Goal: Task Accomplishment & Management: Manage account settings

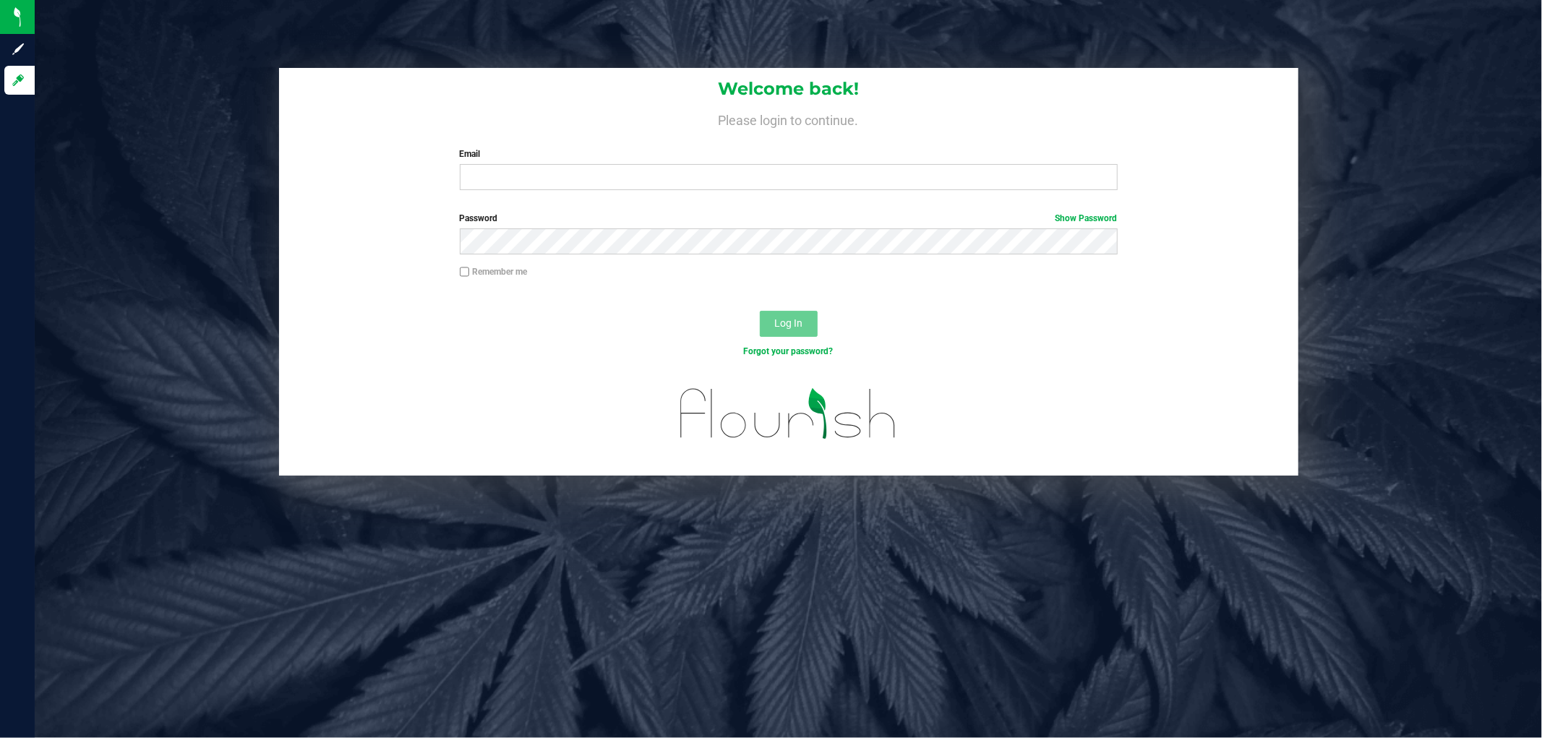
drag, startPoint x: 114, startPoint y: 398, endPoint x: 131, endPoint y: 398, distance: 16.6
click at [604, 189] on input "Email" at bounding box center [789, 177] width 658 height 26
type input "[EMAIL_ADDRESS][DOMAIN_NAME]"
click at [760, 311] on button "Log In" at bounding box center [789, 324] width 58 height 26
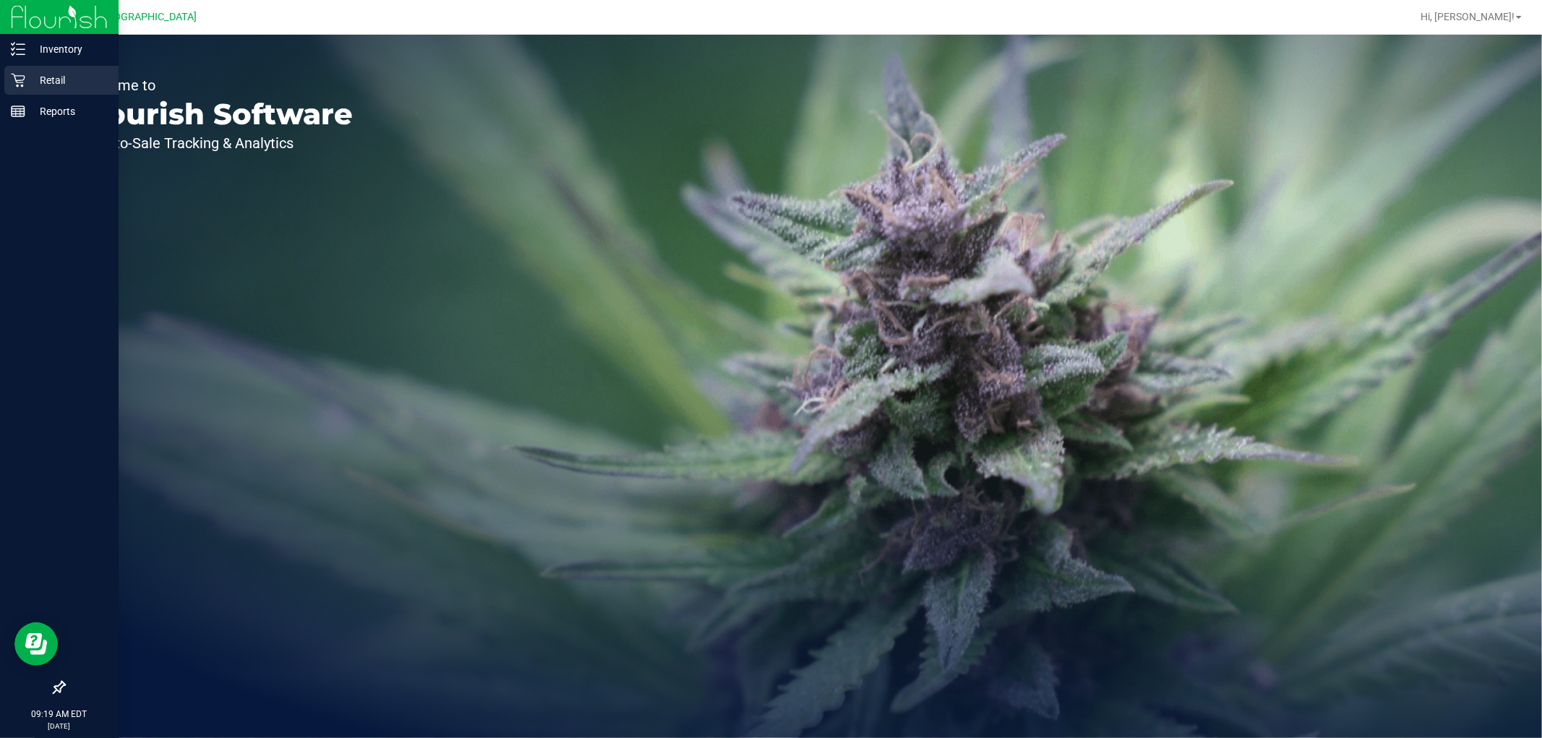
click at [48, 76] on p "Retail" at bounding box center [68, 80] width 87 height 17
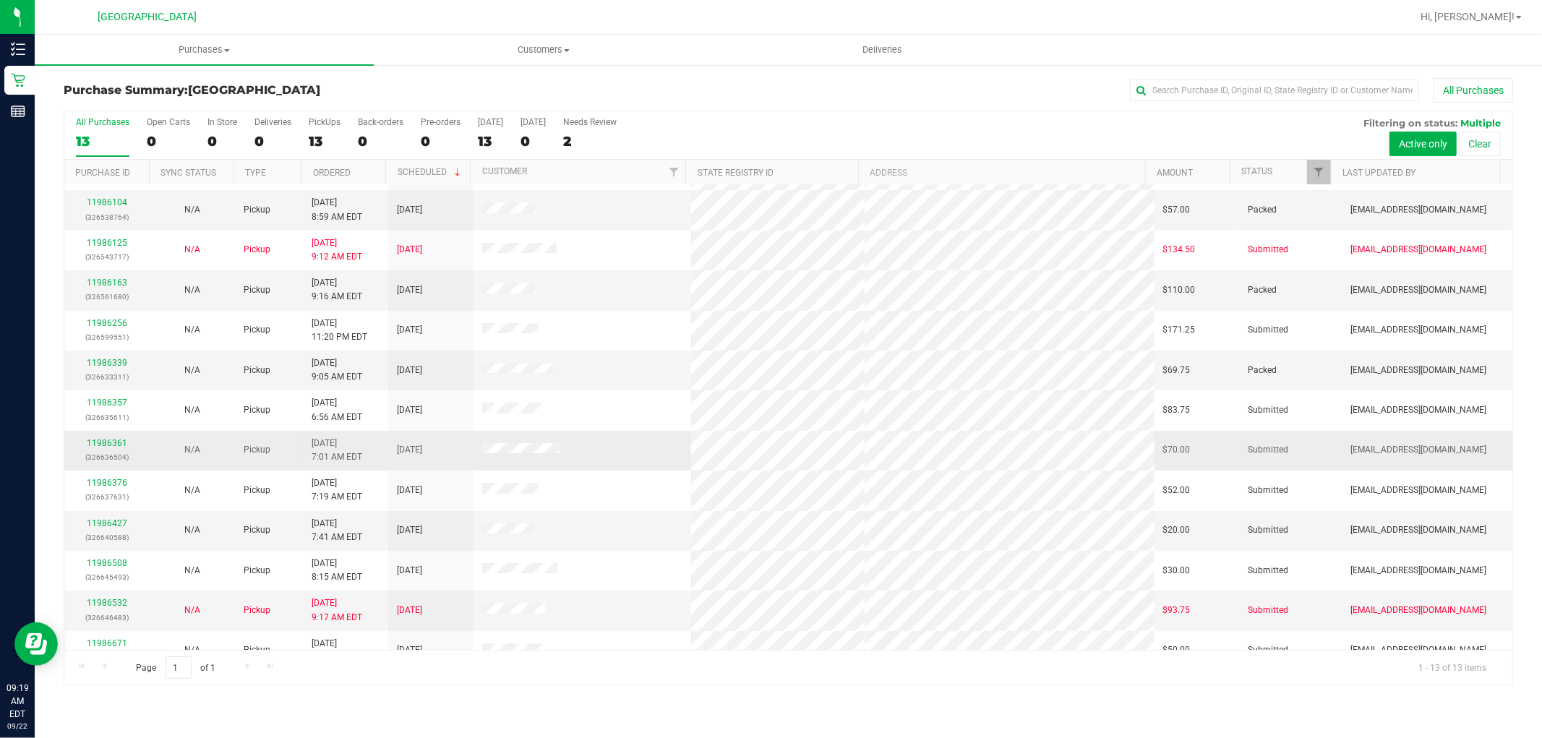
scroll to position [55, 0]
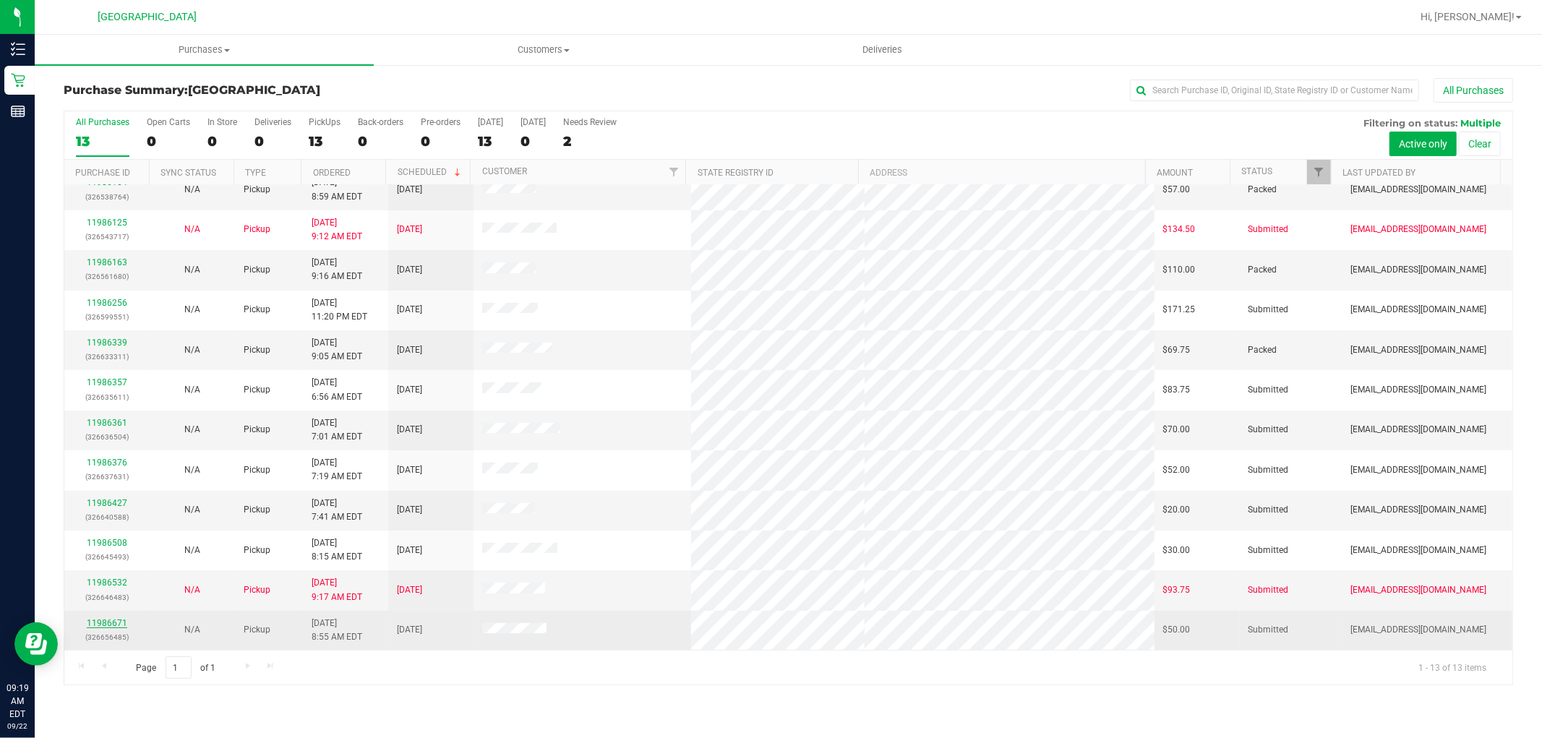
click at [103, 620] on link "11986671" at bounding box center [107, 623] width 40 height 10
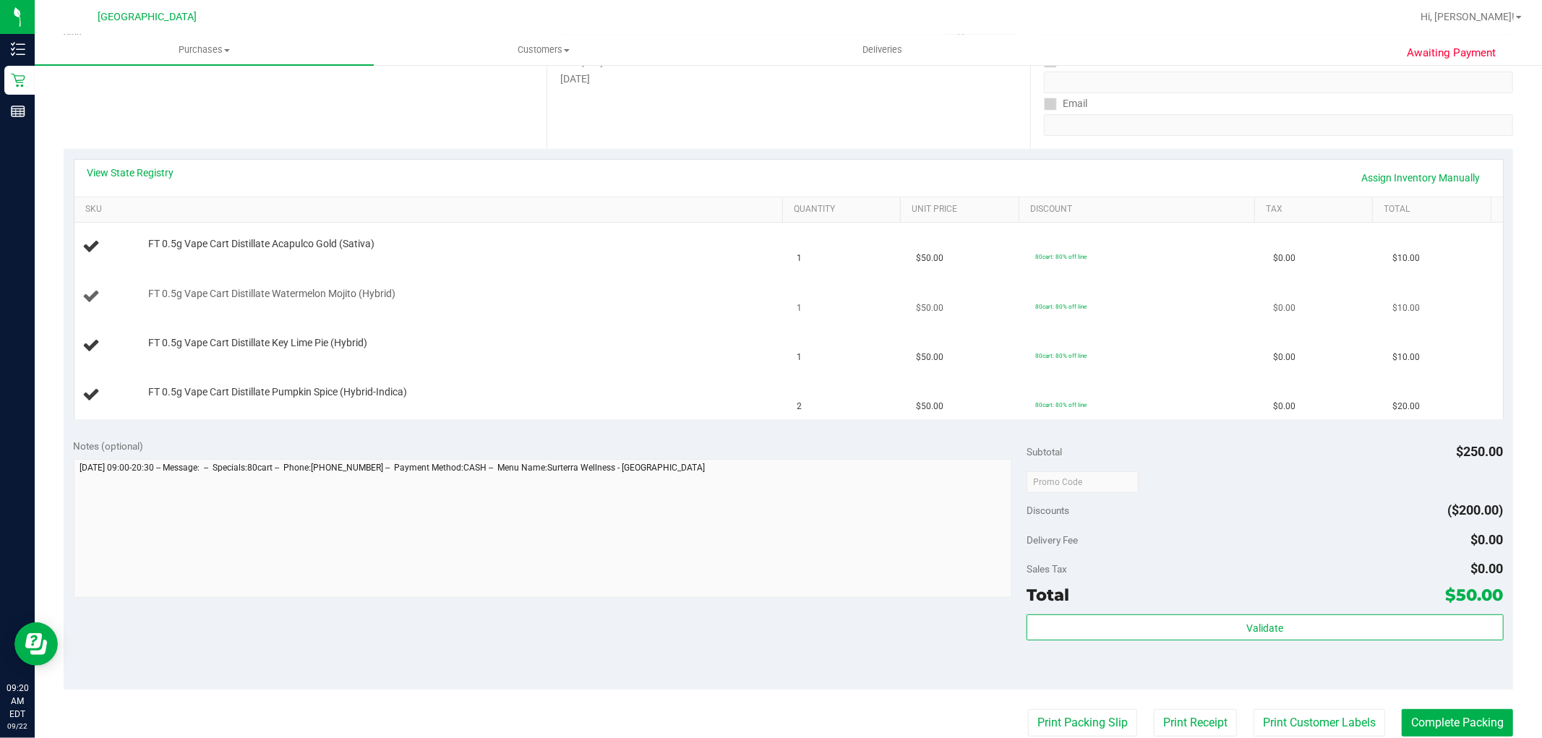
scroll to position [321, 0]
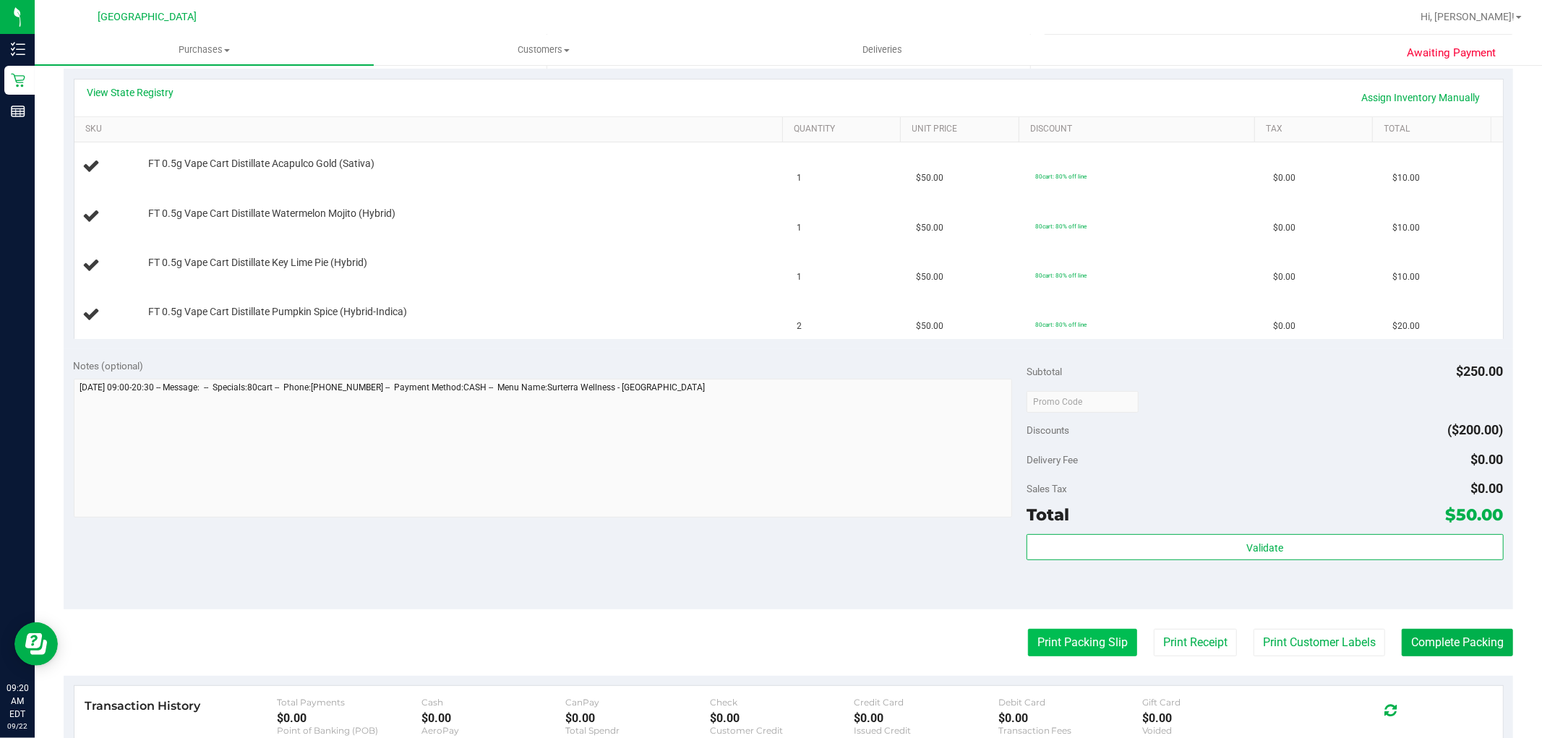
click at [1102, 630] on button "Print Packing Slip" at bounding box center [1082, 642] width 109 height 27
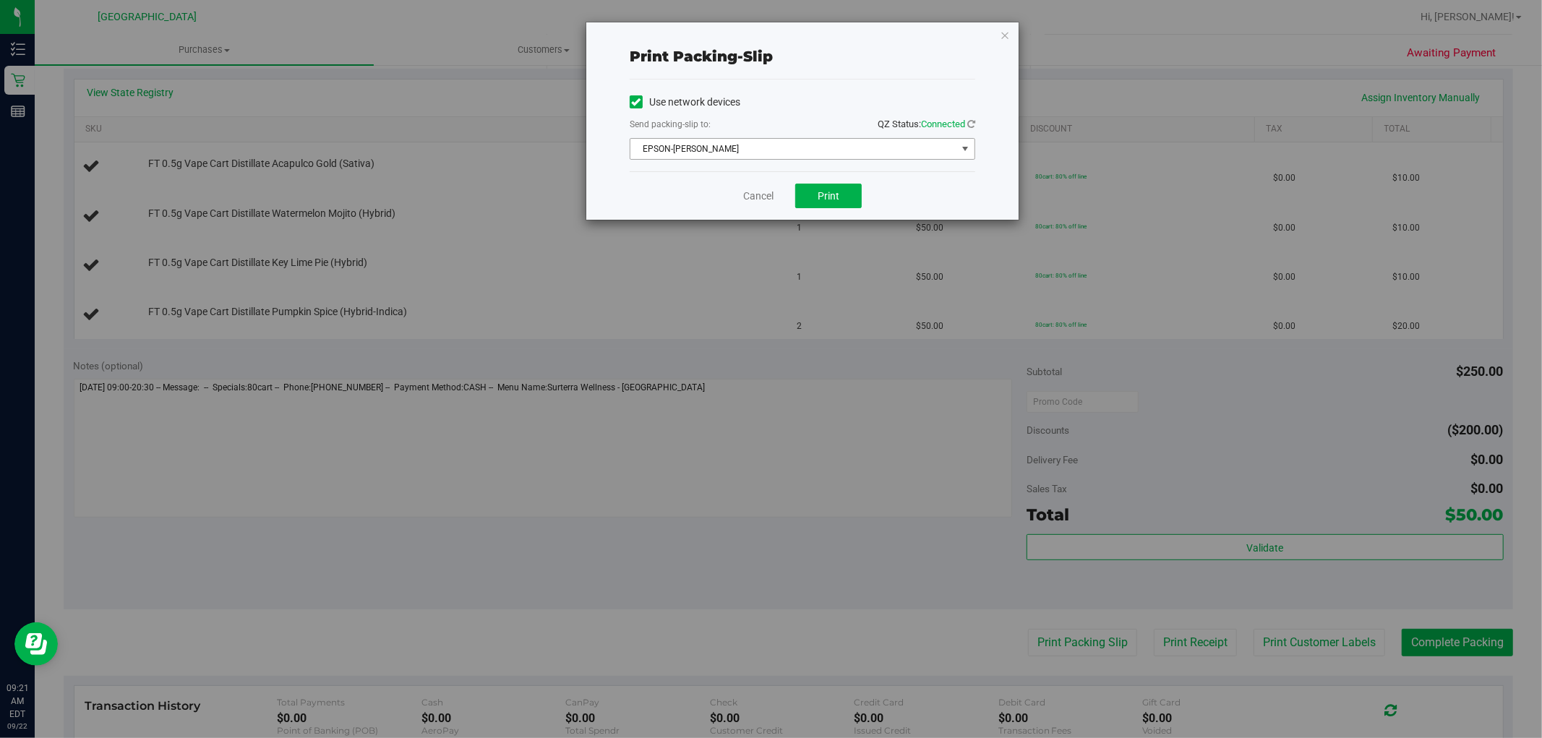
click at [945, 147] on span "EPSON-[PERSON_NAME]" at bounding box center [793, 149] width 326 height 20
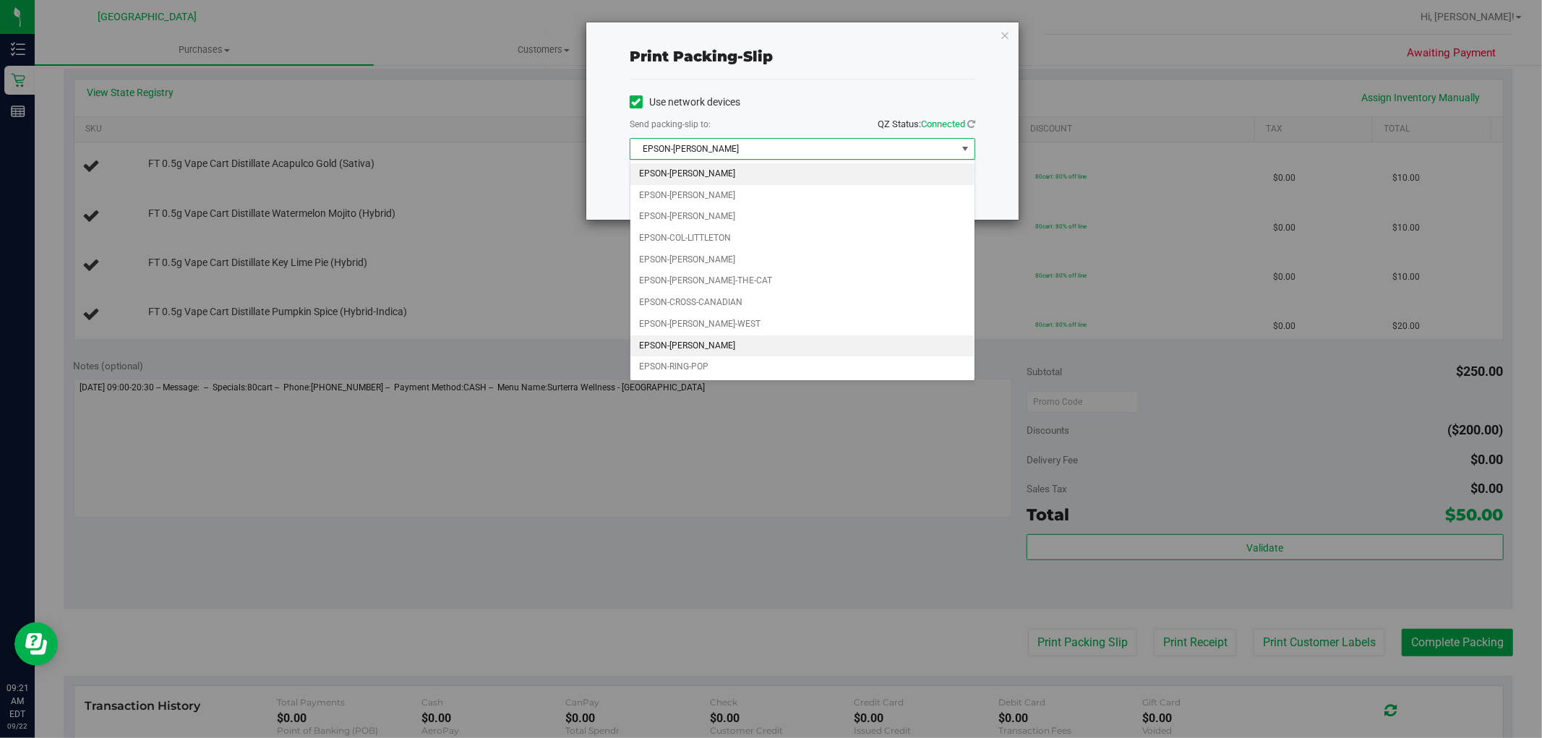
click at [730, 347] on li "EPSON-[PERSON_NAME]" at bounding box center [802, 346] width 344 height 22
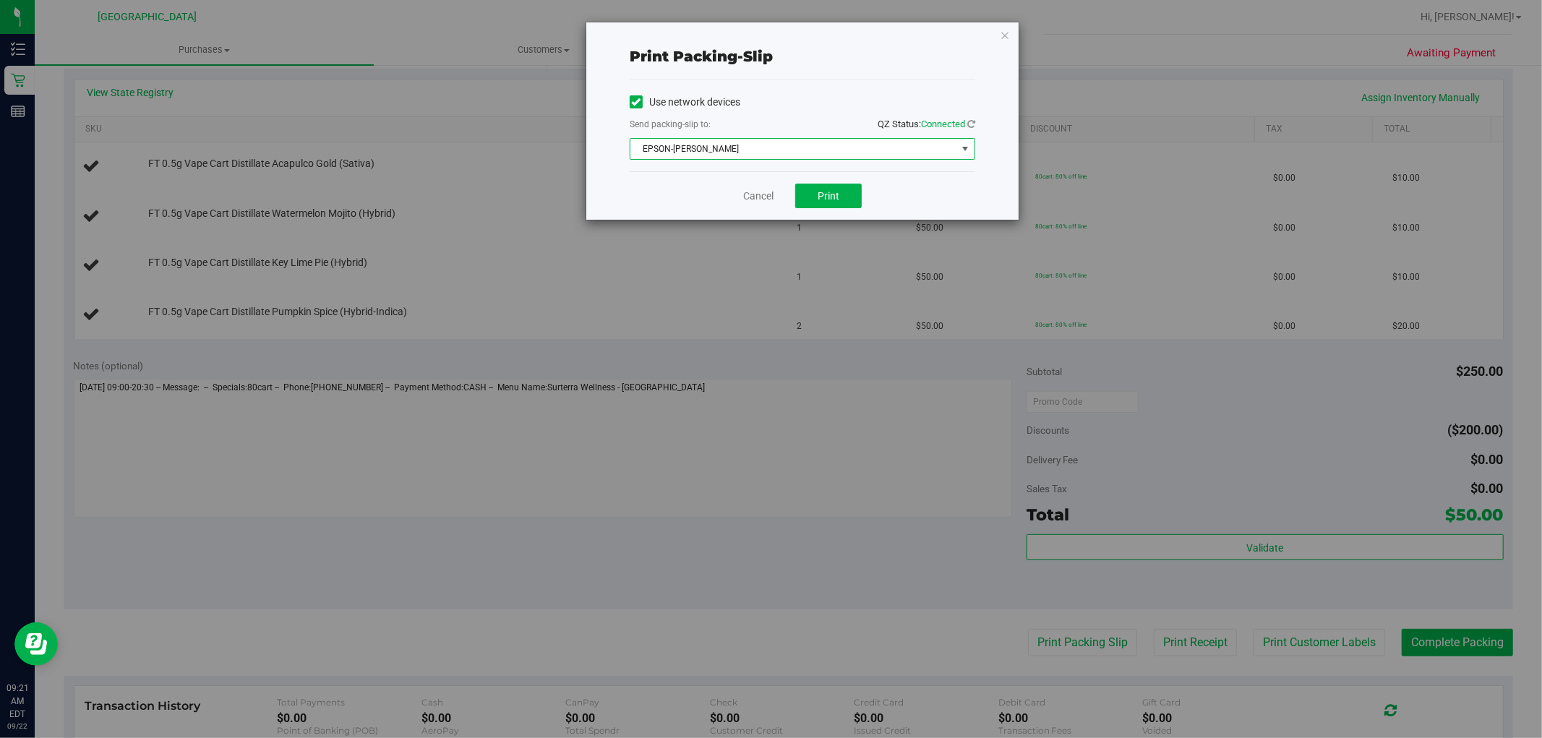
click at [1010, 32] on div "Print packing-slip Use network devices Send packing-slip to: QZ Status: Connect…" at bounding box center [802, 120] width 432 height 197
click at [1009, 32] on icon "button" at bounding box center [1005, 34] width 10 height 17
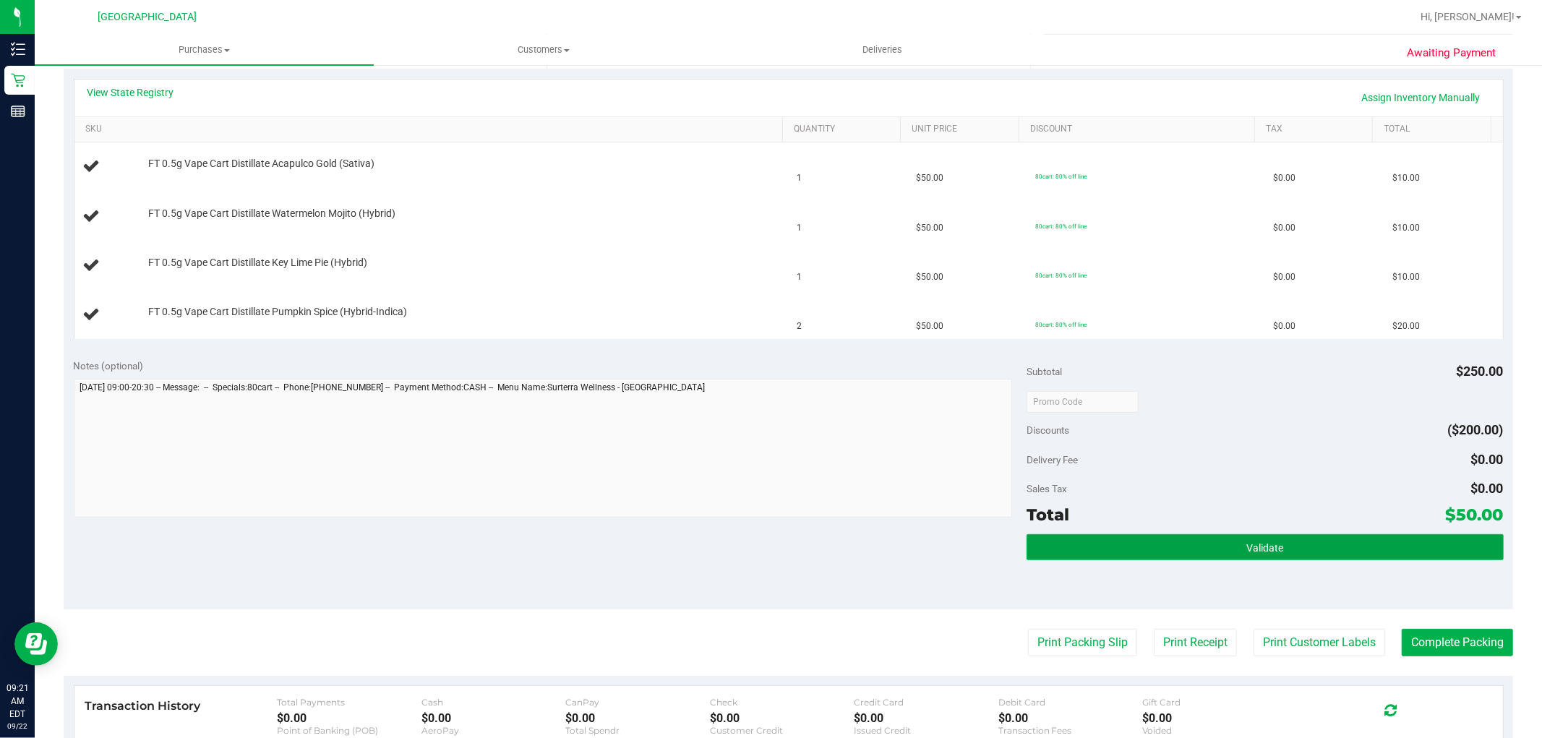
click at [1207, 551] on button "Validate" at bounding box center [1265, 547] width 476 height 26
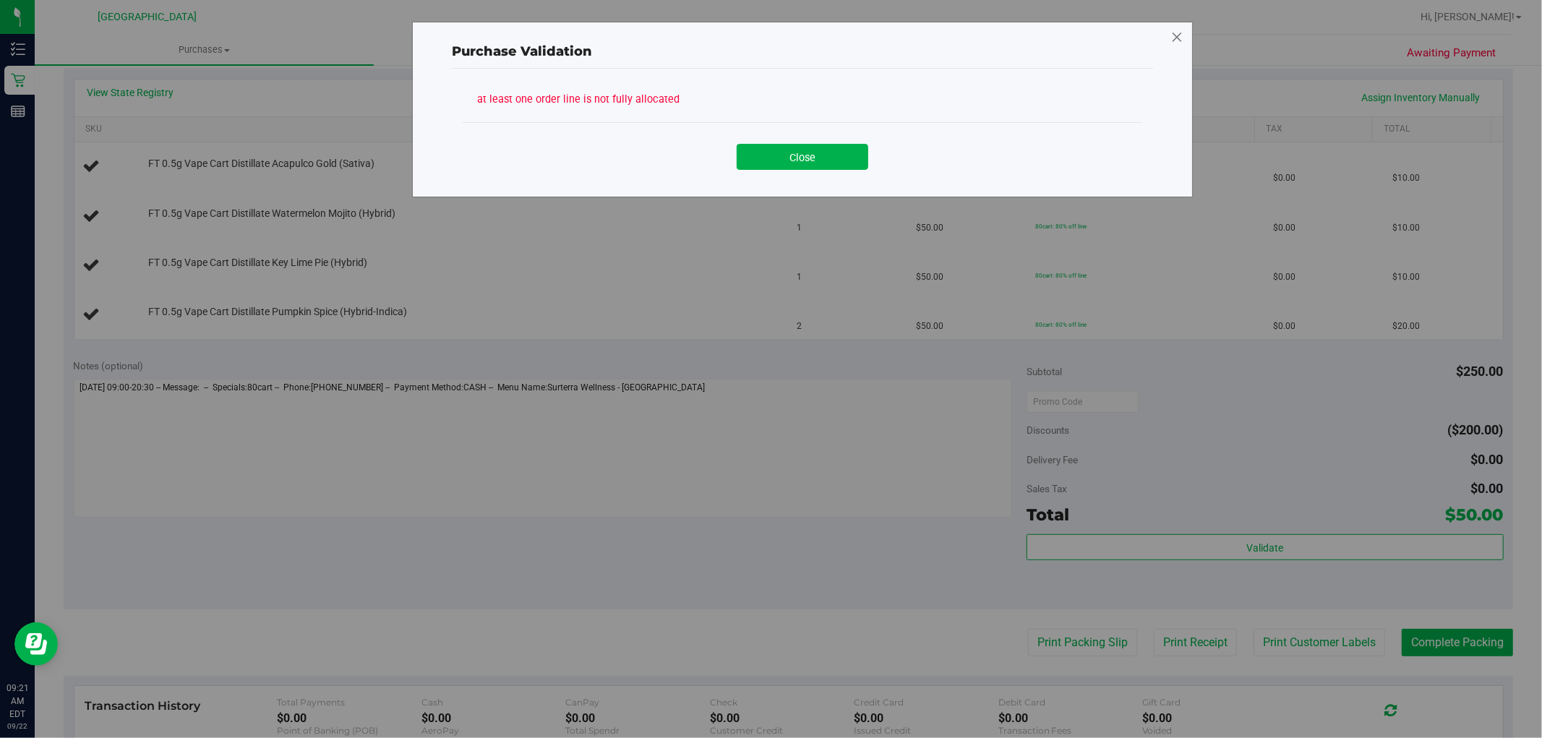
click at [1176, 40] on icon at bounding box center [1177, 37] width 13 height 23
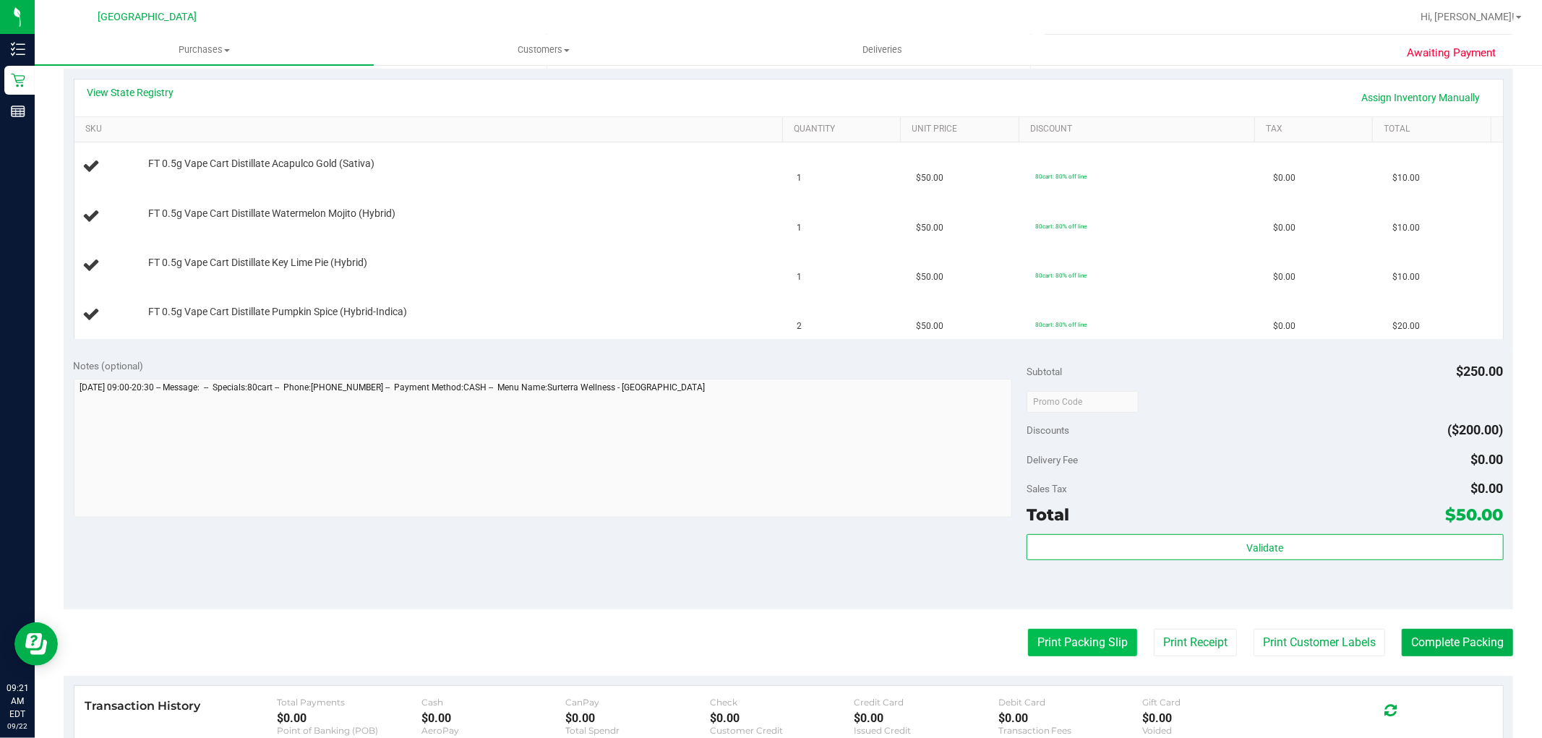
click at [1080, 644] on button "Print Packing Slip" at bounding box center [1082, 642] width 109 height 27
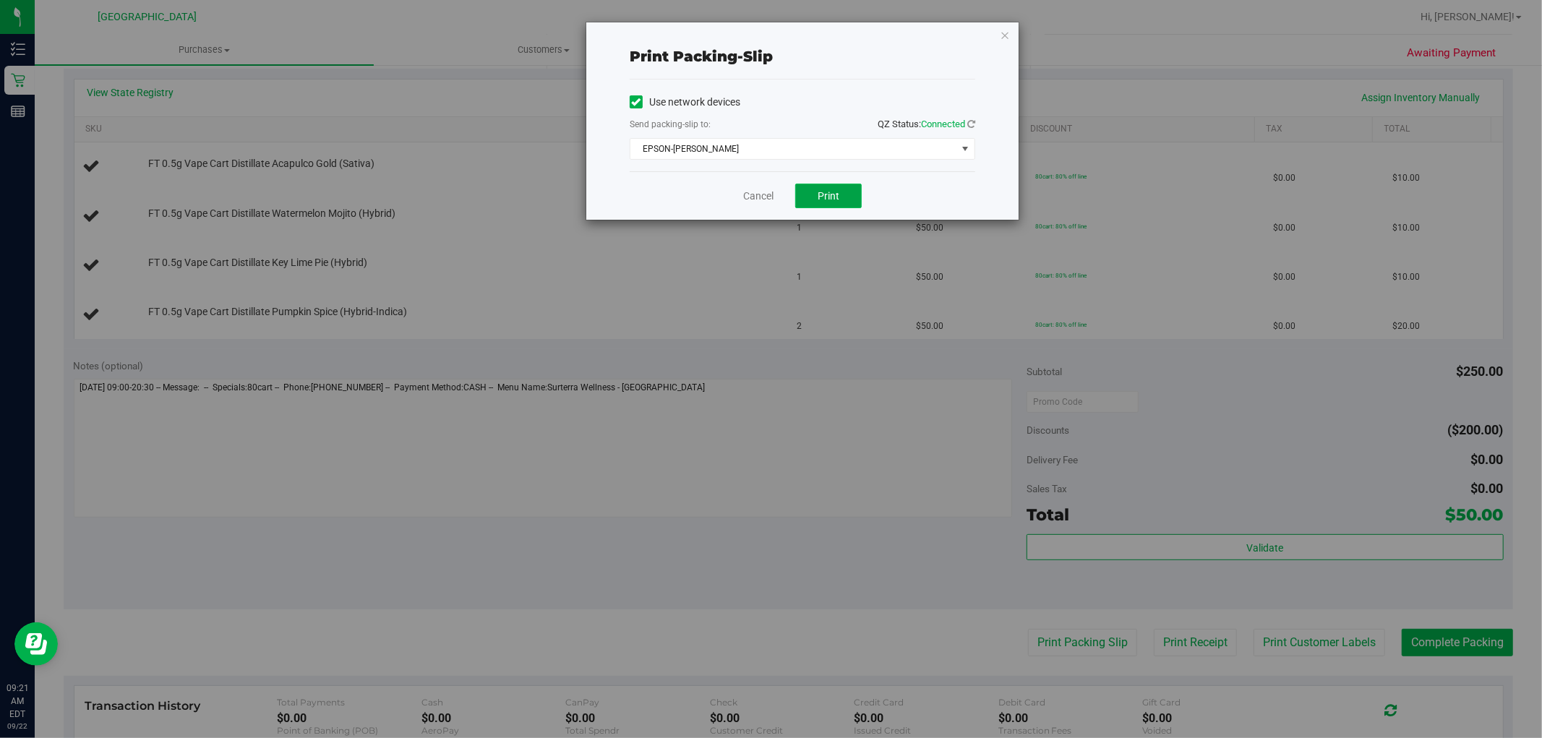
click at [814, 187] on button "Print" at bounding box center [828, 196] width 67 height 25
click at [1003, 26] on icon "button" at bounding box center [1005, 34] width 10 height 17
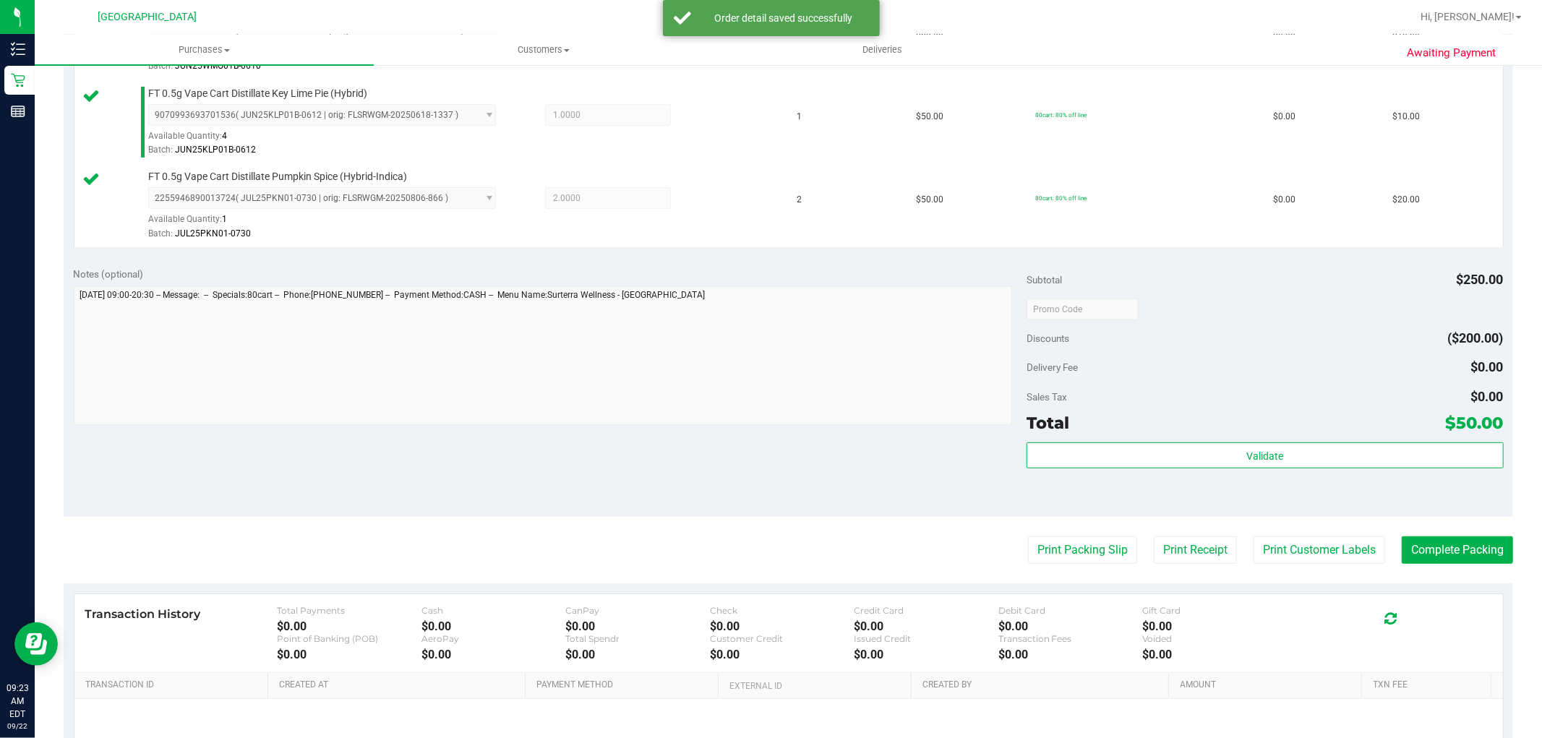
scroll to position [696, 0]
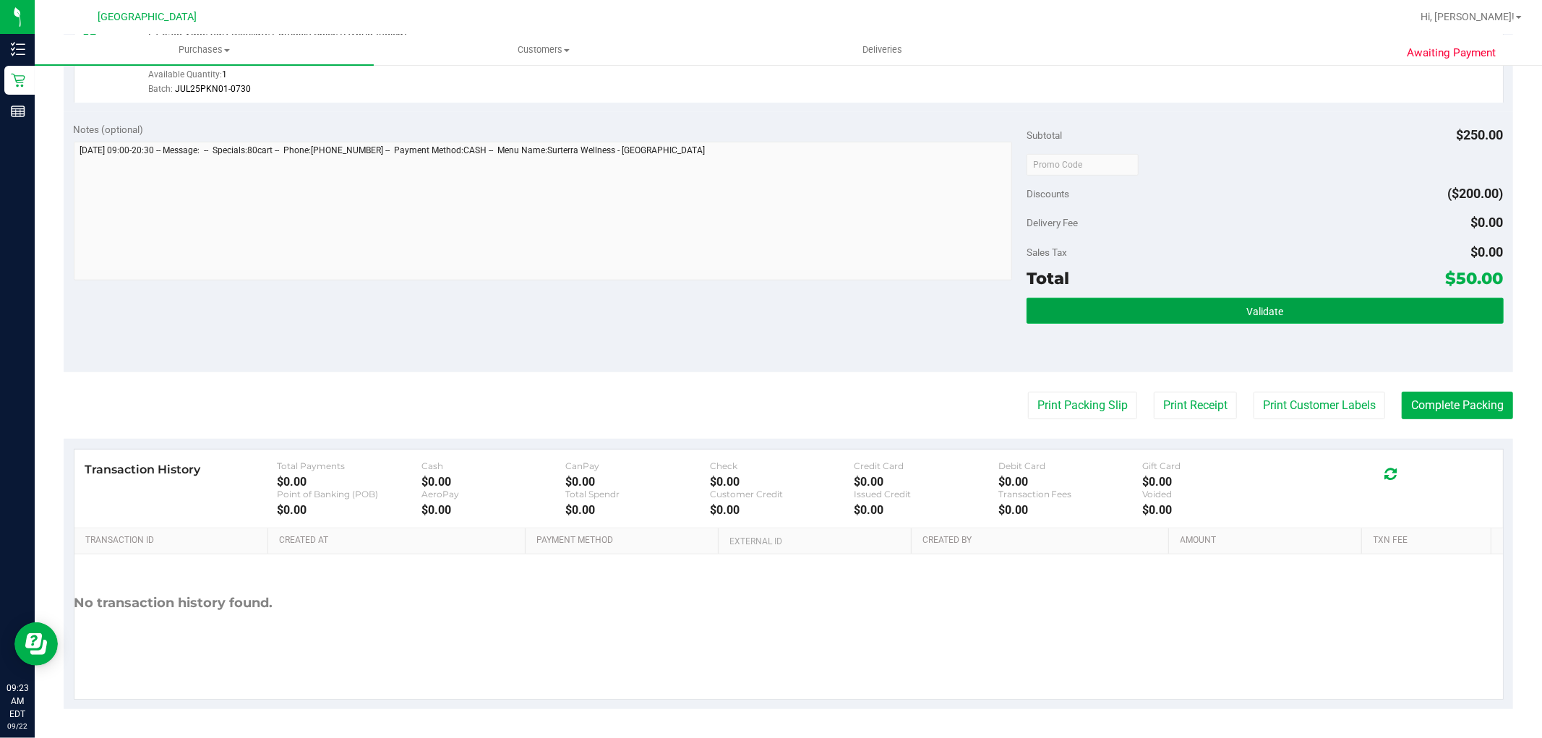
click at [1310, 320] on button "Validate" at bounding box center [1265, 311] width 476 height 26
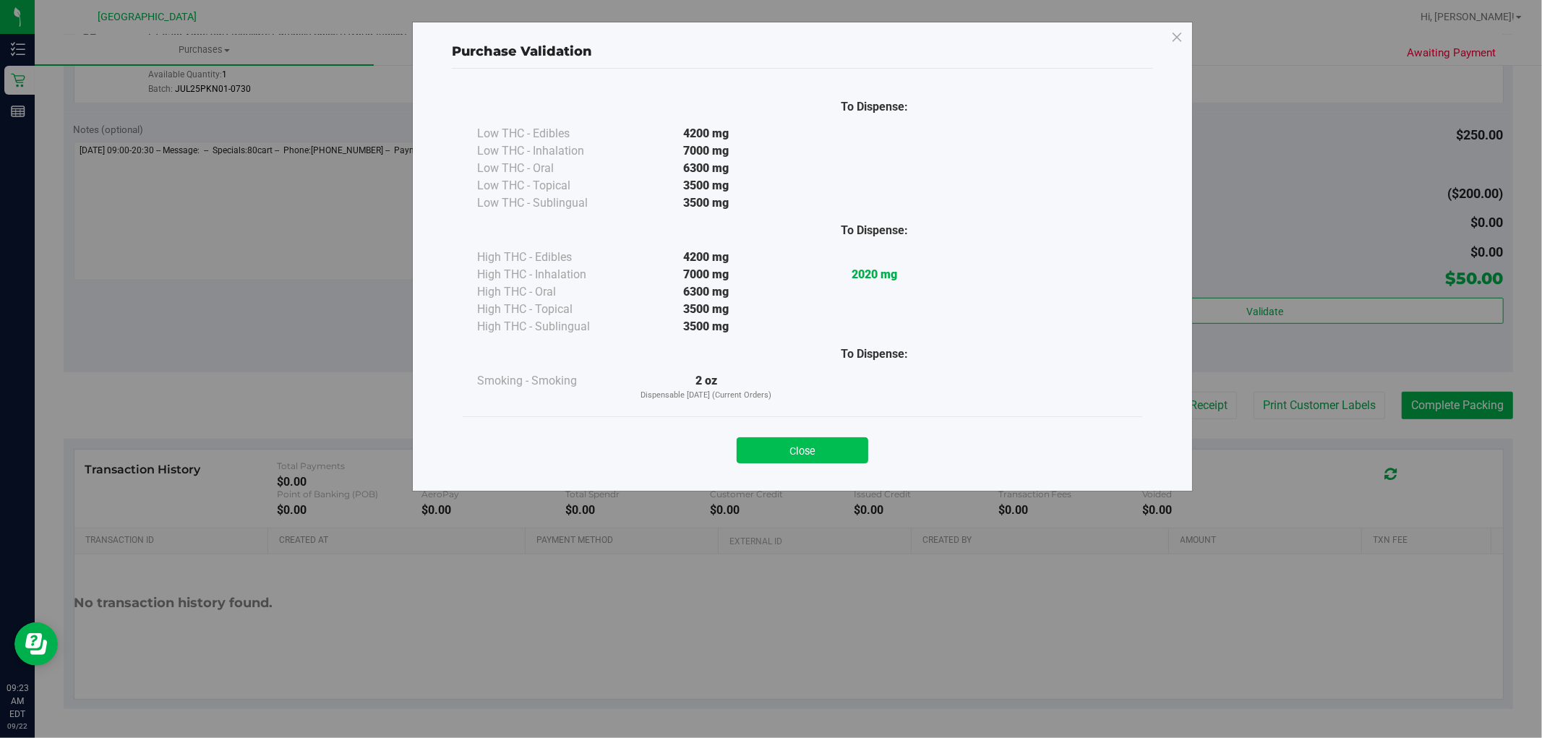
click at [825, 448] on button "Close" at bounding box center [803, 450] width 132 height 26
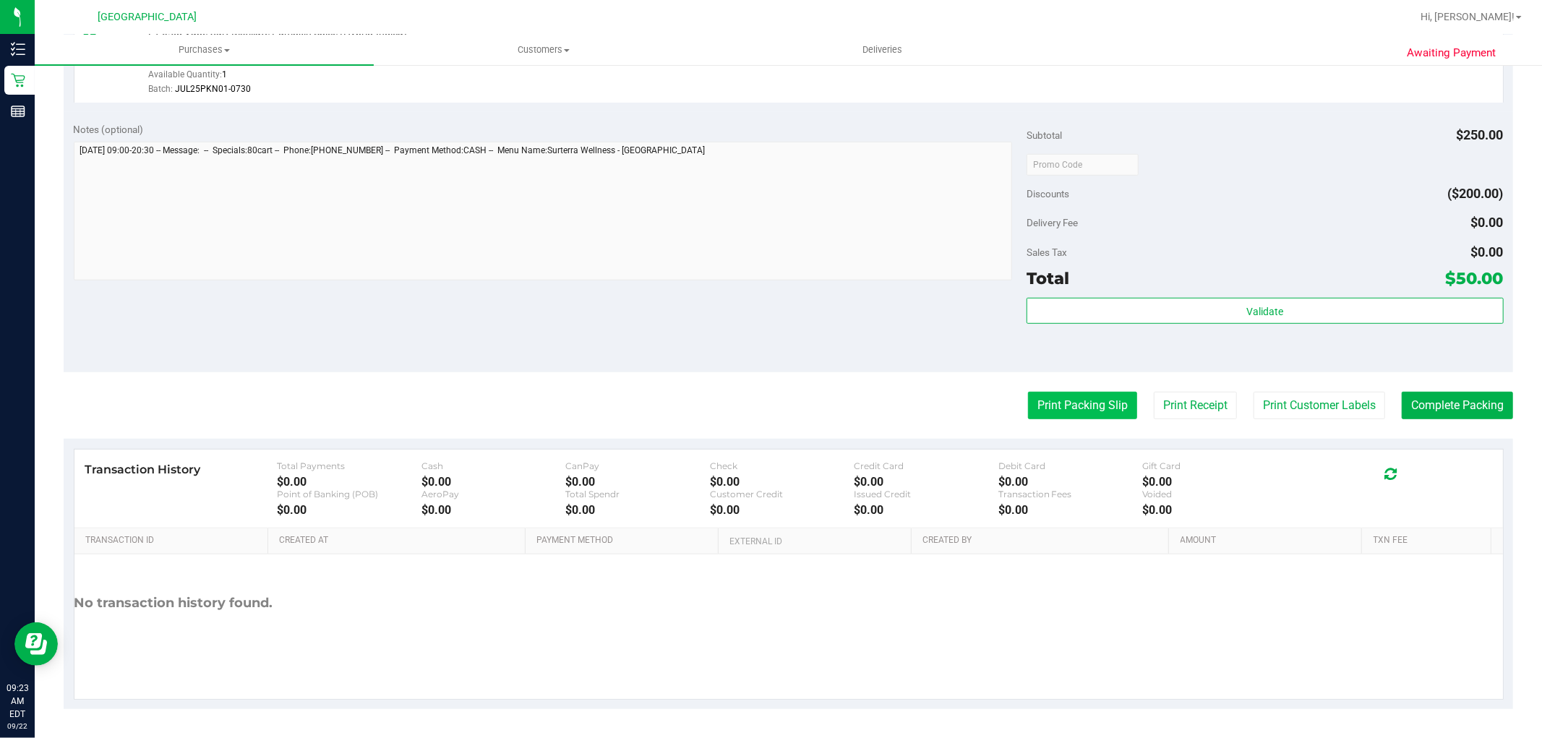
click at [1078, 395] on button "Print Packing Slip" at bounding box center [1082, 405] width 109 height 27
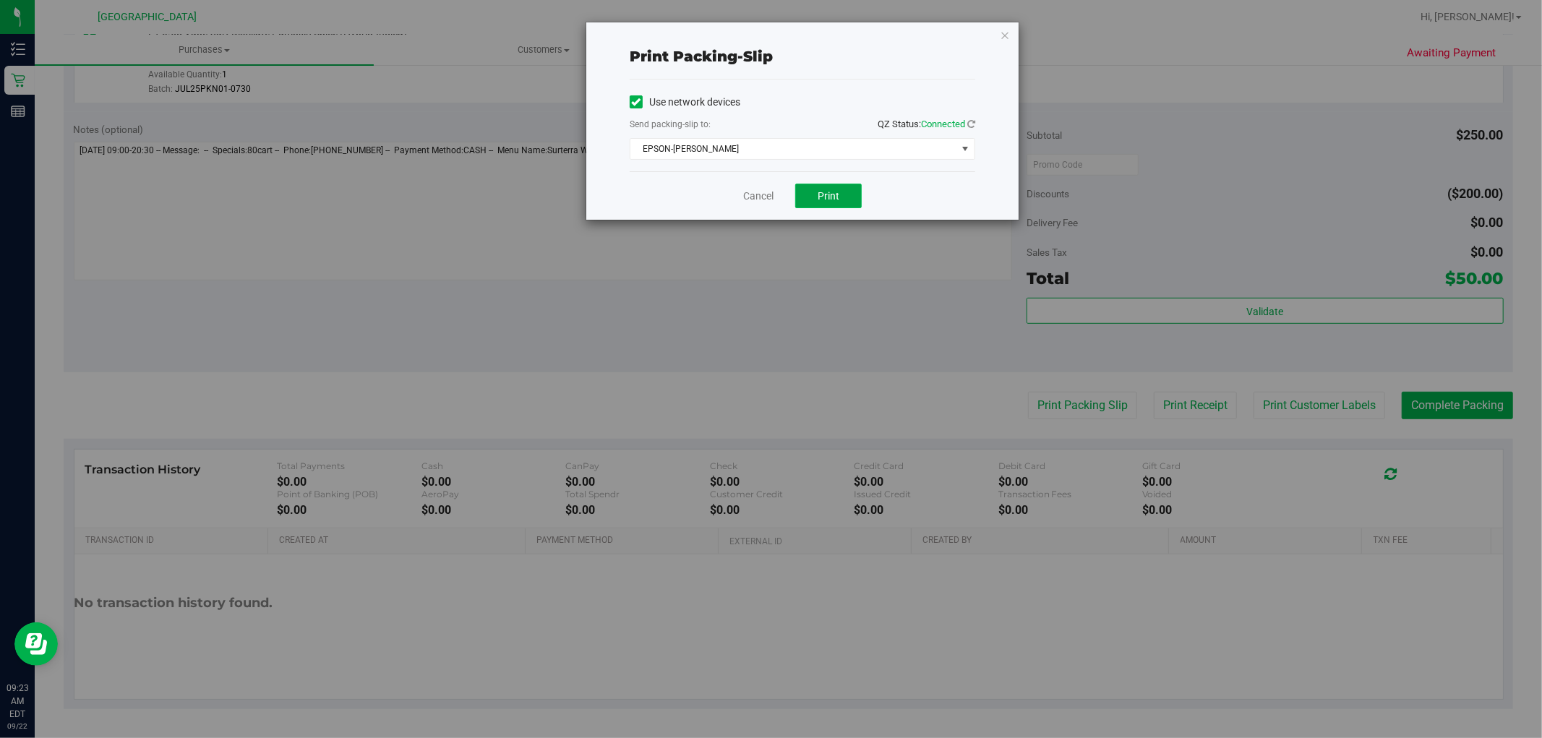
click at [815, 191] on button "Print" at bounding box center [828, 196] width 67 height 25
click at [1006, 33] on icon "button" at bounding box center [1005, 34] width 10 height 17
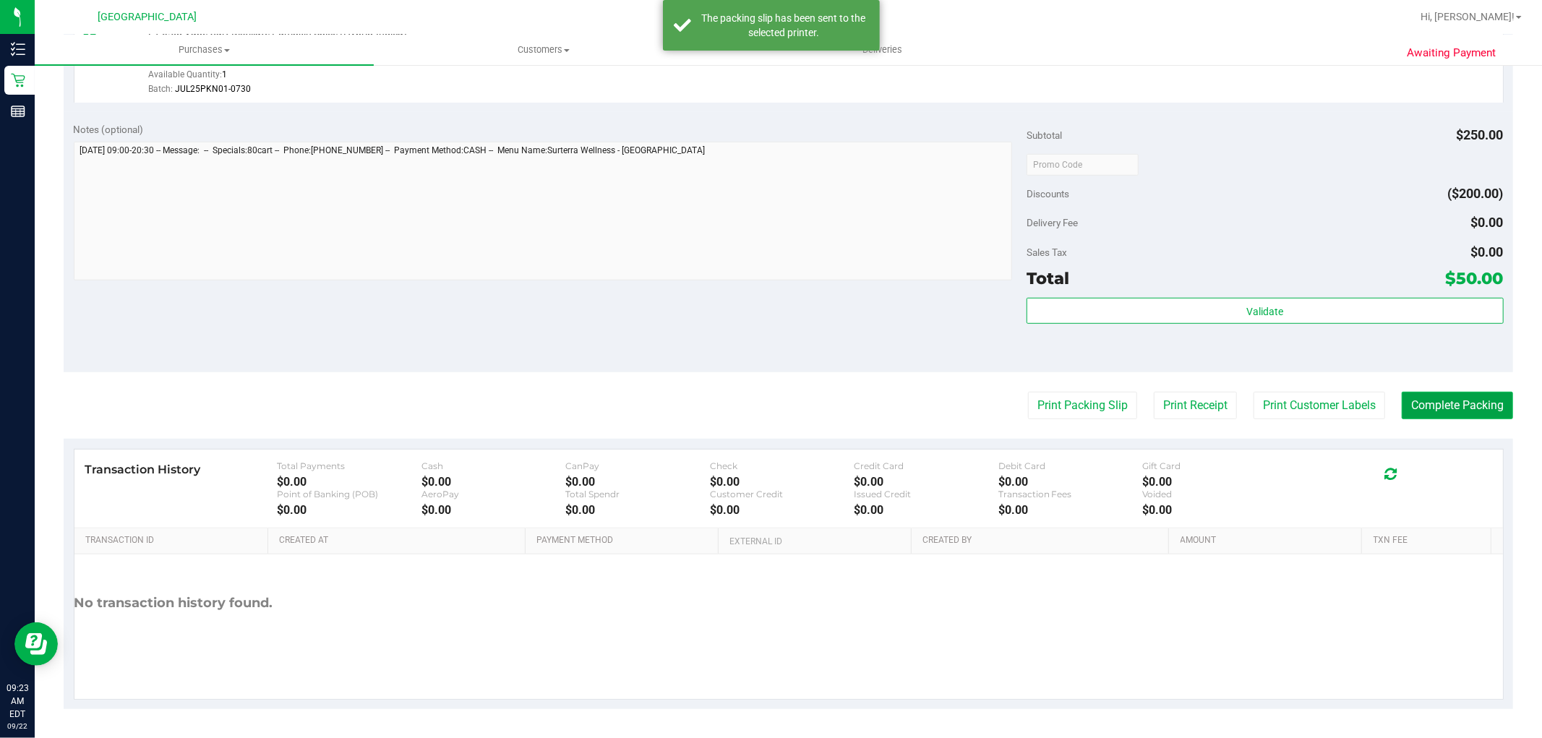
click at [1463, 403] on button "Complete Packing" at bounding box center [1457, 405] width 111 height 27
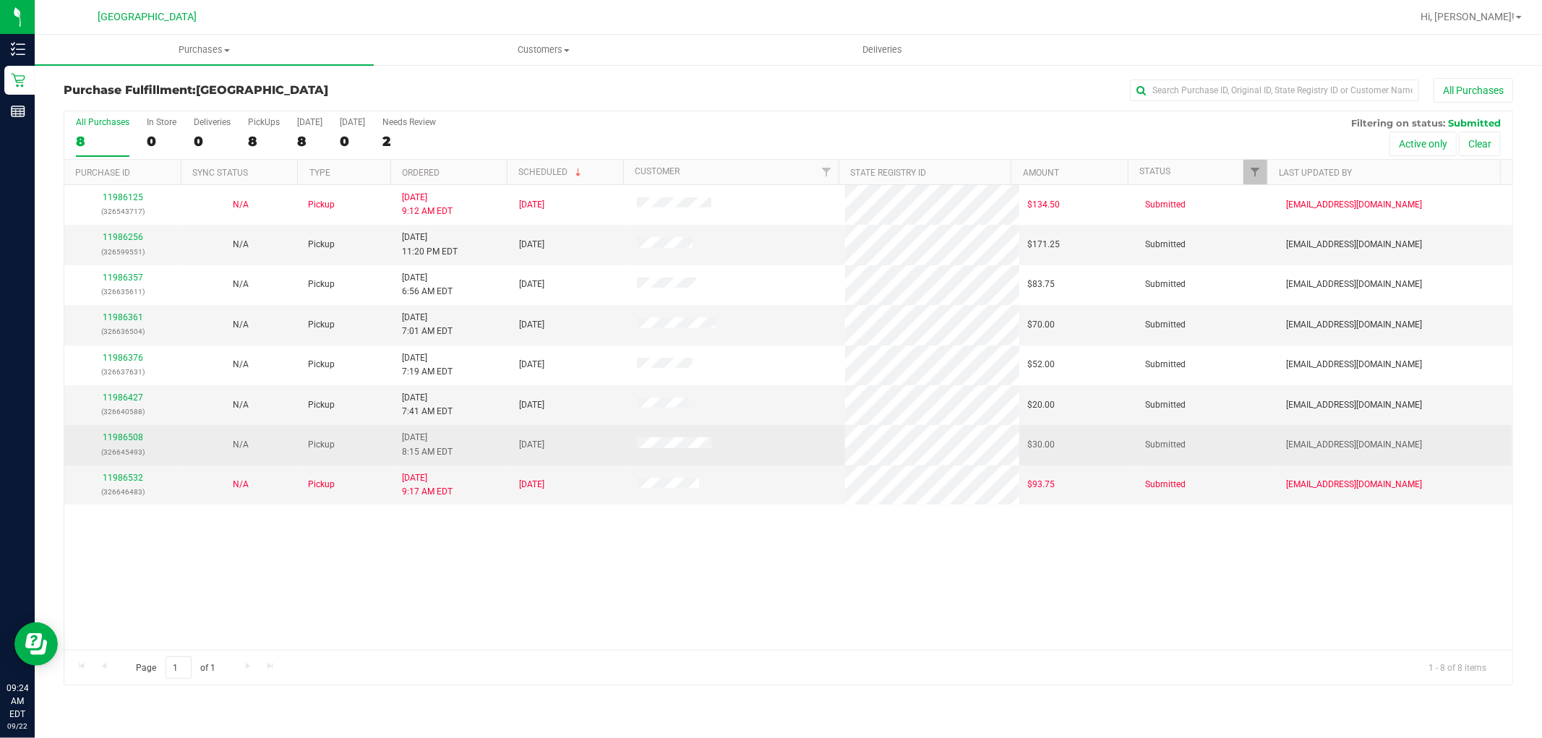
click at [124, 452] on p "(326645493)" at bounding box center [123, 452] width 100 height 14
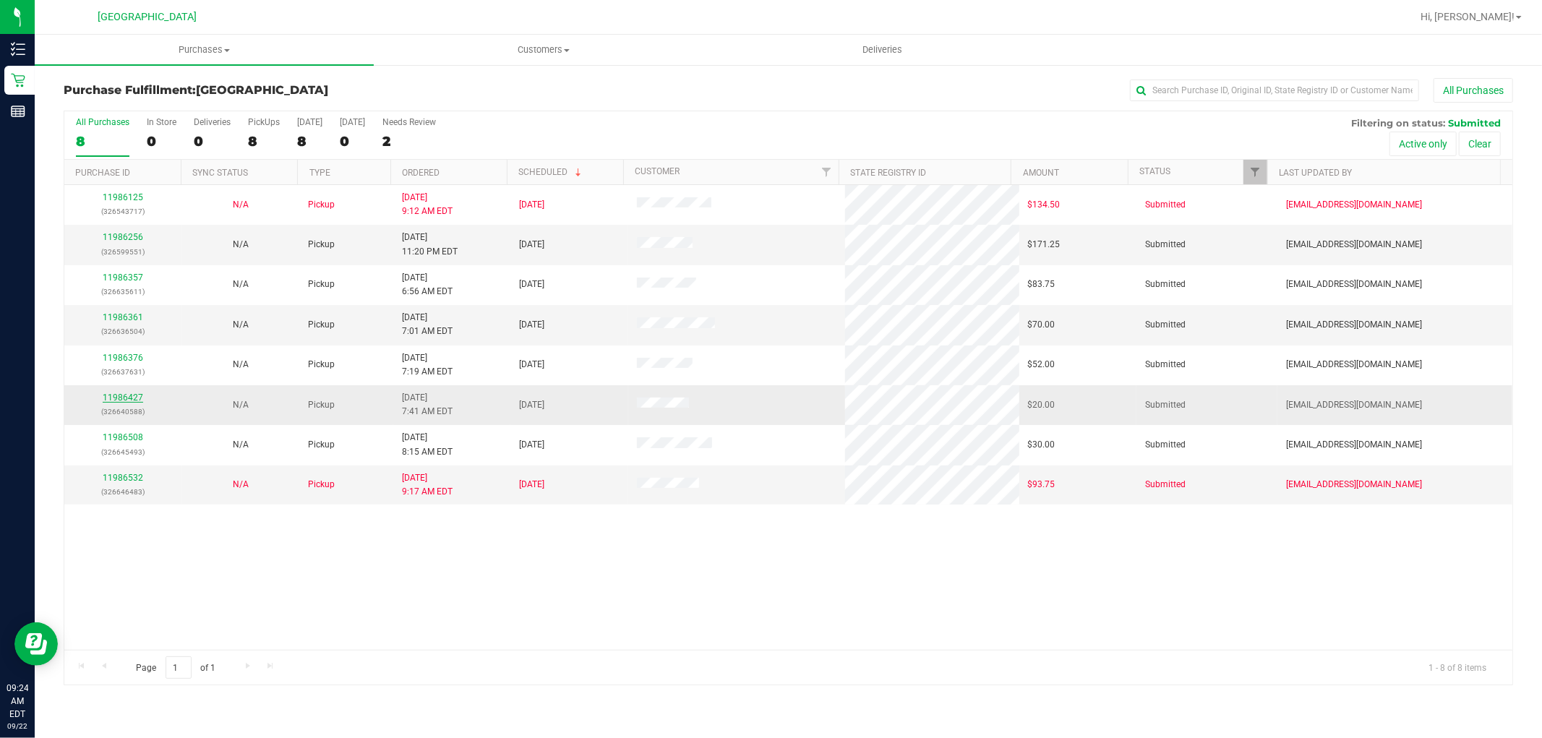
click at [129, 400] on link "11986427" at bounding box center [123, 398] width 40 height 10
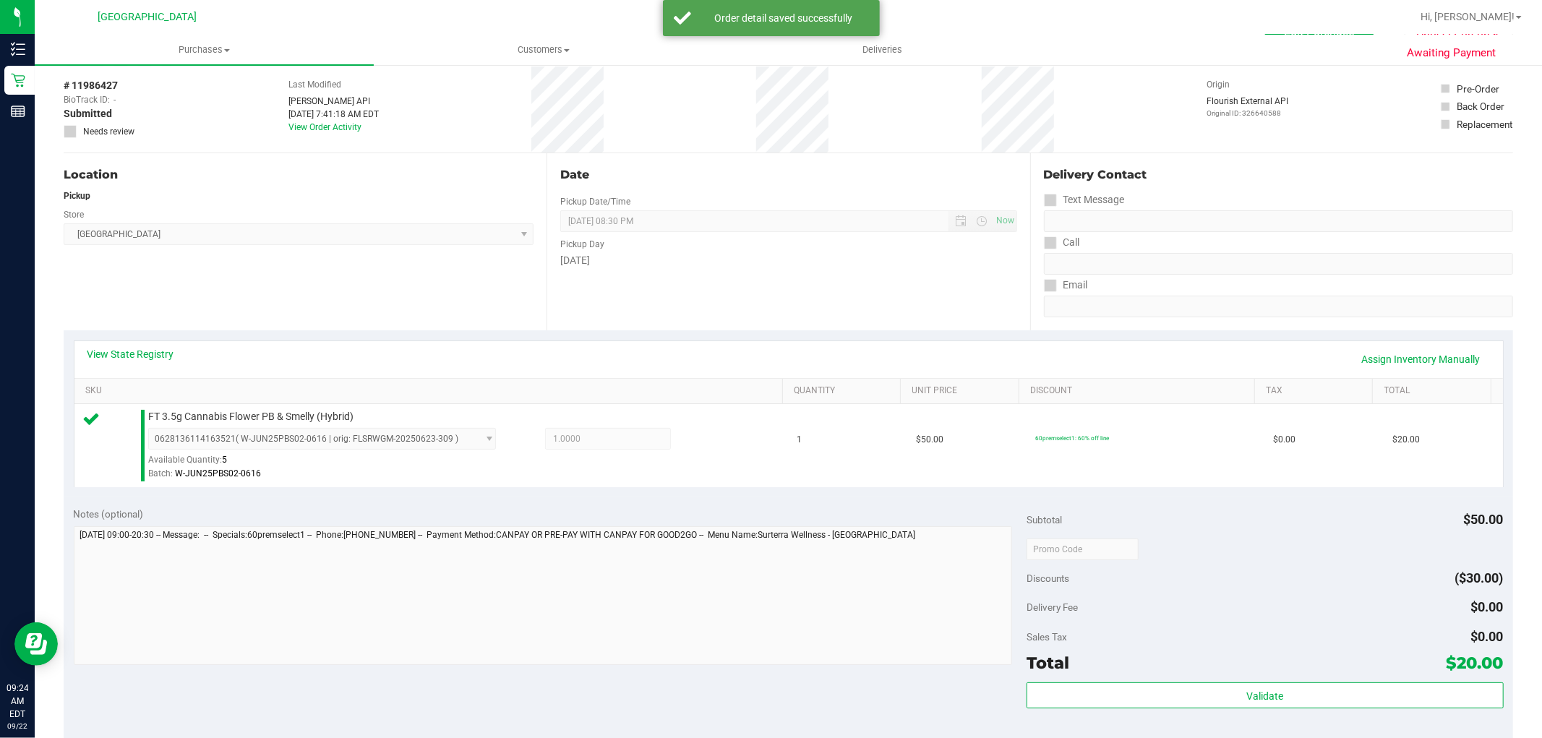
scroll to position [401, 0]
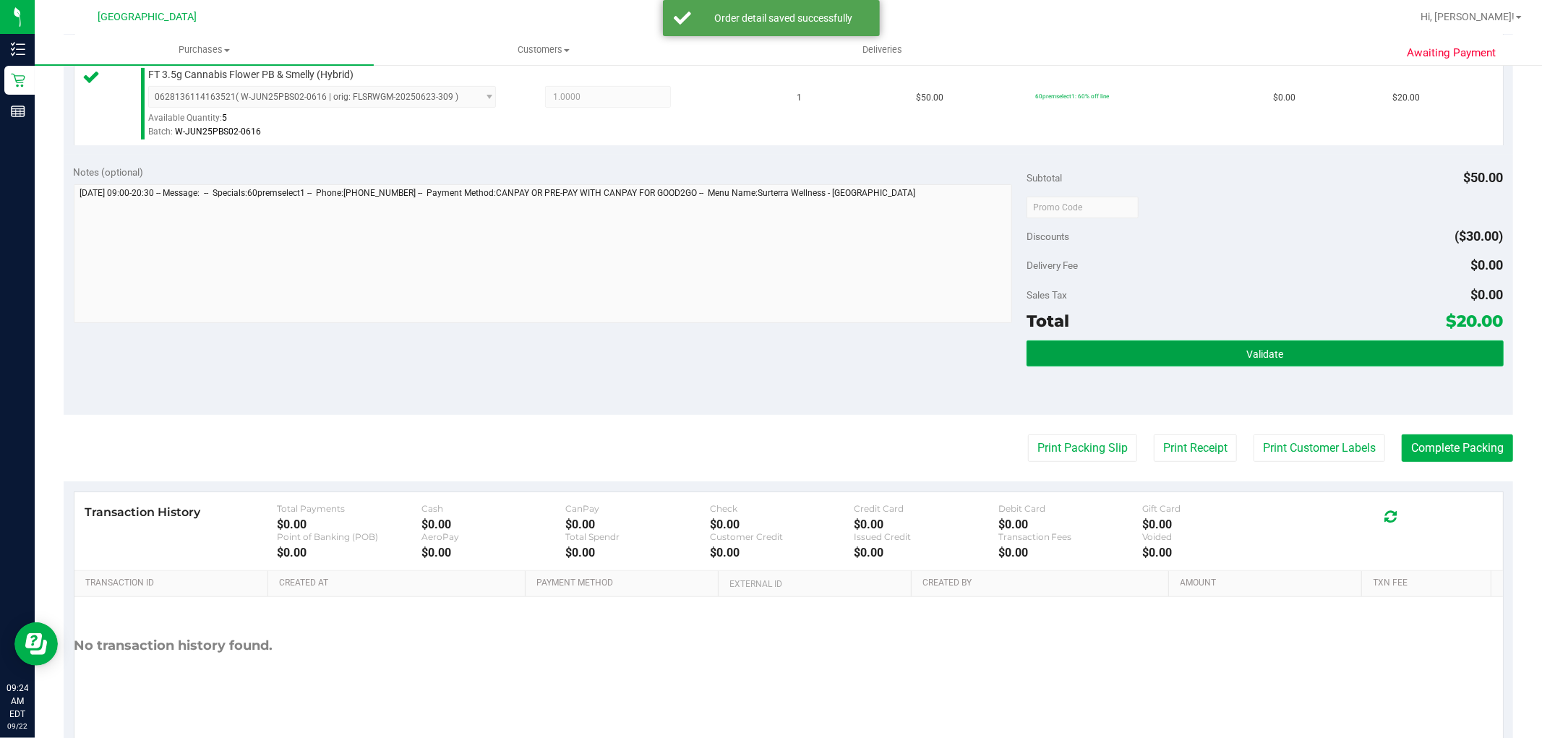
click at [1267, 352] on span "Validate" at bounding box center [1265, 355] width 37 height 12
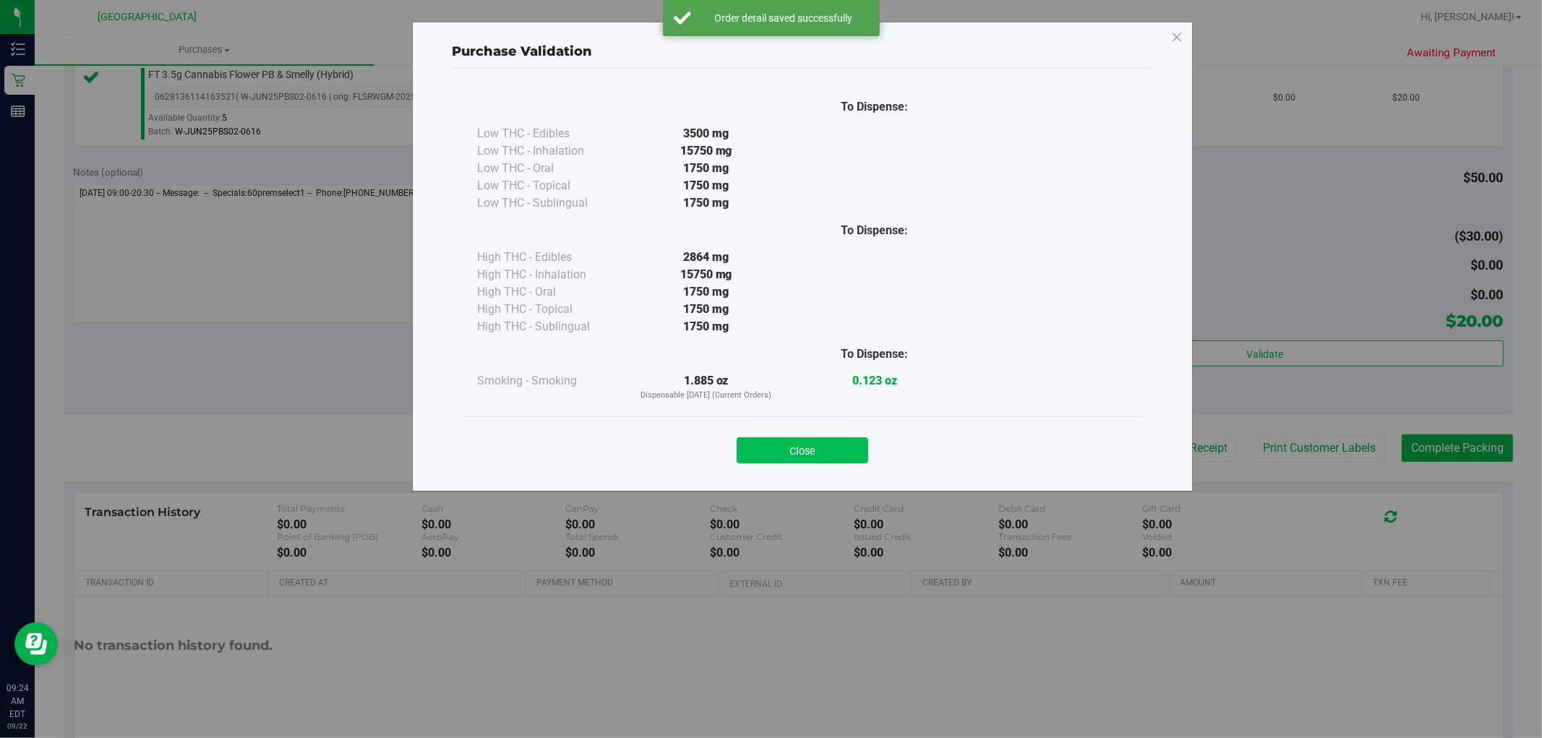
click at [793, 447] on button "Close" at bounding box center [803, 450] width 132 height 26
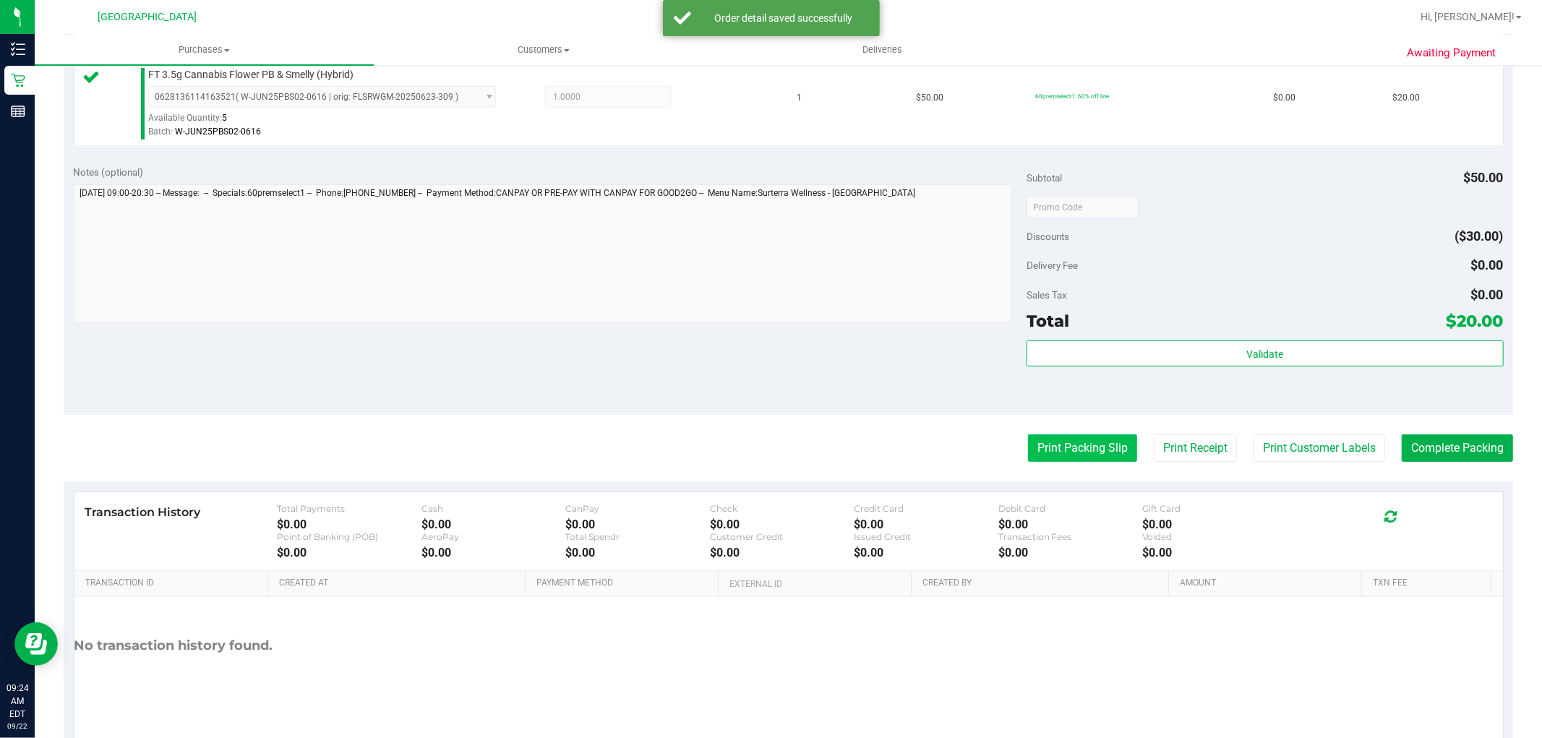
click at [1066, 440] on button "Print Packing Slip" at bounding box center [1082, 448] width 109 height 27
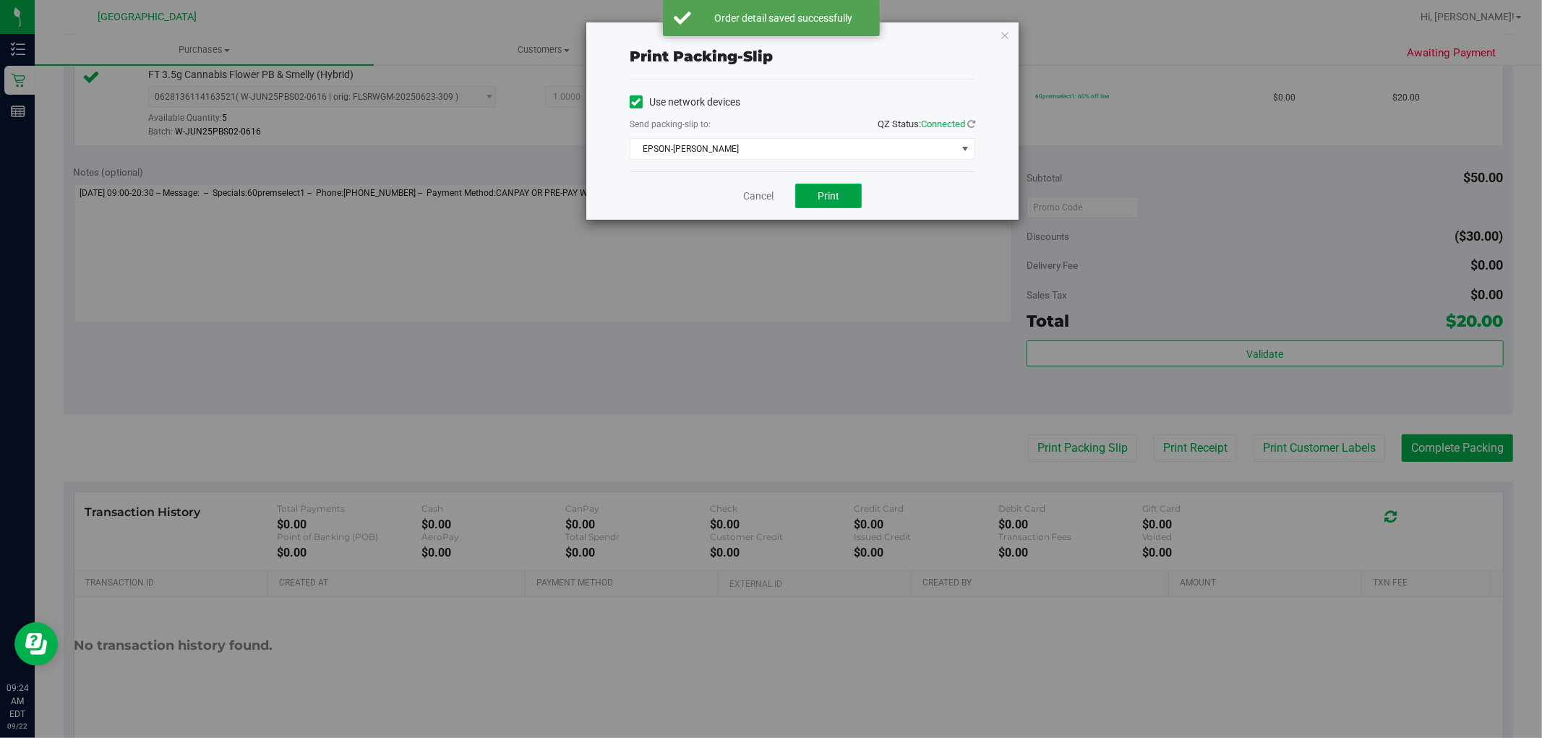
click at [834, 188] on button "Print" at bounding box center [828, 196] width 67 height 25
click at [1004, 33] on icon "button" at bounding box center [1005, 34] width 10 height 17
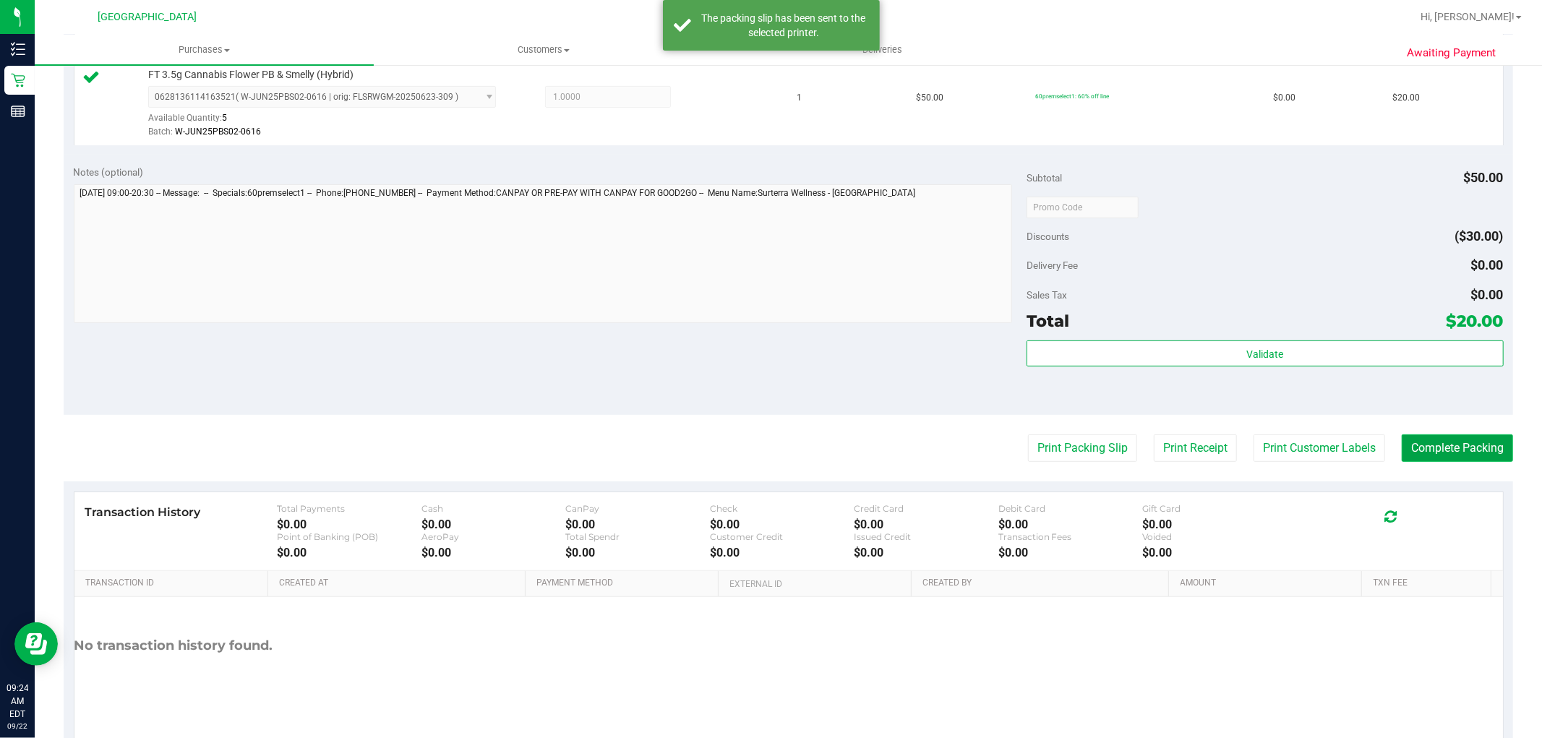
click at [1410, 435] on button "Complete Packing" at bounding box center [1457, 448] width 111 height 27
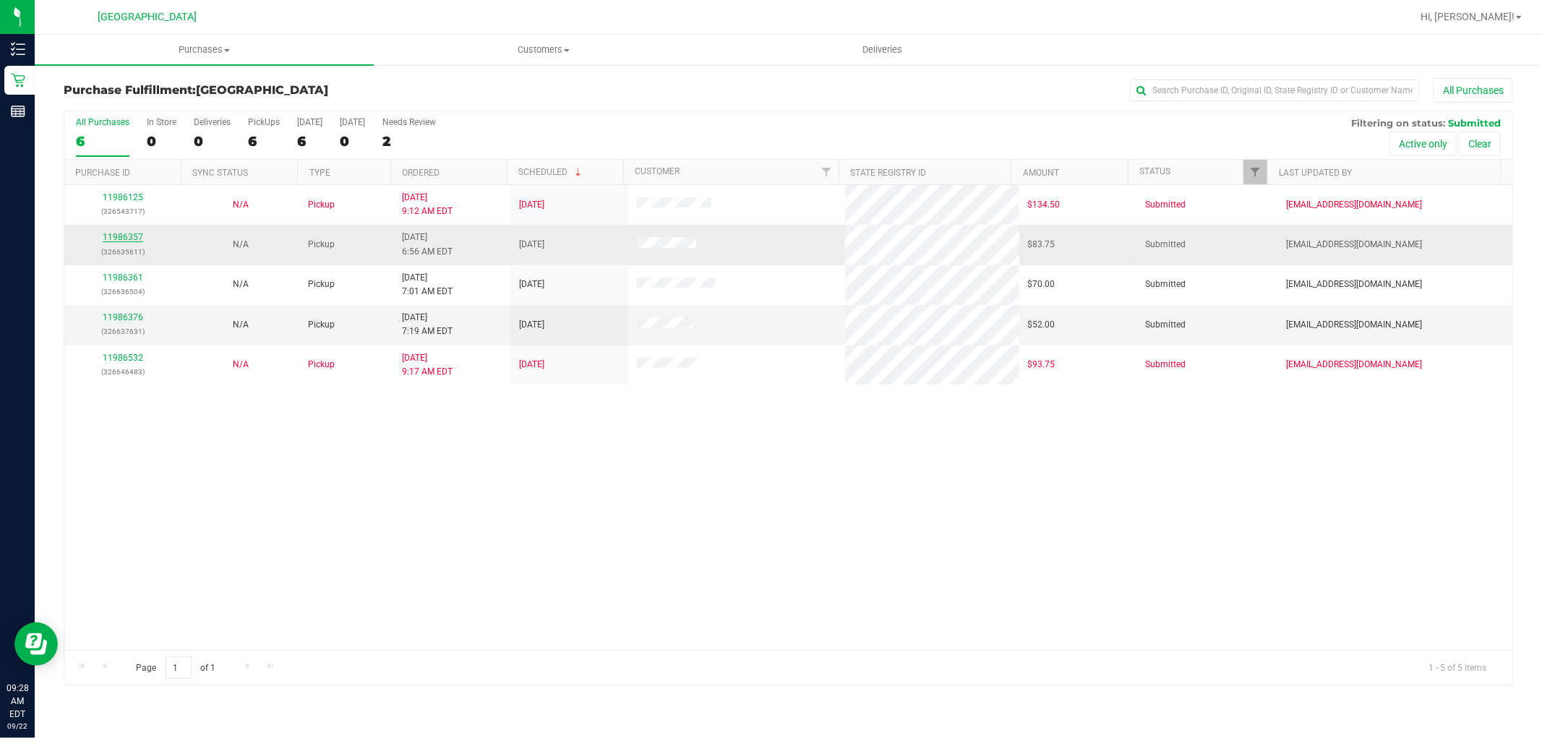
click at [131, 239] on link "11986357" at bounding box center [123, 237] width 40 height 10
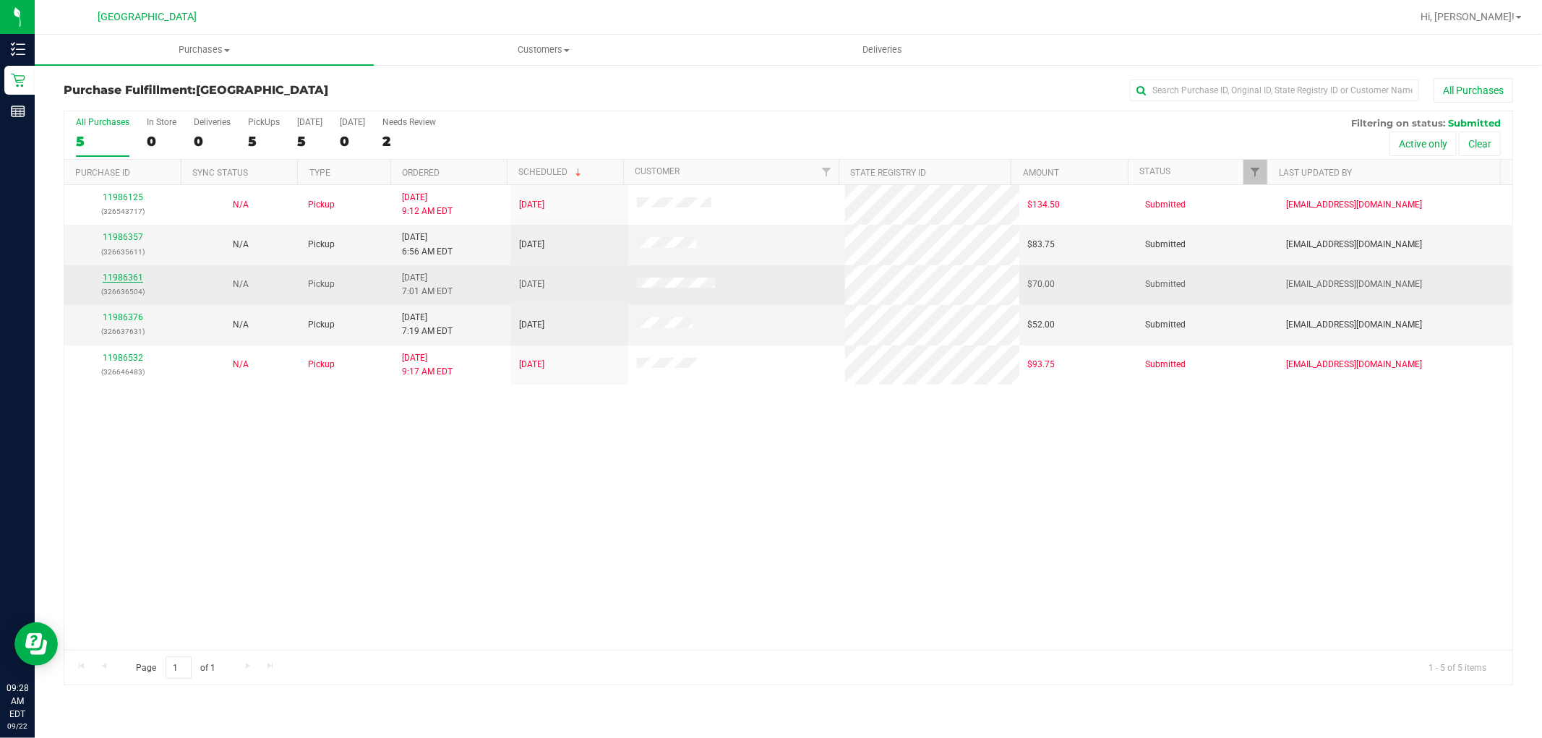
click at [131, 283] on link "11986361" at bounding box center [123, 278] width 40 height 10
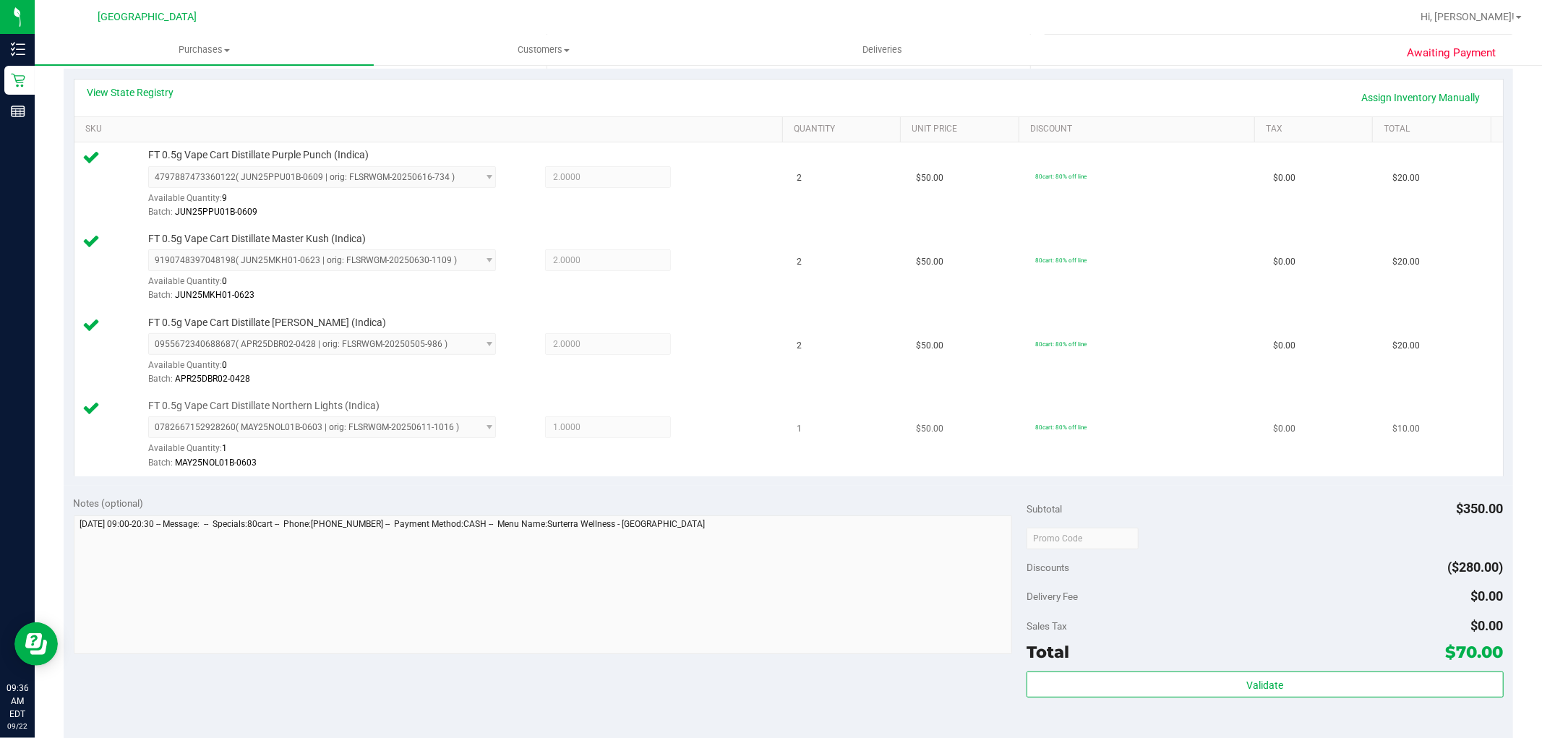
scroll to position [562, 0]
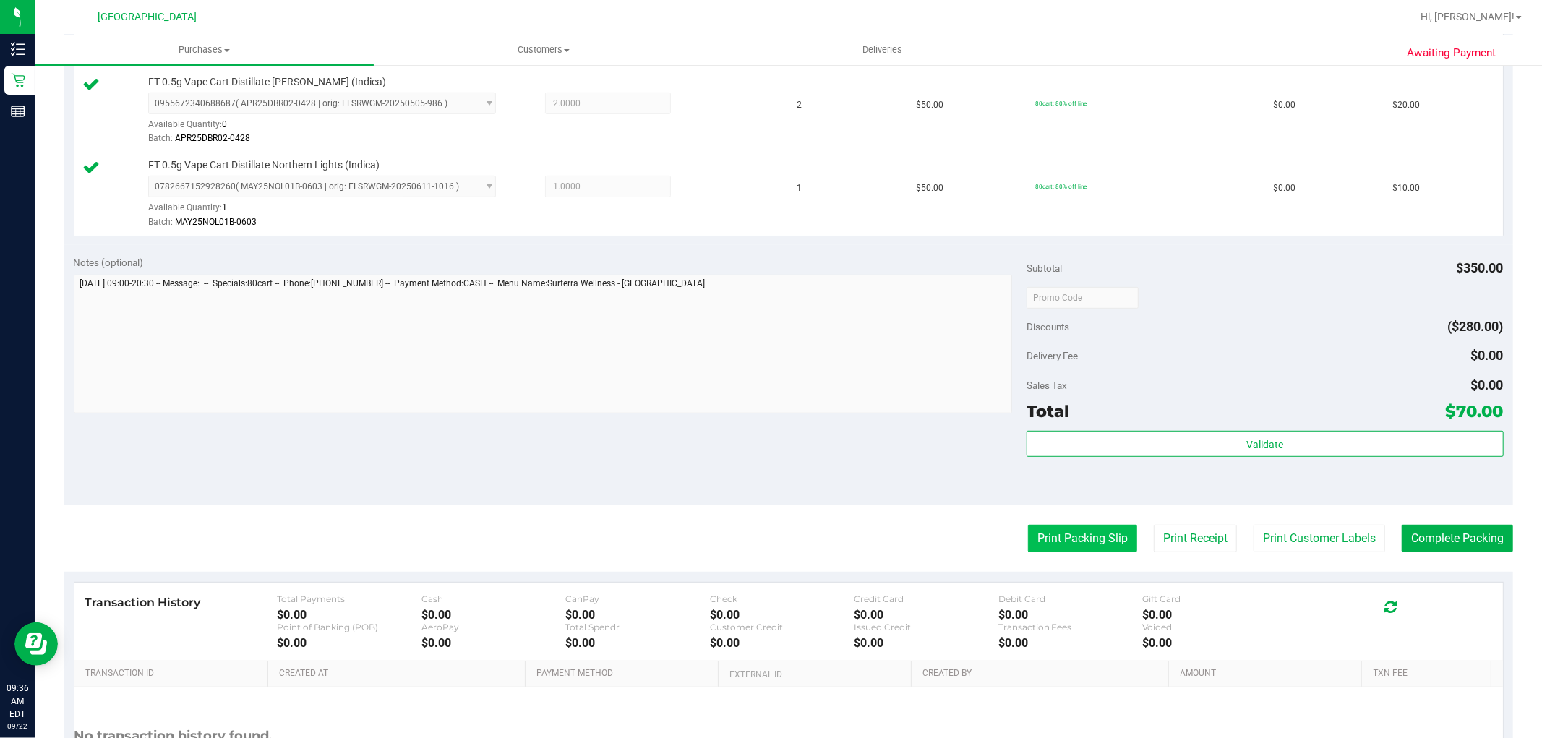
click at [1065, 537] on button "Print Packing Slip" at bounding box center [1082, 538] width 109 height 27
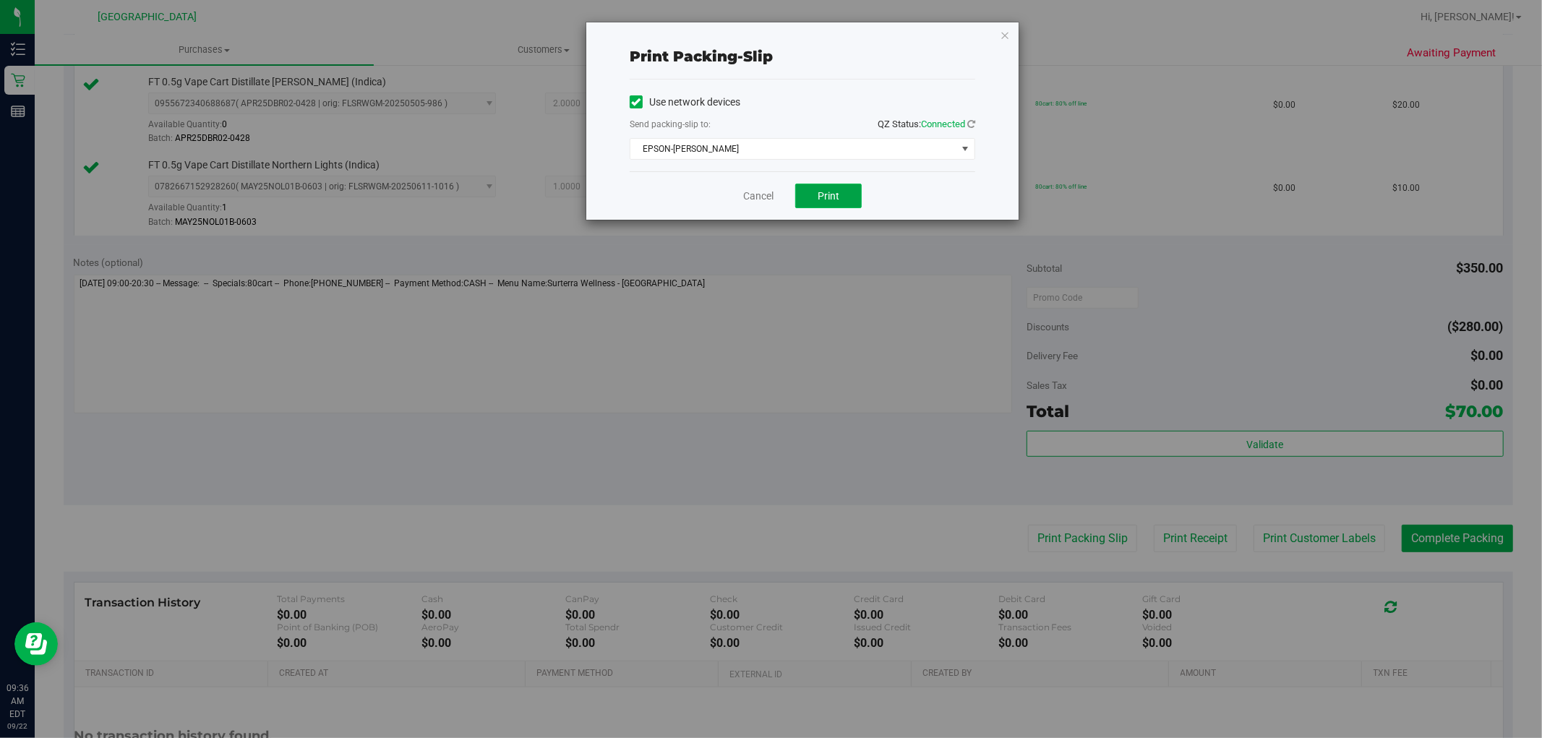
click at [848, 201] on button "Print" at bounding box center [828, 196] width 67 height 25
click at [1007, 36] on icon "button" at bounding box center [1005, 34] width 10 height 17
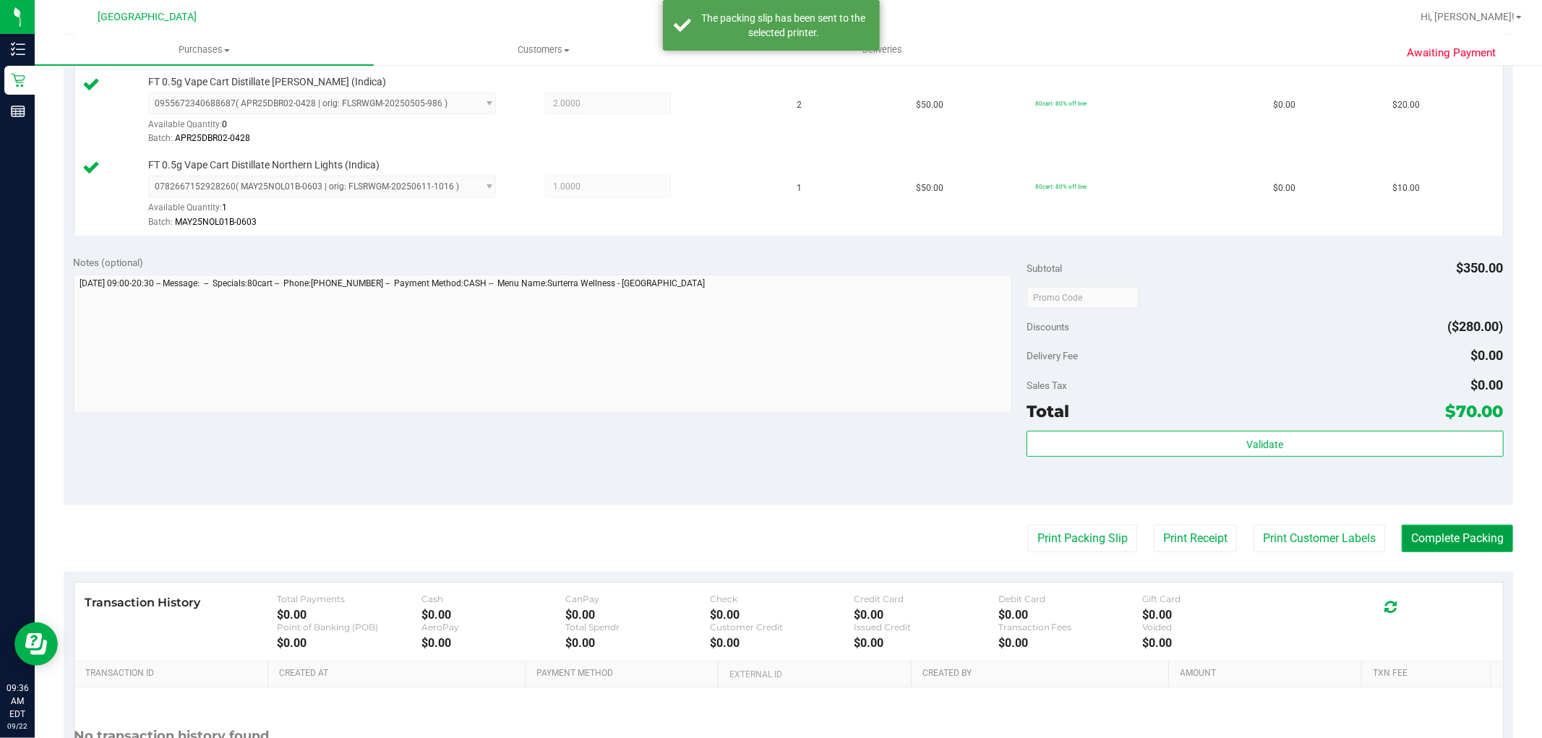
click at [1448, 545] on button "Complete Packing" at bounding box center [1457, 538] width 111 height 27
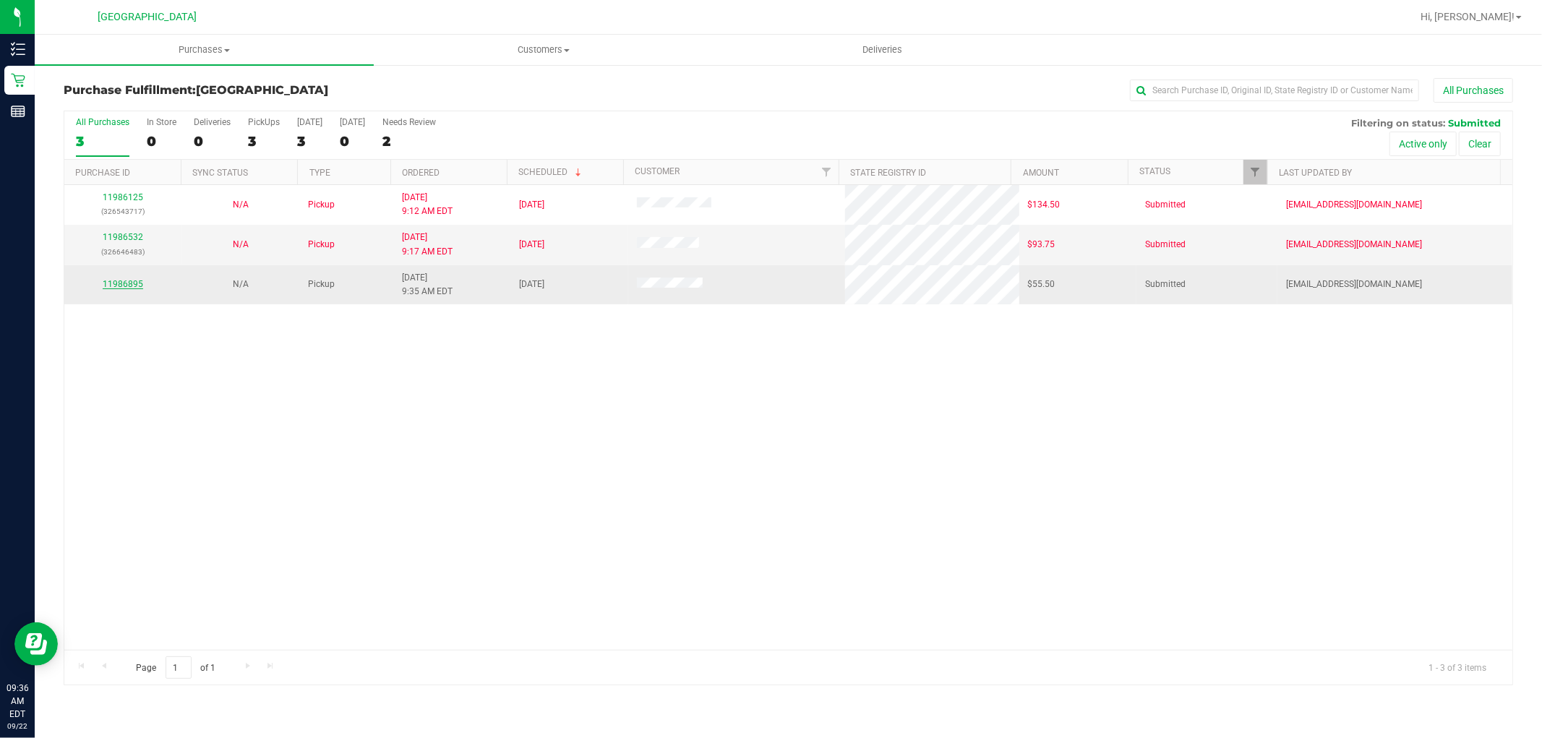
click at [114, 281] on link "11986895" at bounding box center [123, 284] width 40 height 10
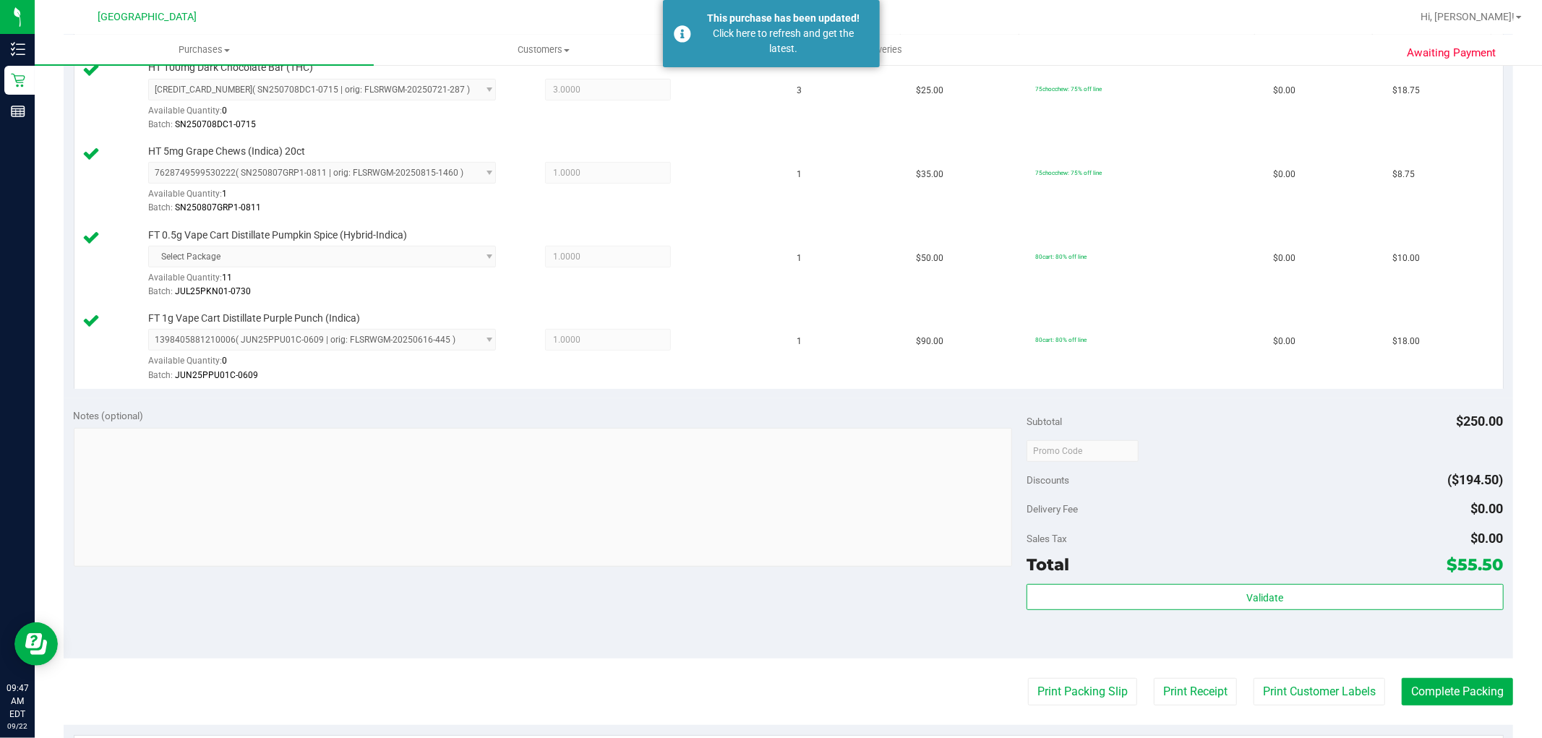
scroll to position [482, 0]
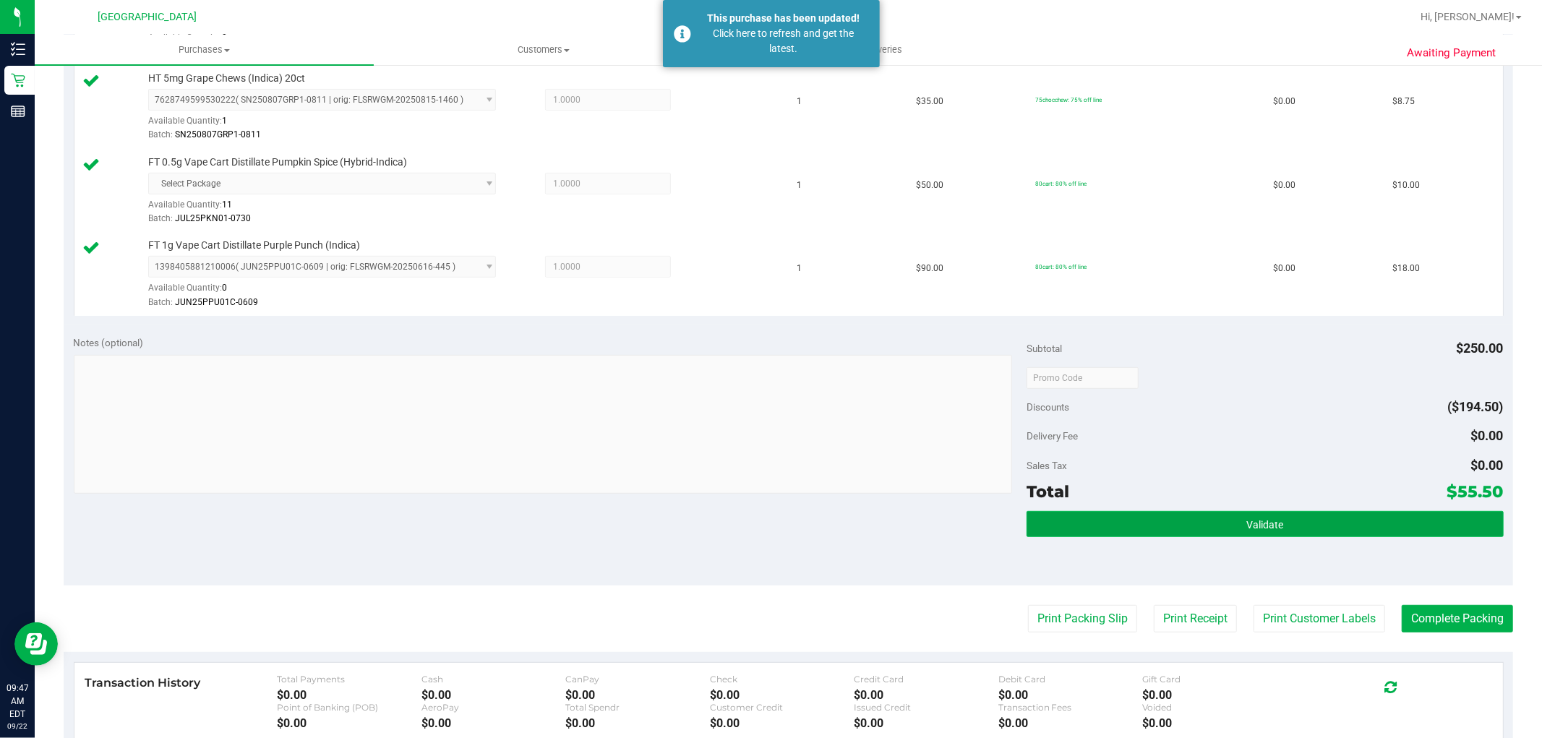
click at [1247, 528] on span "Validate" at bounding box center [1265, 525] width 37 height 12
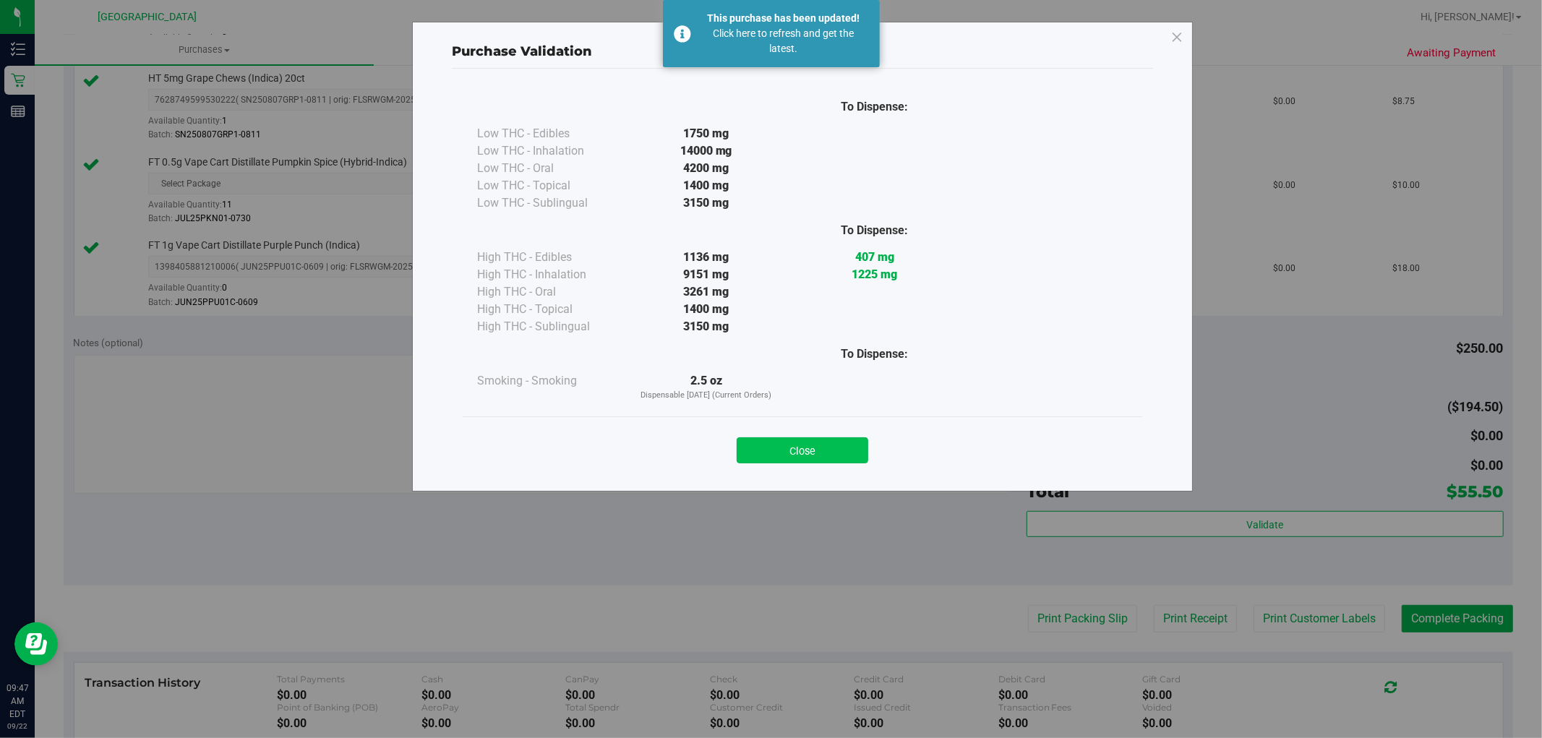
click at [807, 445] on button "Close" at bounding box center [803, 450] width 132 height 26
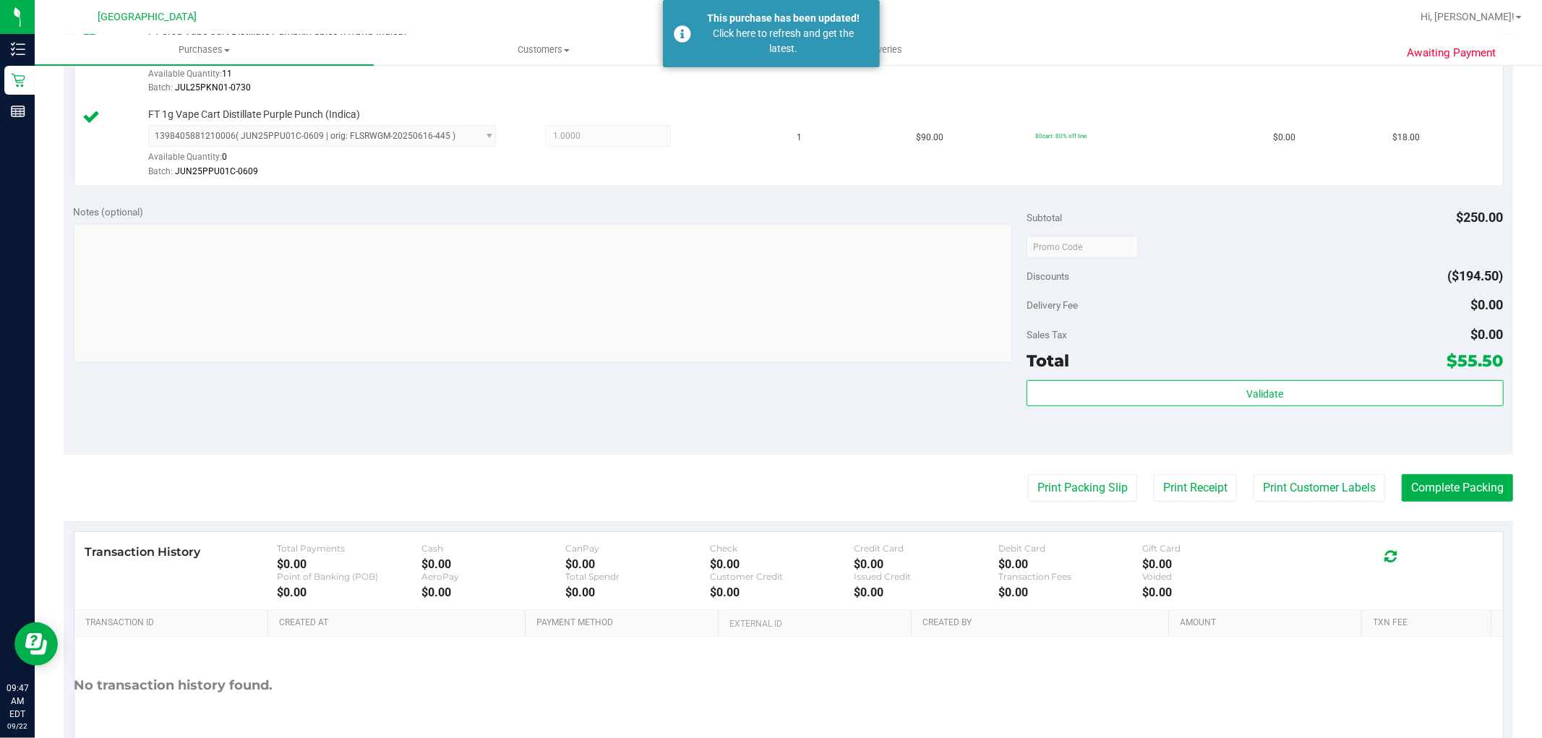
scroll to position [696, 0]
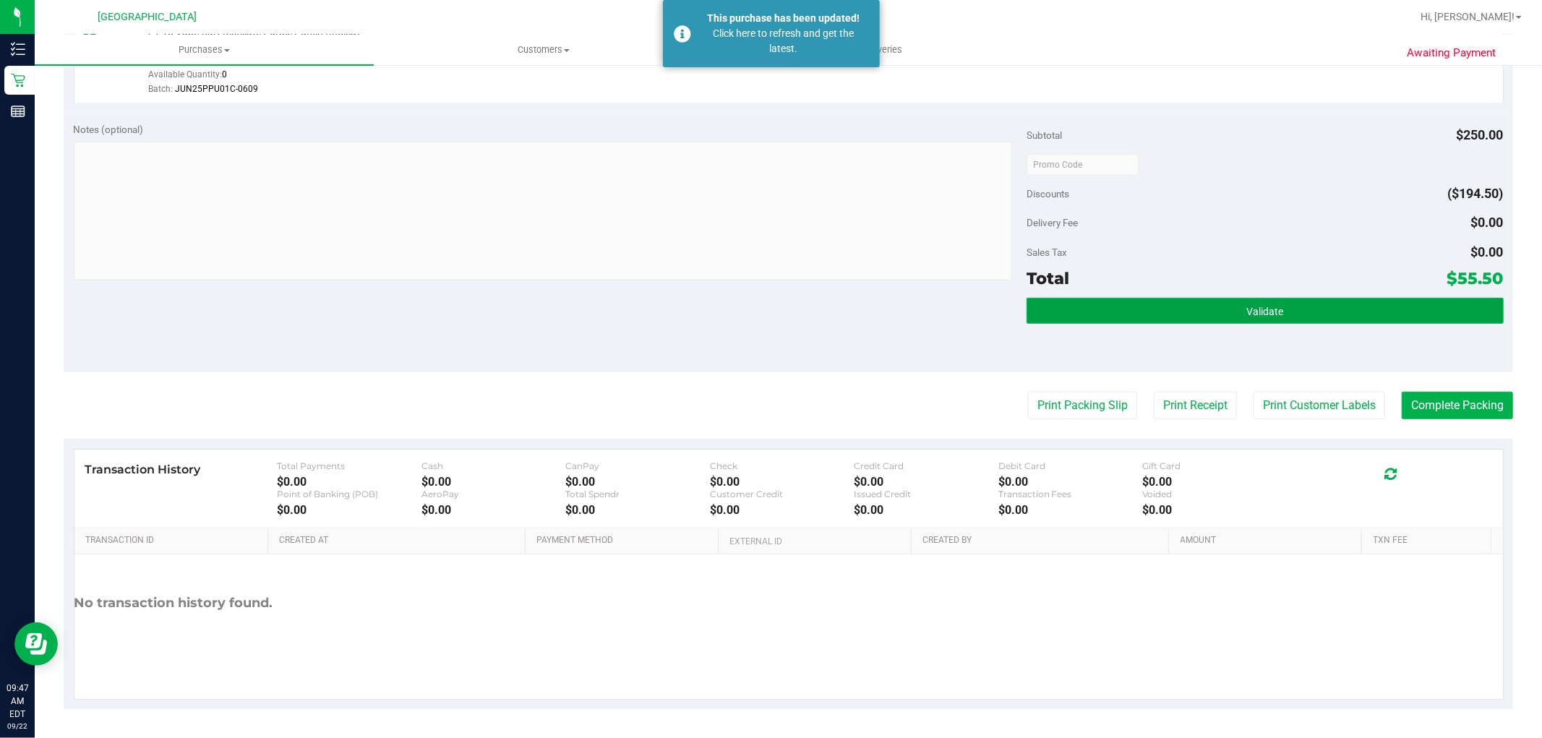
click at [1200, 313] on button "Validate" at bounding box center [1265, 311] width 476 height 26
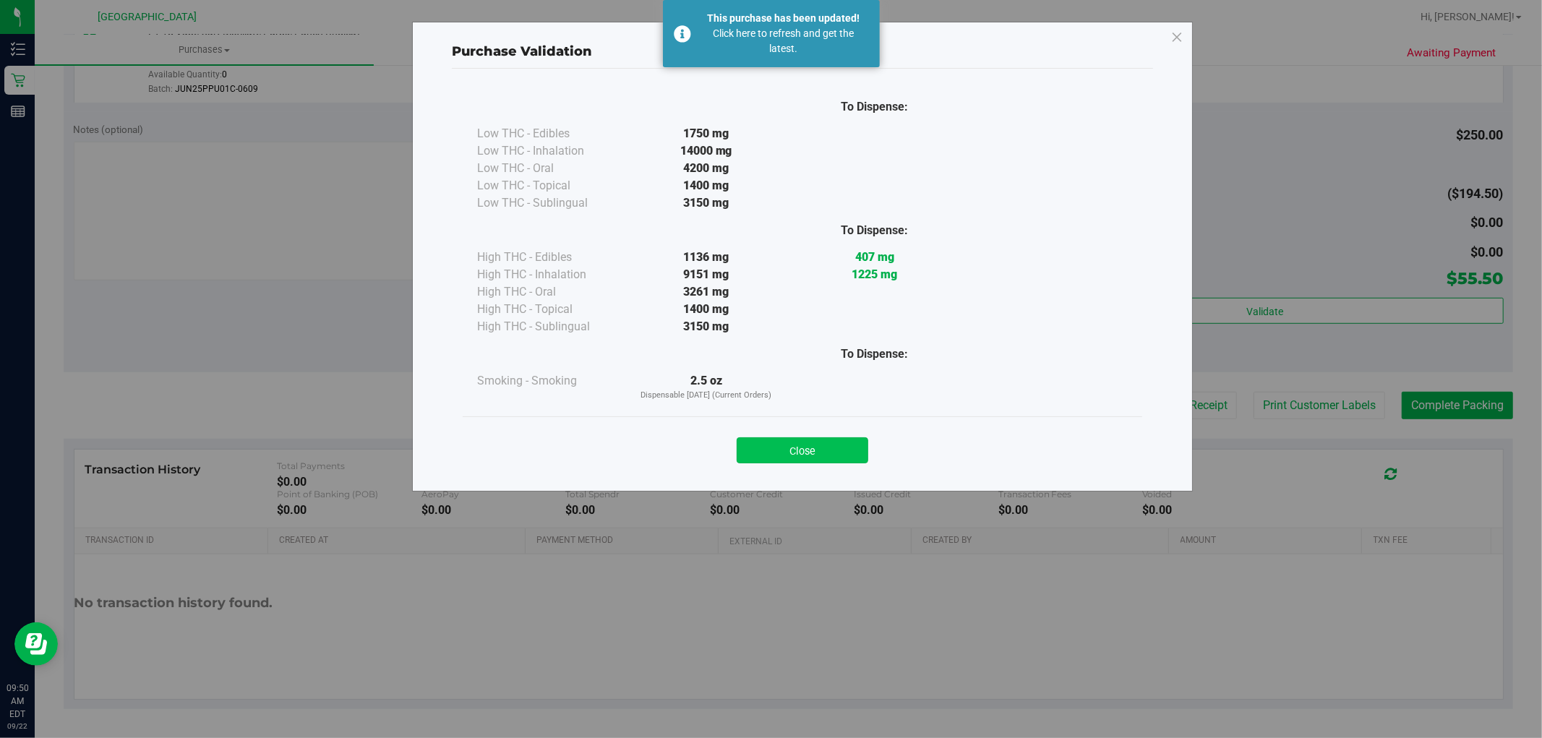
click at [832, 443] on button "Close" at bounding box center [803, 450] width 132 height 26
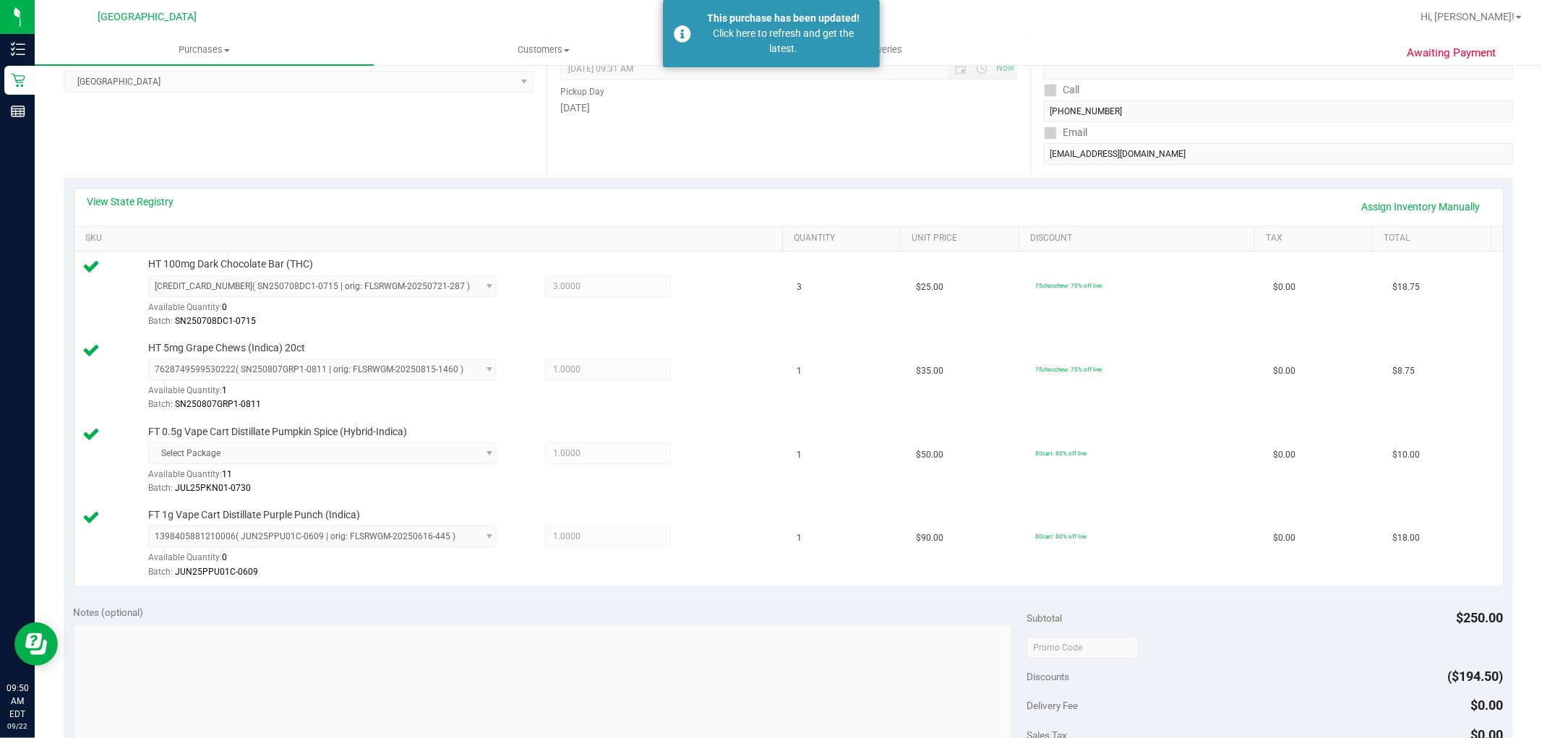
scroll to position [0, 0]
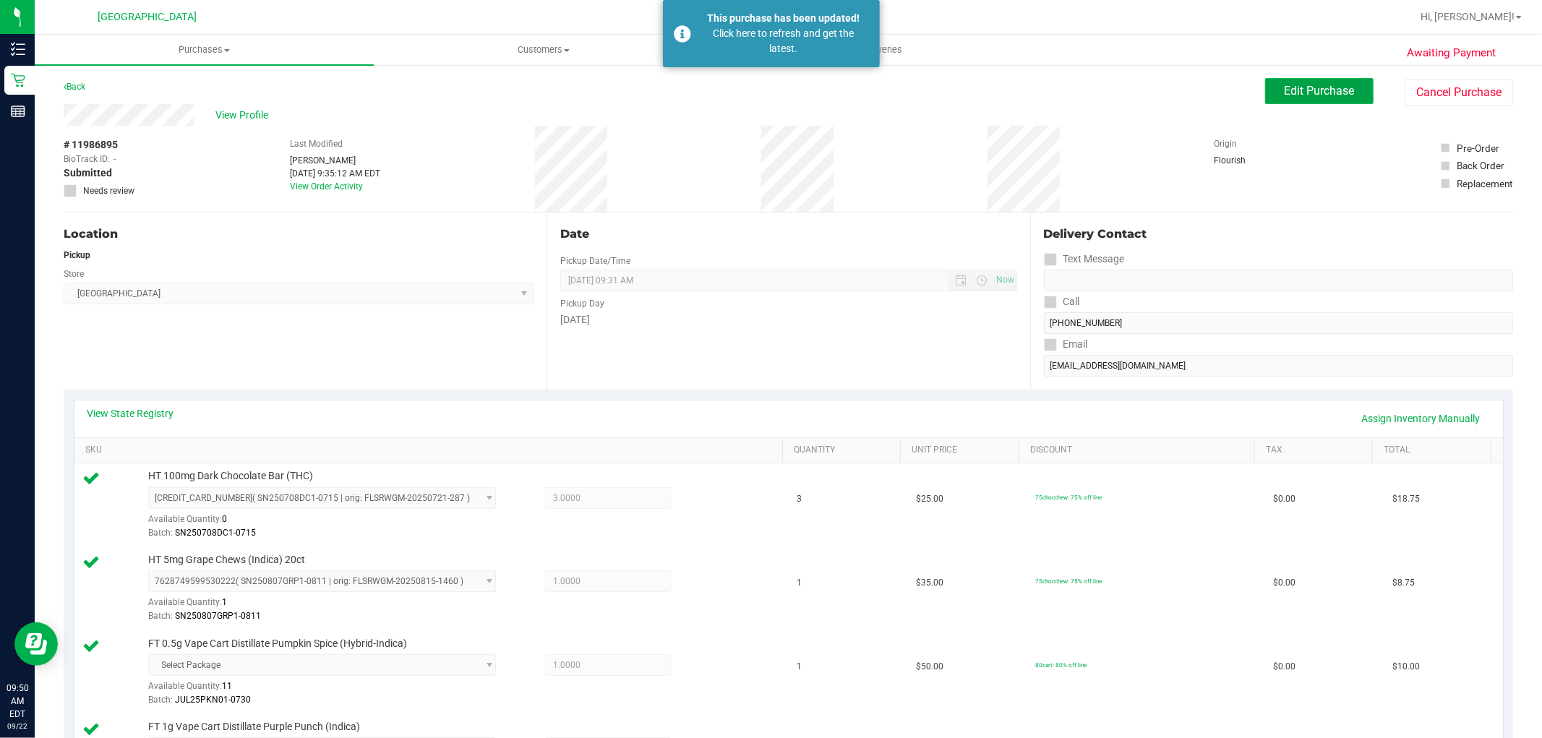
click at [1291, 98] on button "Edit Purchase" at bounding box center [1319, 91] width 108 height 26
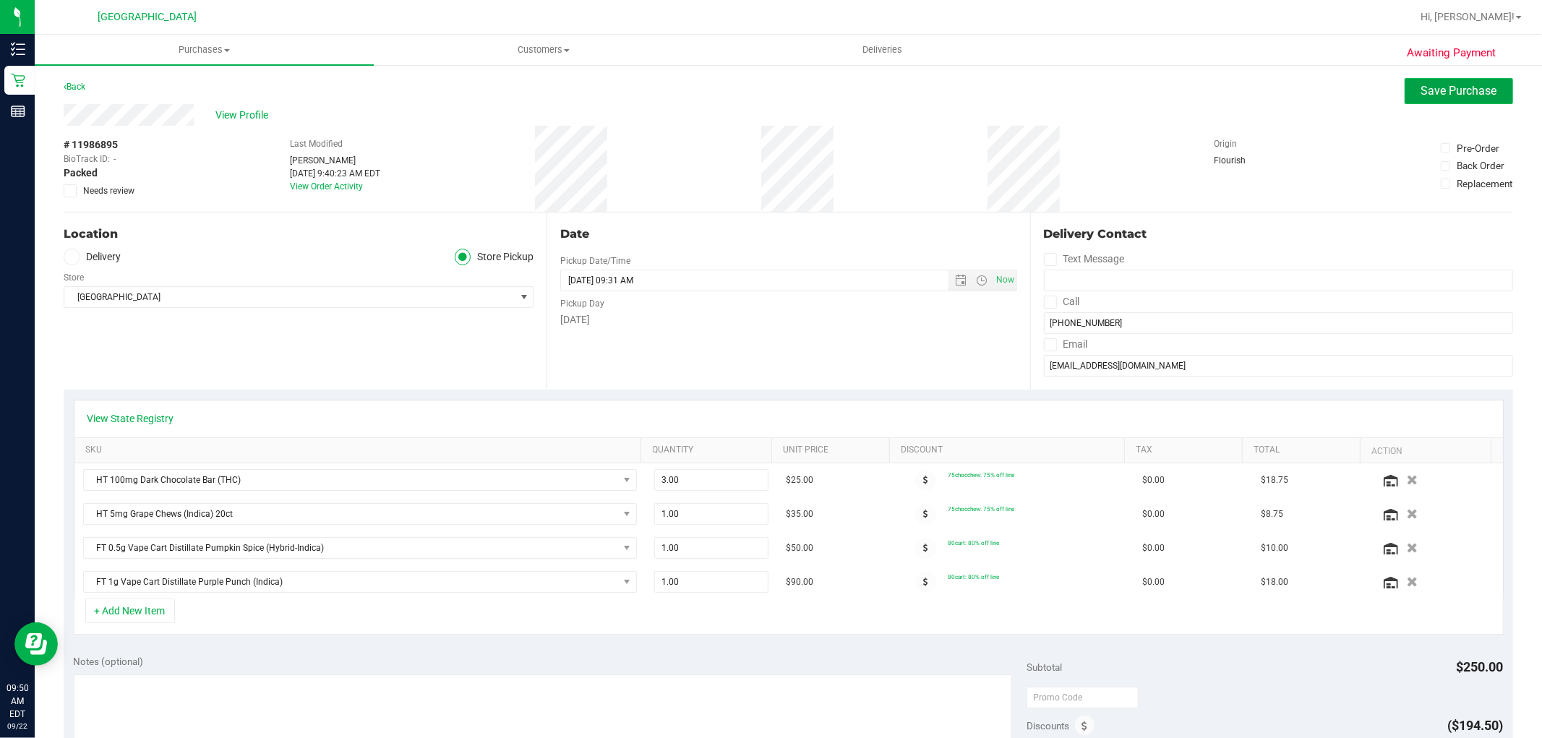
click at [1455, 88] on span "Save Purchase" at bounding box center [1460, 91] width 76 height 14
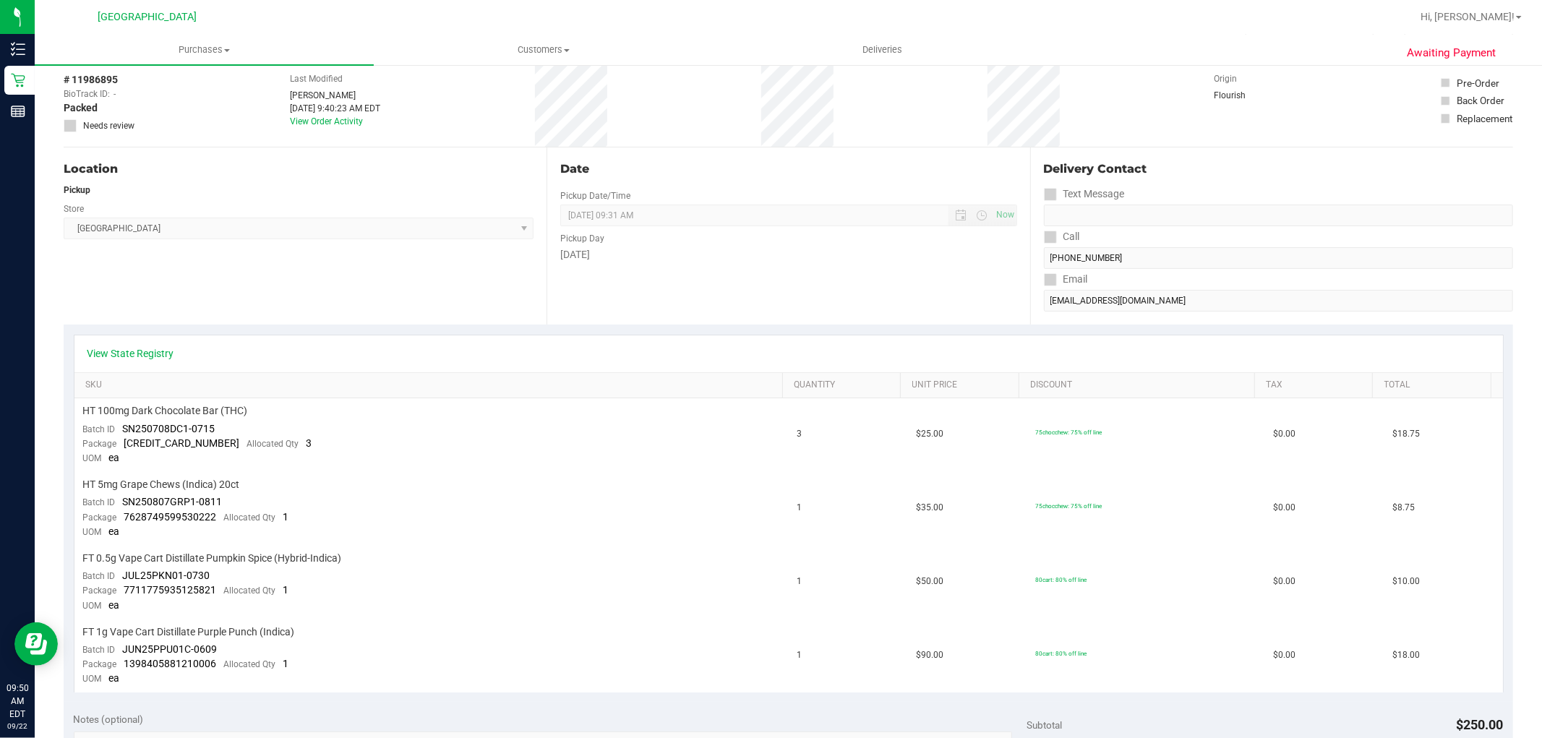
scroll to position [66, 0]
click at [1419, 348] on div "View State Registry" at bounding box center [788, 353] width 1403 height 14
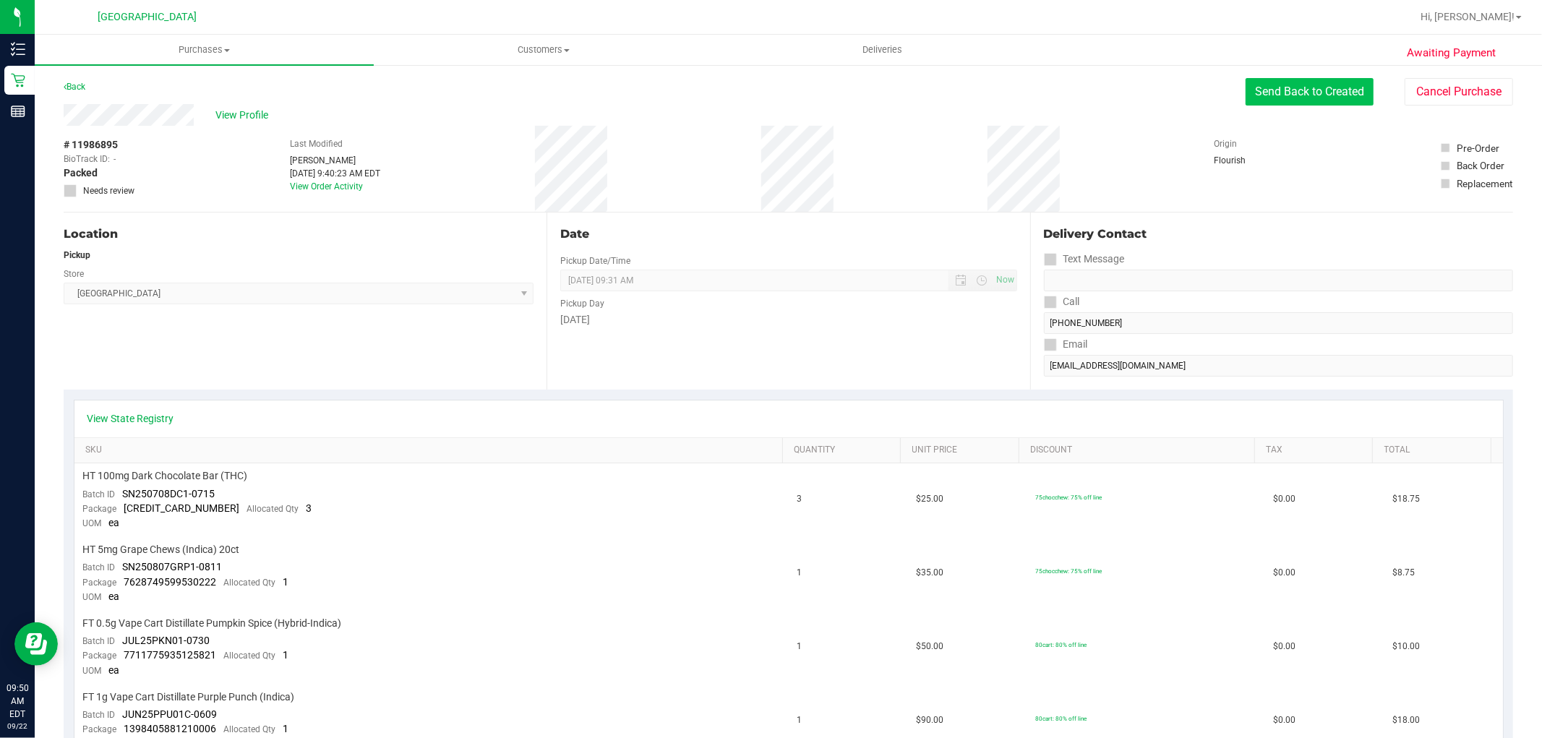
click at [1298, 87] on button "Send Back to Created" at bounding box center [1310, 91] width 128 height 27
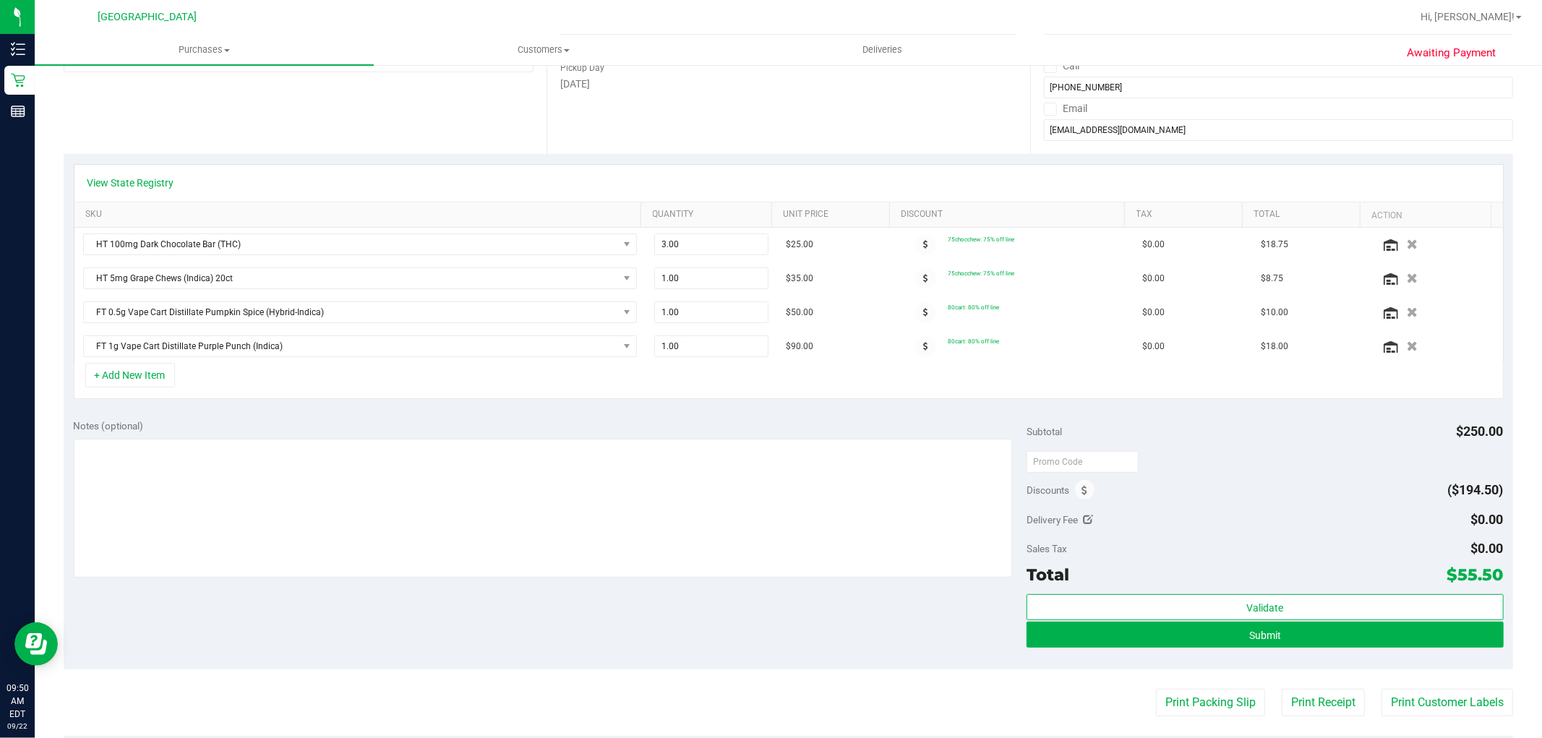
scroll to position [535, 0]
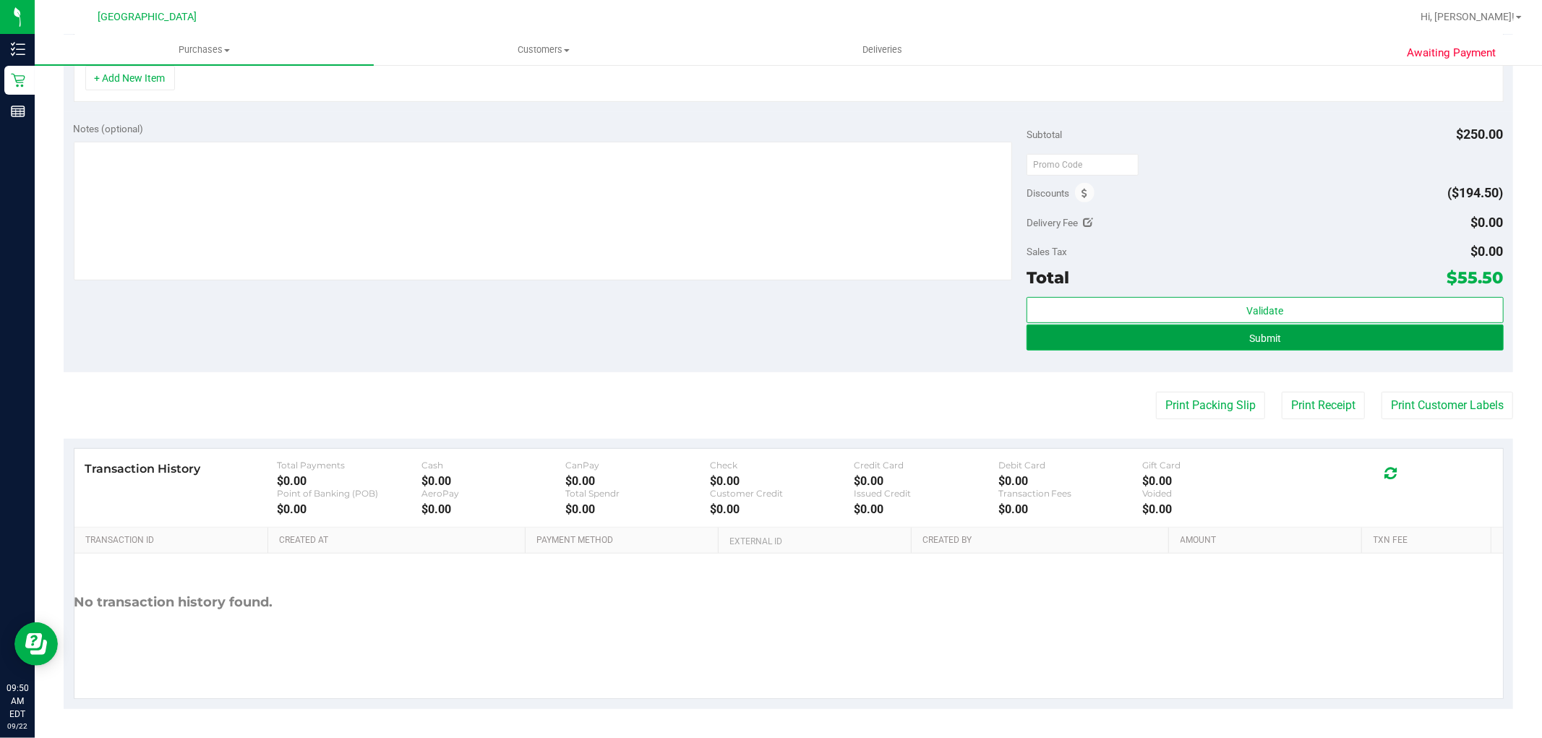
click at [1275, 335] on button "Submit" at bounding box center [1265, 338] width 476 height 26
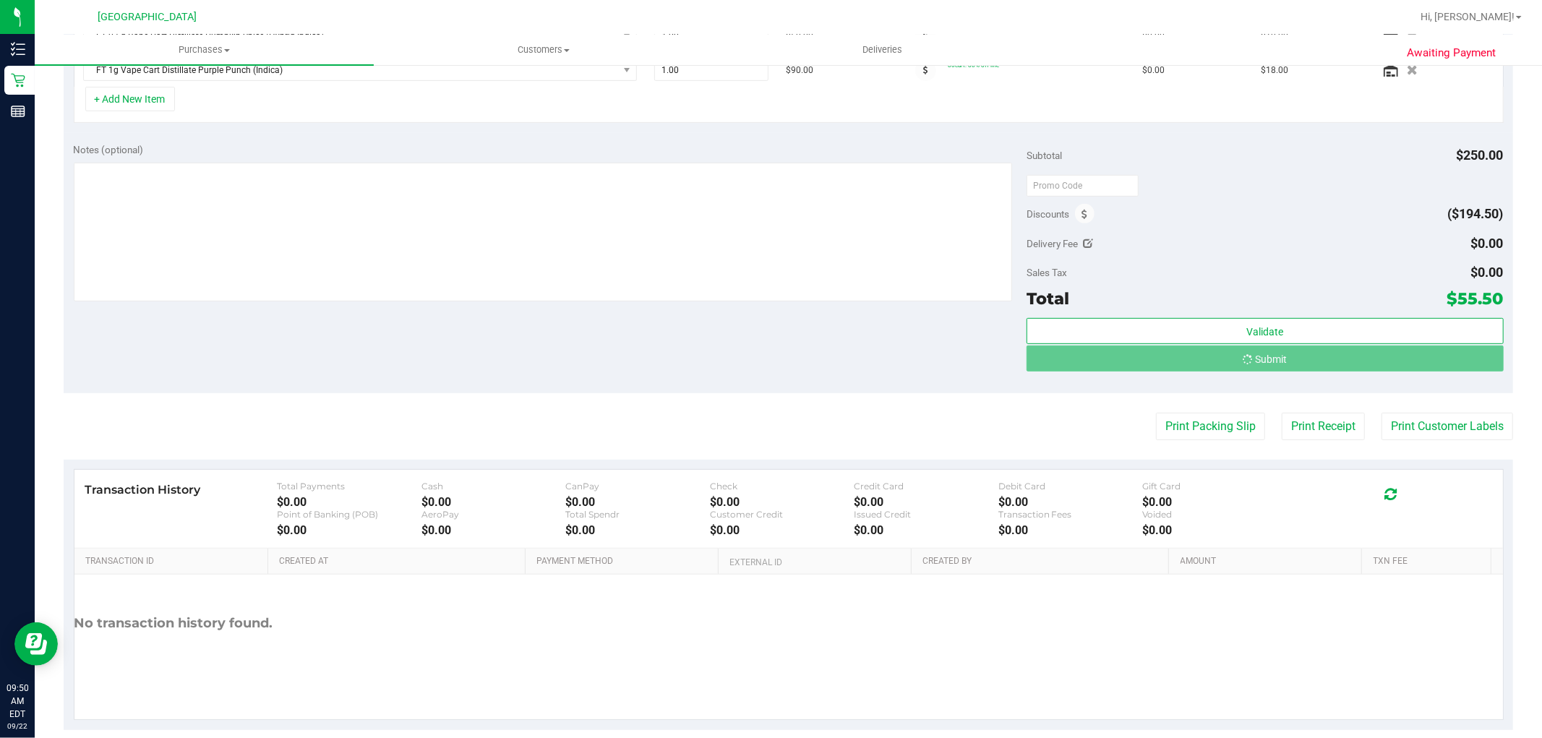
scroll to position [490, 0]
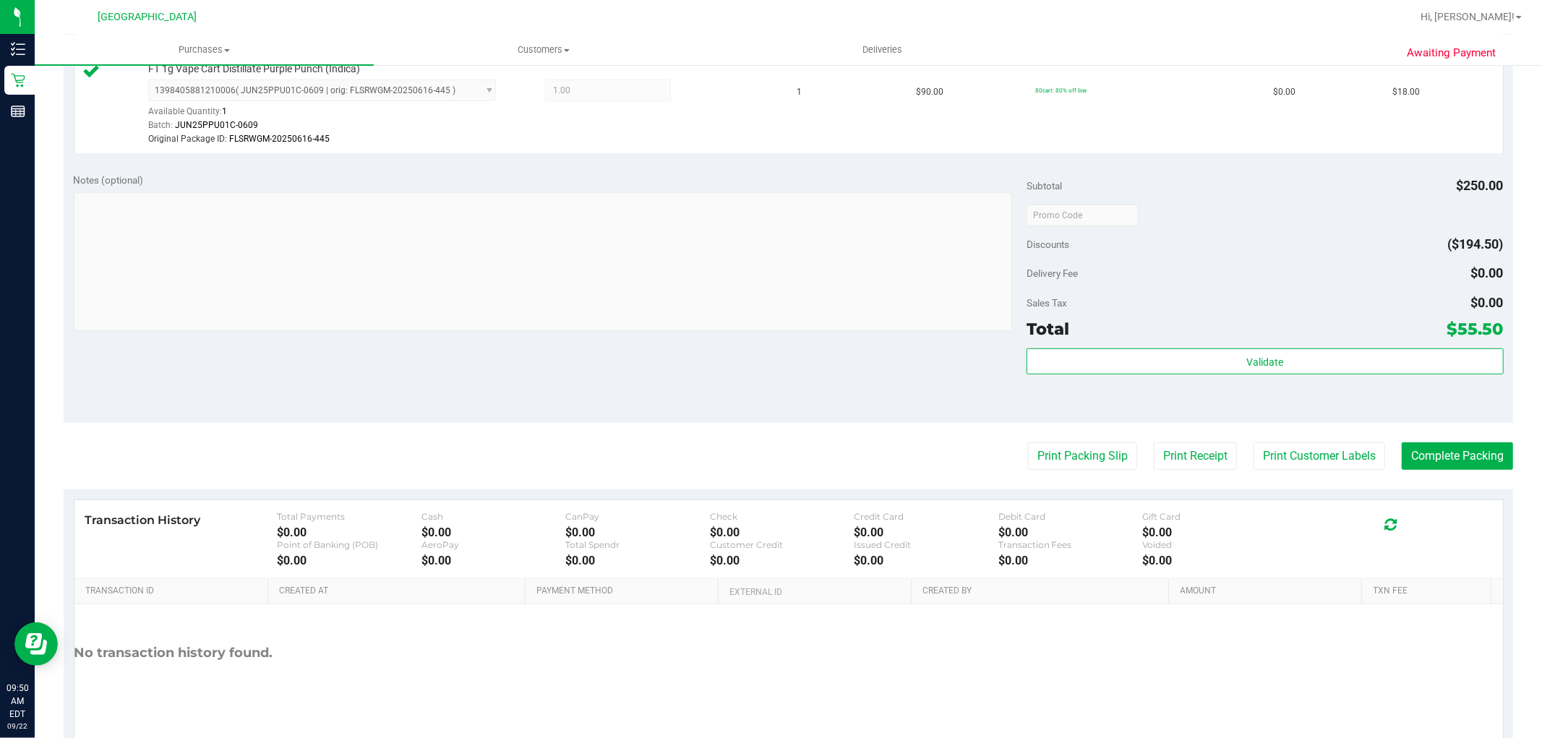
scroll to position [752, 0]
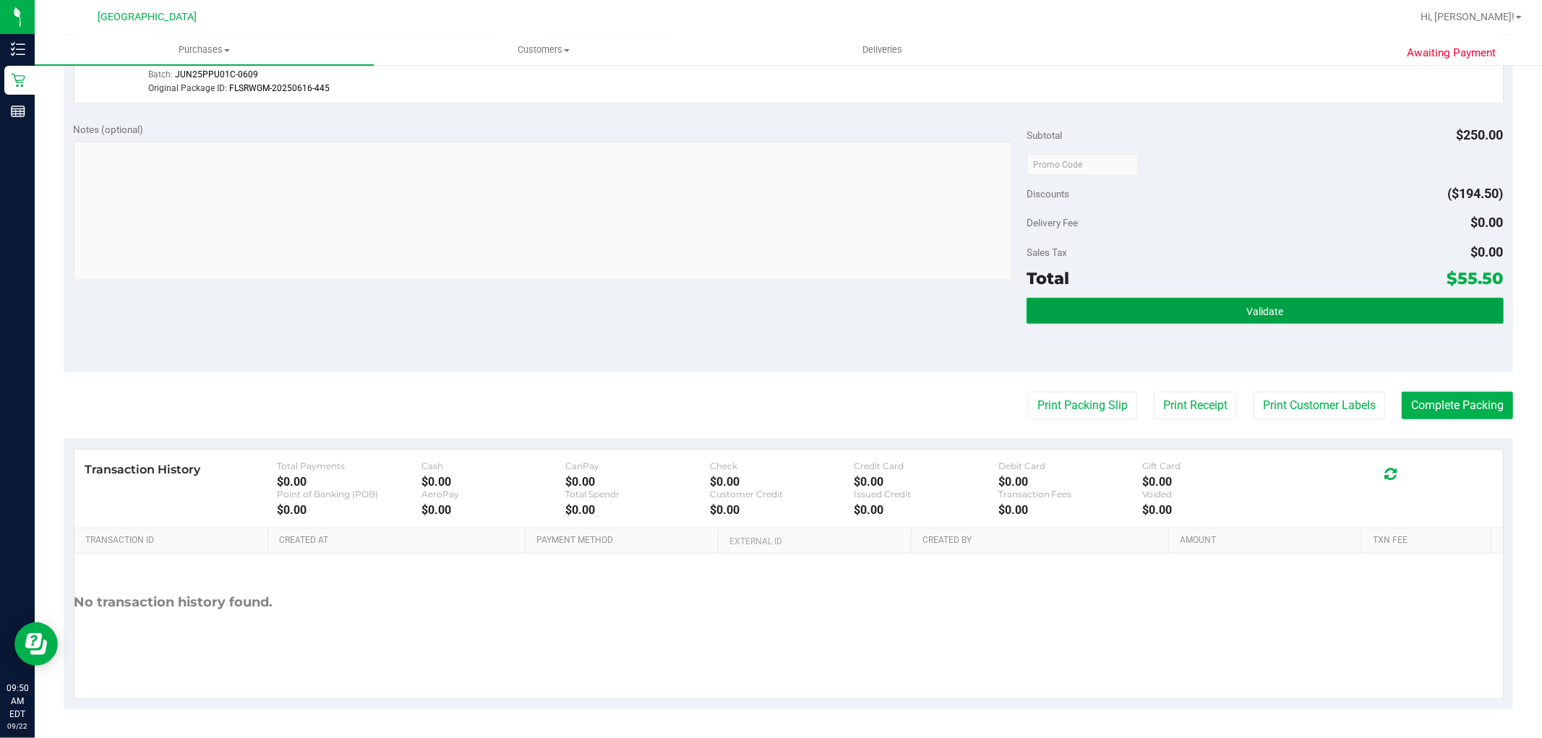
click at [1172, 302] on button "Validate" at bounding box center [1265, 311] width 476 height 26
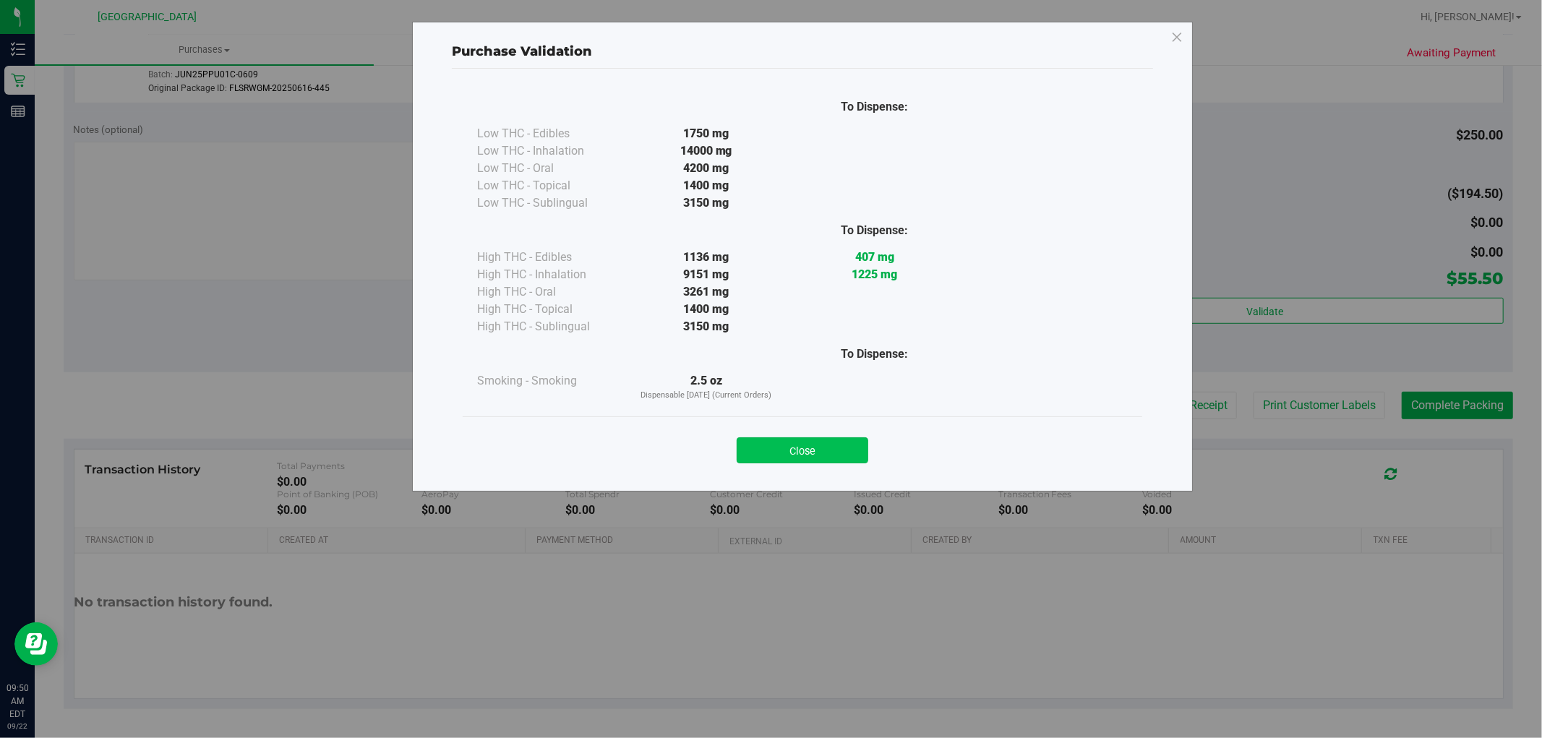
click at [822, 463] on button "Close" at bounding box center [803, 450] width 132 height 26
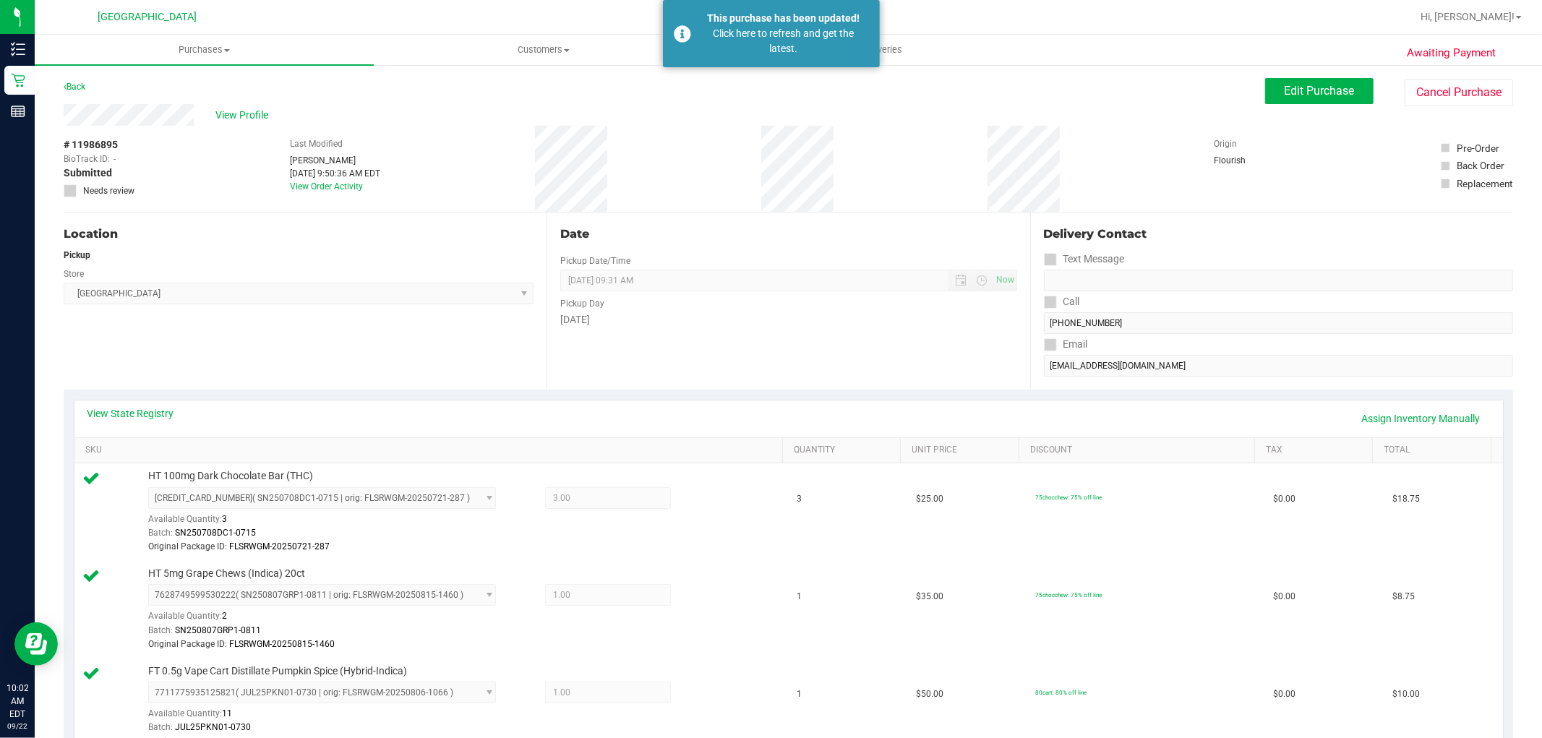
scroll to position [80, 0]
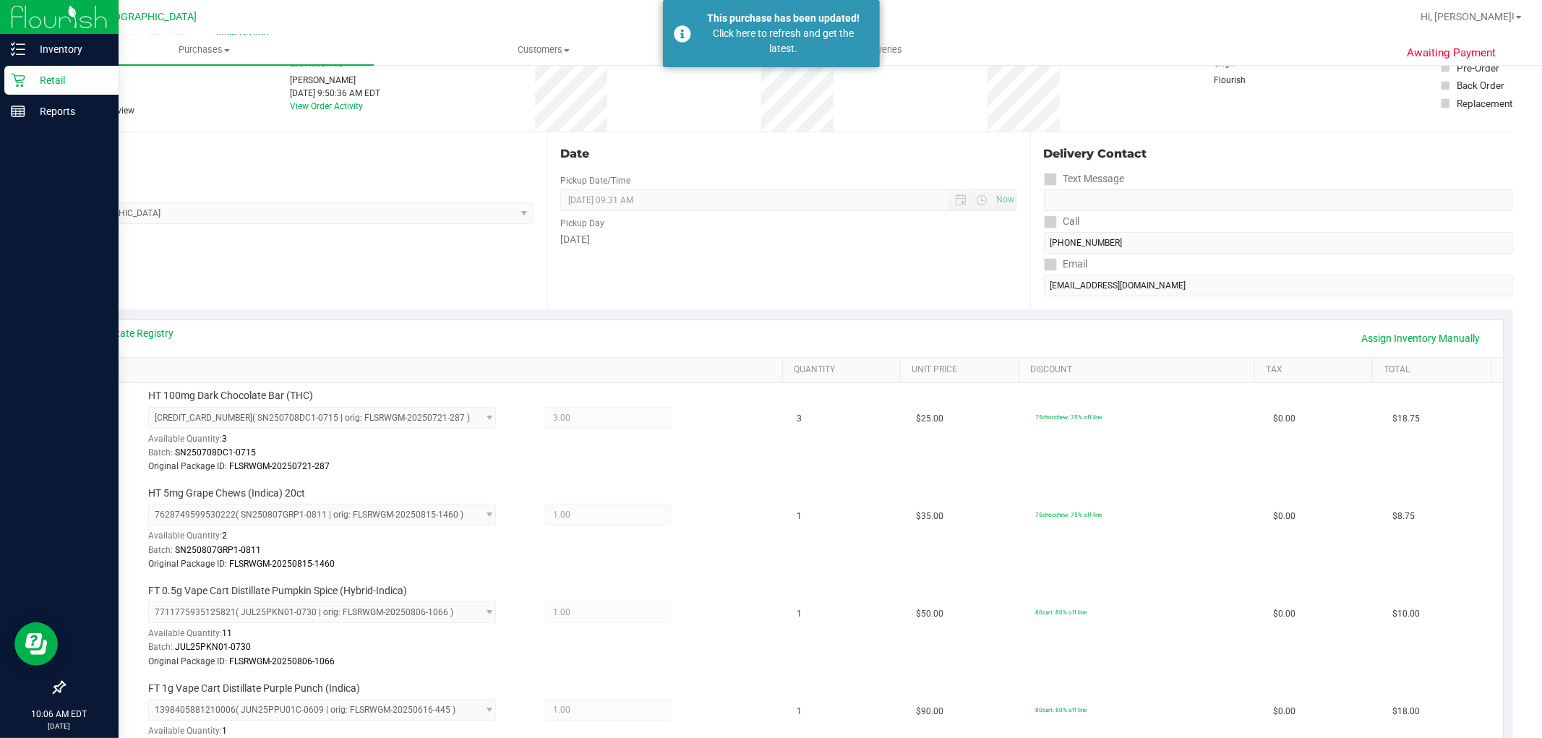
click at [25, 73] on p "Retail" at bounding box center [68, 80] width 87 height 17
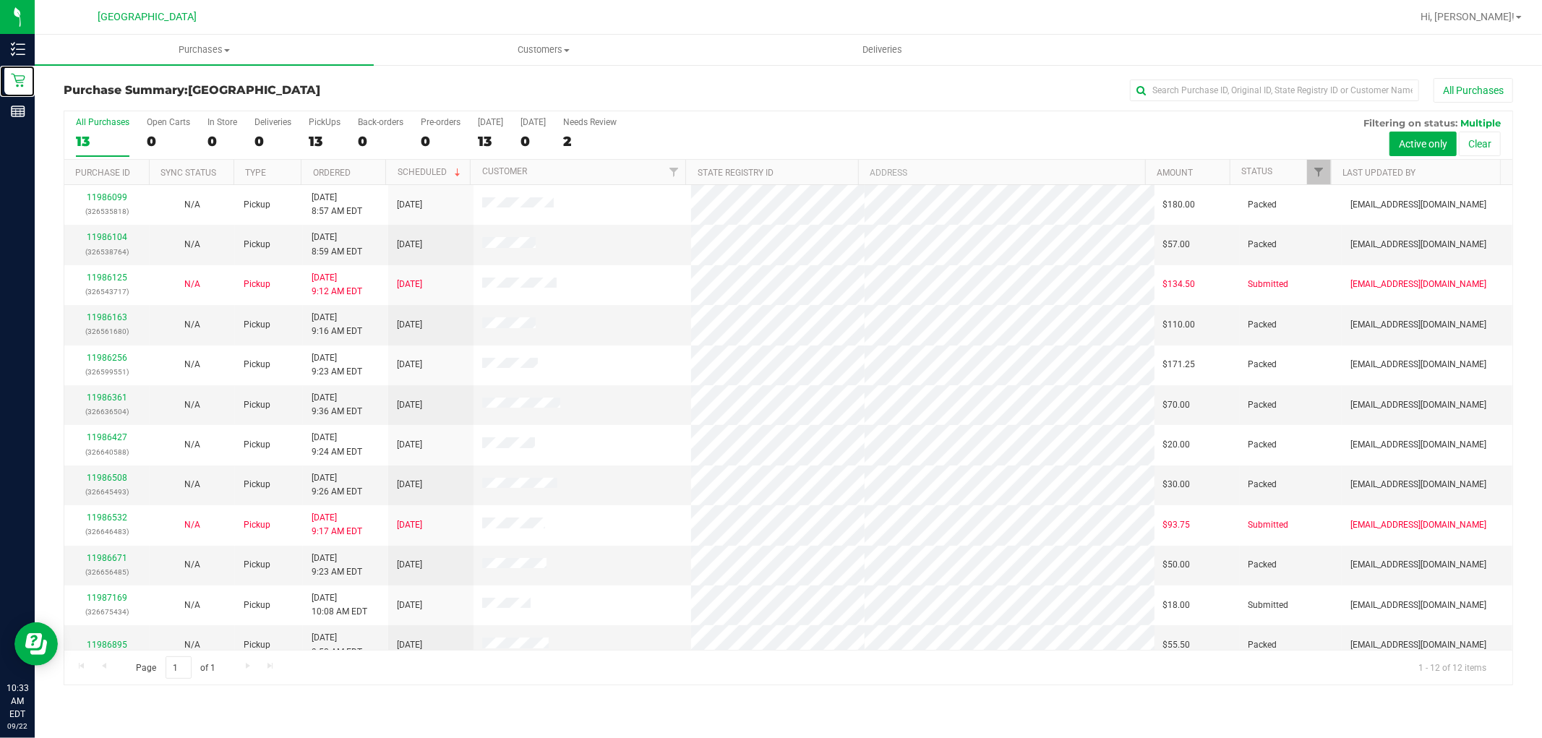
scroll to position [15, 0]
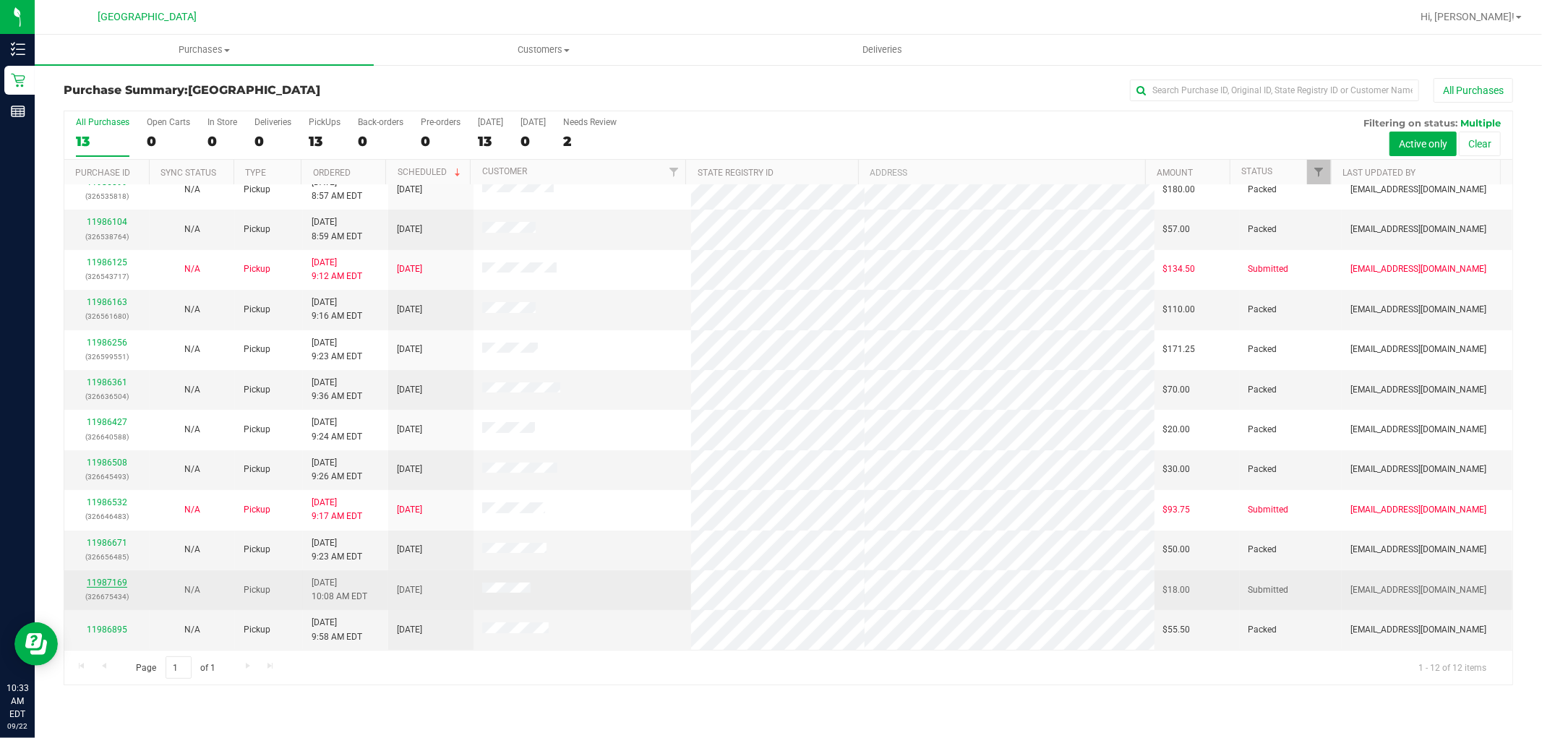
click at [124, 583] on link "11987169" at bounding box center [107, 583] width 40 height 10
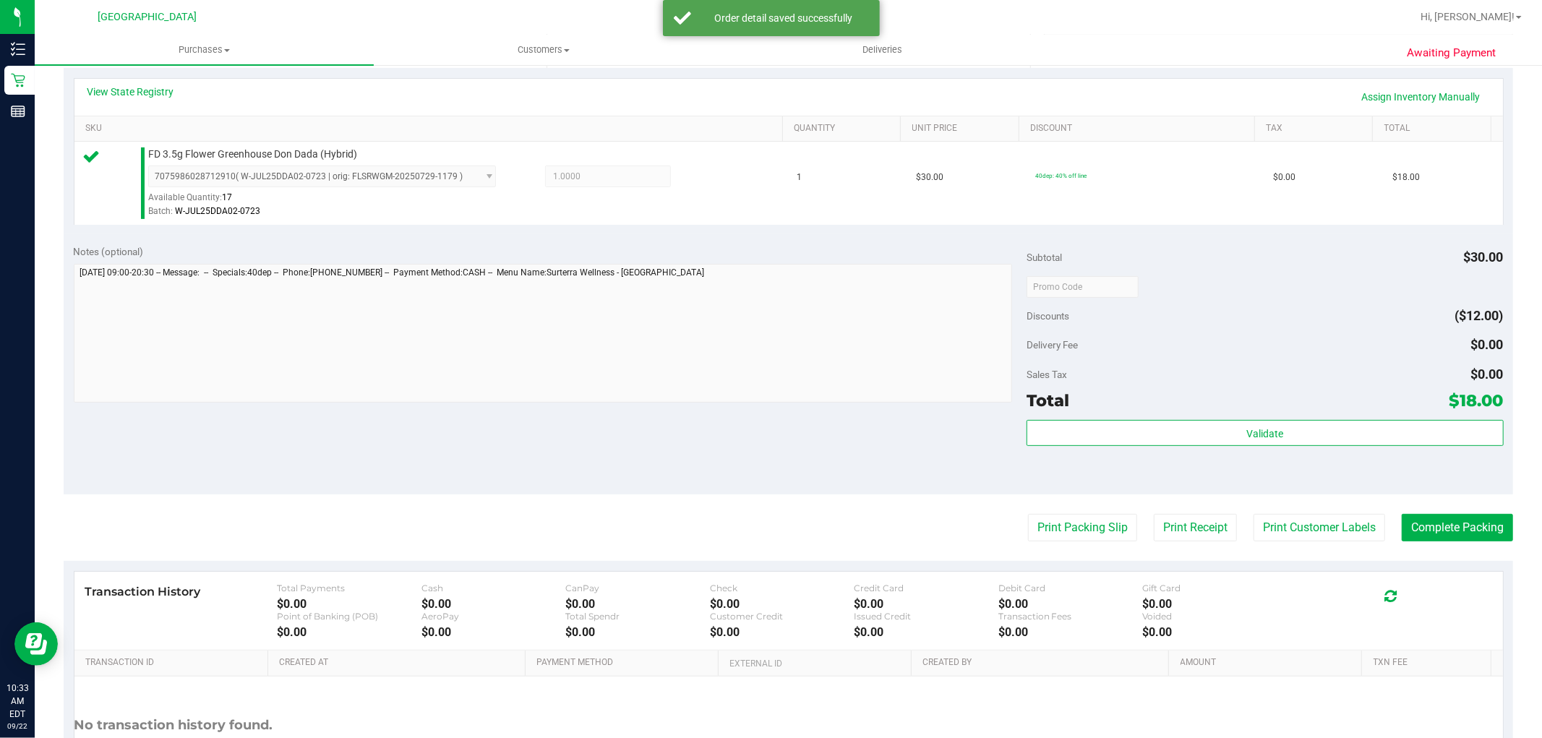
scroll to position [401, 0]
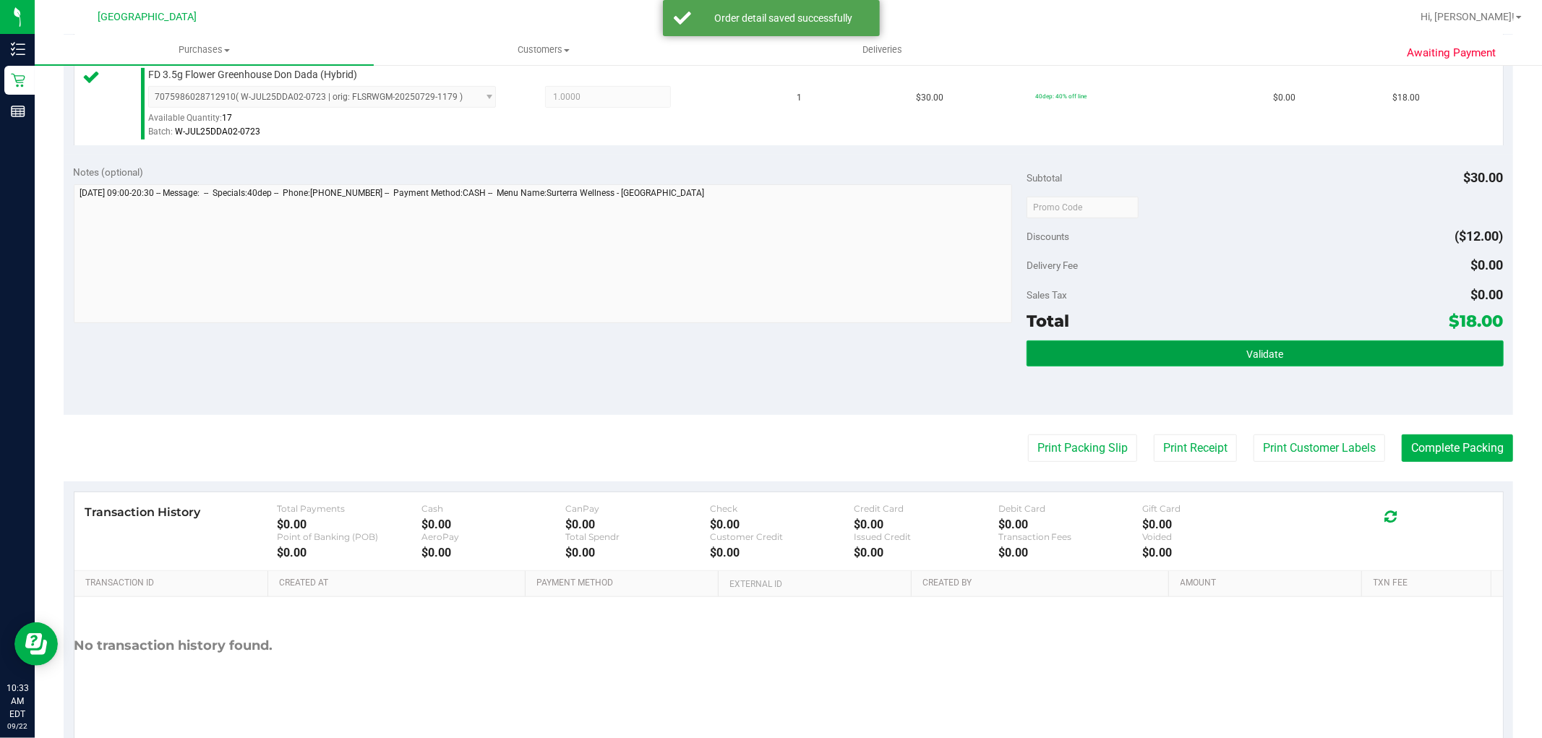
click at [1108, 342] on button "Validate" at bounding box center [1265, 354] width 476 height 26
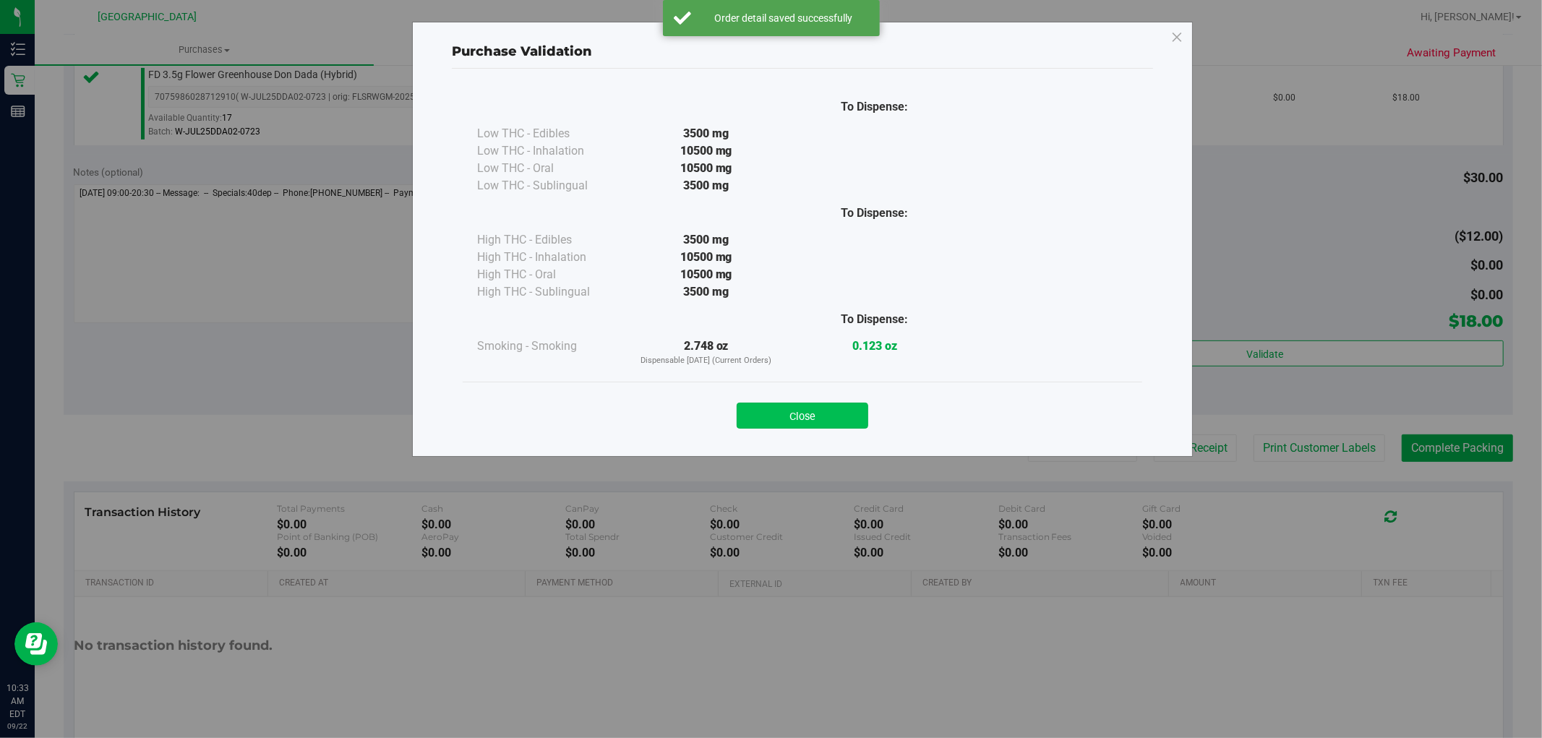
click at [777, 420] on button "Close" at bounding box center [803, 416] width 132 height 26
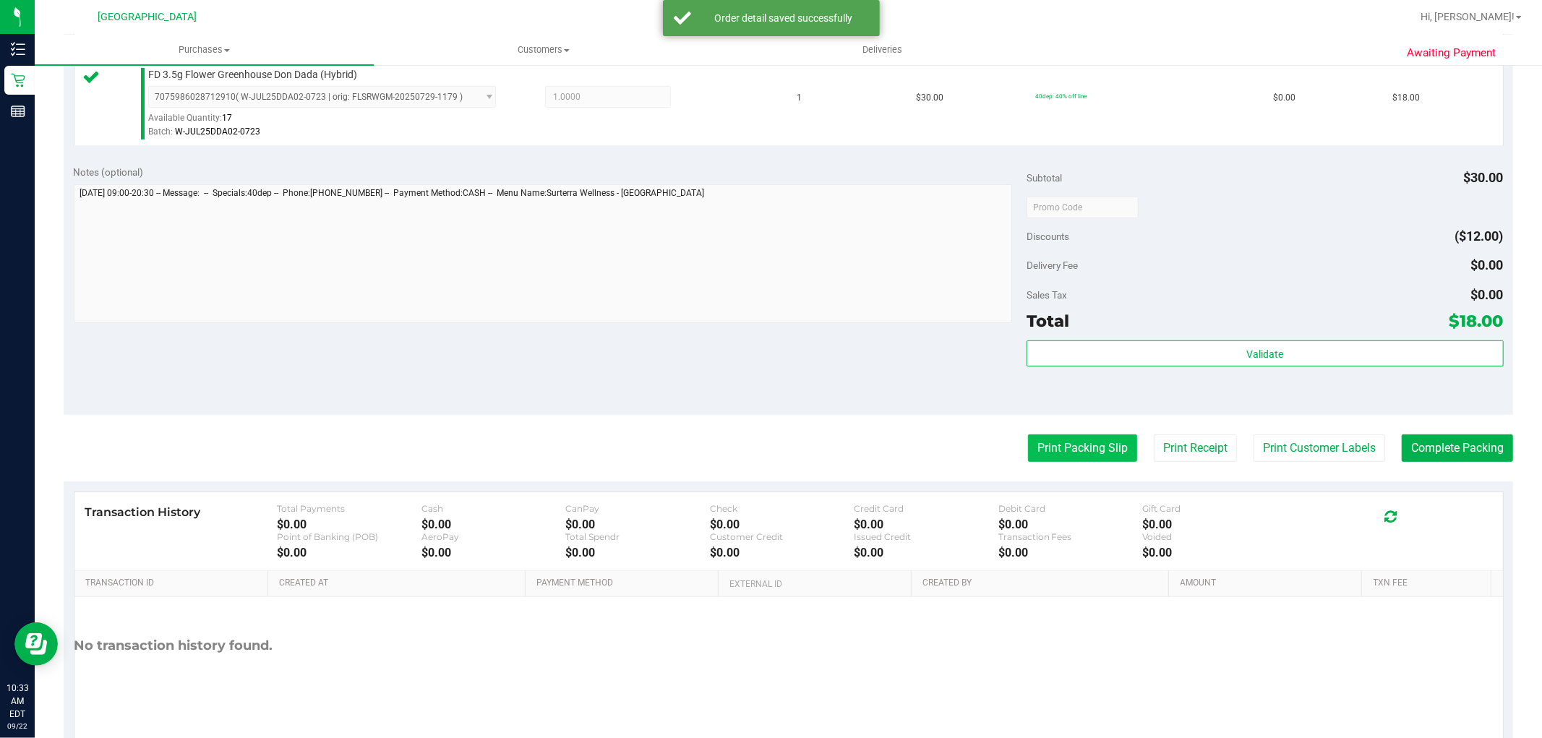
click at [1030, 451] on button "Print Packing Slip" at bounding box center [1082, 448] width 109 height 27
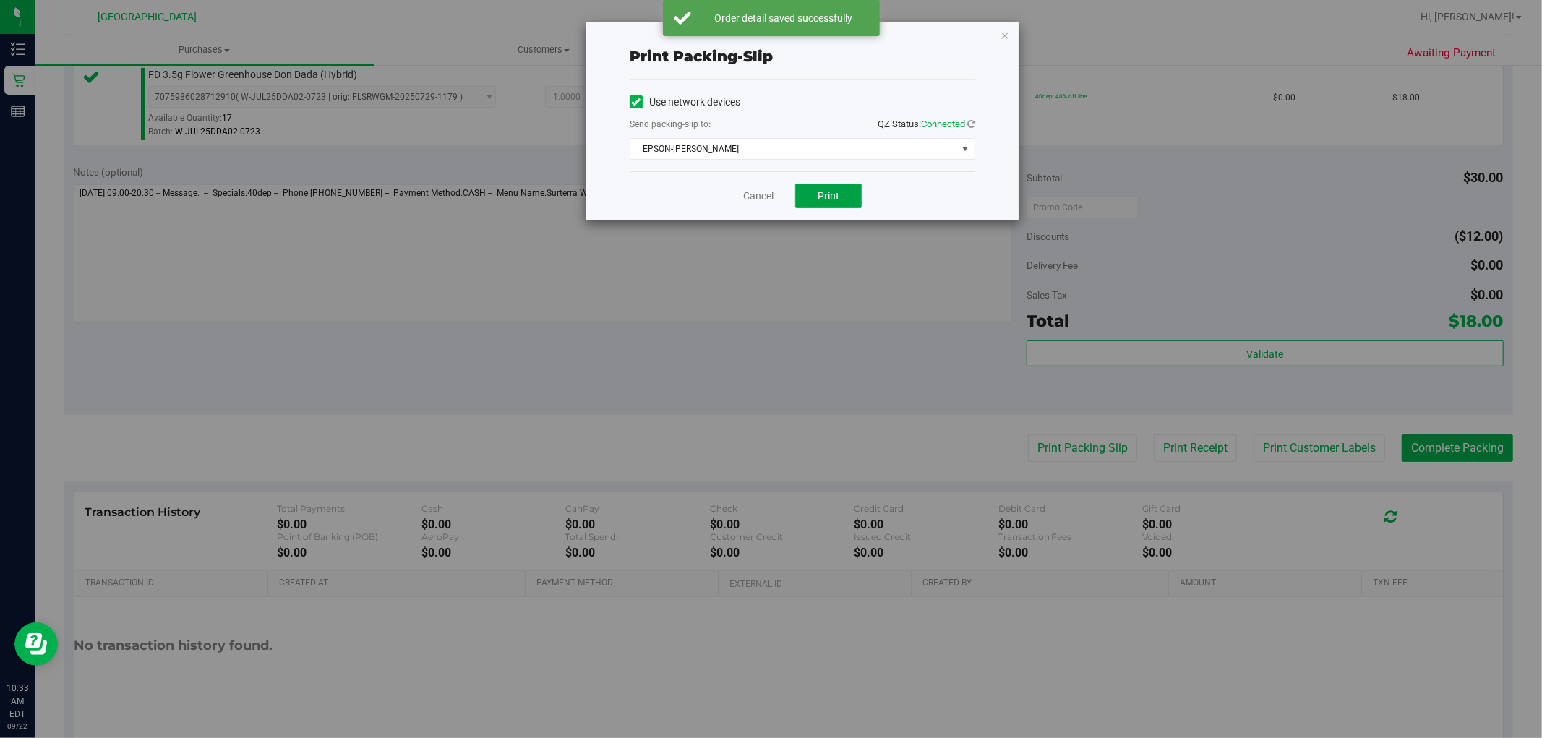
click at [833, 203] on button "Print" at bounding box center [828, 196] width 67 height 25
click at [1006, 34] on icon "button" at bounding box center [1005, 34] width 10 height 17
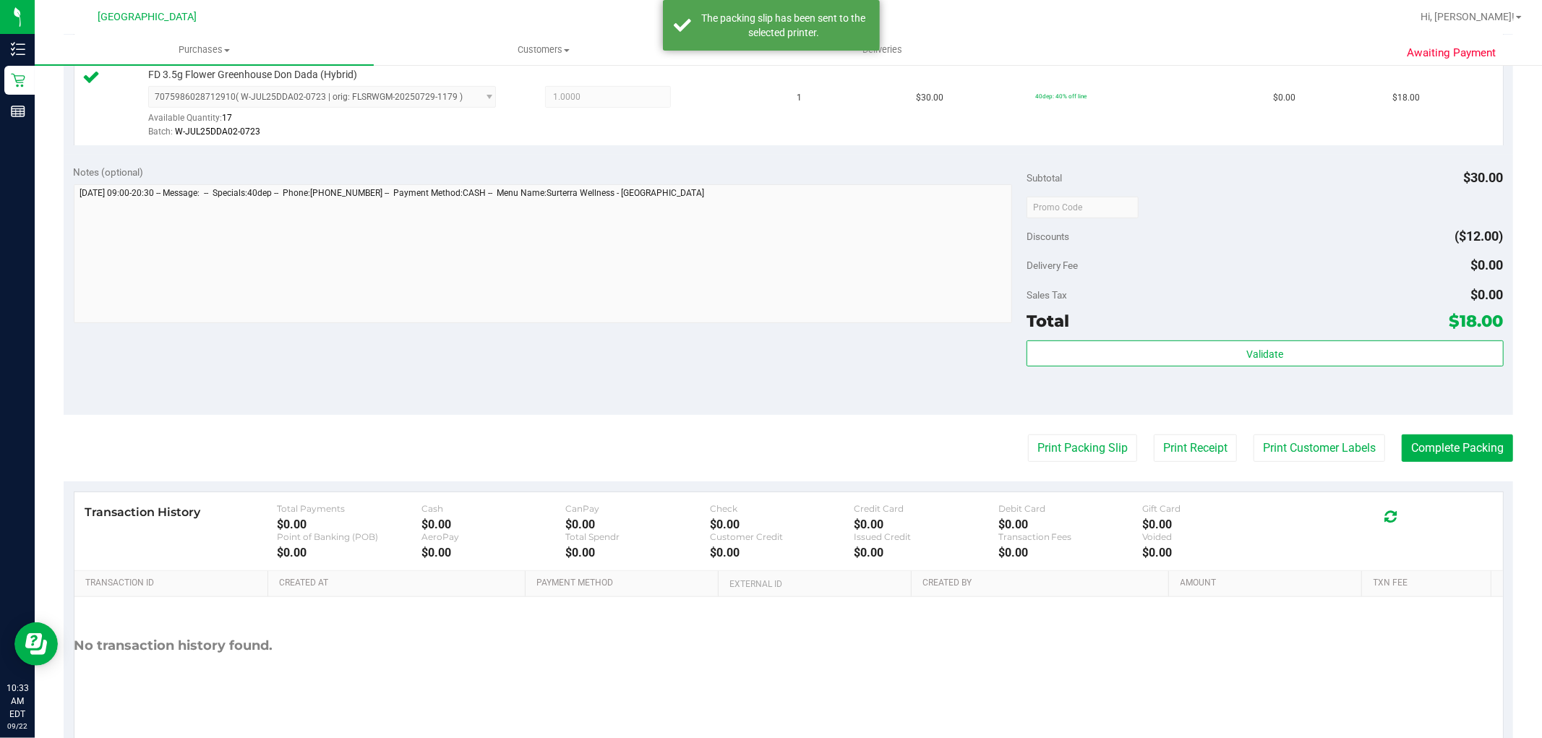
click at [1455, 432] on purchase-details "Back Edit Purchase Cancel Purchase View Profile # 11987169 BioTrack ID: - Submi…" at bounding box center [789, 214] width 1450 height 1075
click at [1457, 438] on button "Complete Packing" at bounding box center [1457, 448] width 111 height 27
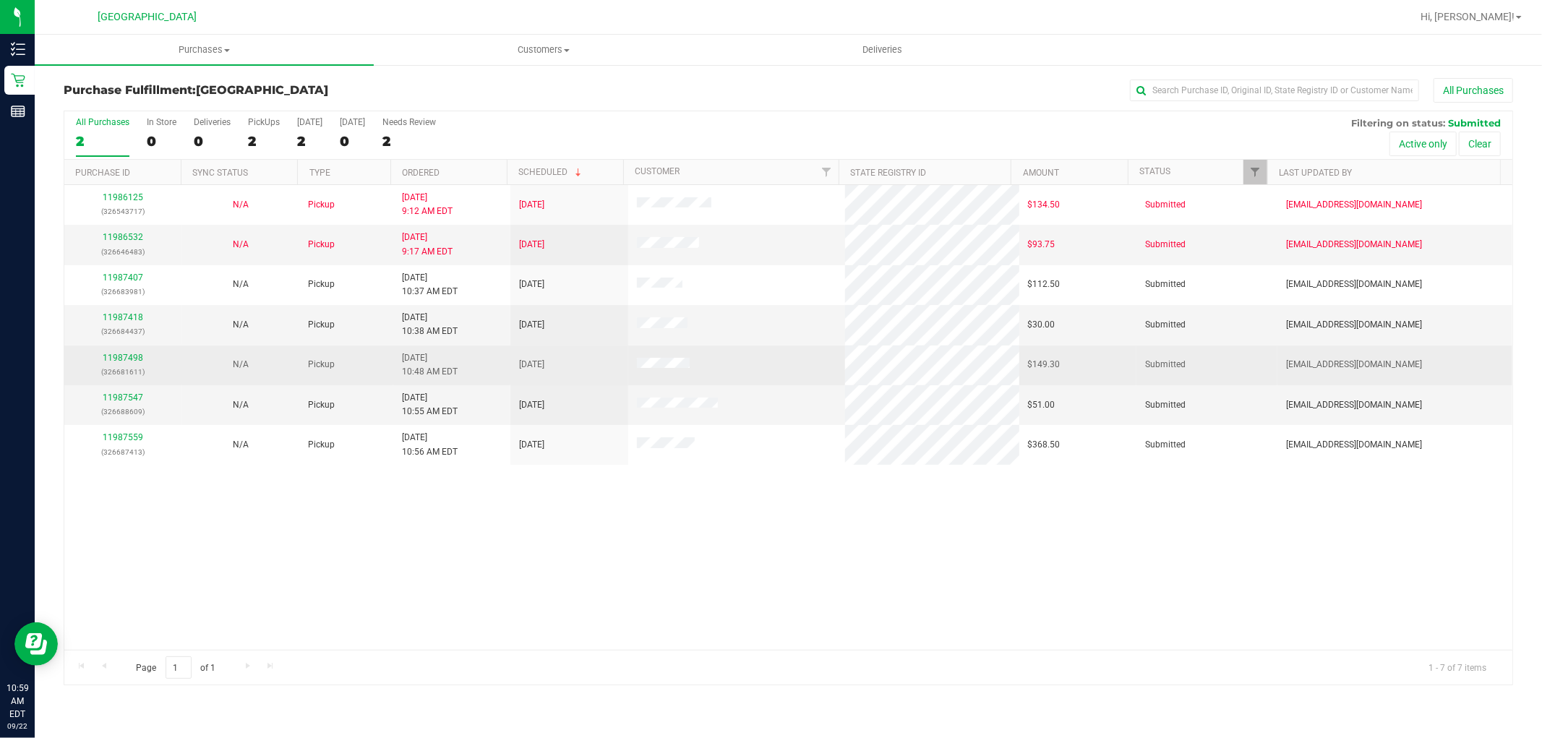
click at [1406, 379] on td "[EMAIL_ADDRESS][DOMAIN_NAME]" at bounding box center [1395, 366] width 235 height 40
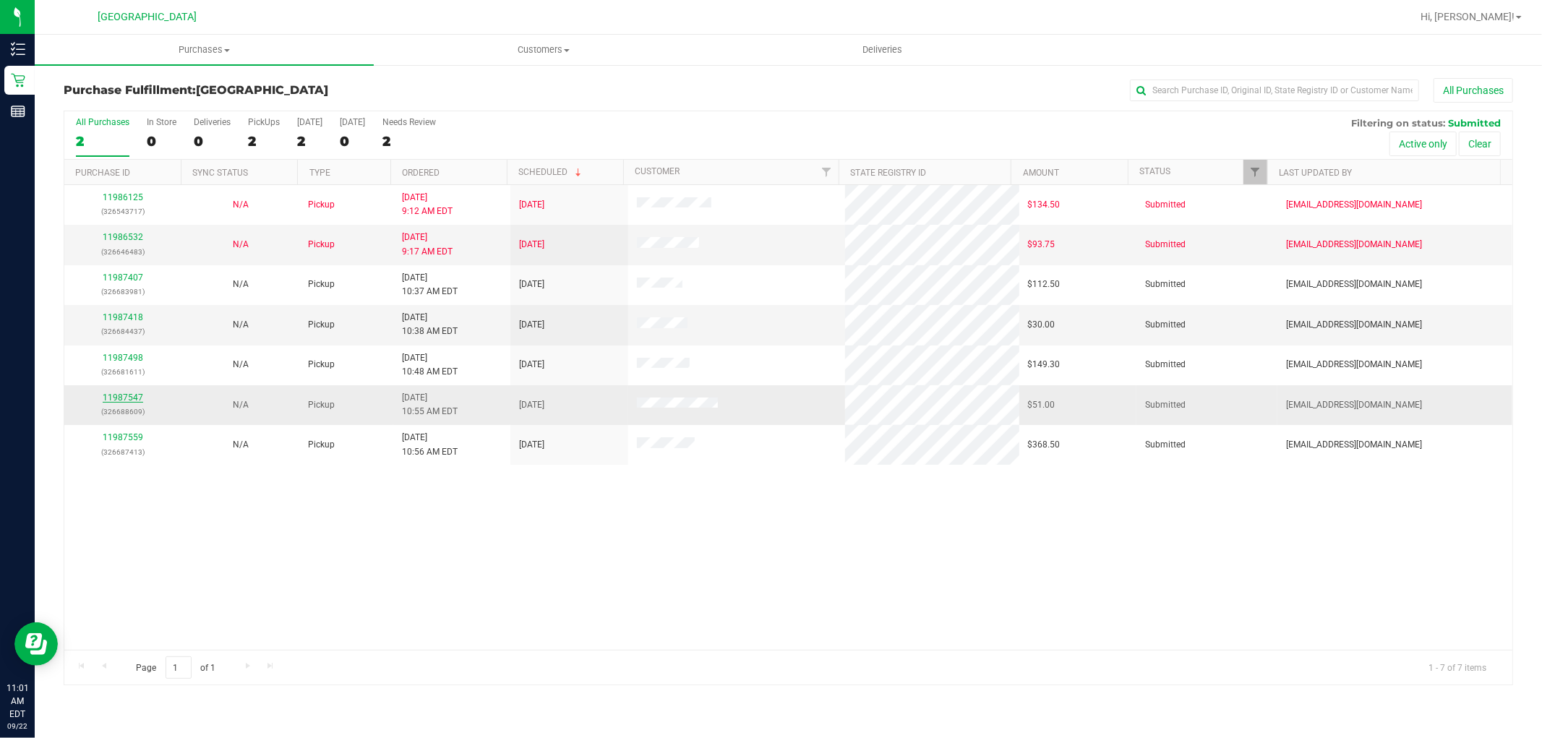
click at [139, 398] on link "11987547" at bounding box center [123, 398] width 40 height 10
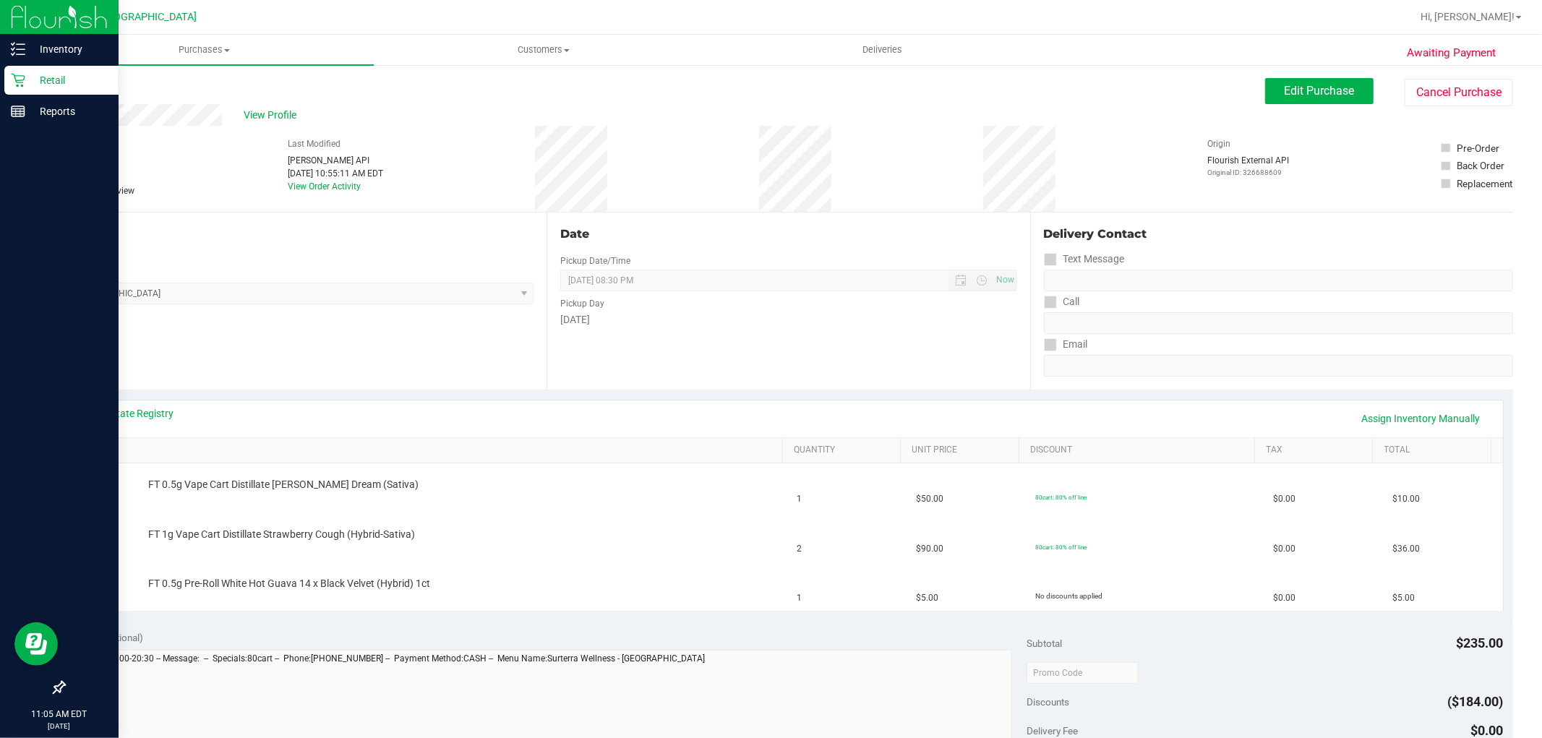
click at [30, 83] on p "Retail" at bounding box center [68, 80] width 87 height 17
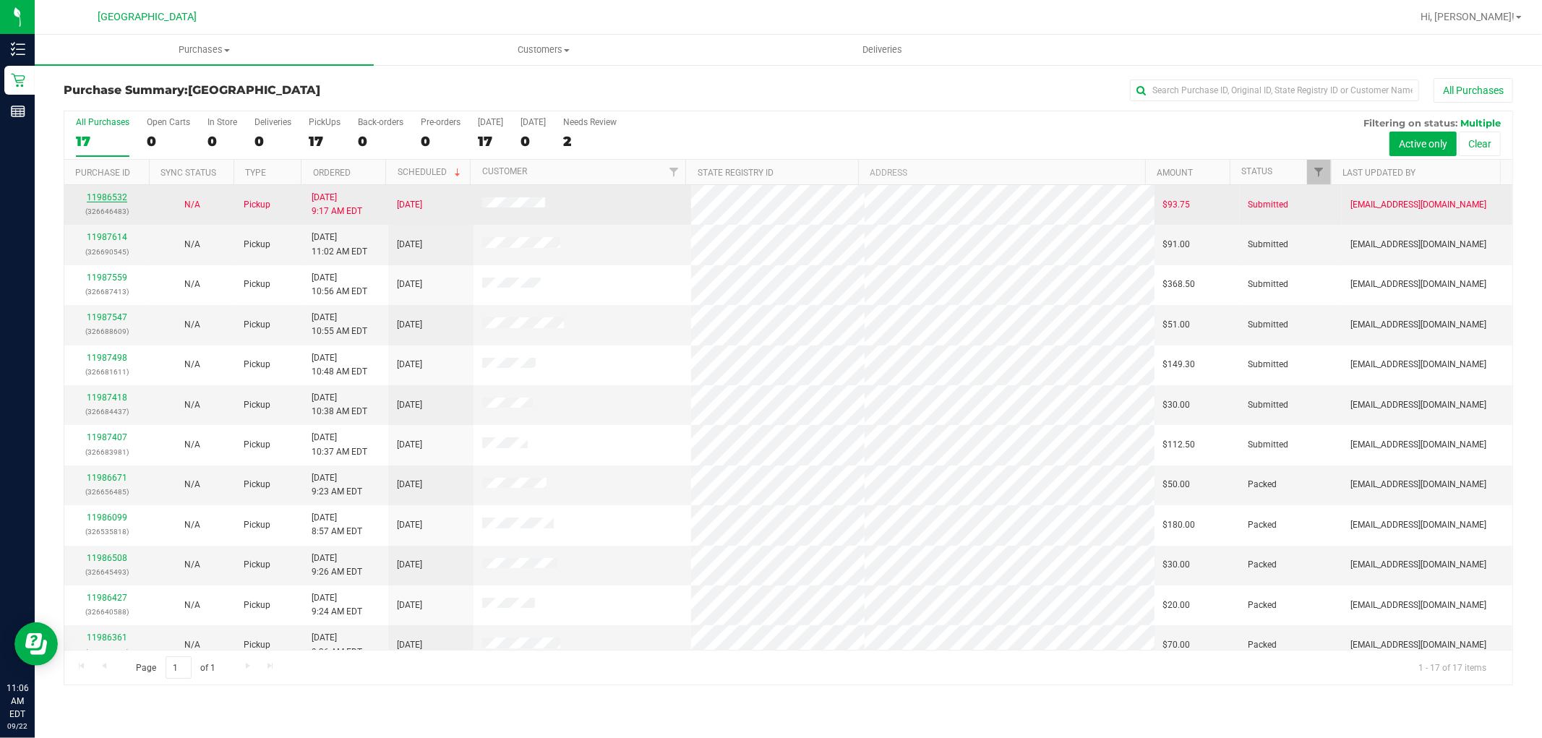
click at [116, 198] on link "11986532" at bounding box center [107, 197] width 40 height 10
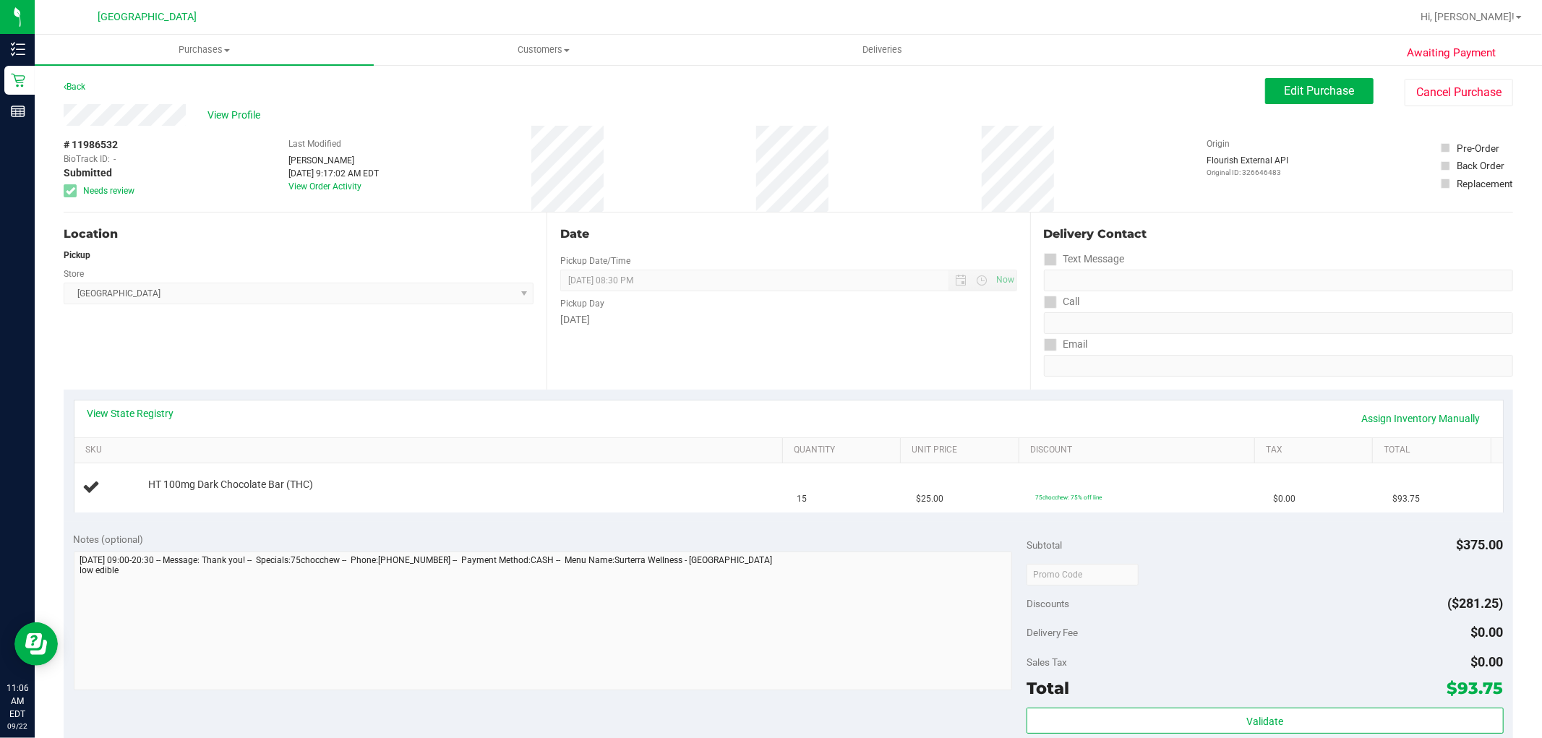
click at [513, 357] on div "Location Pickup Store [GEOGRAPHIC_DATA] WC Select Store [PERSON_NAME][GEOGRAPHI…" at bounding box center [305, 301] width 483 height 177
click at [1314, 88] on span "Edit Purchase" at bounding box center [1320, 91] width 70 height 14
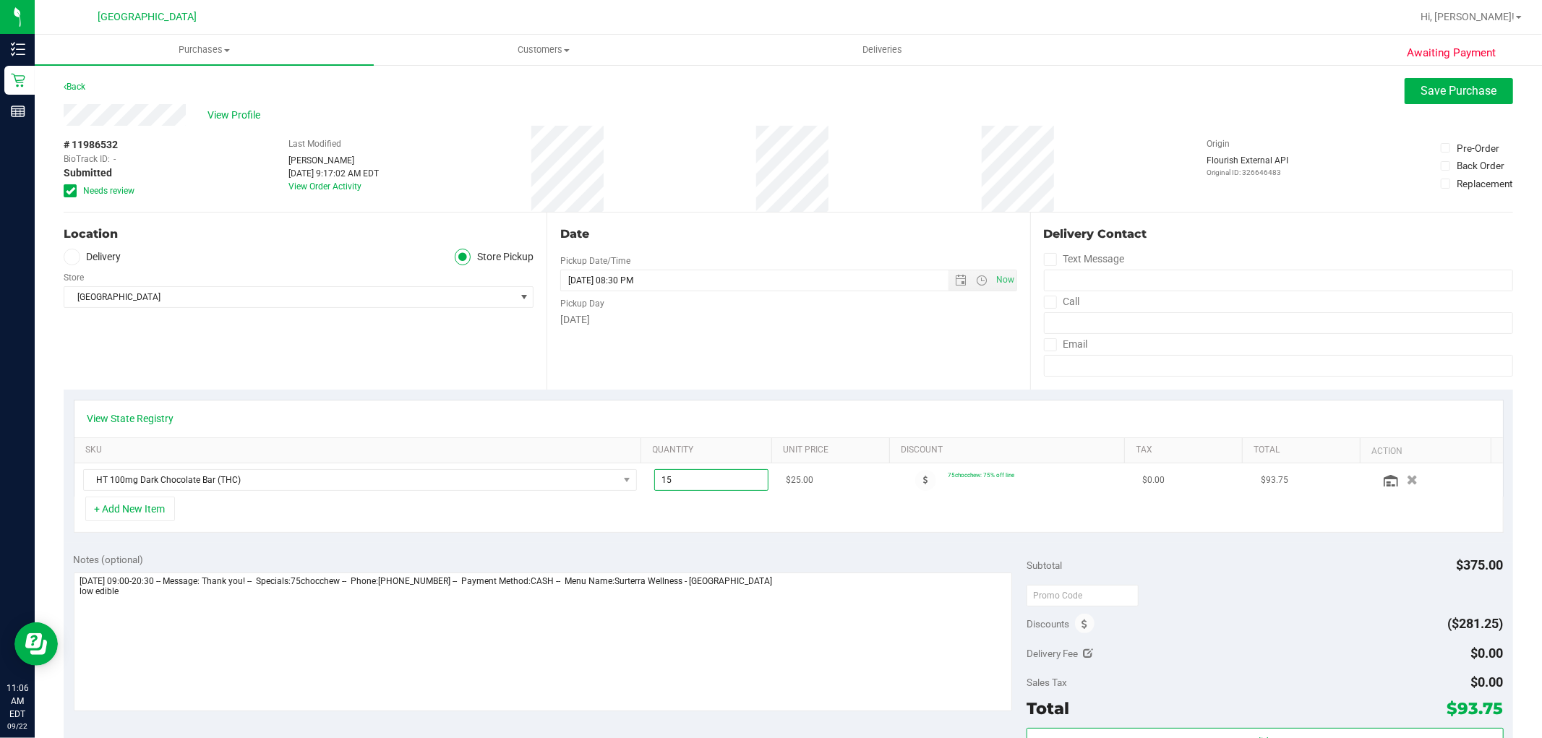
click at [688, 488] on span "15.00 15" at bounding box center [711, 480] width 114 height 22
type input "1"
type input "7"
click at [1466, 89] on span "Save Purchase" at bounding box center [1460, 91] width 76 height 14
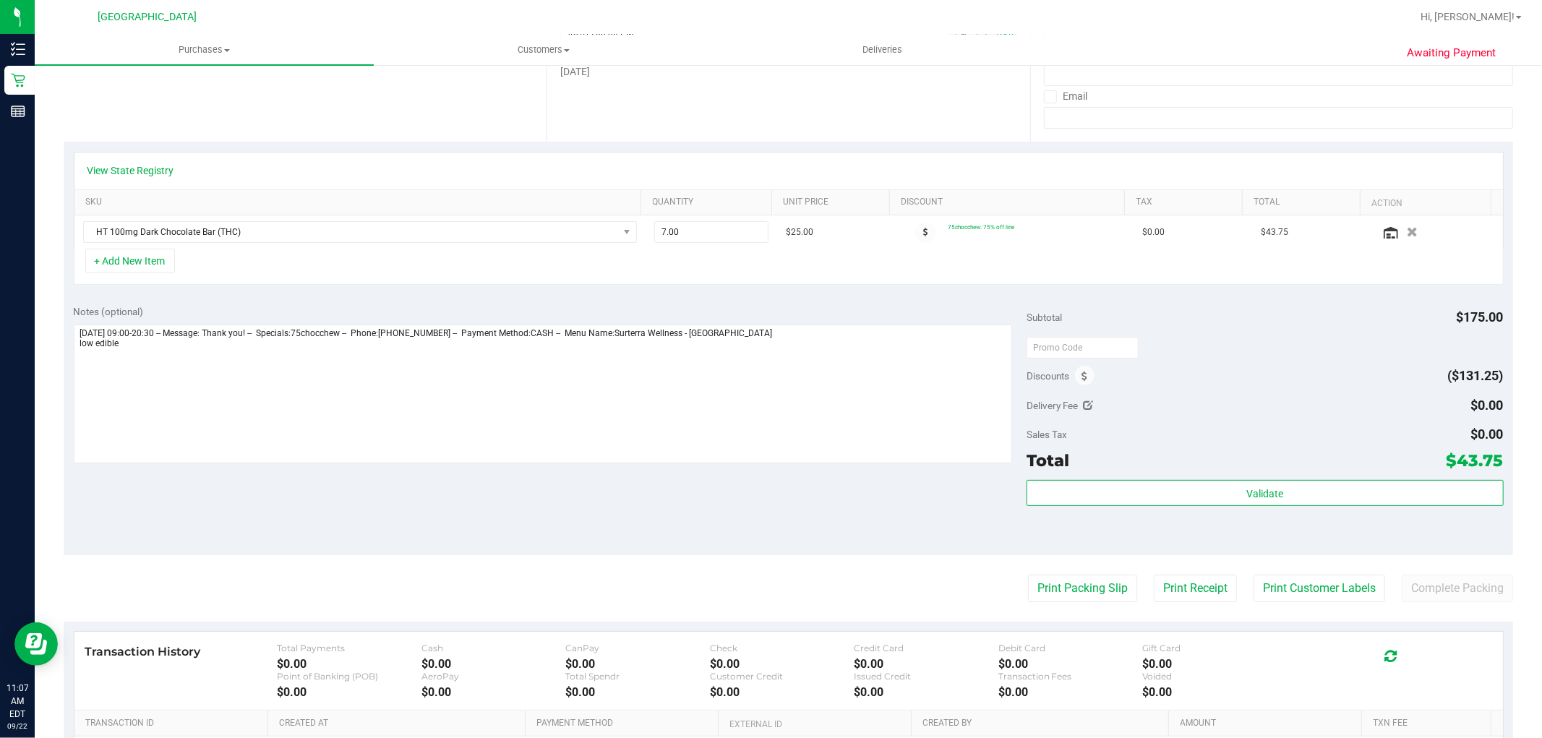
scroll to position [401, 0]
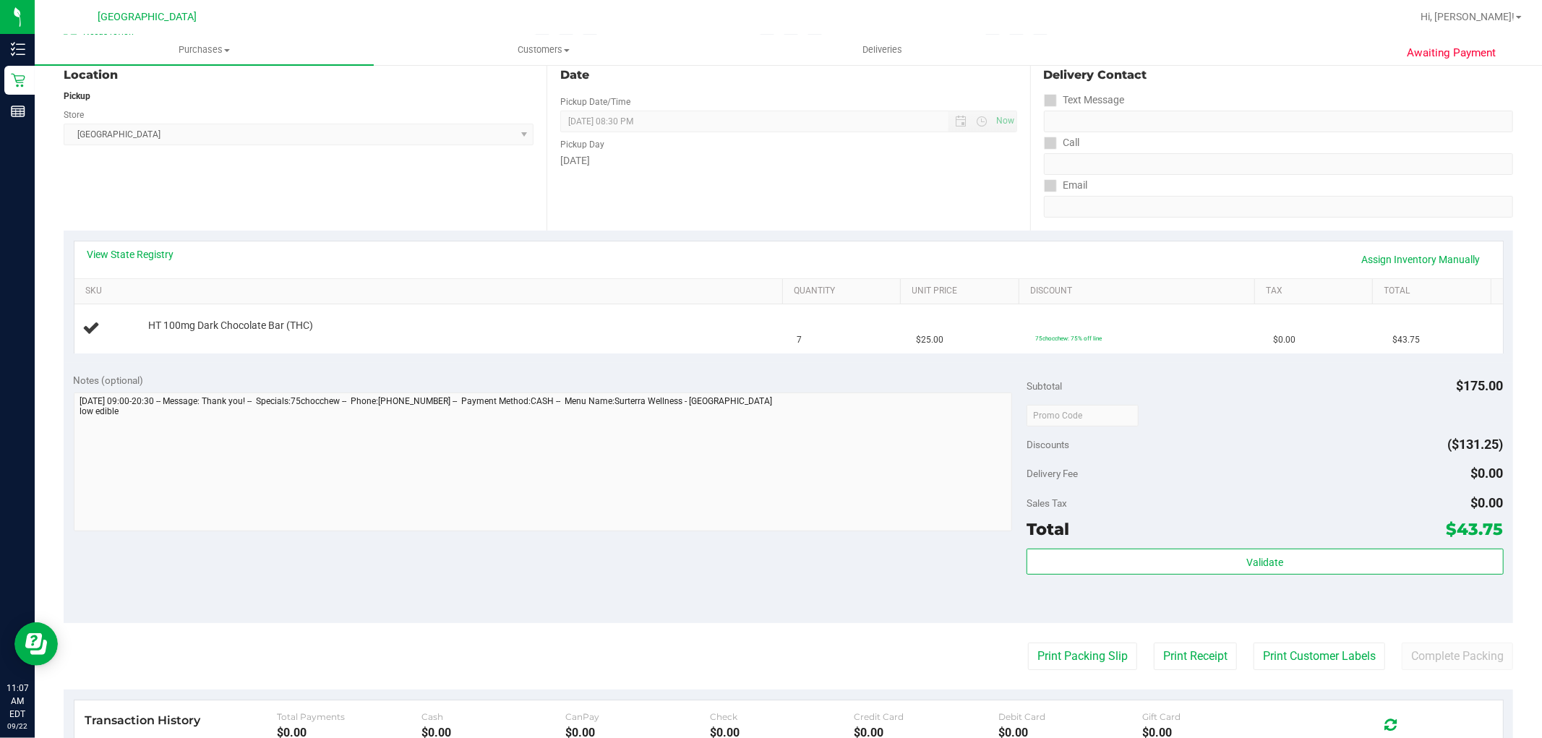
scroll to position [161, 0]
click at [1081, 647] on button "Print Packing Slip" at bounding box center [1082, 654] width 109 height 27
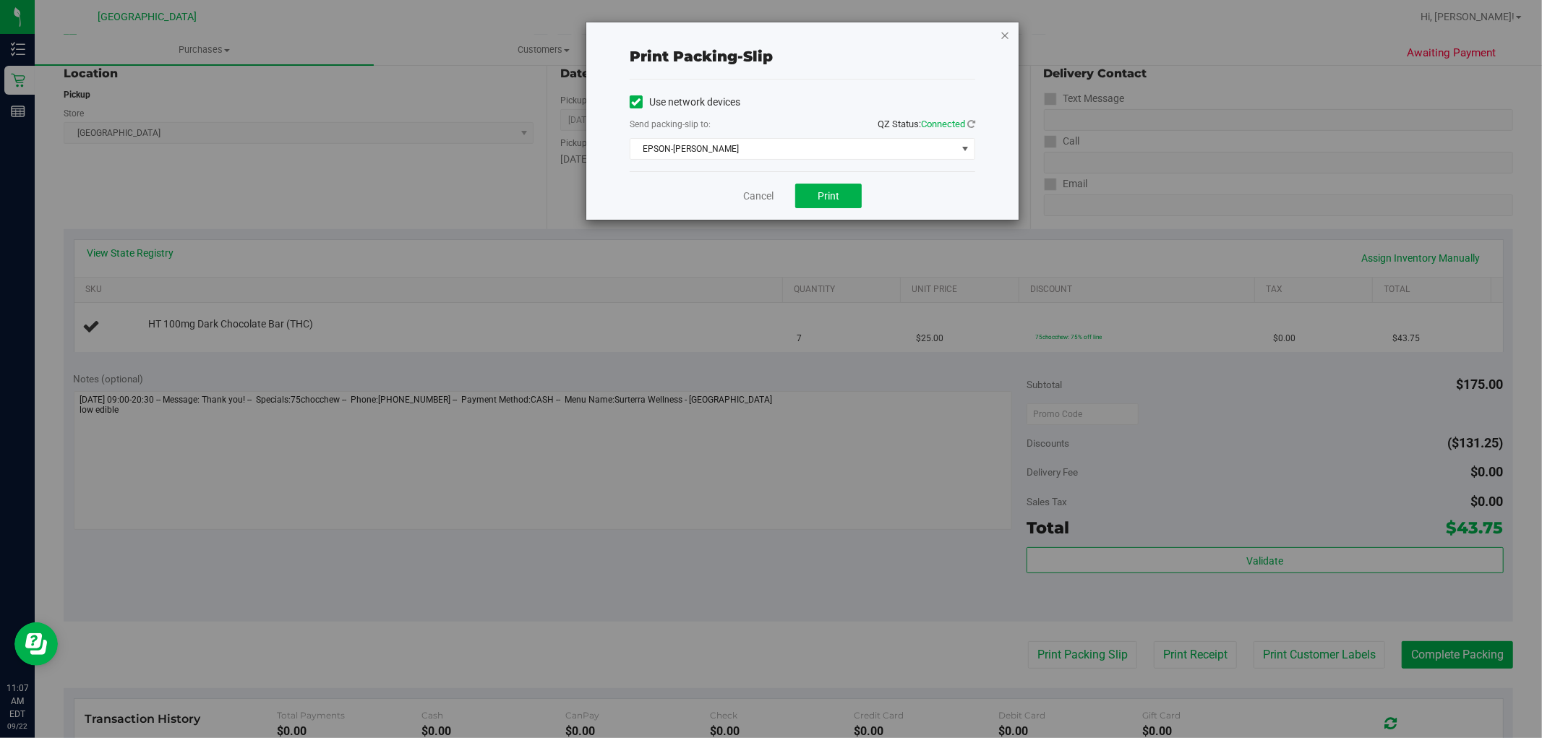
click at [1006, 39] on icon "button" at bounding box center [1005, 34] width 10 height 17
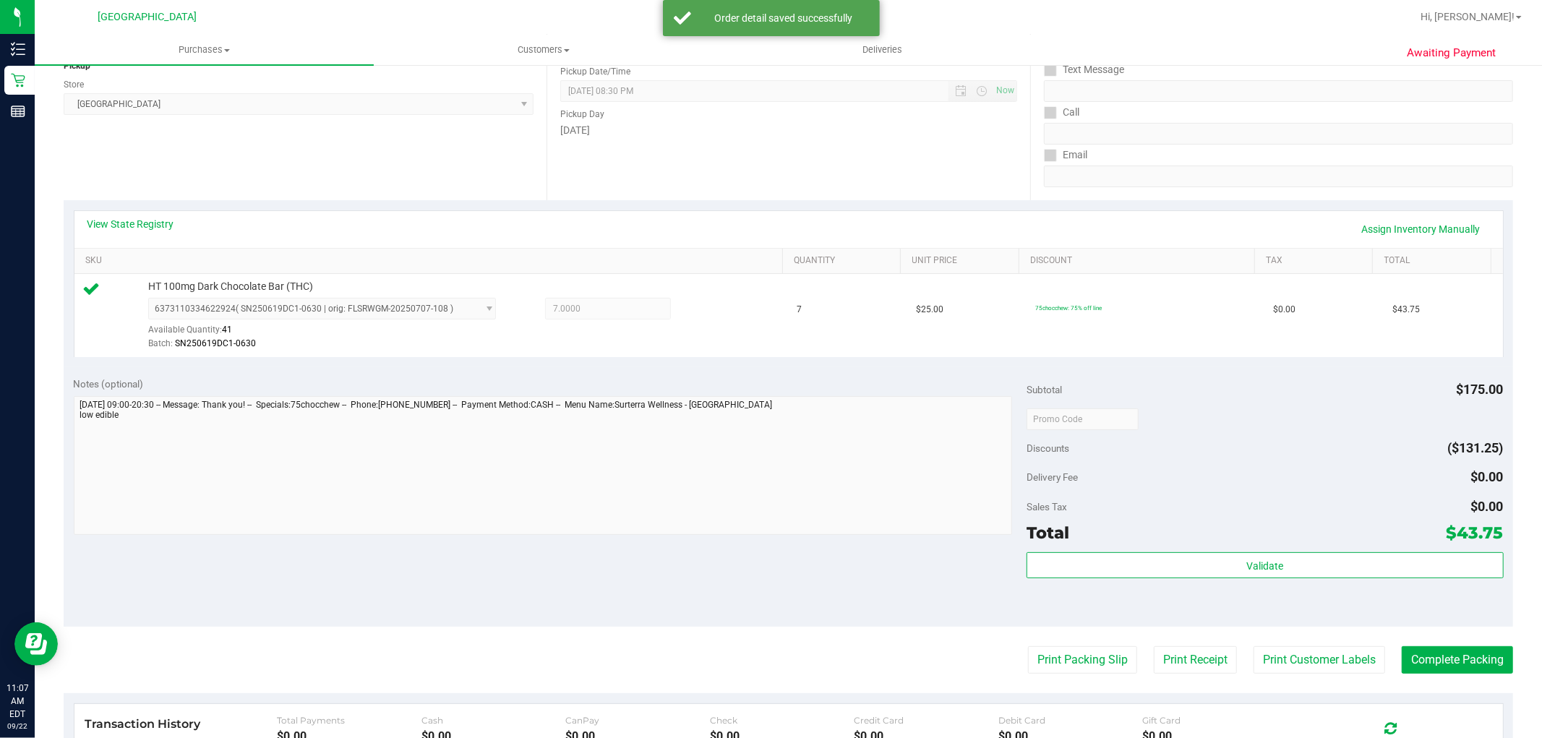
scroll to position [401, 0]
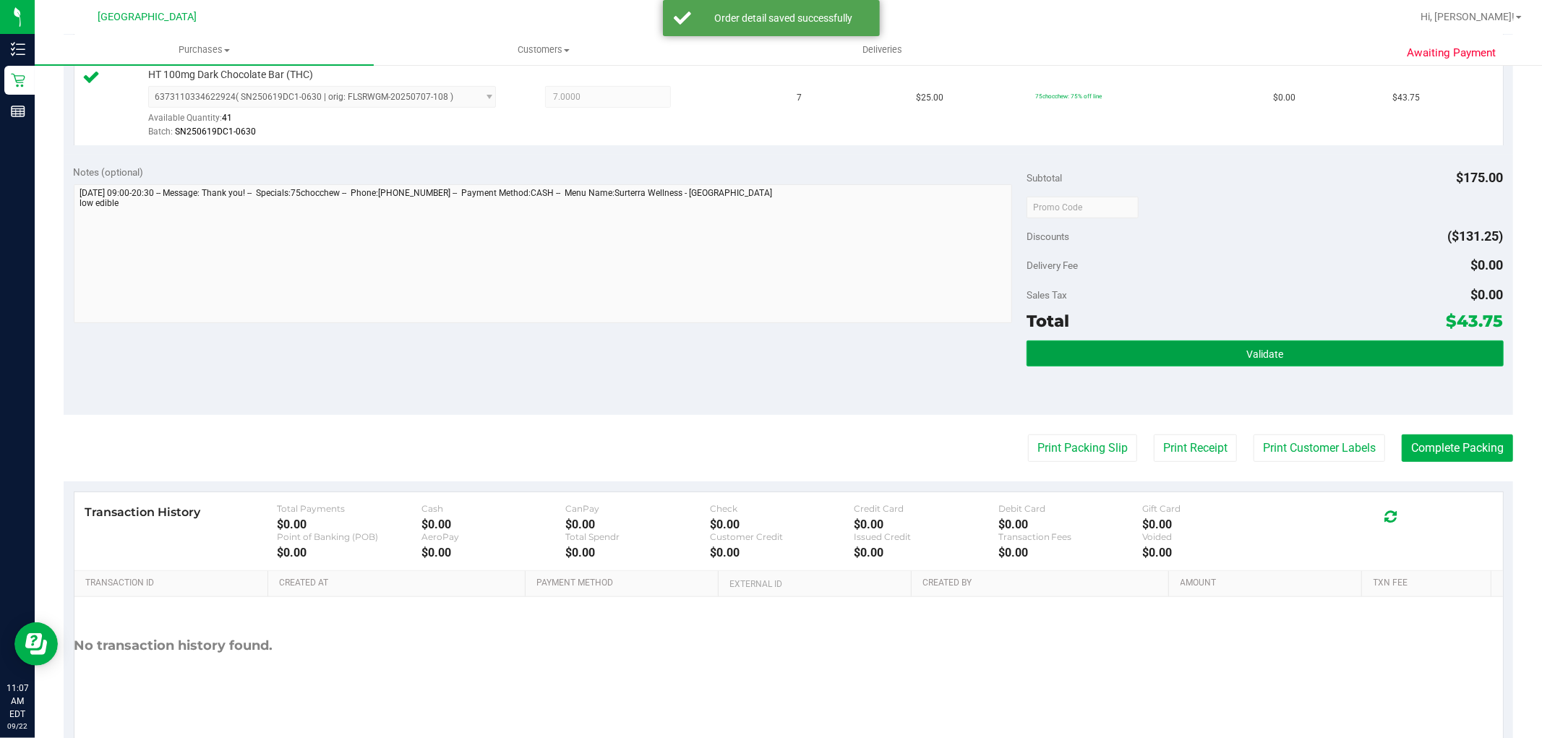
click at [1286, 350] on button "Validate" at bounding box center [1265, 354] width 476 height 26
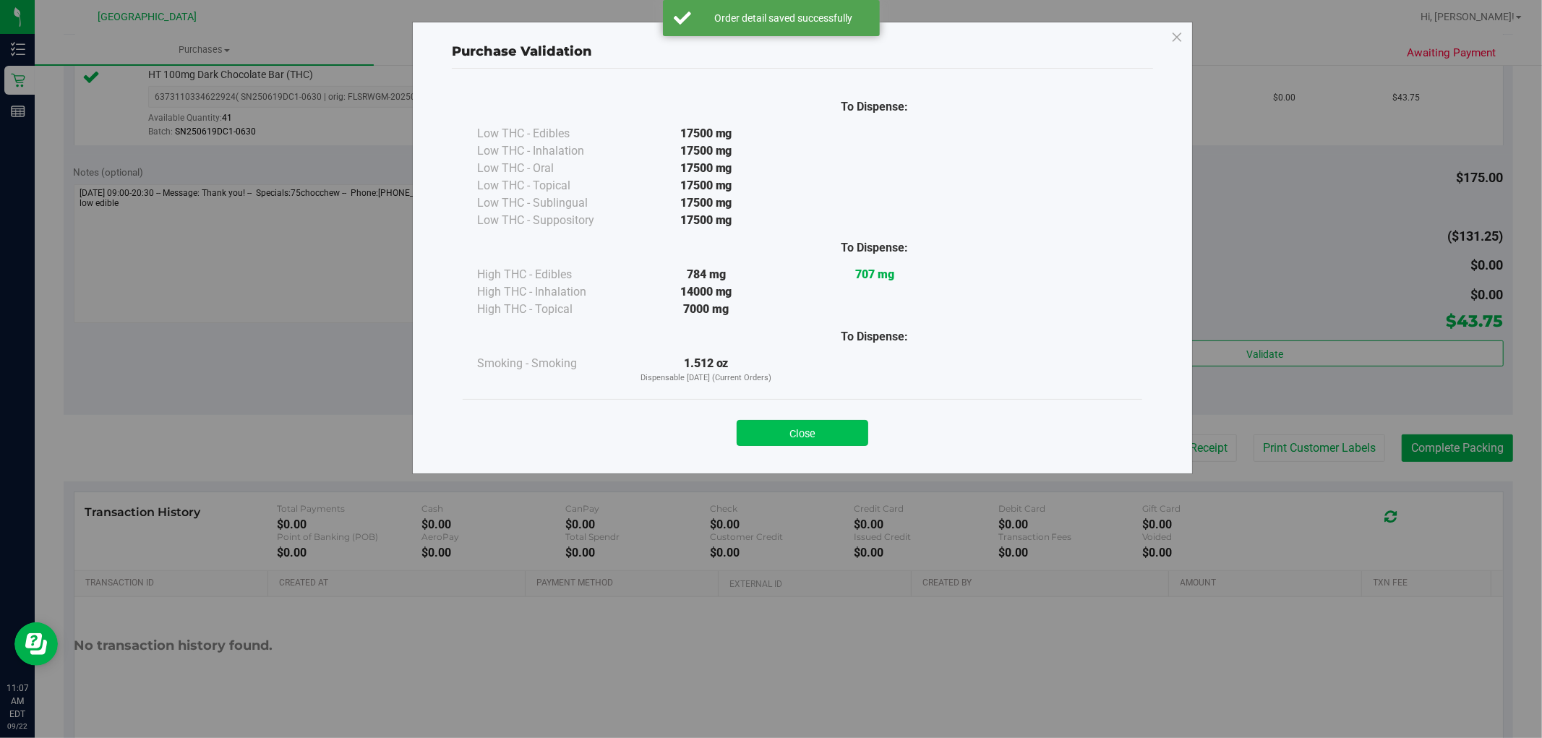
click at [825, 436] on button "Close" at bounding box center [803, 433] width 132 height 26
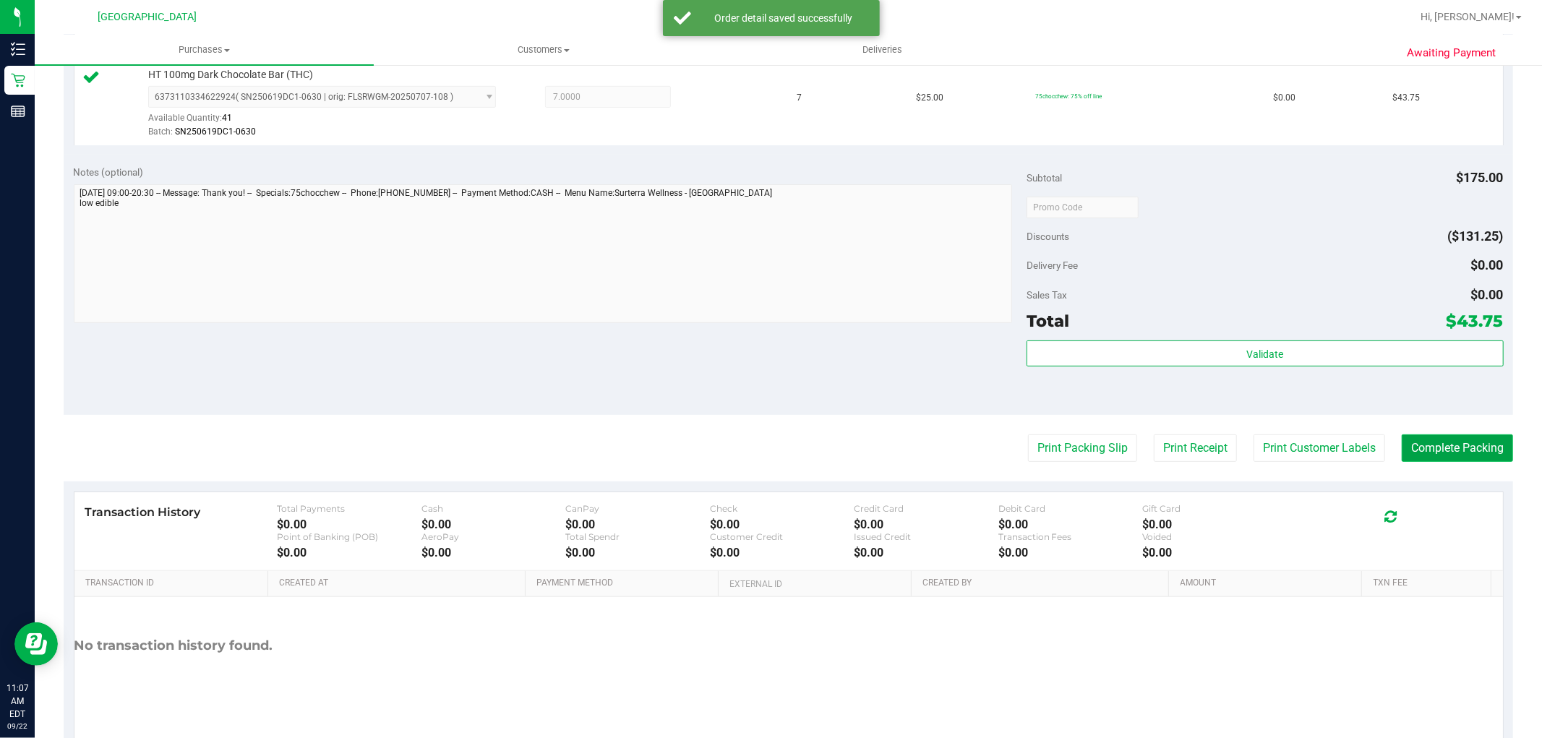
click at [1454, 447] on button "Complete Packing" at bounding box center [1457, 448] width 111 height 27
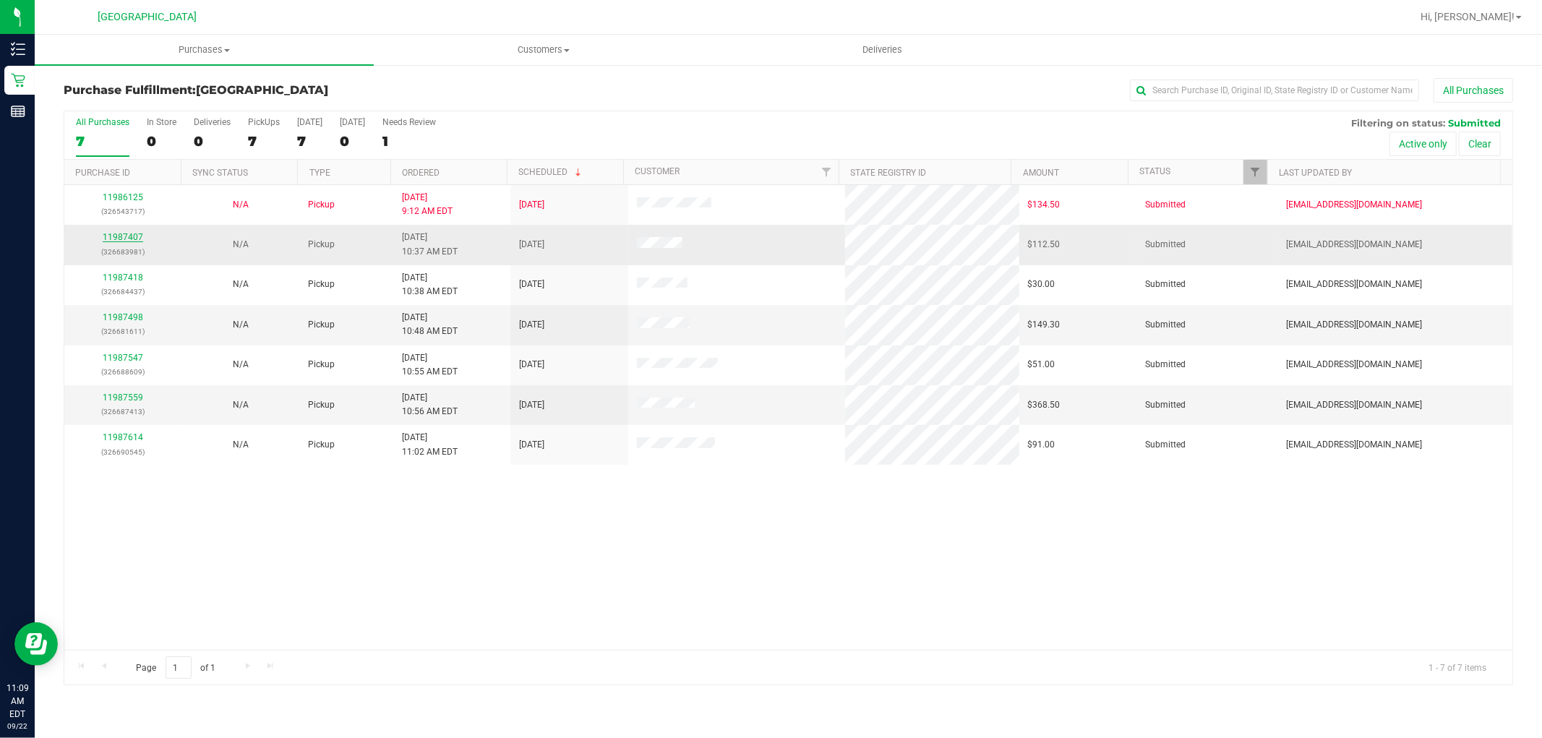
click at [128, 241] on link "11987407" at bounding box center [123, 237] width 40 height 10
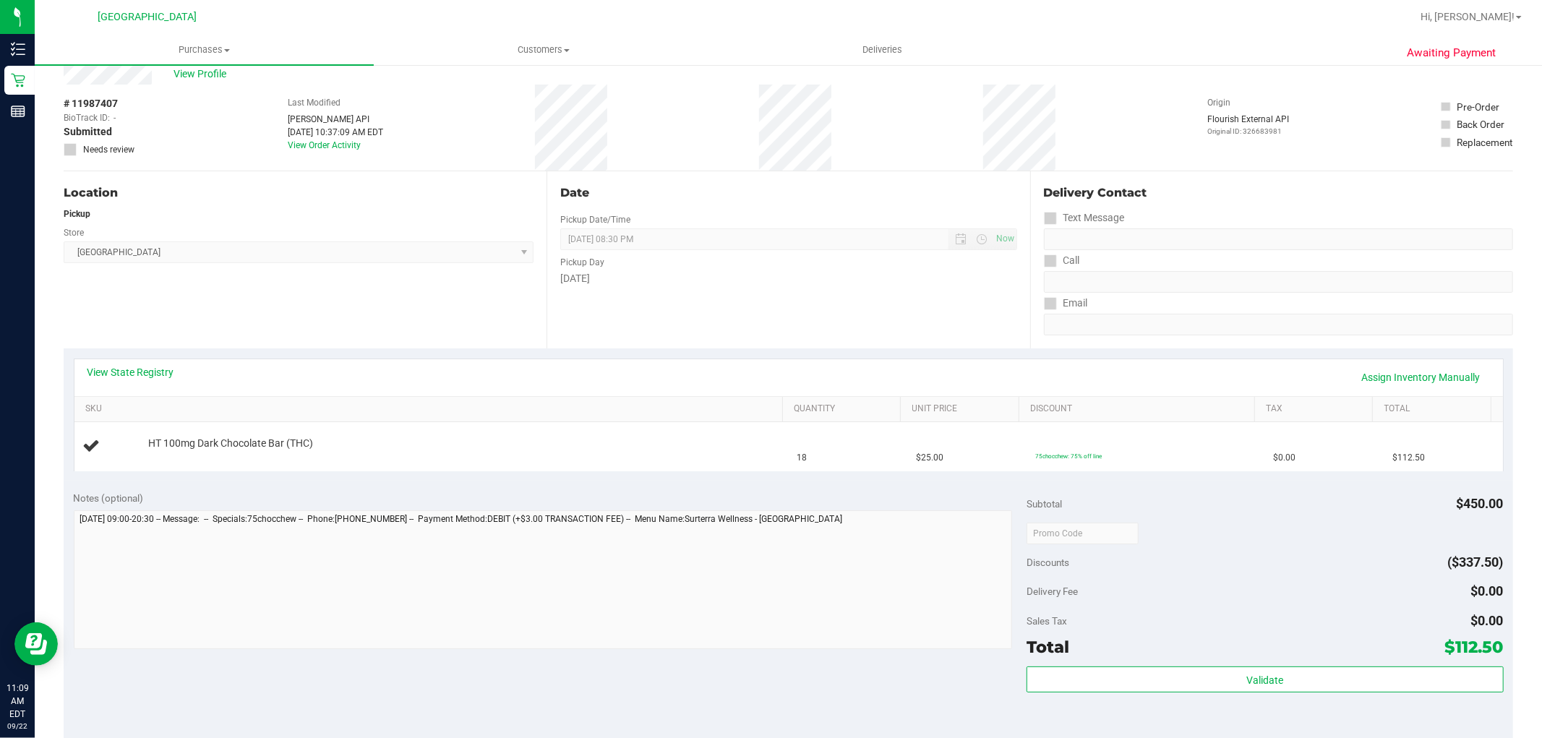
scroll to position [80, 0]
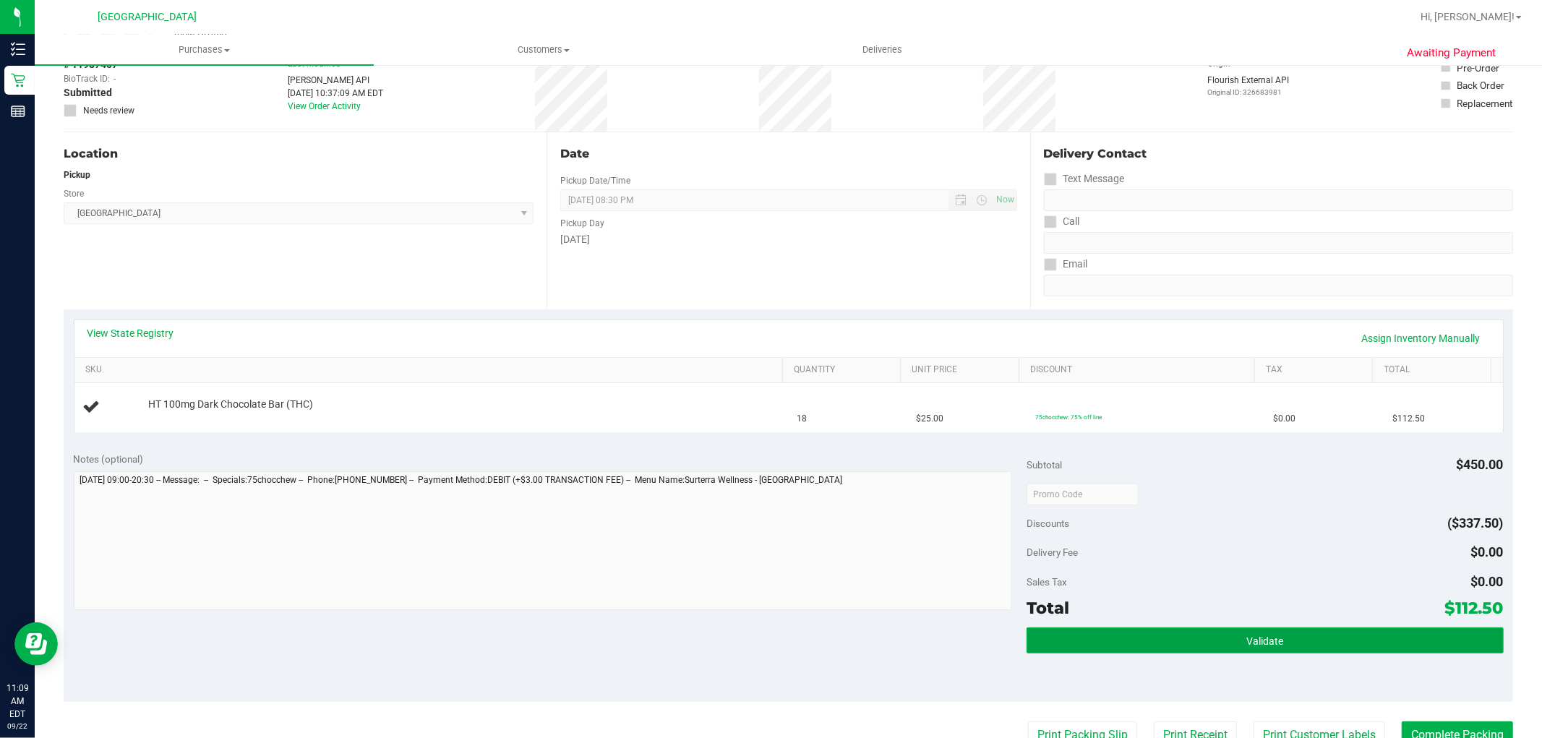
click at [1128, 628] on button "Validate" at bounding box center [1265, 641] width 476 height 26
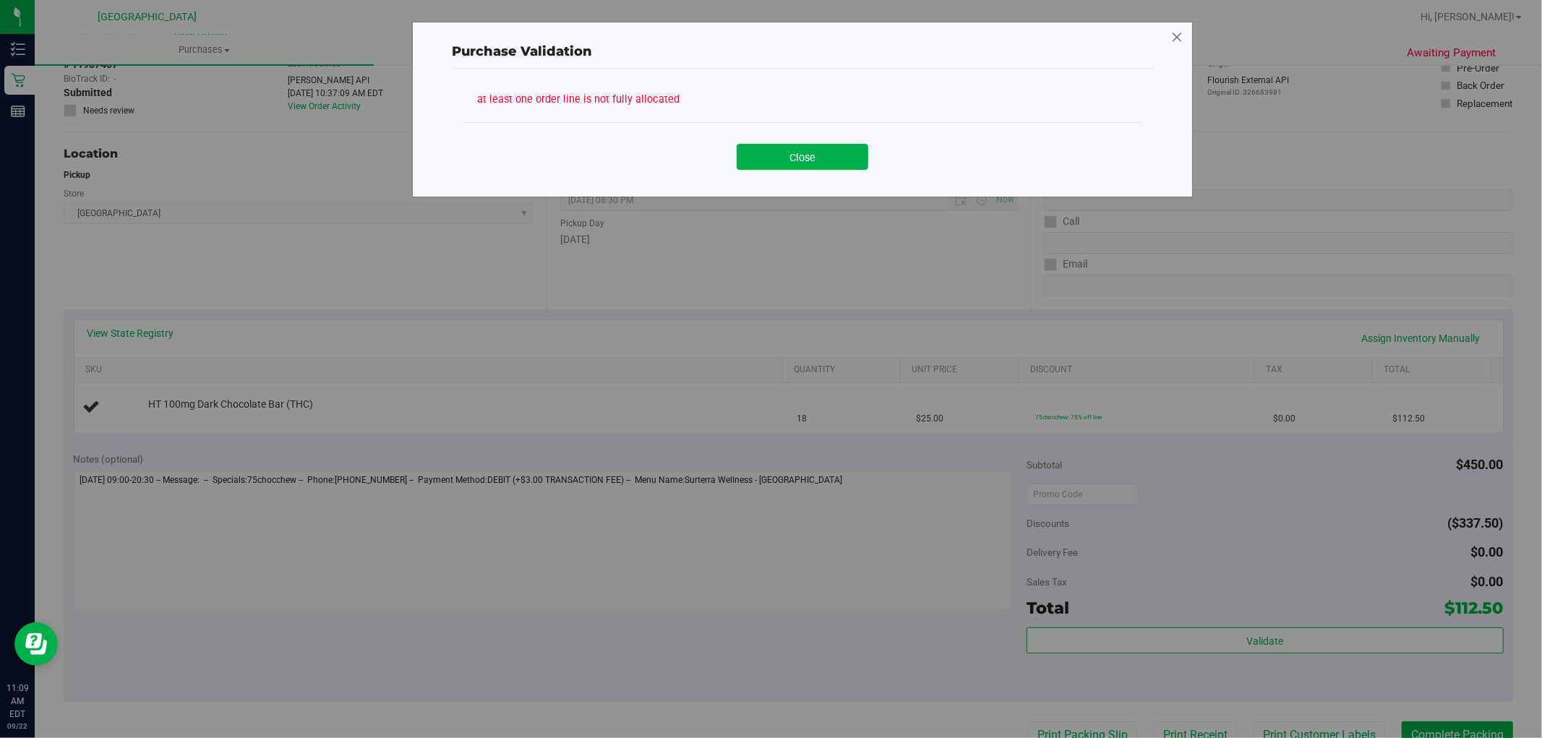
click at [1179, 39] on icon at bounding box center [1177, 37] width 13 height 23
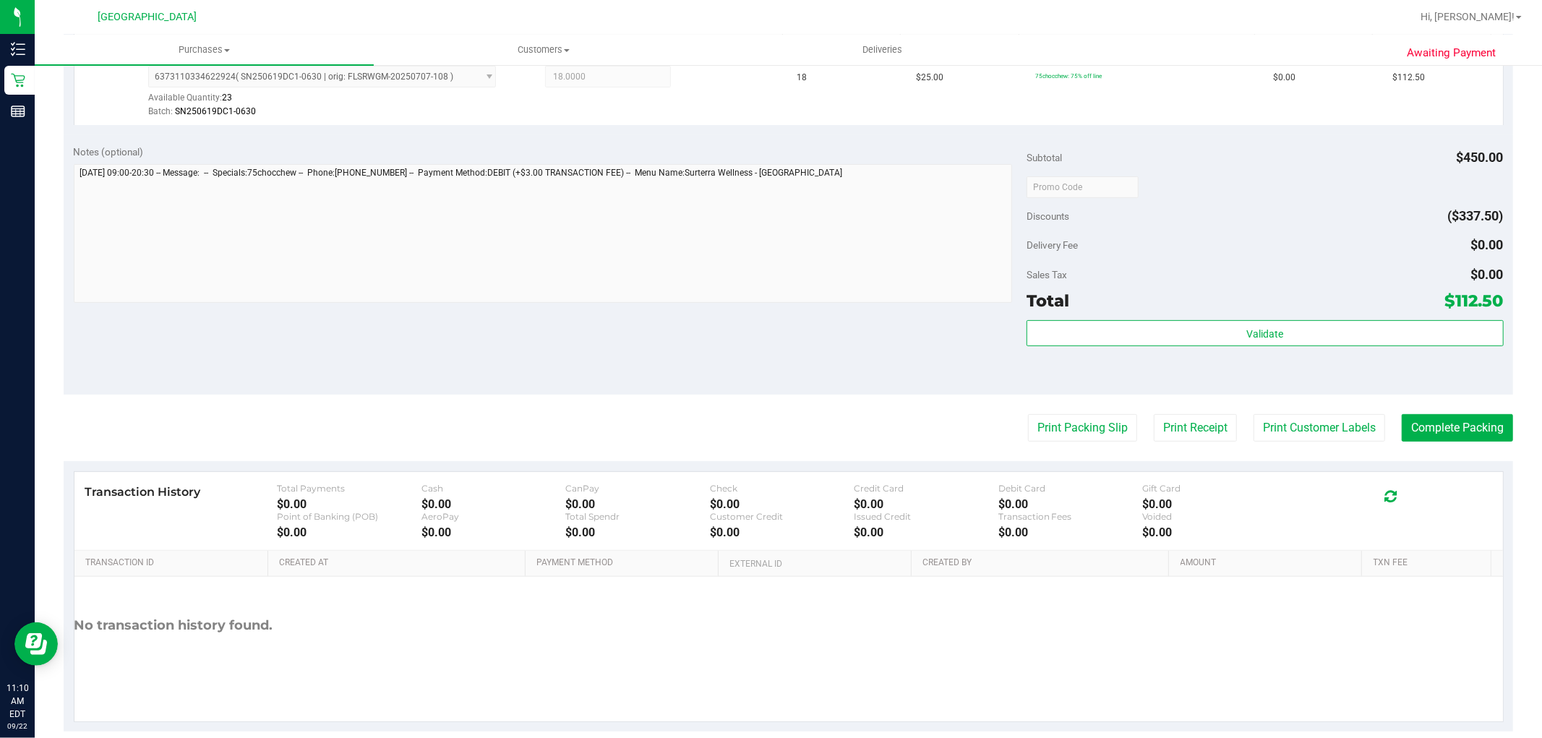
scroll to position [445, 0]
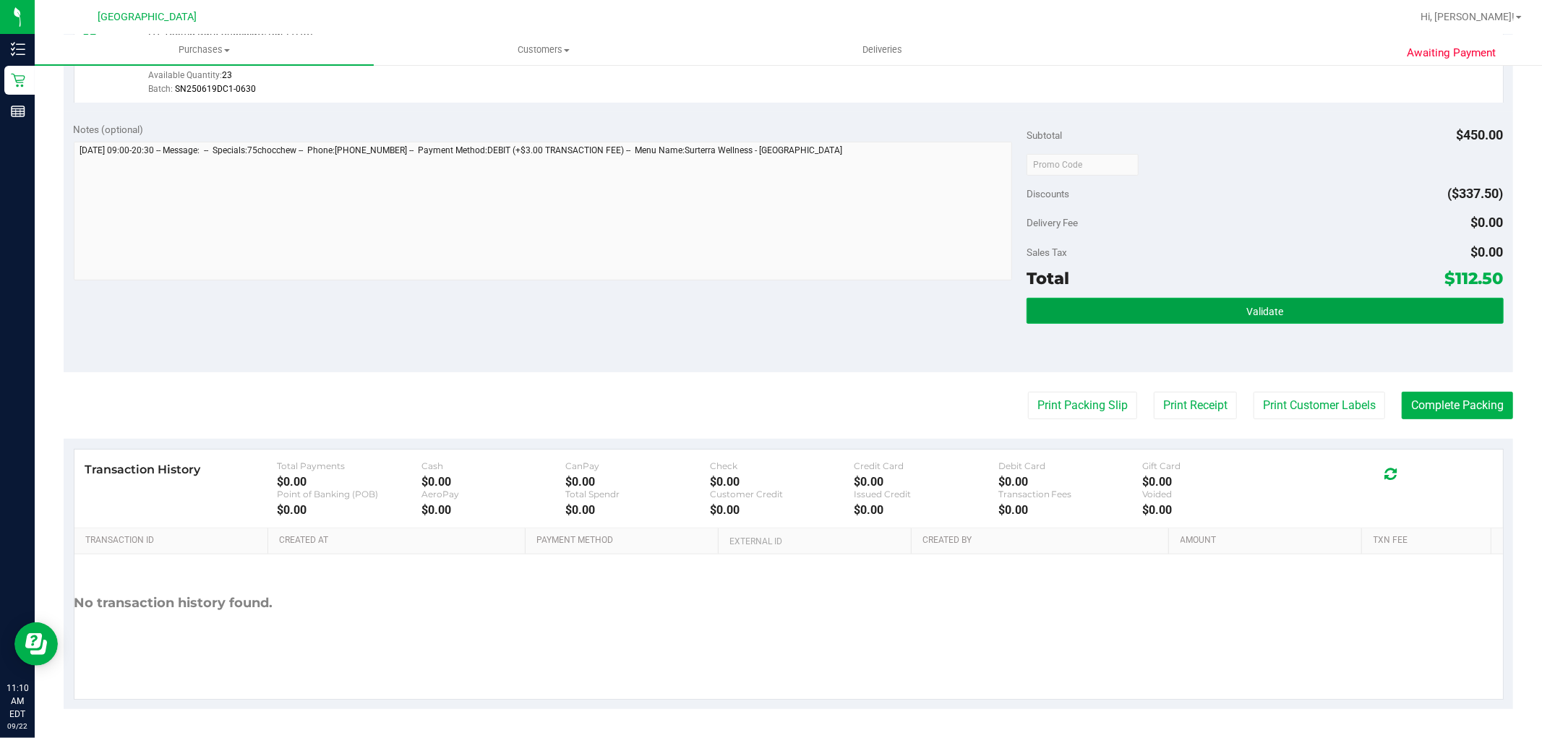
click at [1053, 301] on button "Validate" at bounding box center [1265, 311] width 476 height 26
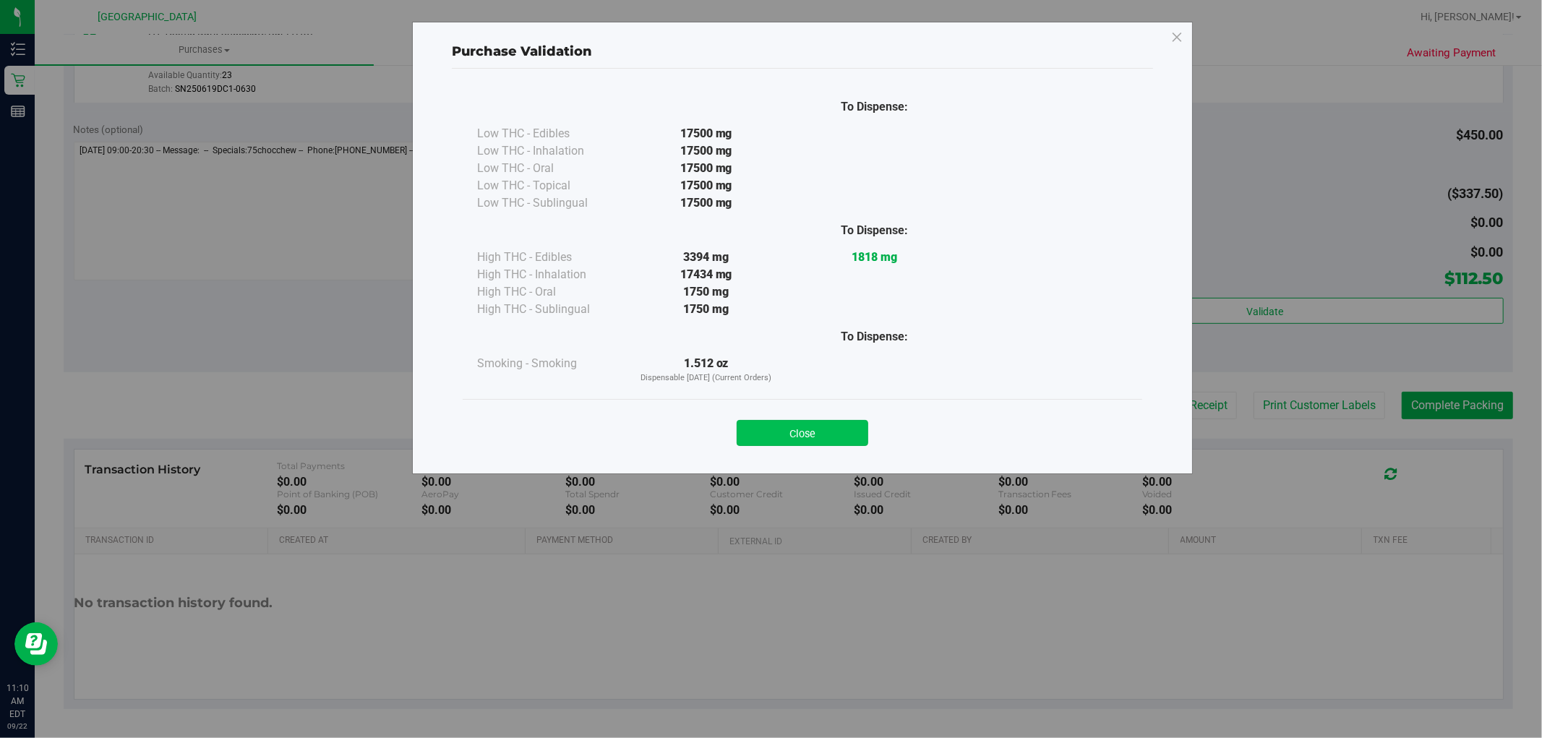
click at [796, 443] on button "Close" at bounding box center [803, 433] width 132 height 26
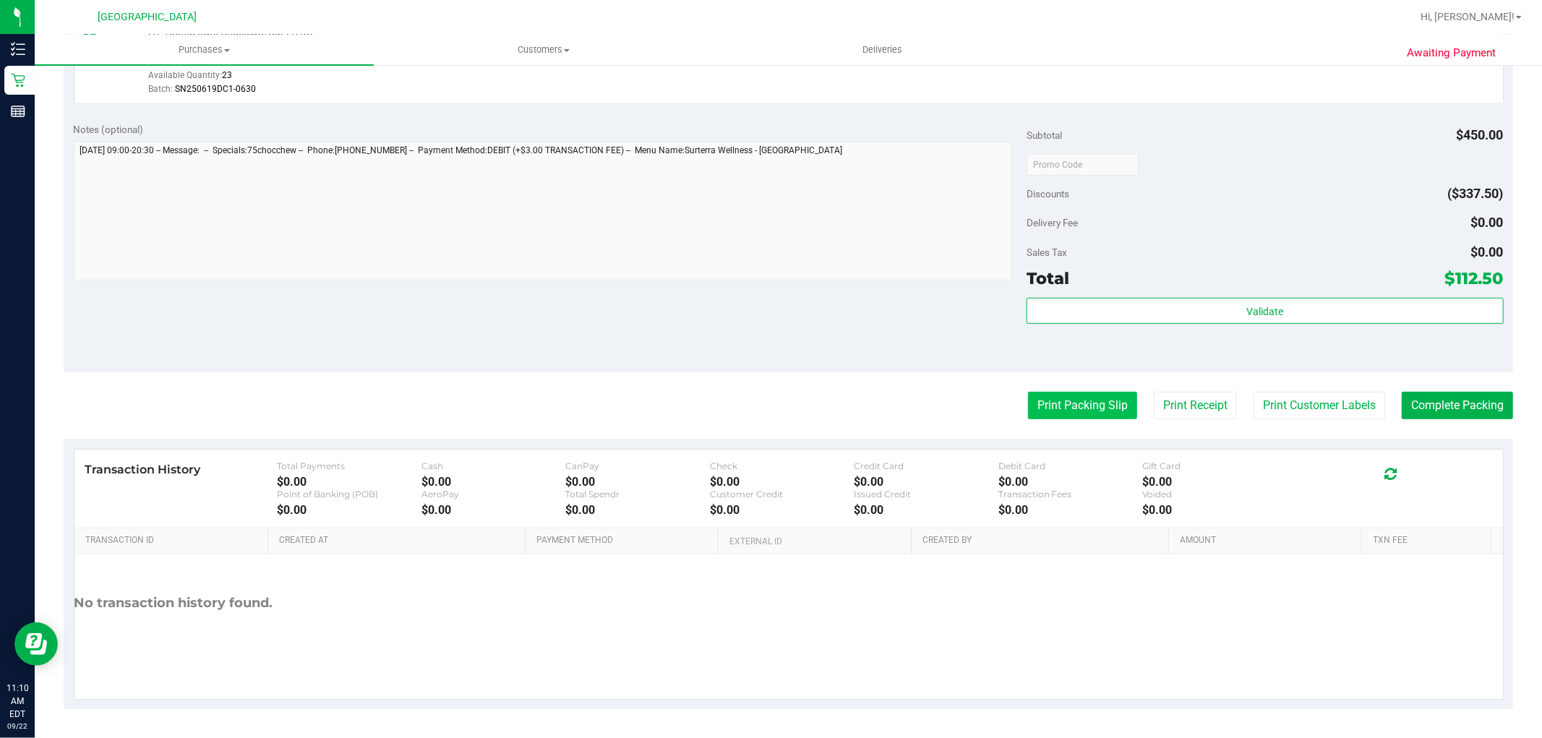
click at [1033, 412] on button "Print Packing Slip" at bounding box center [1082, 405] width 109 height 27
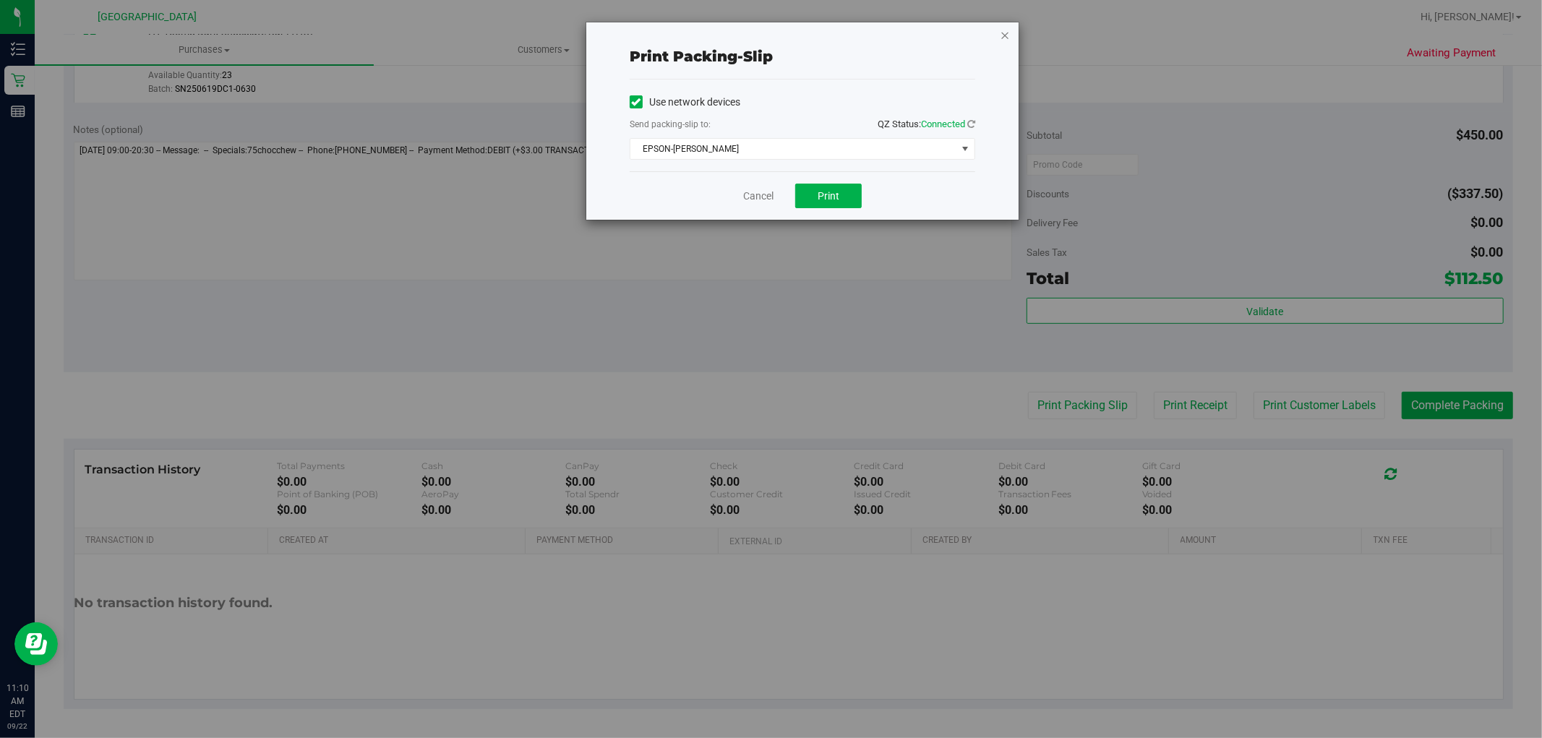
click at [1002, 41] on icon "button" at bounding box center [1005, 34] width 10 height 17
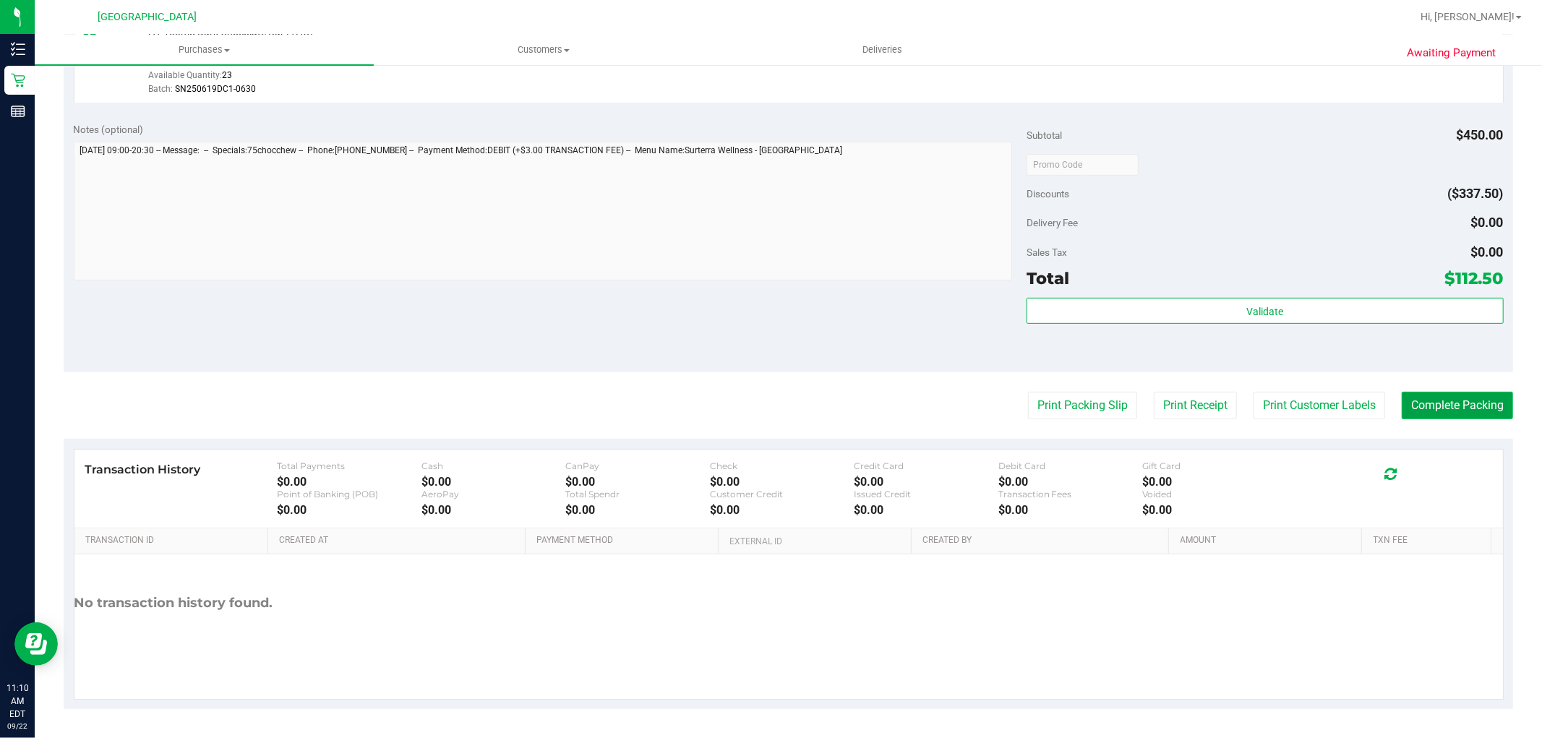
click at [1428, 398] on button "Complete Packing" at bounding box center [1457, 405] width 111 height 27
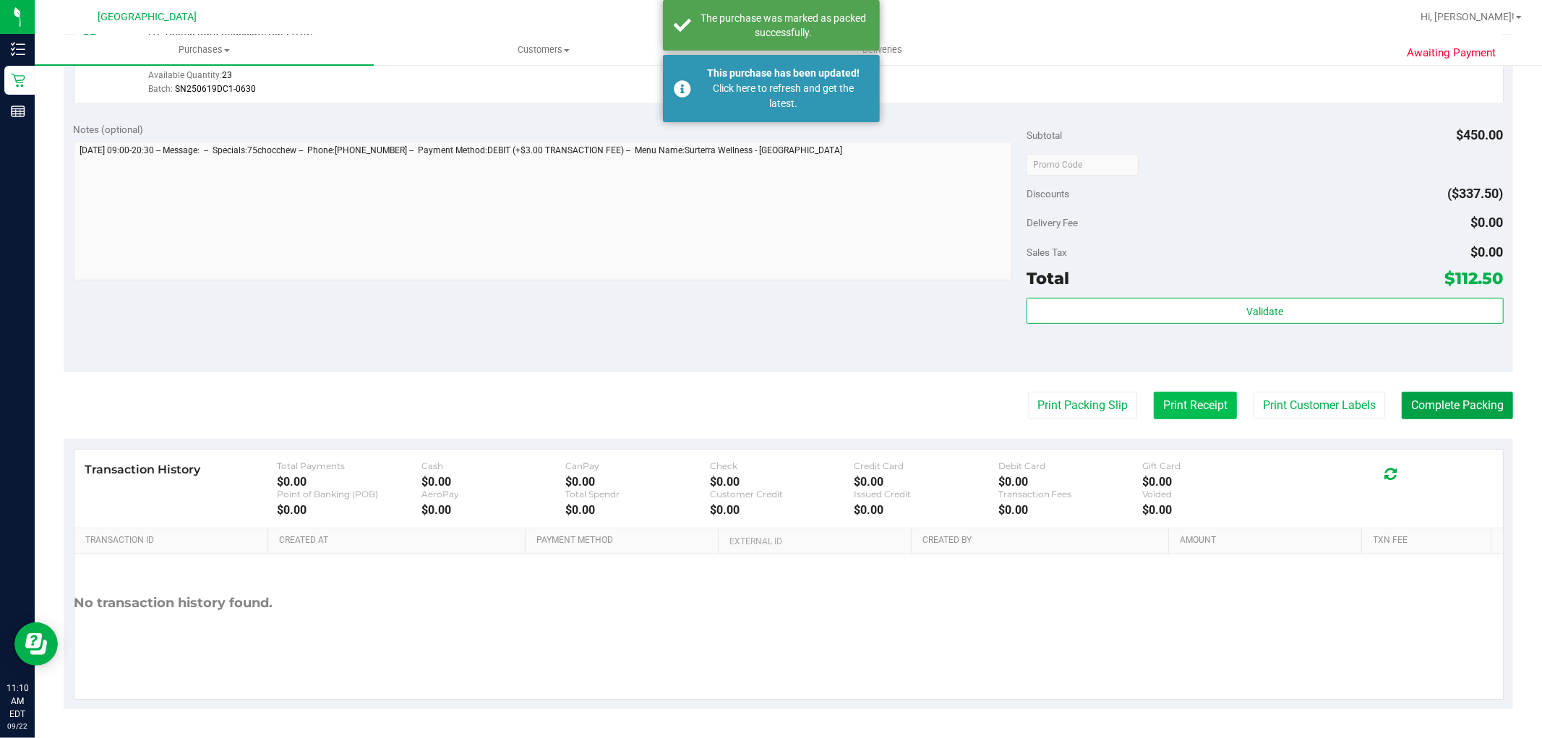
scroll to position [364, 0]
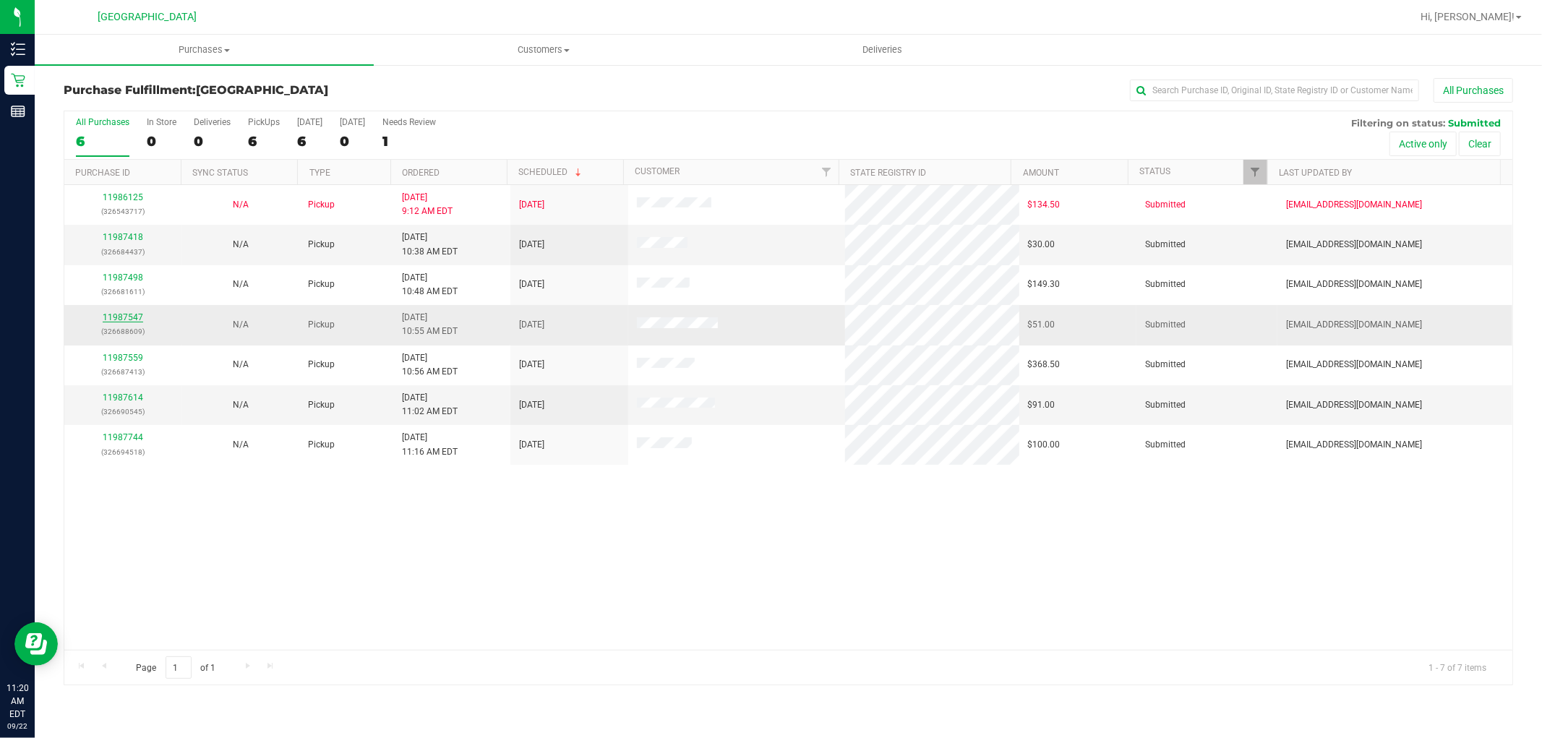
click at [125, 316] on link "11987547" at bounding box center [123, 317] width 40 height 10
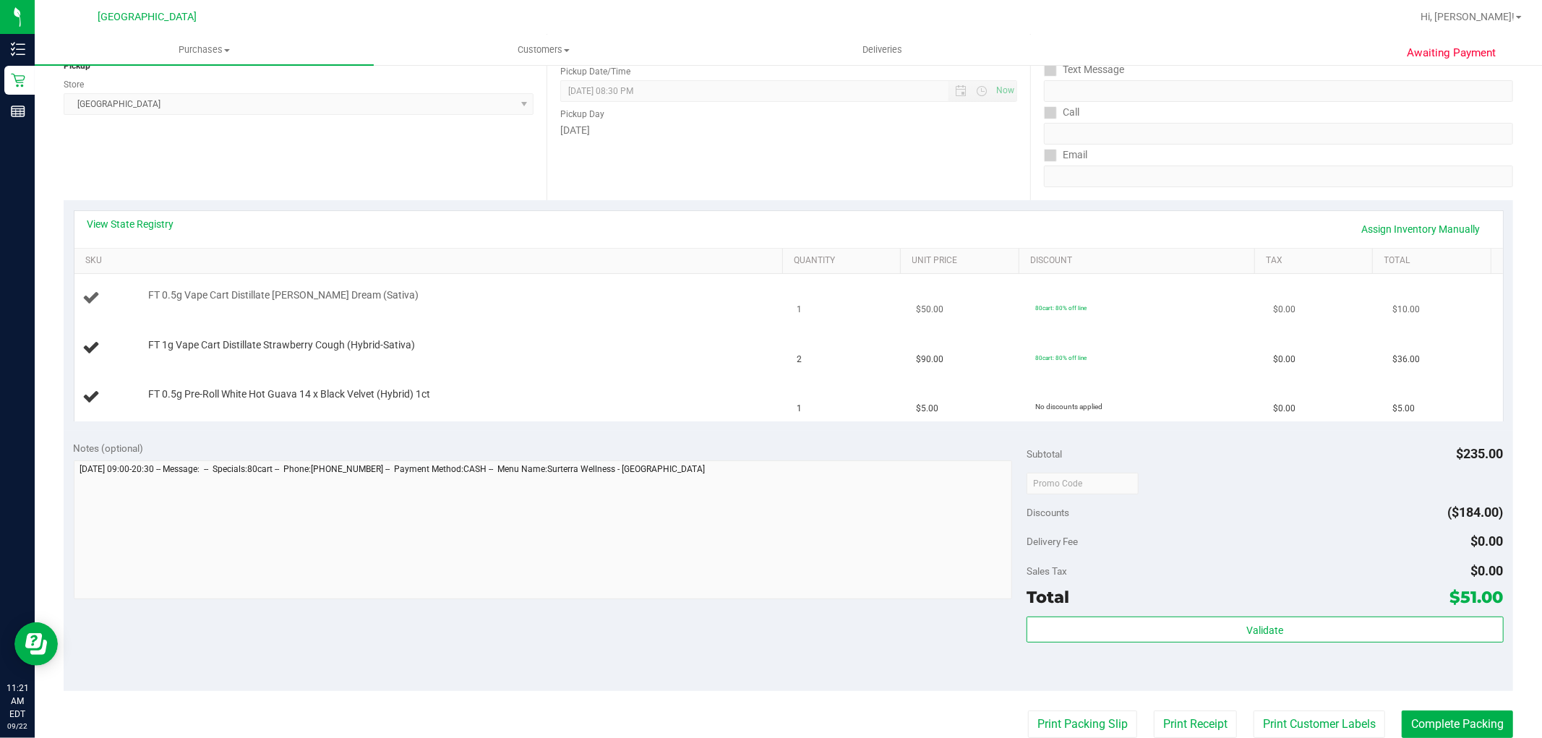
scroll to position [161, 0]
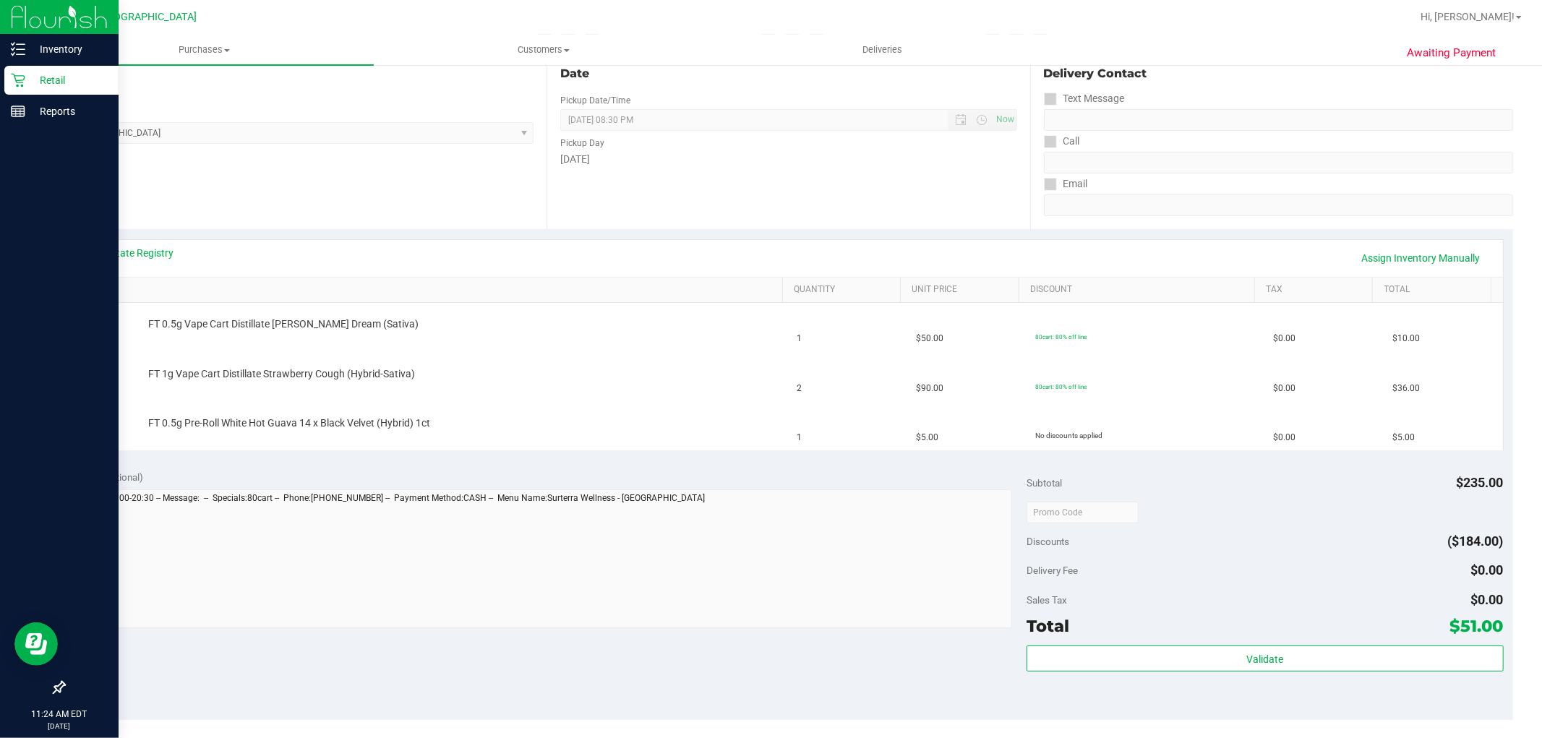
click at [40, 80] on p "Retail" at bounding box center [68, 80] width 87 height 17
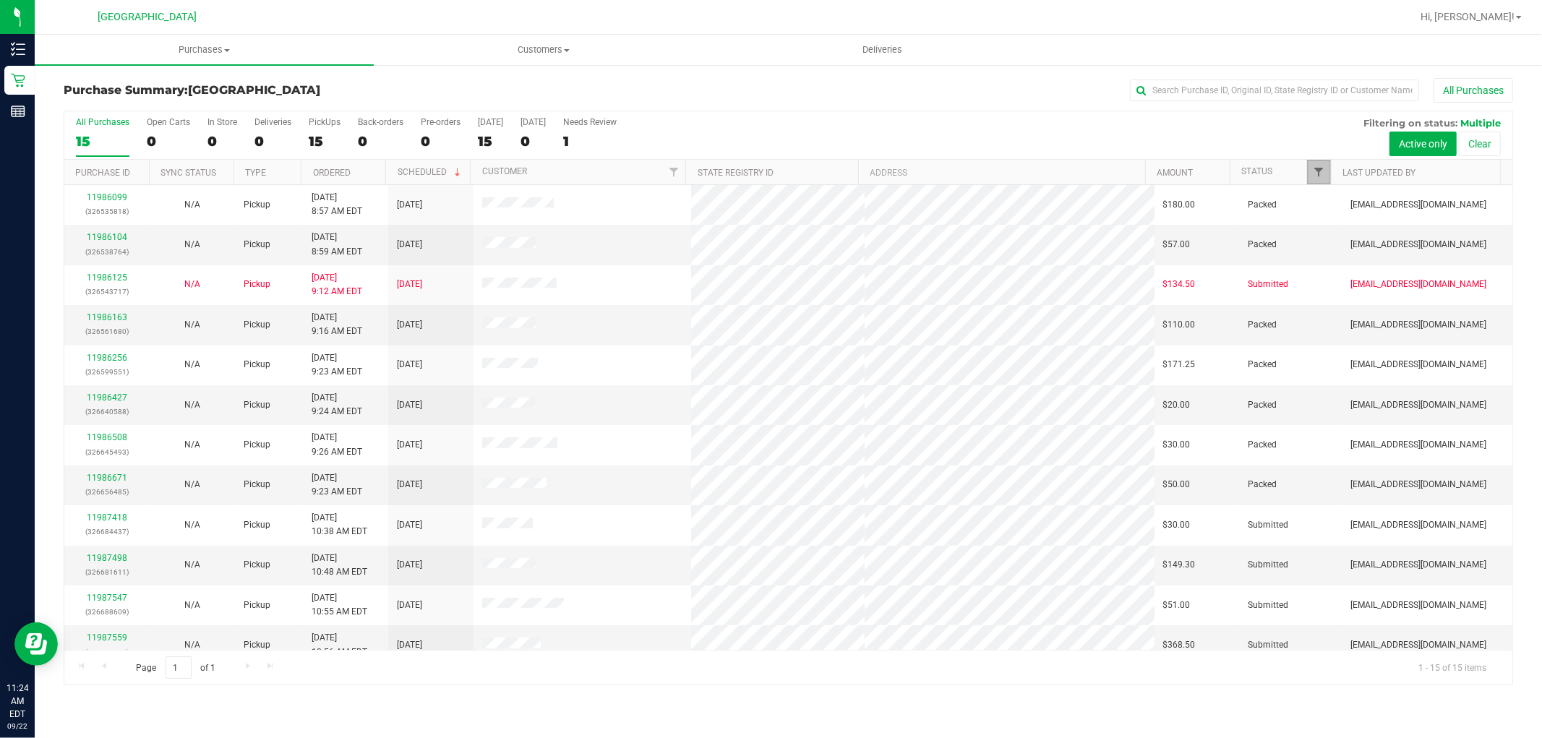
click at [1317, 167] on span "Filter" at bounding box center [1320, 172] width 12 height 12
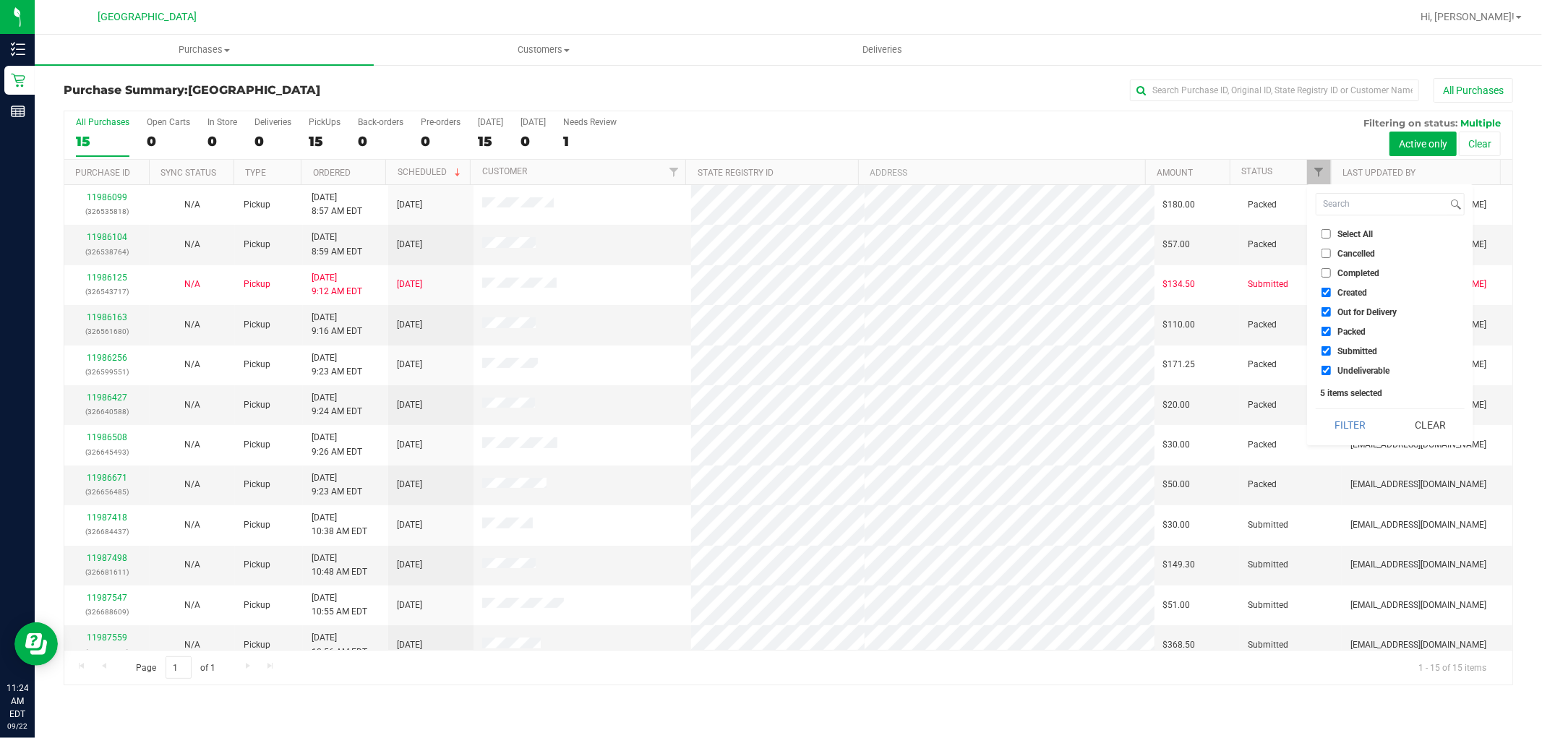
click at [1363, 351] on span "Submitted" at bounding box center [1358, 351] width 40 height 9
click at [1331, 351] on input "Submitted" at bounding box center [1326, 350] width 9 height 9
checkbox input "false"
click at [1345, 328] on span "Packed" at bounding box center [1352, 332] width 28 height 9
click at [1331, 327] on input "Packed" at bounding box center [1326, 331] width 9 height 9
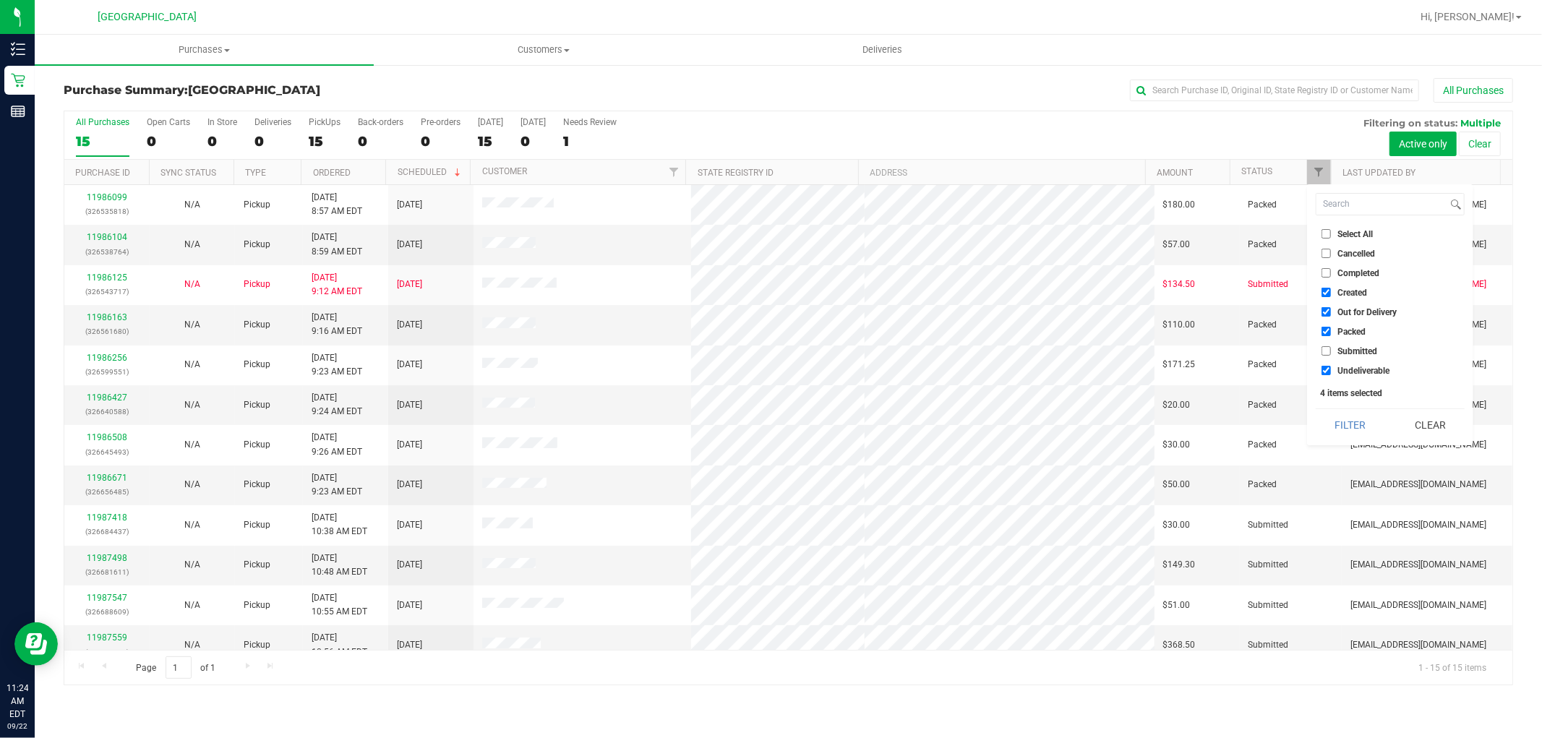
checkbox input "false"
click at [1352, 347] on span "Submitted" at bounding box center [1358, 351] width 40 height 9
click at [1331, 346] on input "Submitted" at bounding box center [1326, 350] width 9 height 9
checkbox input "true"
click at [1350, 419] on button "Filter" at bounding box center [1350, 425] width 69 height 32
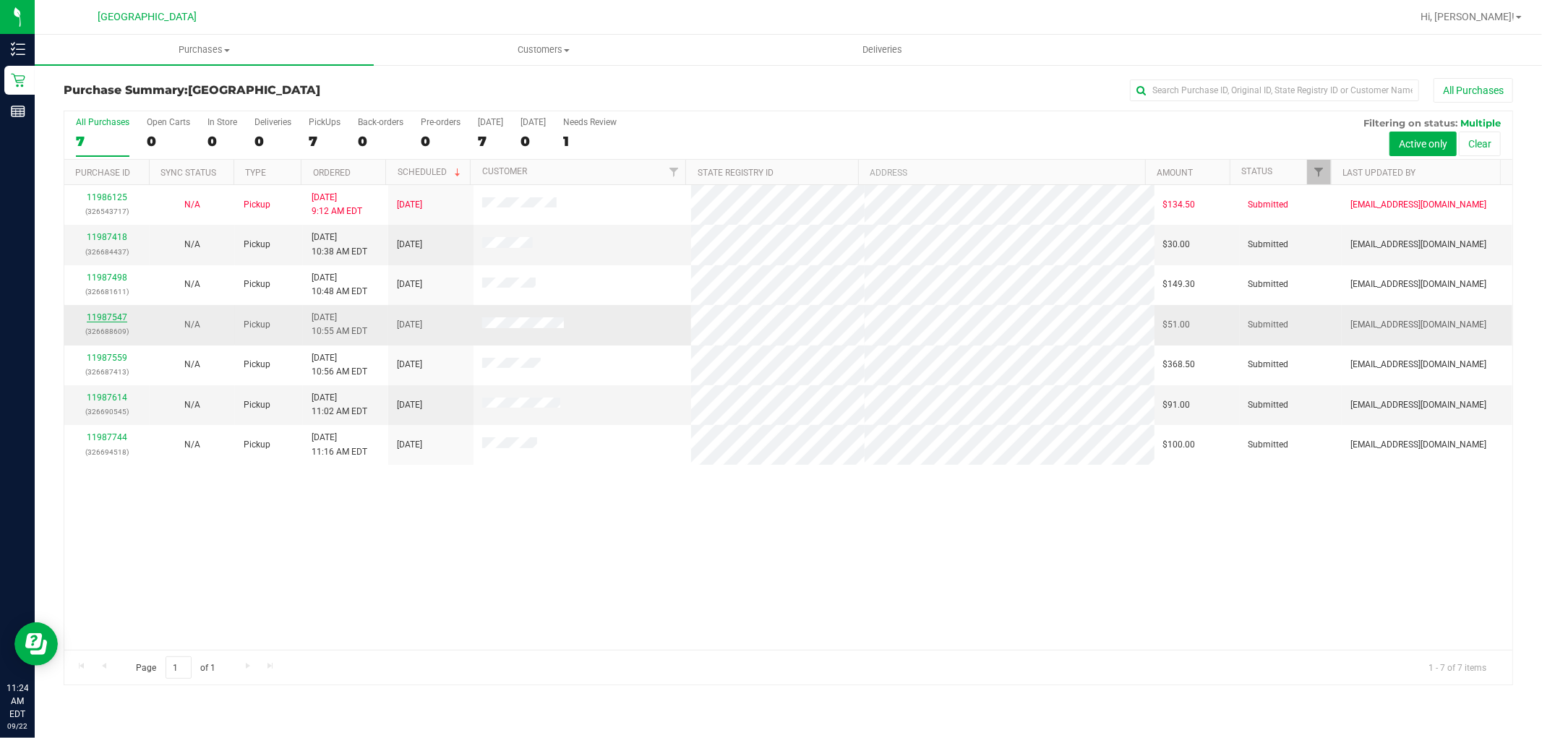
click at [124, 317] on link "11987547" at bounding box center [107, 317] width 40 height 10
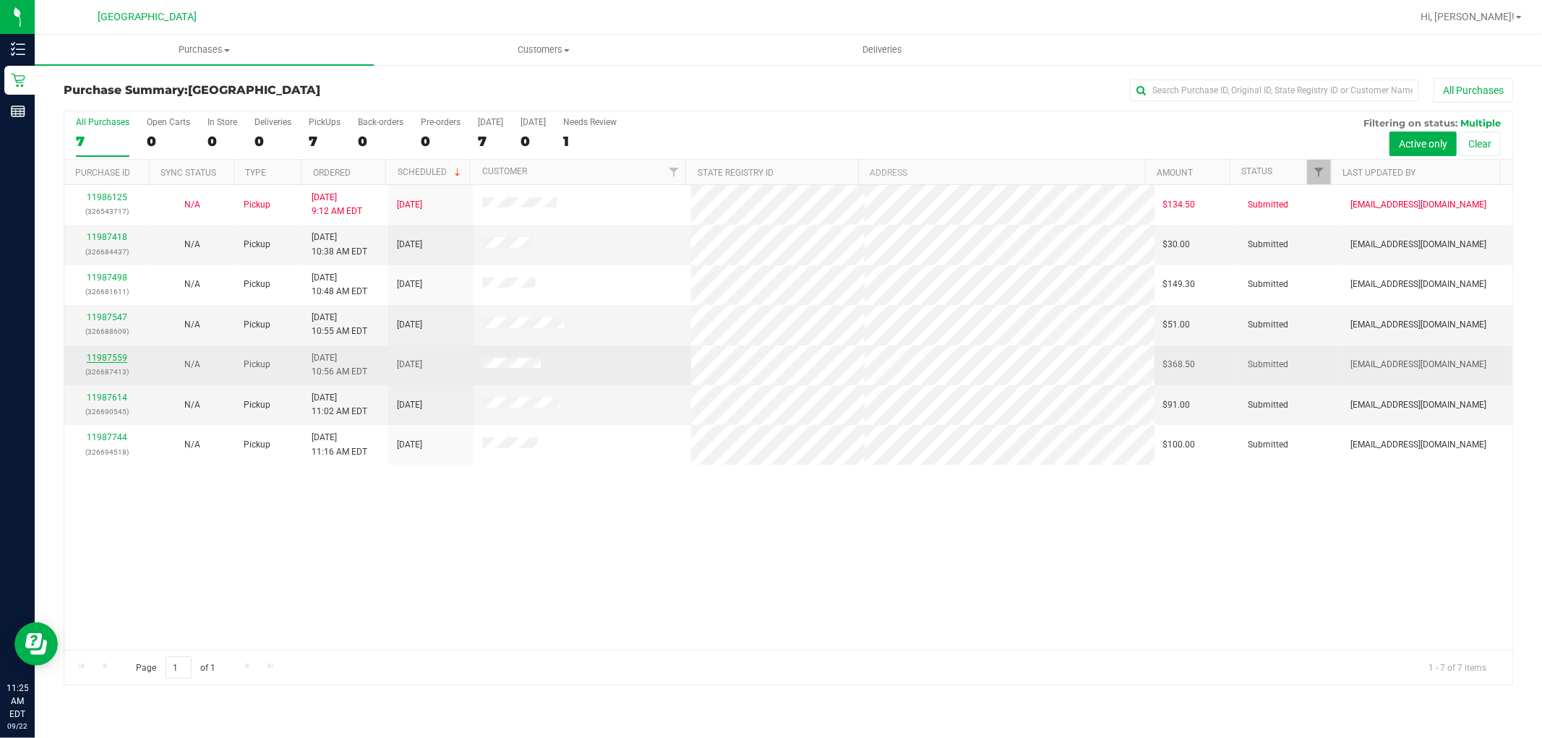
click at [113, 354] on link "11987559" at bounding box center [107, 358] width 40 height 10
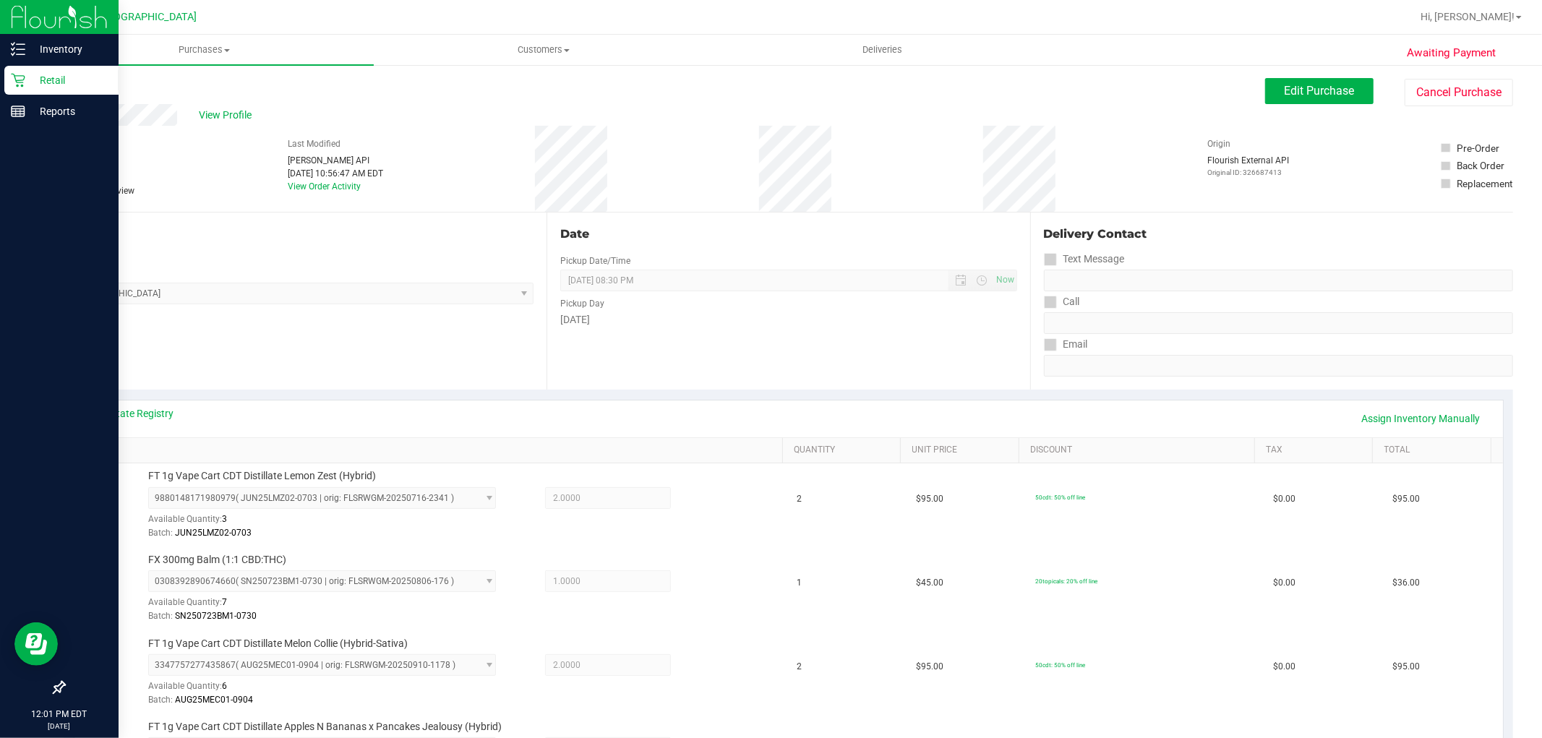
click at [9, 77] on div "Retail" at bounding box center [61, 80] width 114 height 29
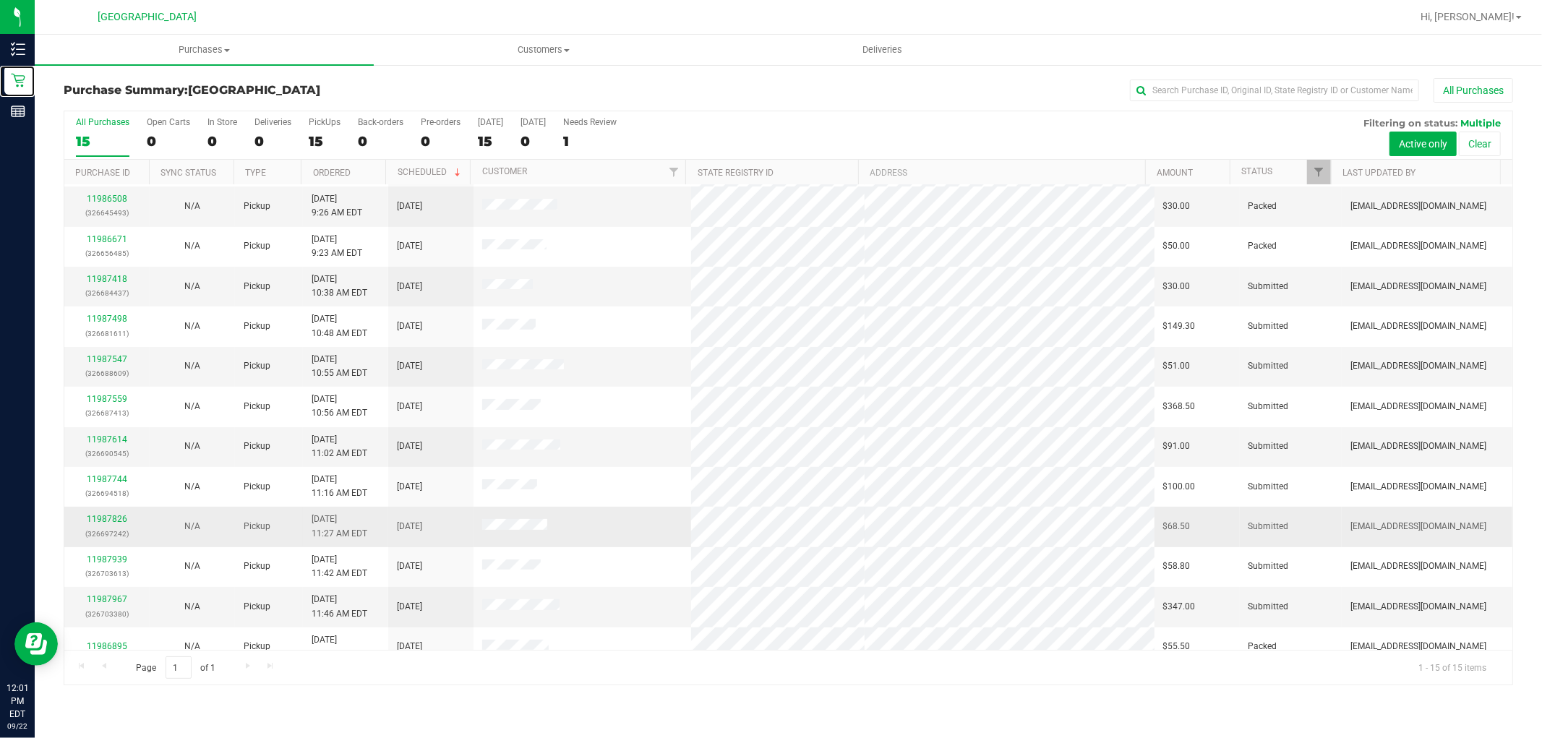
scroll to position [135, 0]
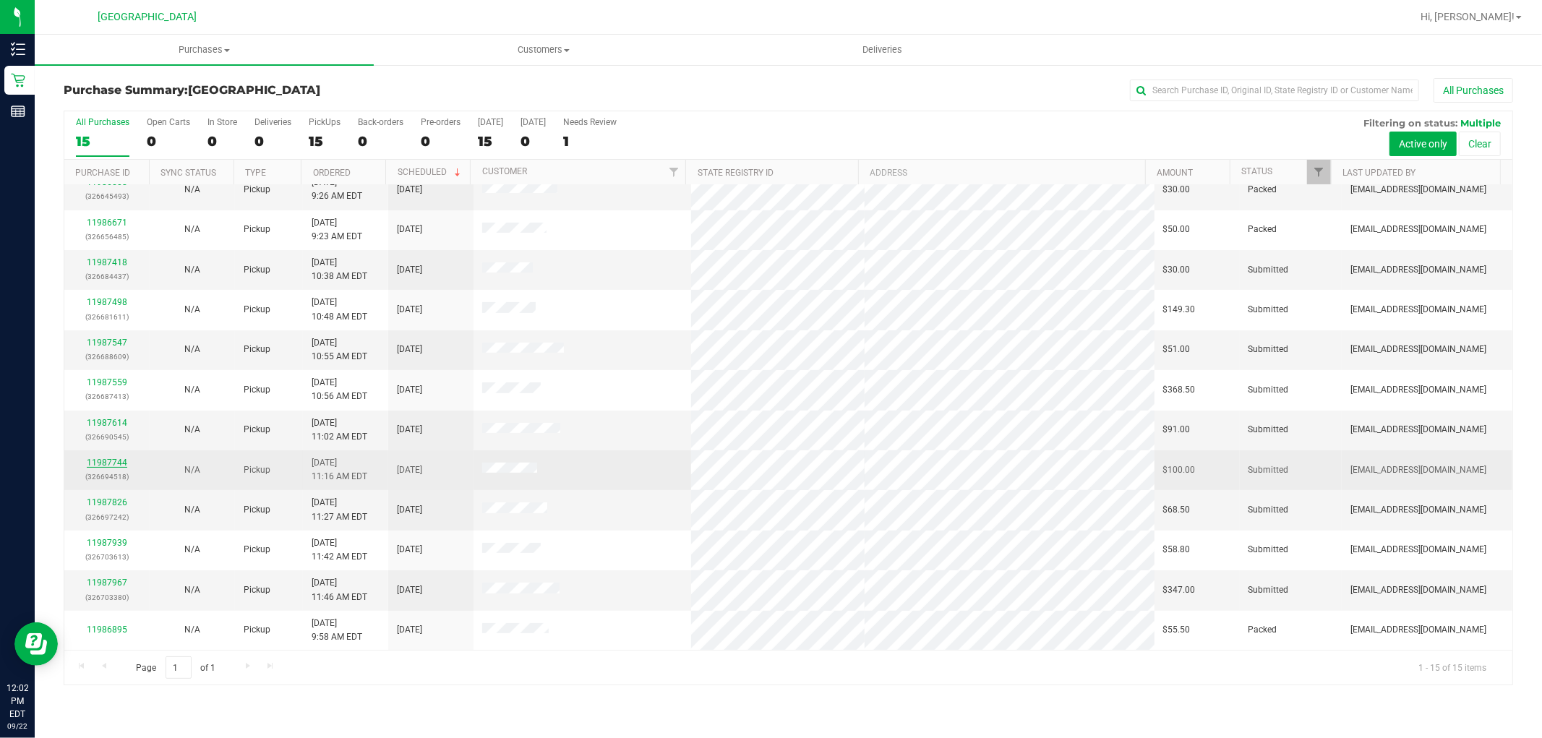
click at [112, 461] on link "11987744" at bounding box center [107, 463] width 40 height 10
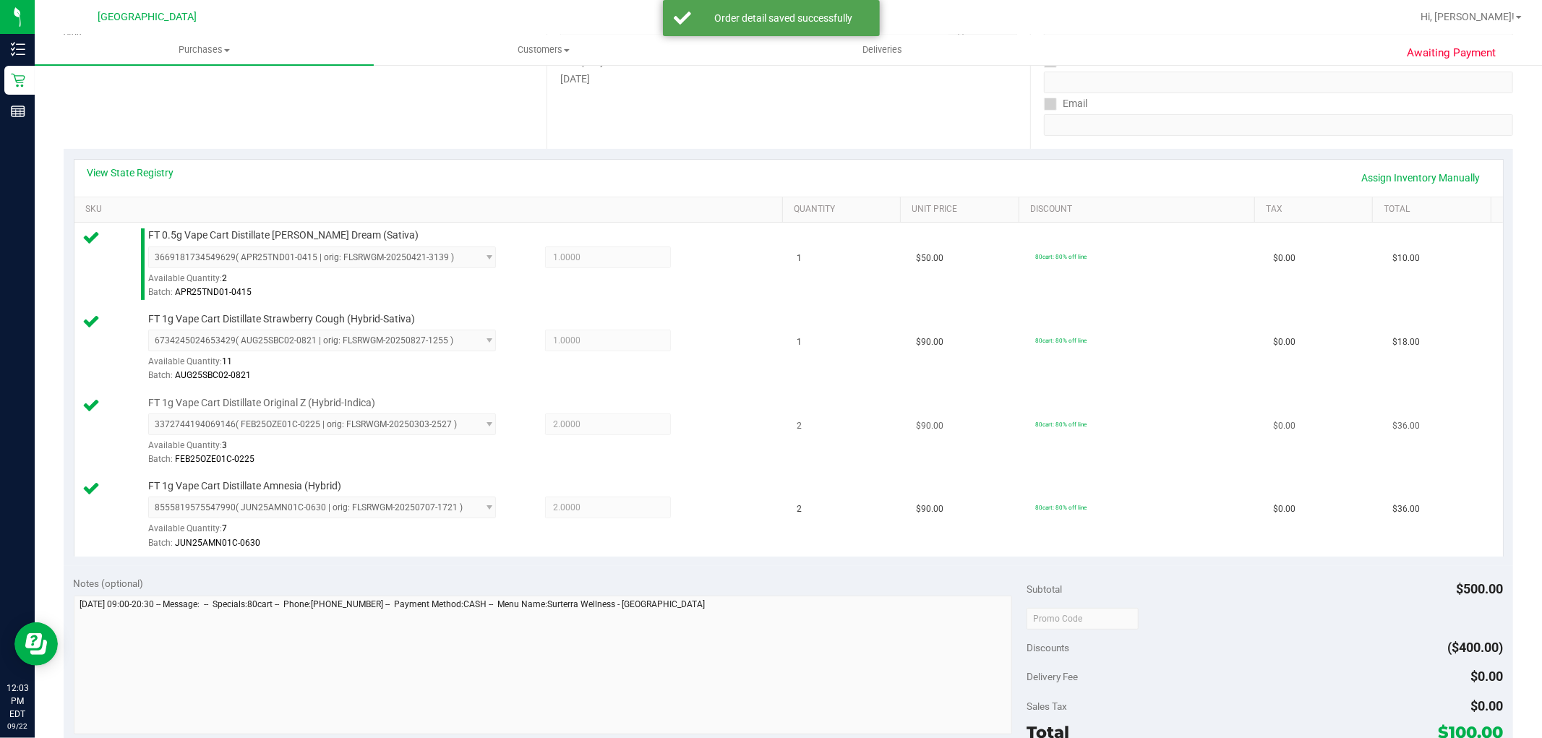
scroll to position [482, 0]
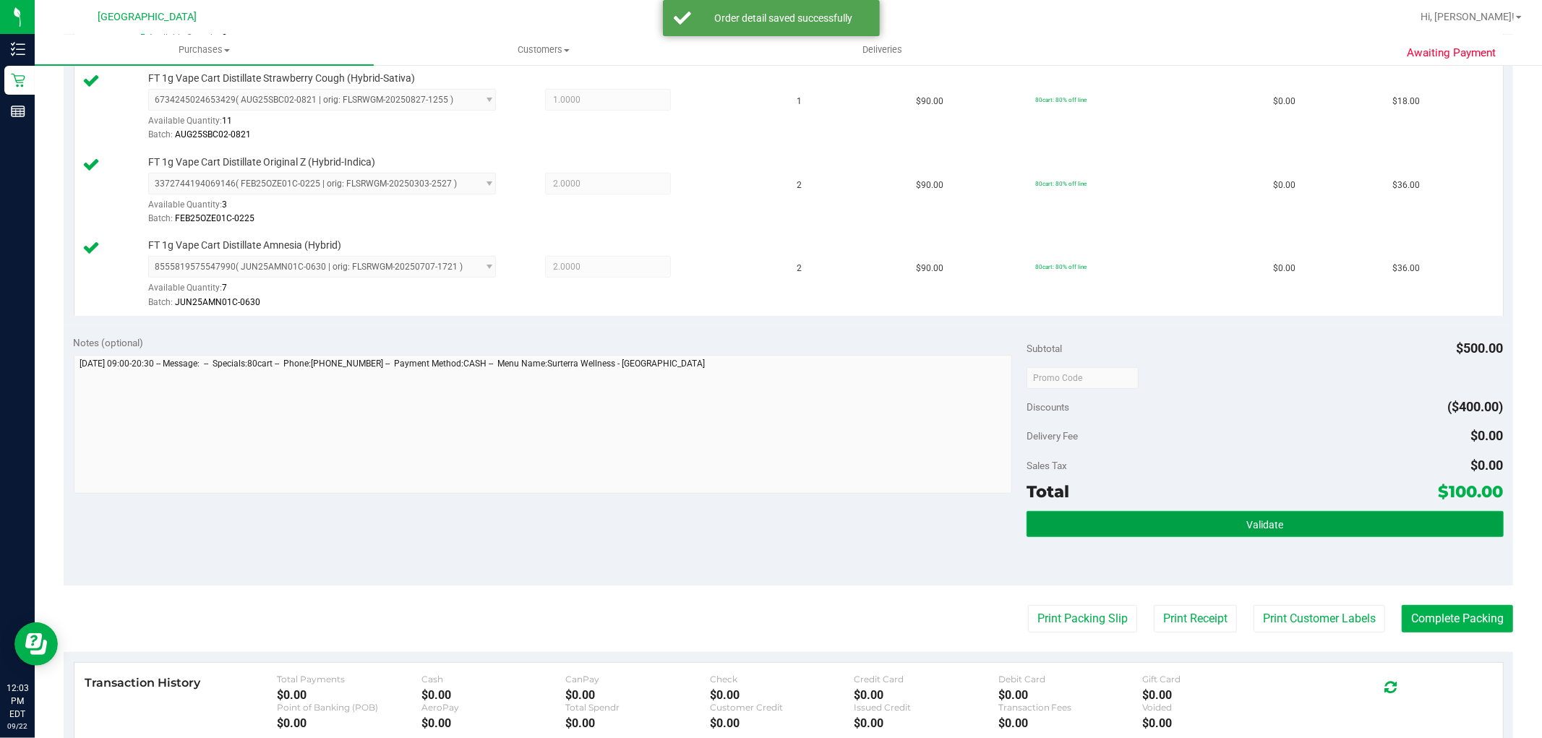
click at [1053, 514] on button "Validate" at bounding box center [1265, 524] width 476 height 26
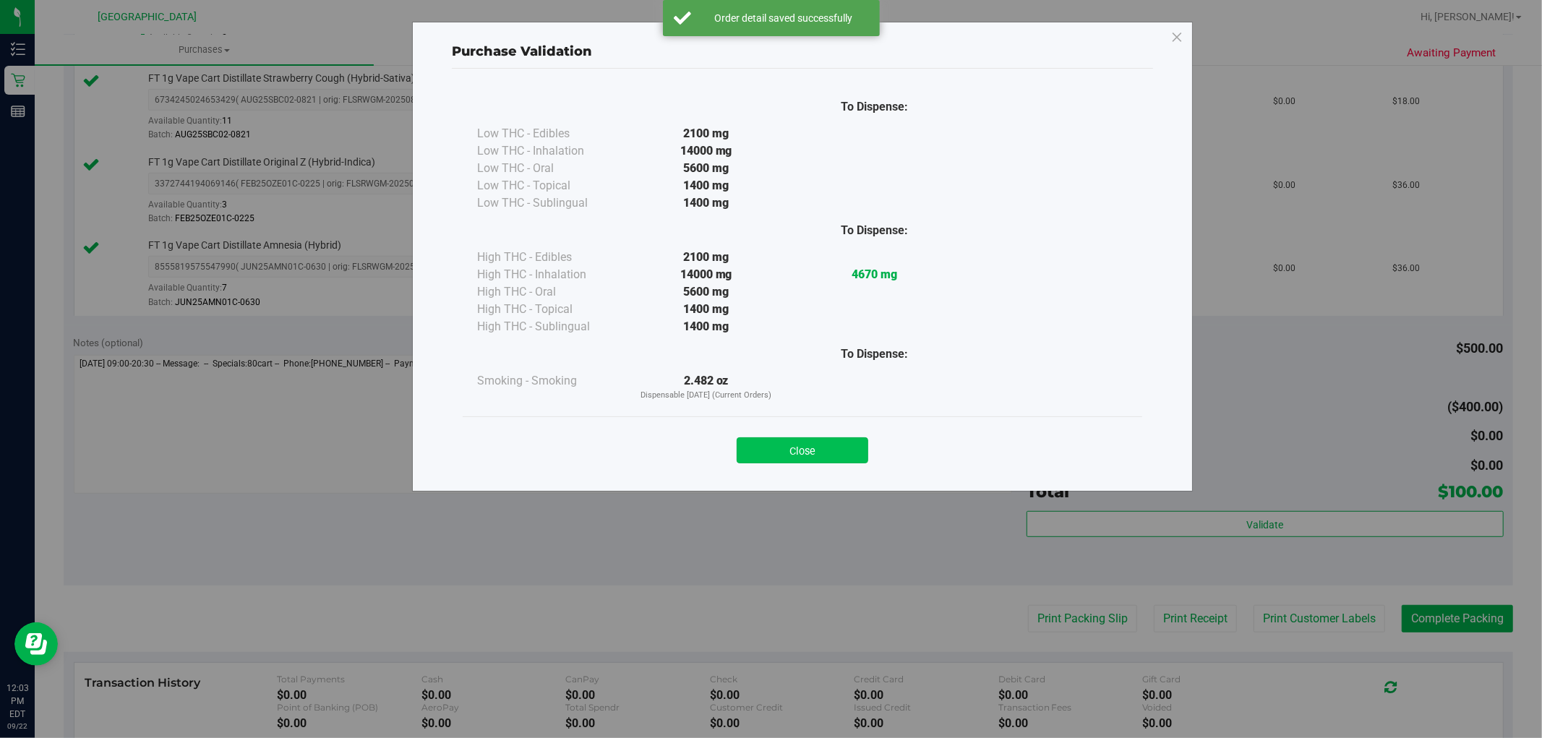
click at [778, 444] on button "Close" at bounding box center [803, 450] width 132 height 26
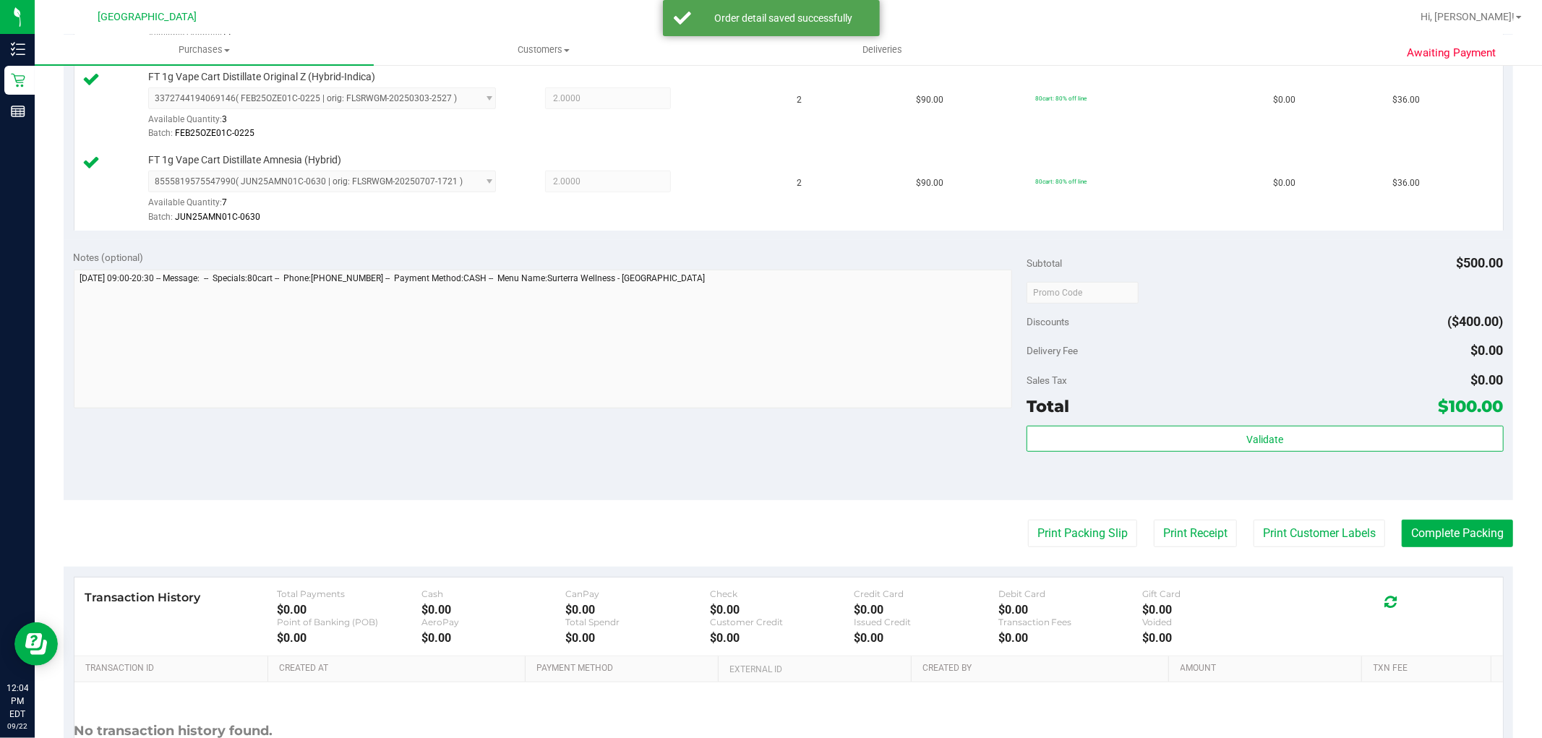
scroll to position [642, 0]
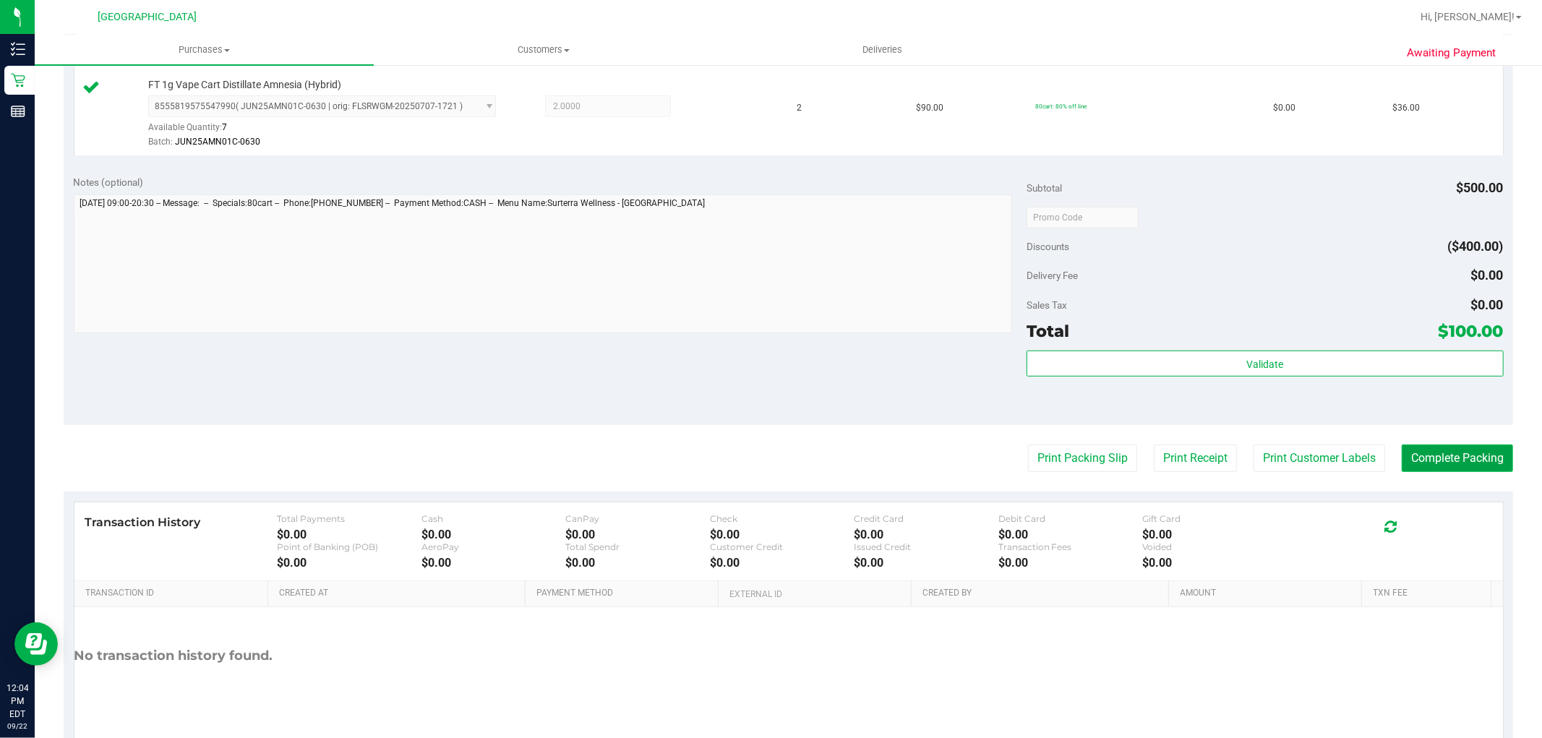
click at [1428, 458] on button "Complete Packing" at bounding box center [1457, 458] width 111 height 27
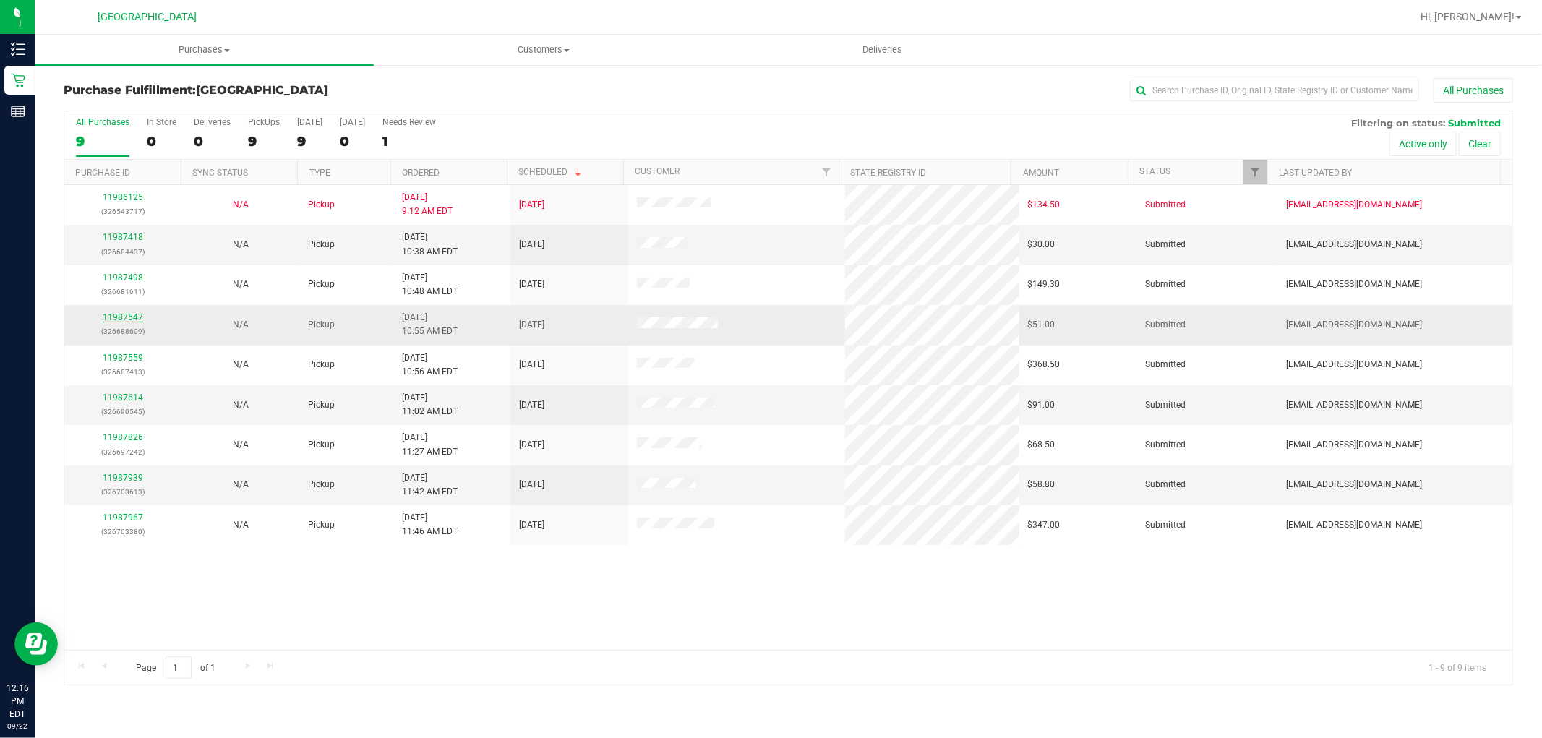
click at [141, 320] on link "11987547" at bounding box center [123, 317] width 40 height 10
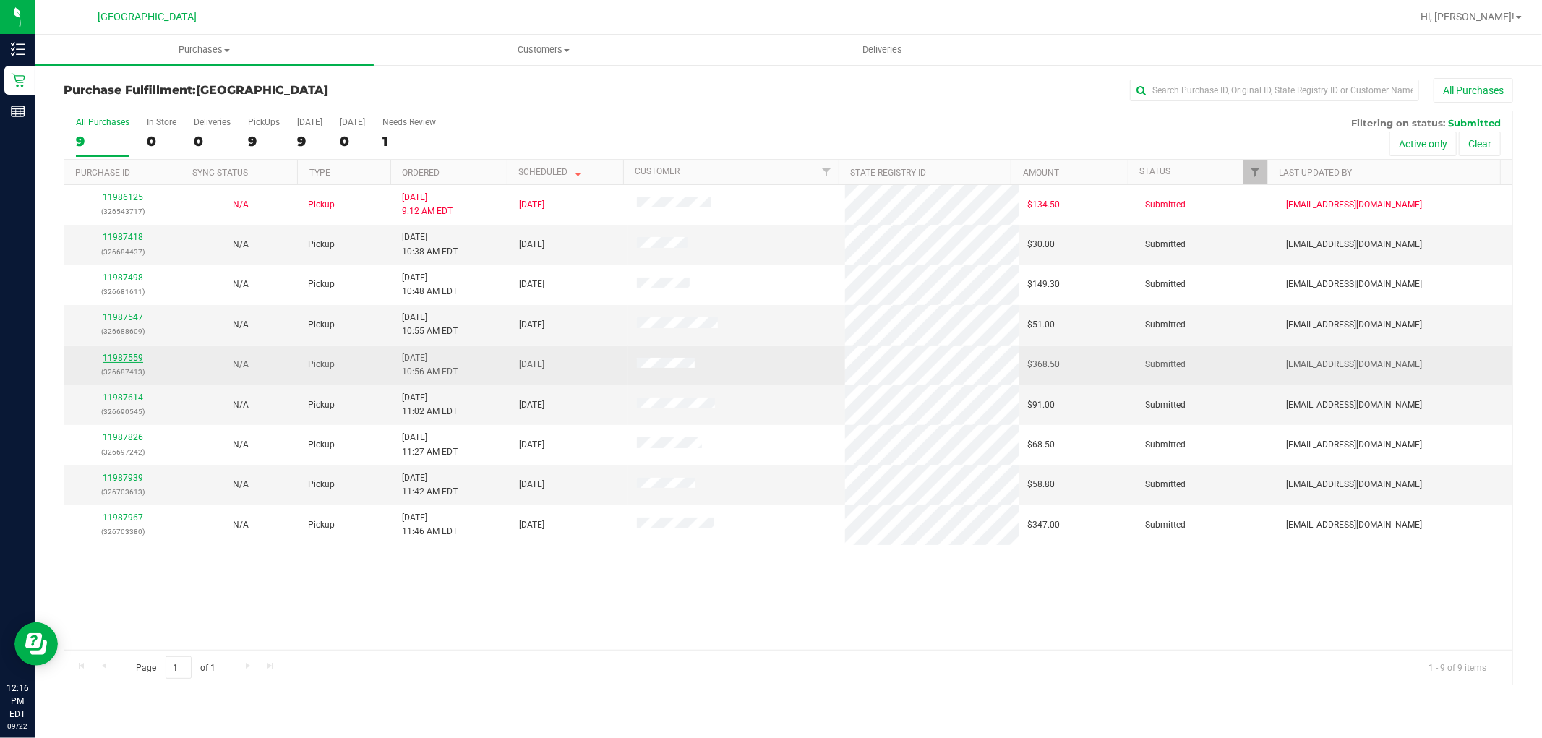
click at [117, 357] on link "11987559" at bounding box center [123, 358] width 40 height 10
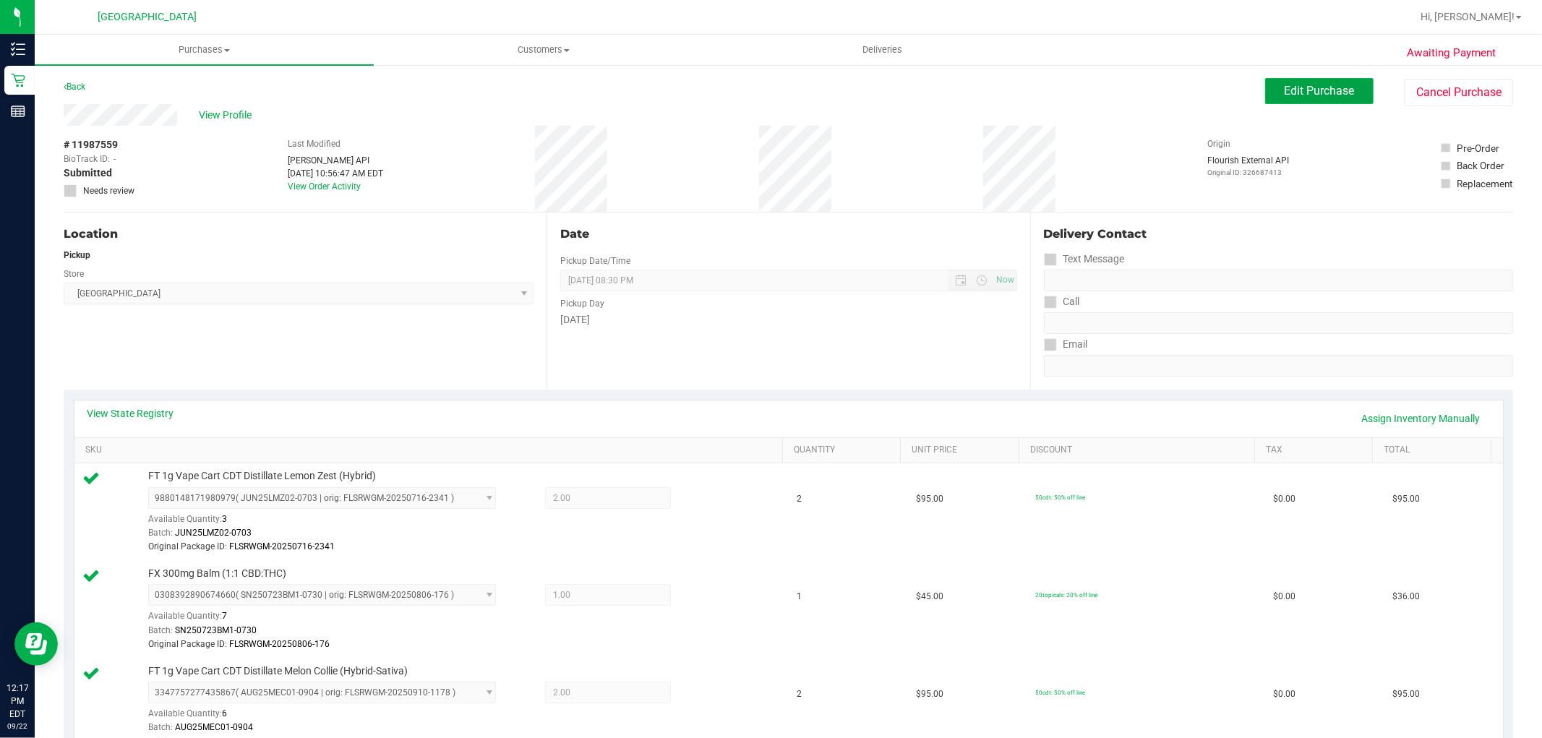
click at [1314, 80] on button "Edit Purchase" at bounding box center [1319, 91] width 108 height 26
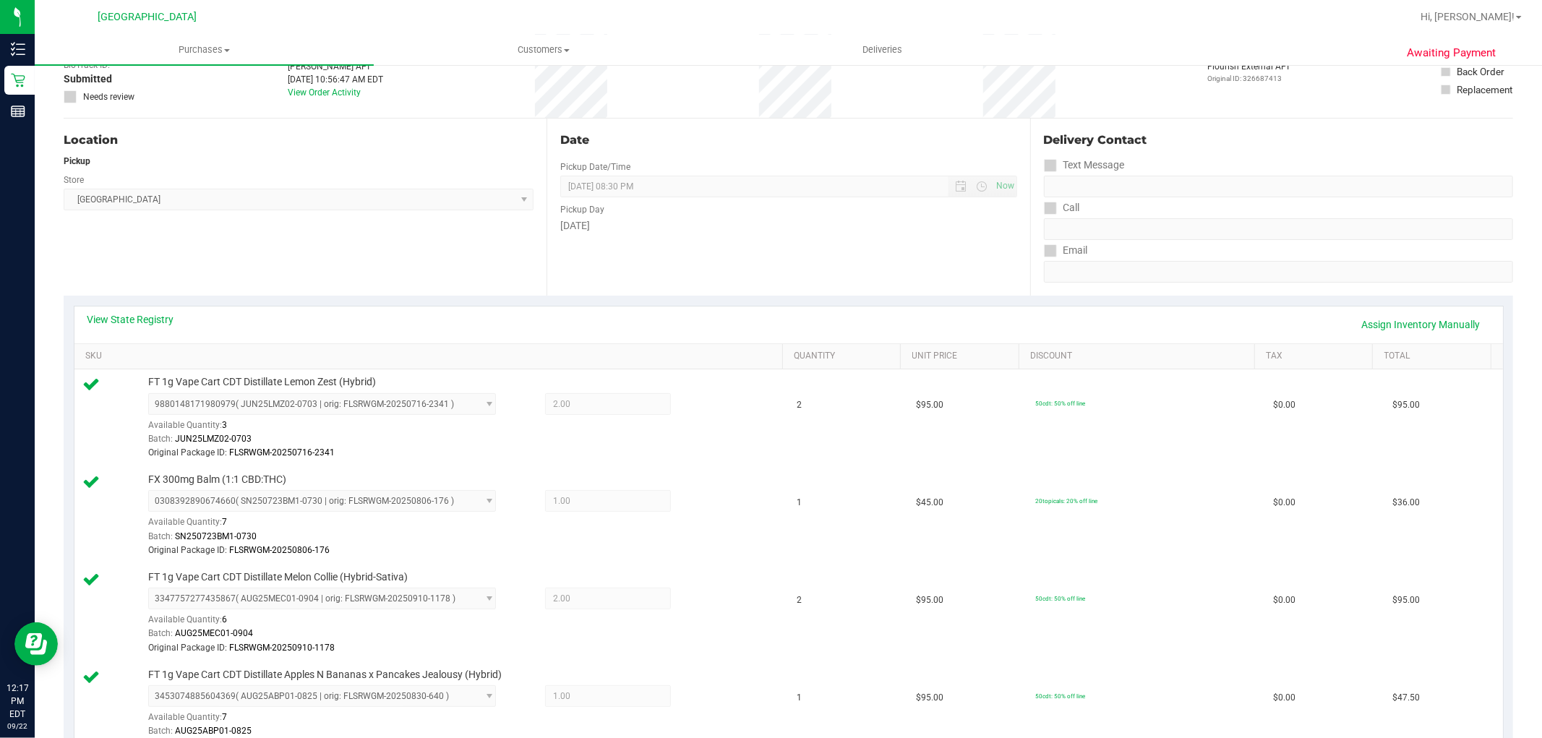
scroll to position [241, 0]
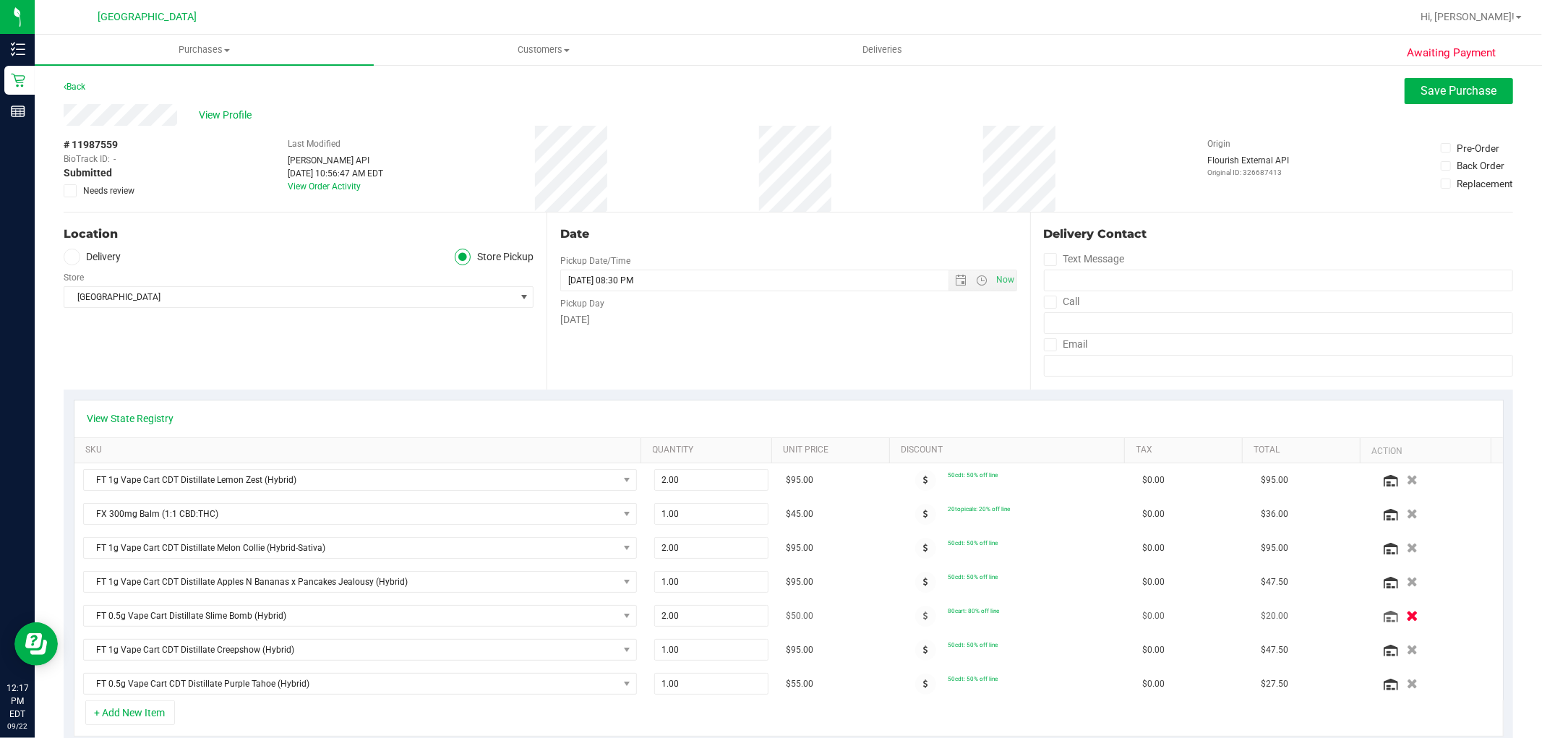
click at [1406, 618] on icon "button" at bounding box center [1412, 616] width 12 height 11
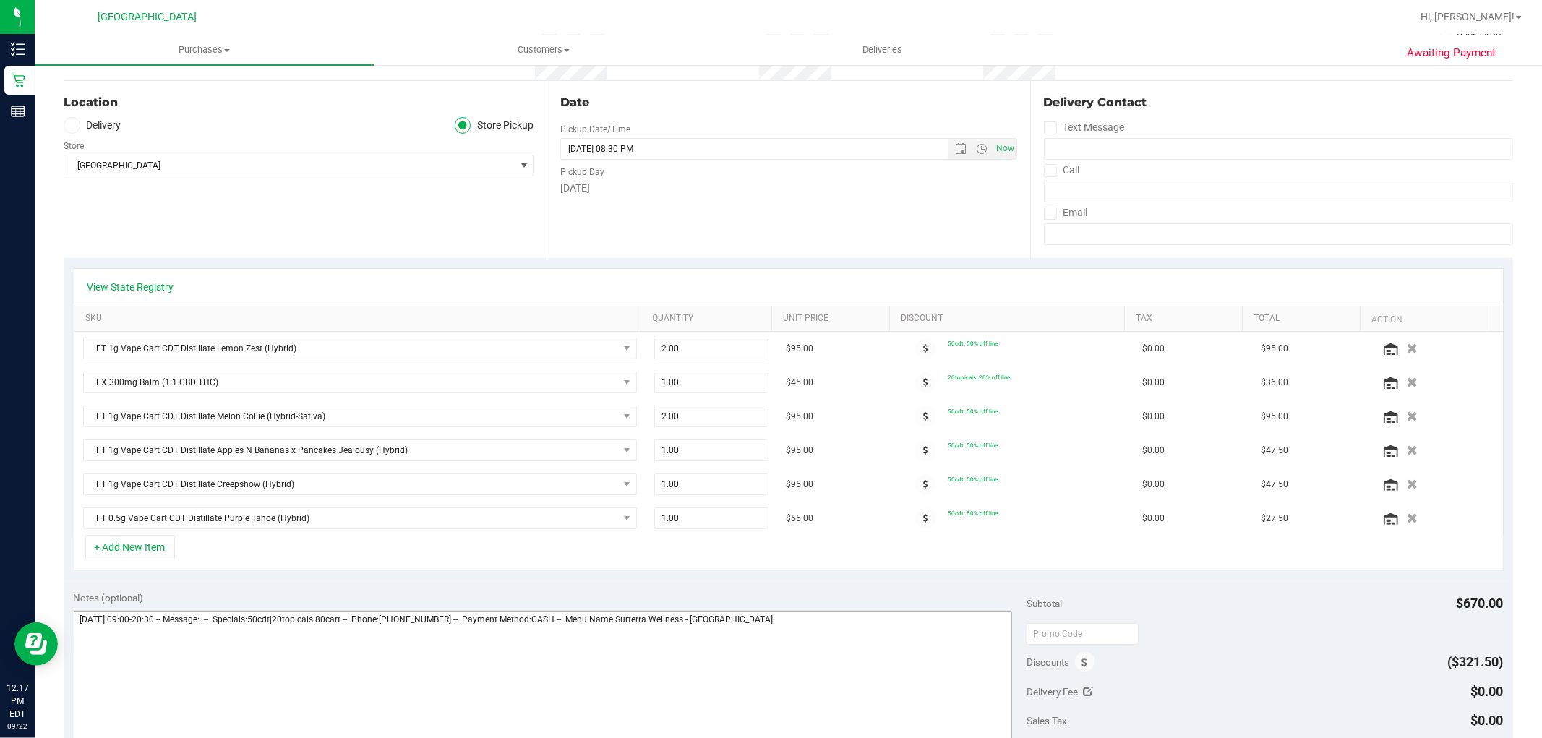
scroll to position [161, 0]
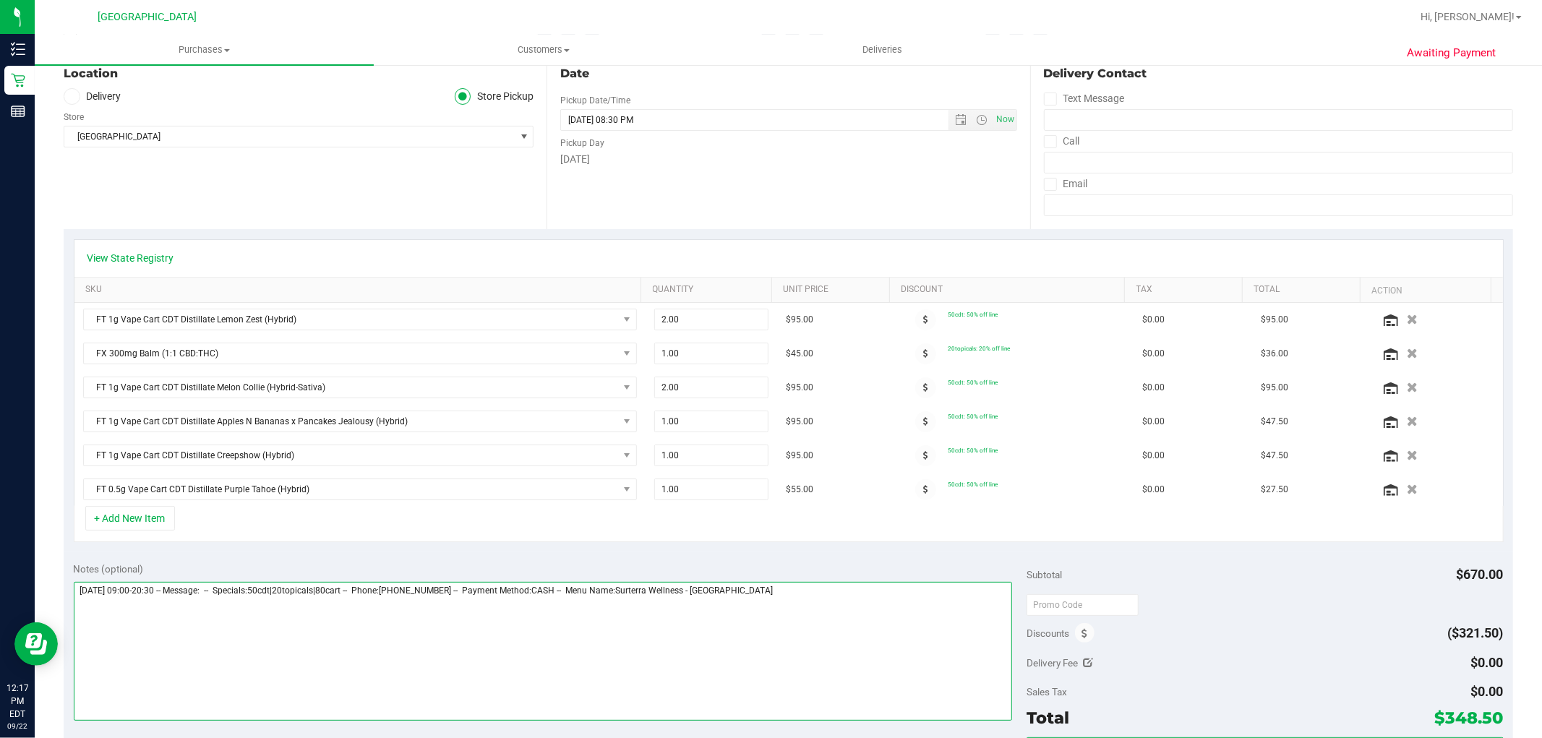
click at [819, 620] on textarea at bounding box center [543, 651] width 939 height 139
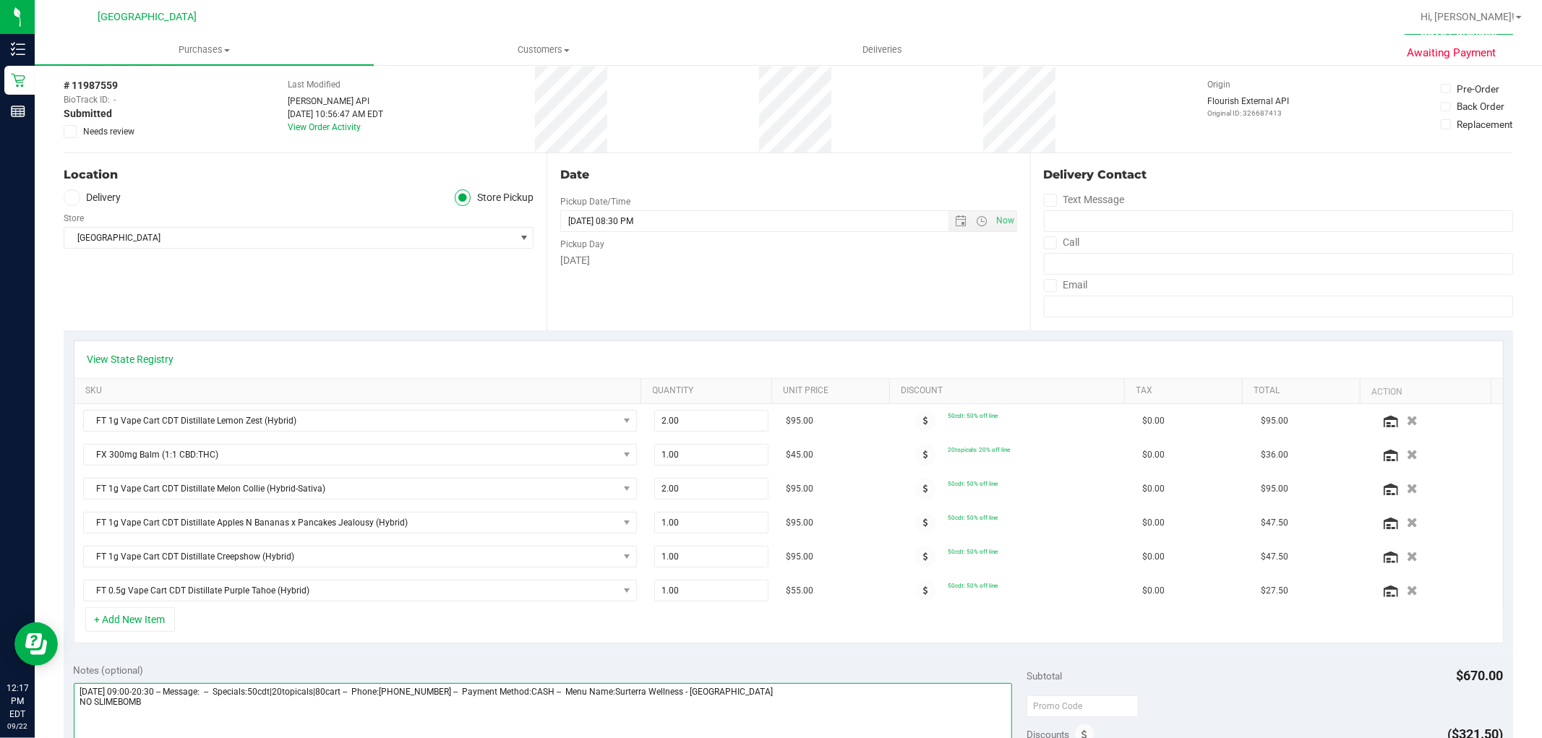
scroll to position [0, 0]
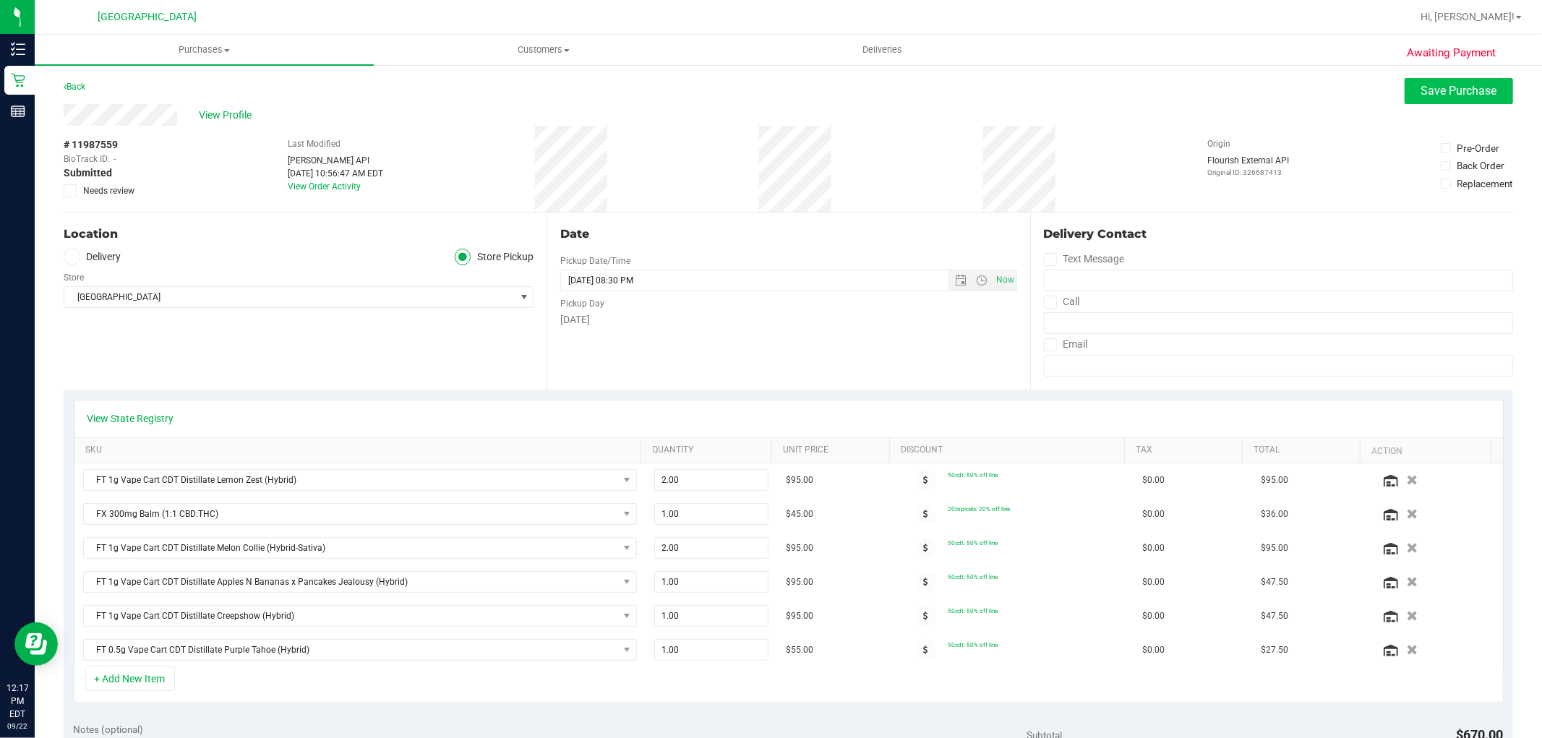
type textarea "[DATE] 09:00-20:30 -- Message: -- Specials:50cdt|20topicals|80cart -- Phone:[PH…"
click at [1445, 88] on span "Save Purchase" at bounding box center [1460, 91] width 76 height 14
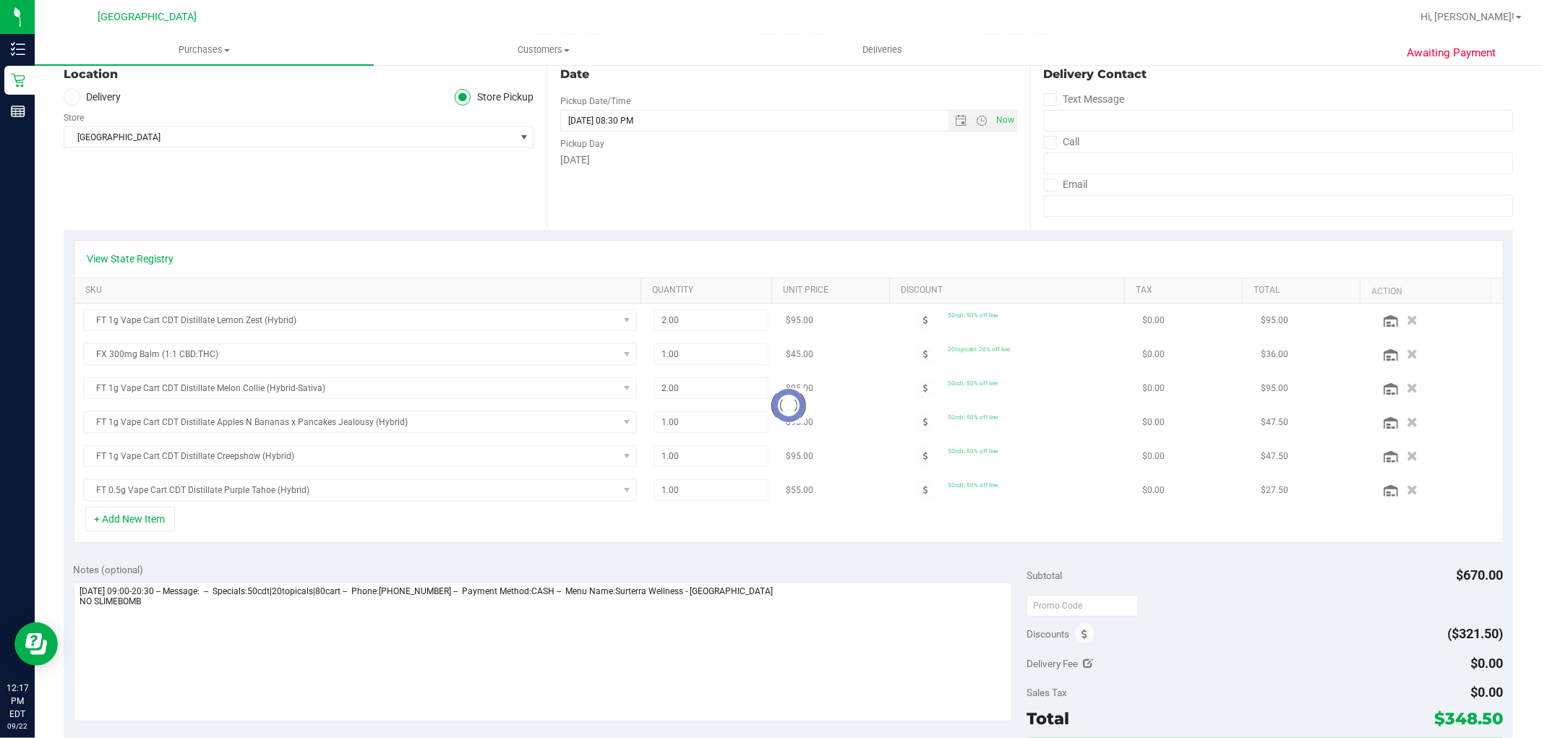
scroll to position [161, 0]
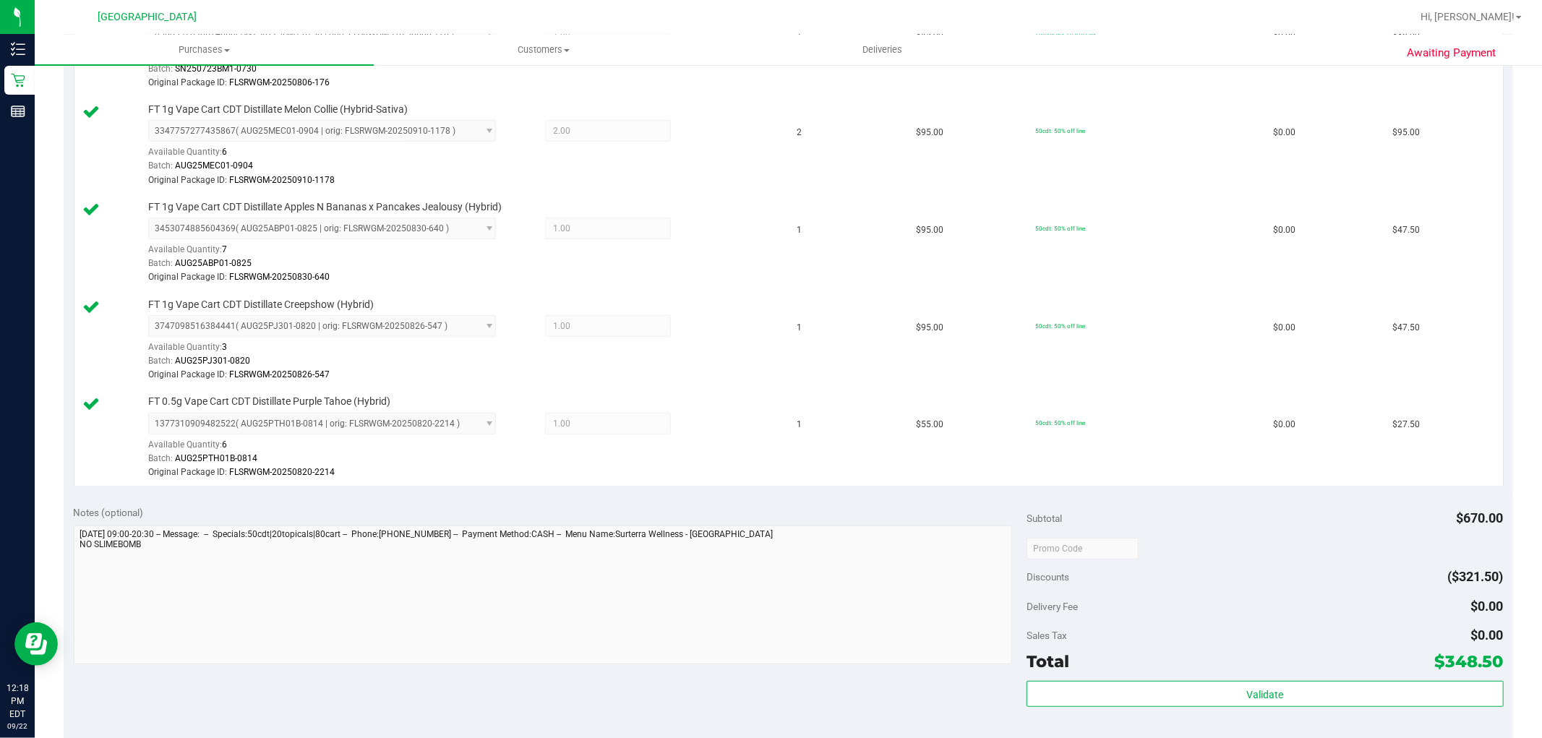
scroll to position [803, 0]
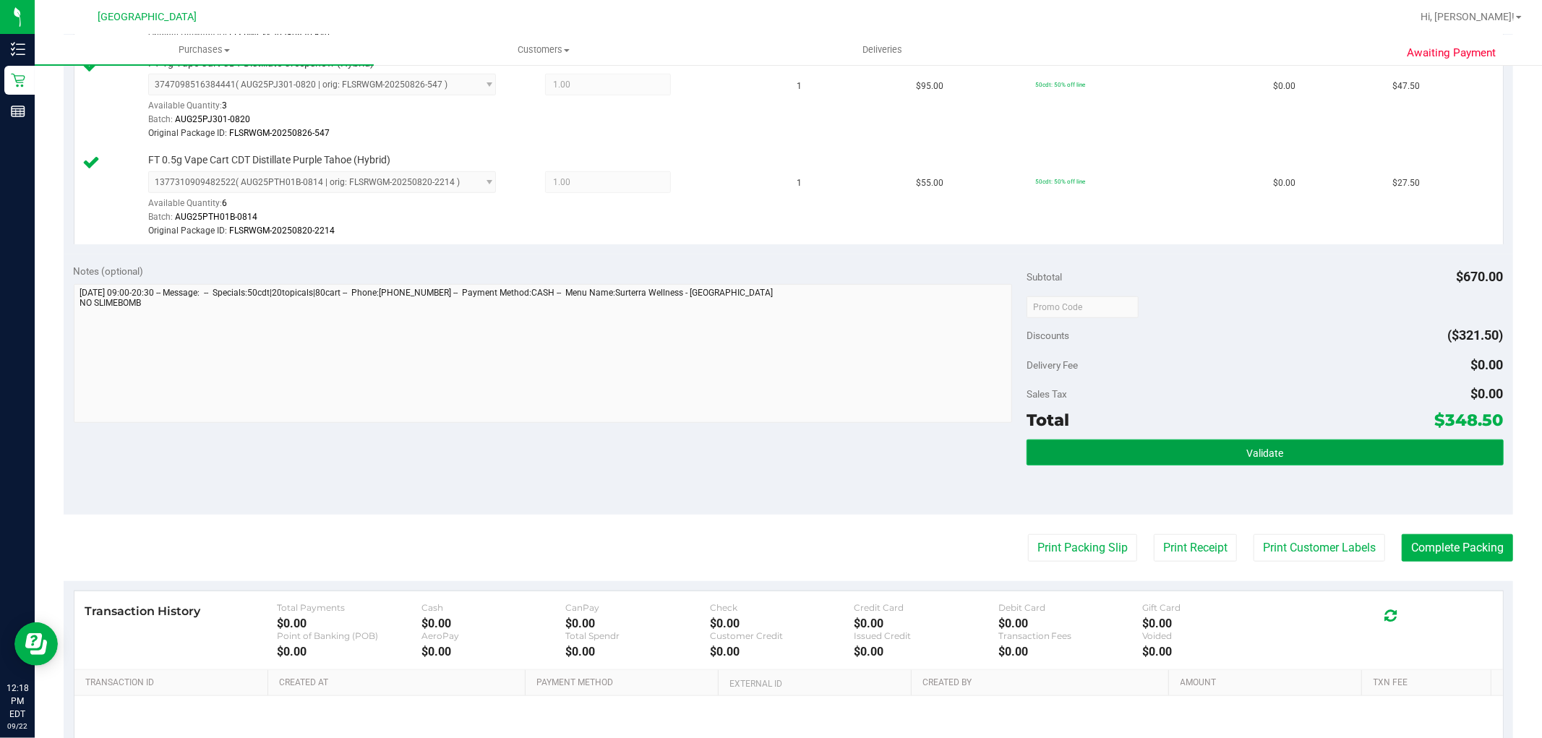
click at [1289, 442] on button "Validate" at bounding box center [1265, 453] width 476 height 26
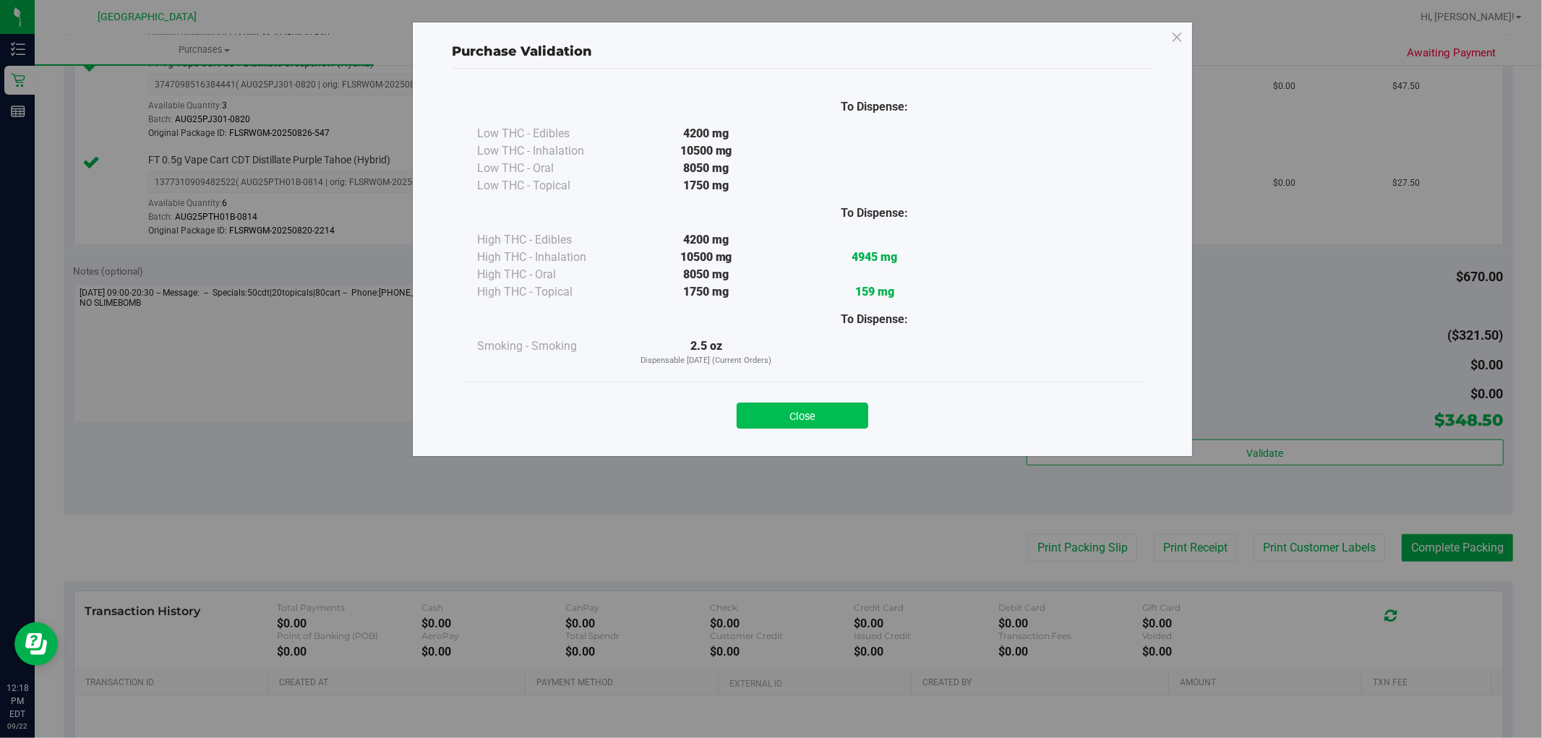
click at [847, 413] on button "Close" at bounding box center [803, 416] width 132 height 26
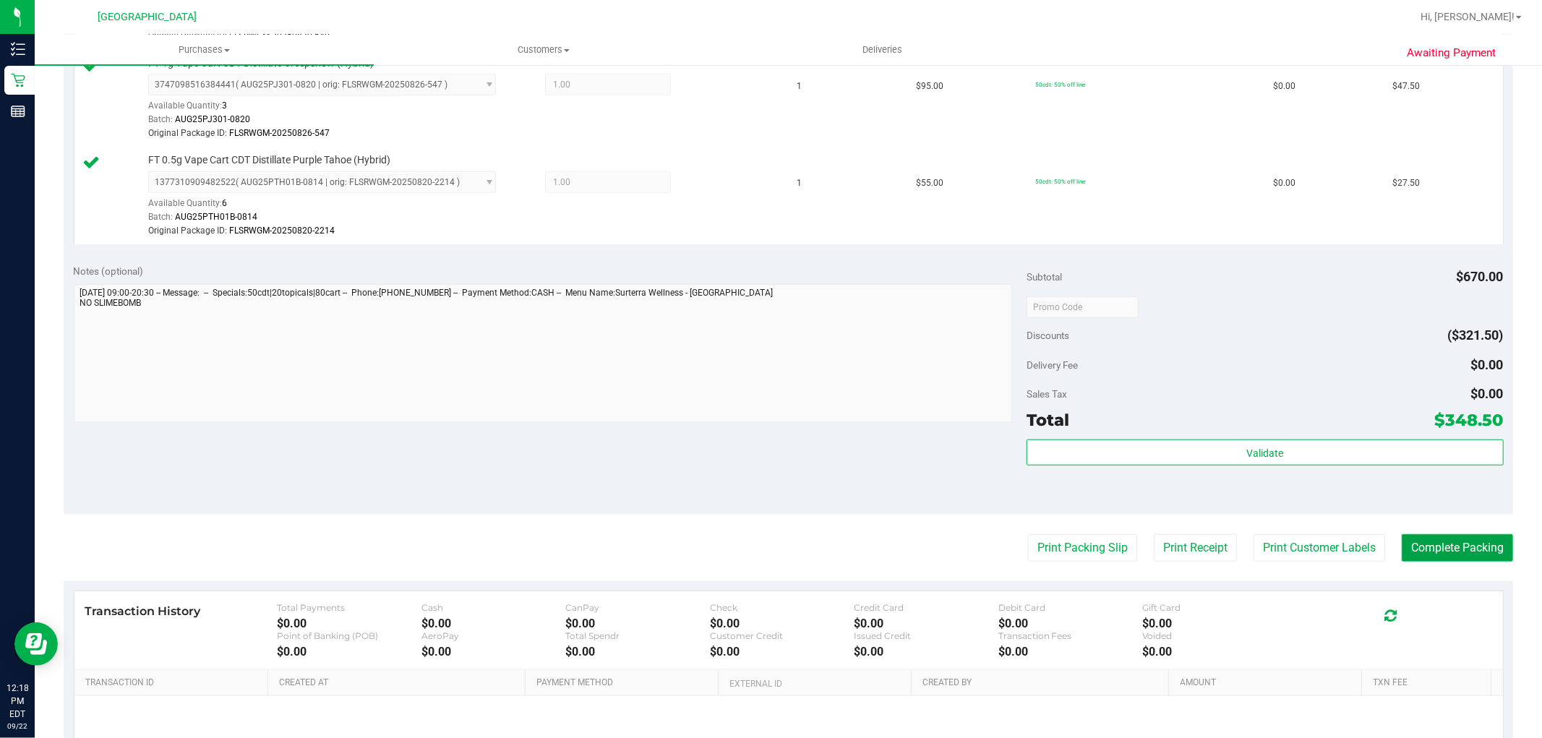
click at [1410, 551] on button "Complete Packing" at bounding box center [1457, 547] width 111 height 27
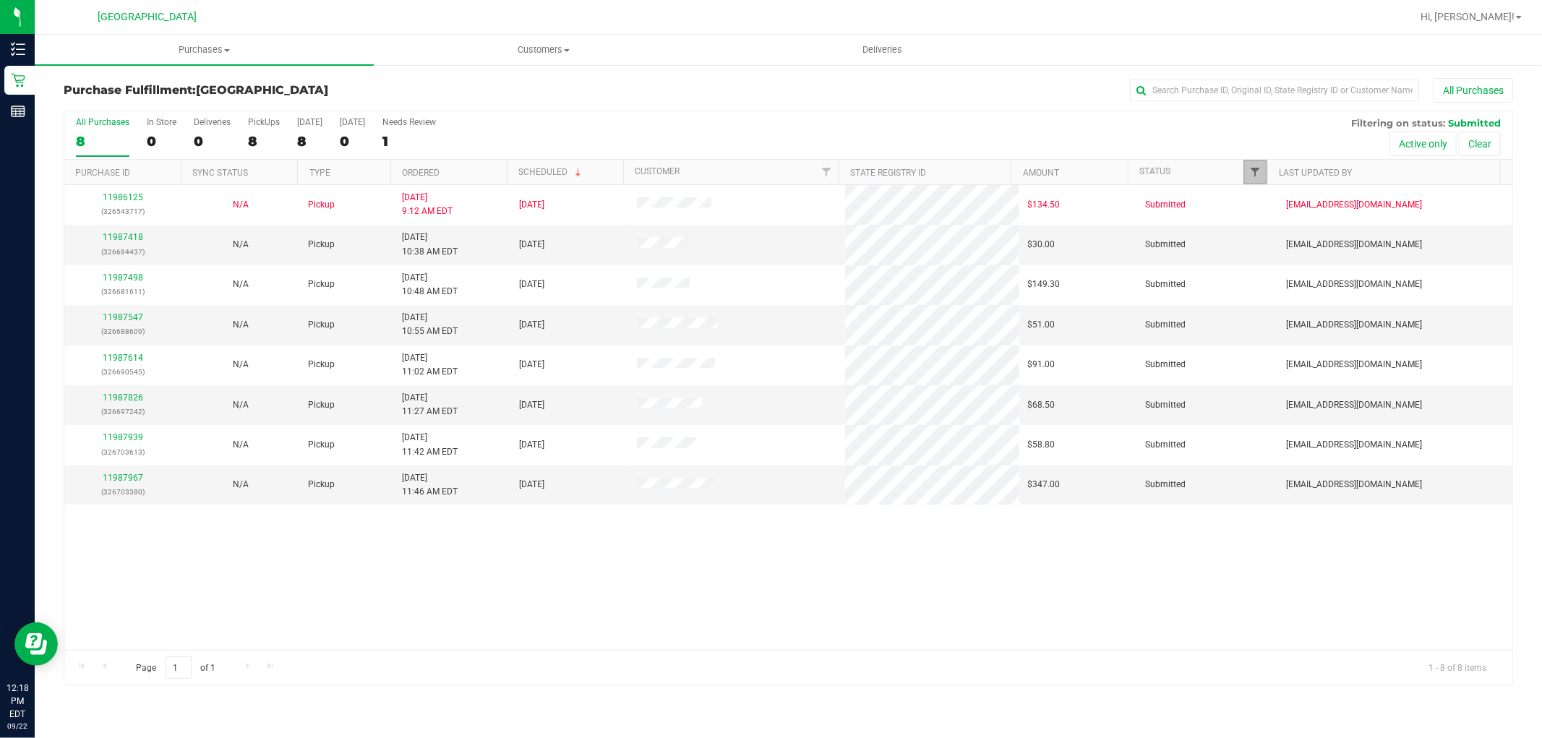
click at [1255, 172] on span "Filter" at bounding box center [1255, 172] width 12 height 12
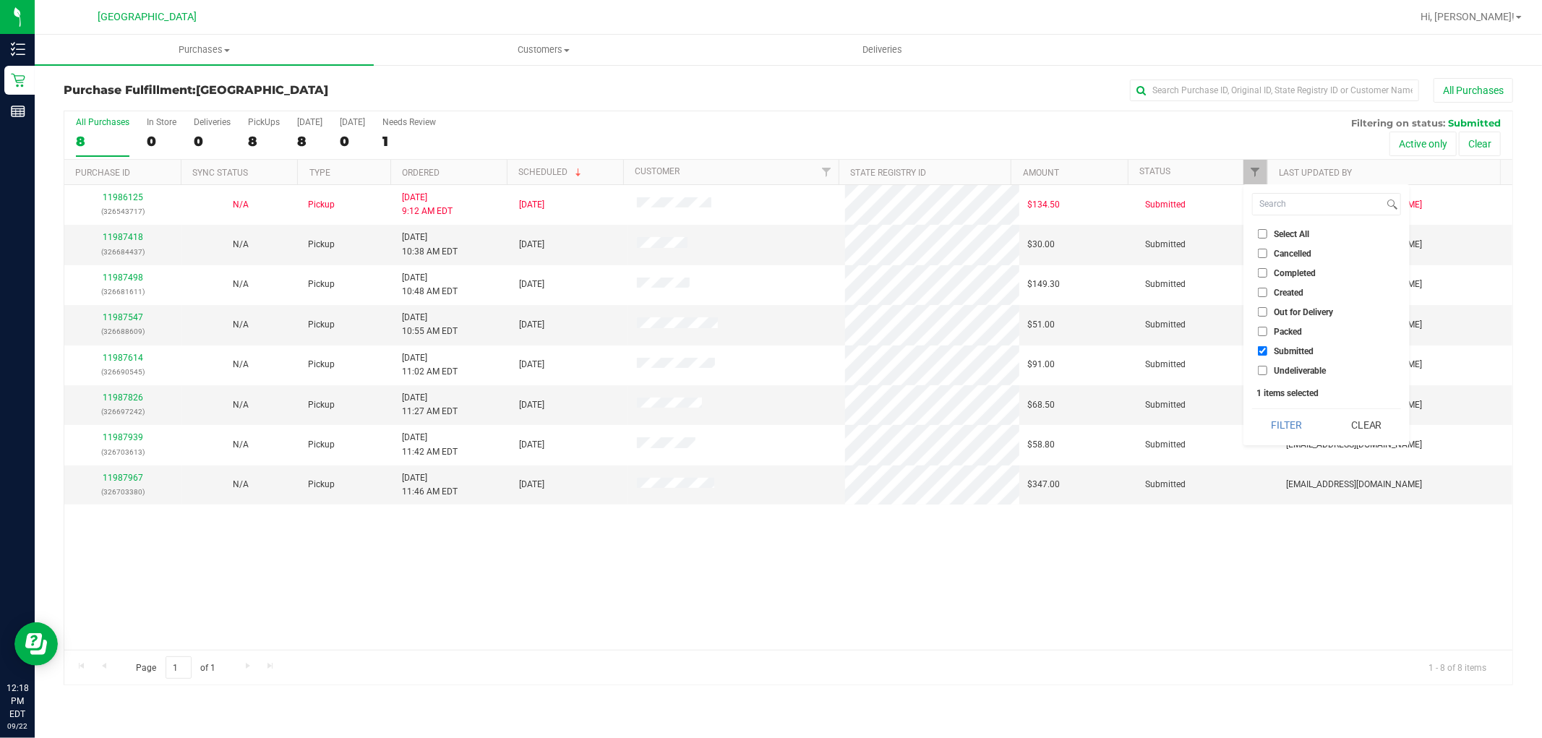
click at [1300, 328] on span "Packed" at bounding box center [1288, 332] width 28 height 9
click at [1267, 327] on input "Packed" at bounding box center [1262, 331] width 9 height 9
checkbox input "true"
click at [1300, 419] on button "Filter" at bounding box center [1286, 425] width 69 height 32
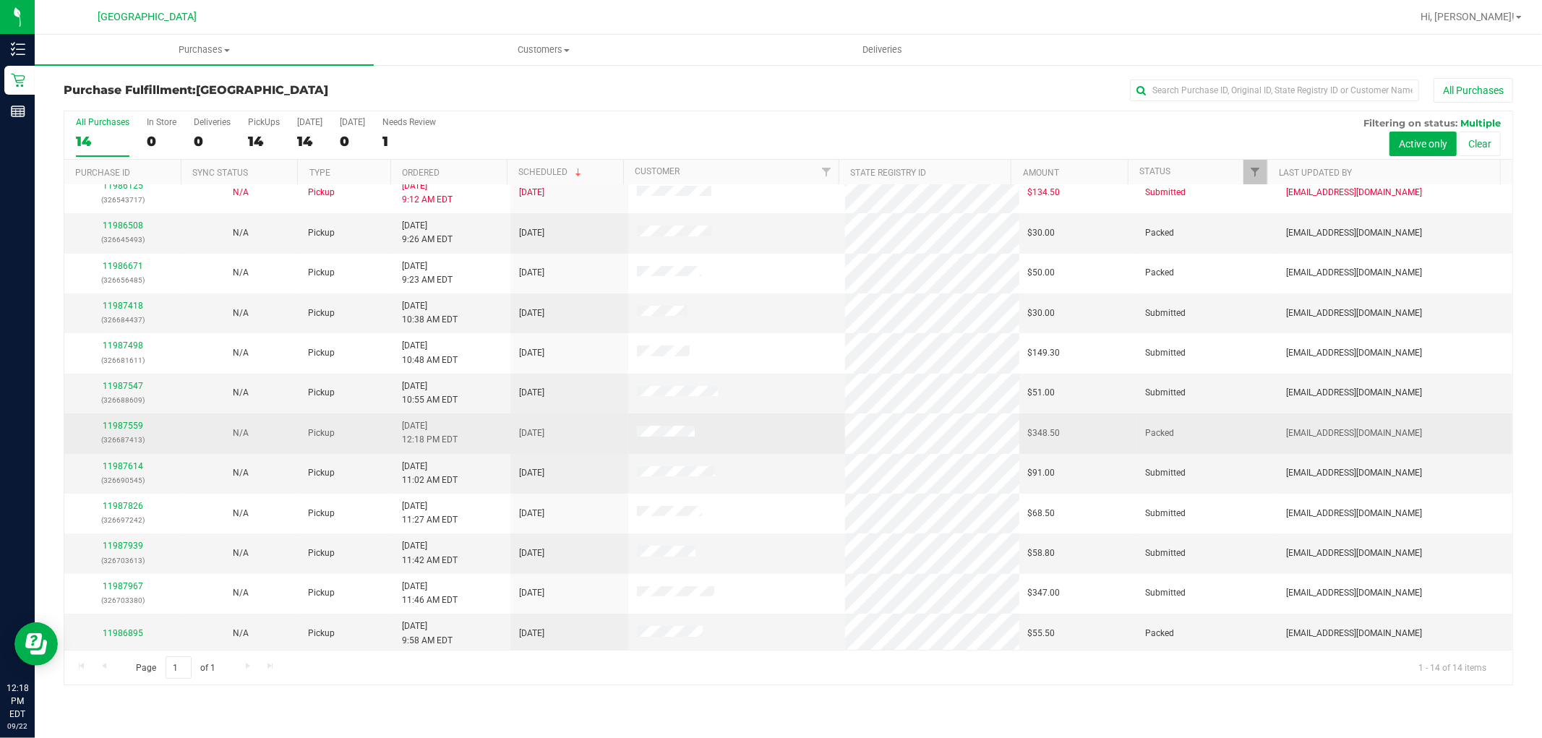
scroll to position [95, 0]
click at [131, 417] on link "11987559" at bounding box center [123, 422] width 40 height 10
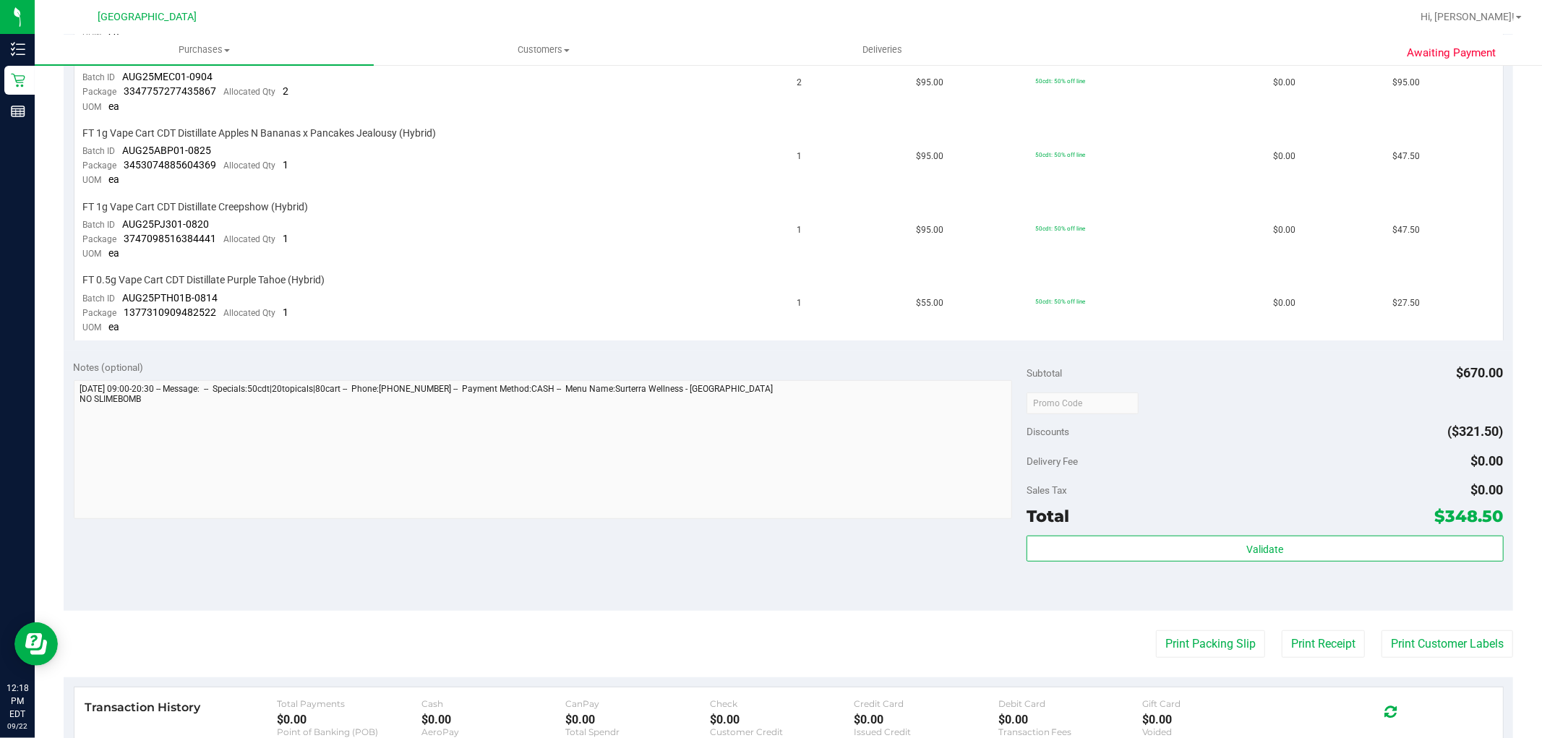
scroll to position [723, 0]
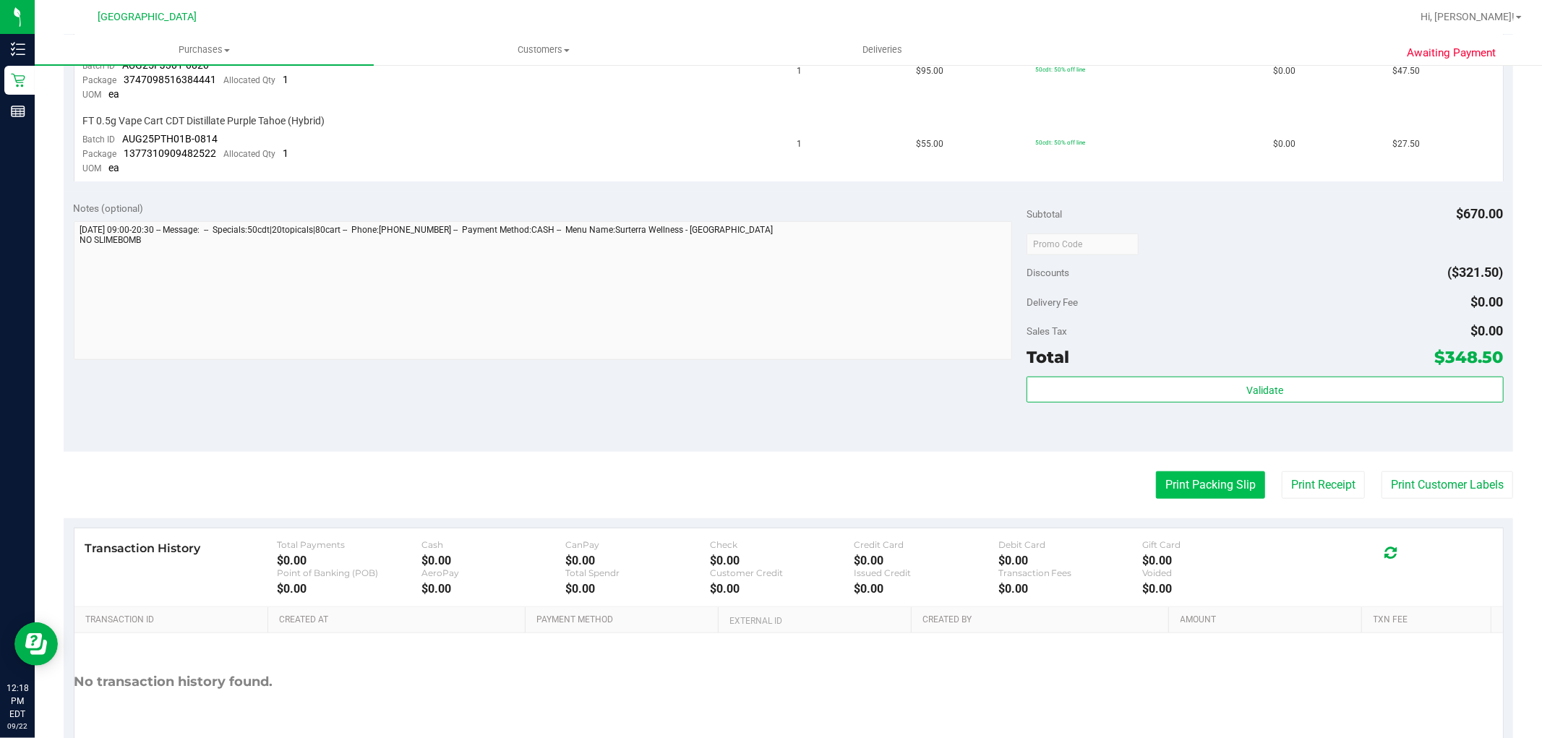
click at [1156, 482] on button "Print Packing Slip" at bounding box center [1210, 484] width 109 height 27
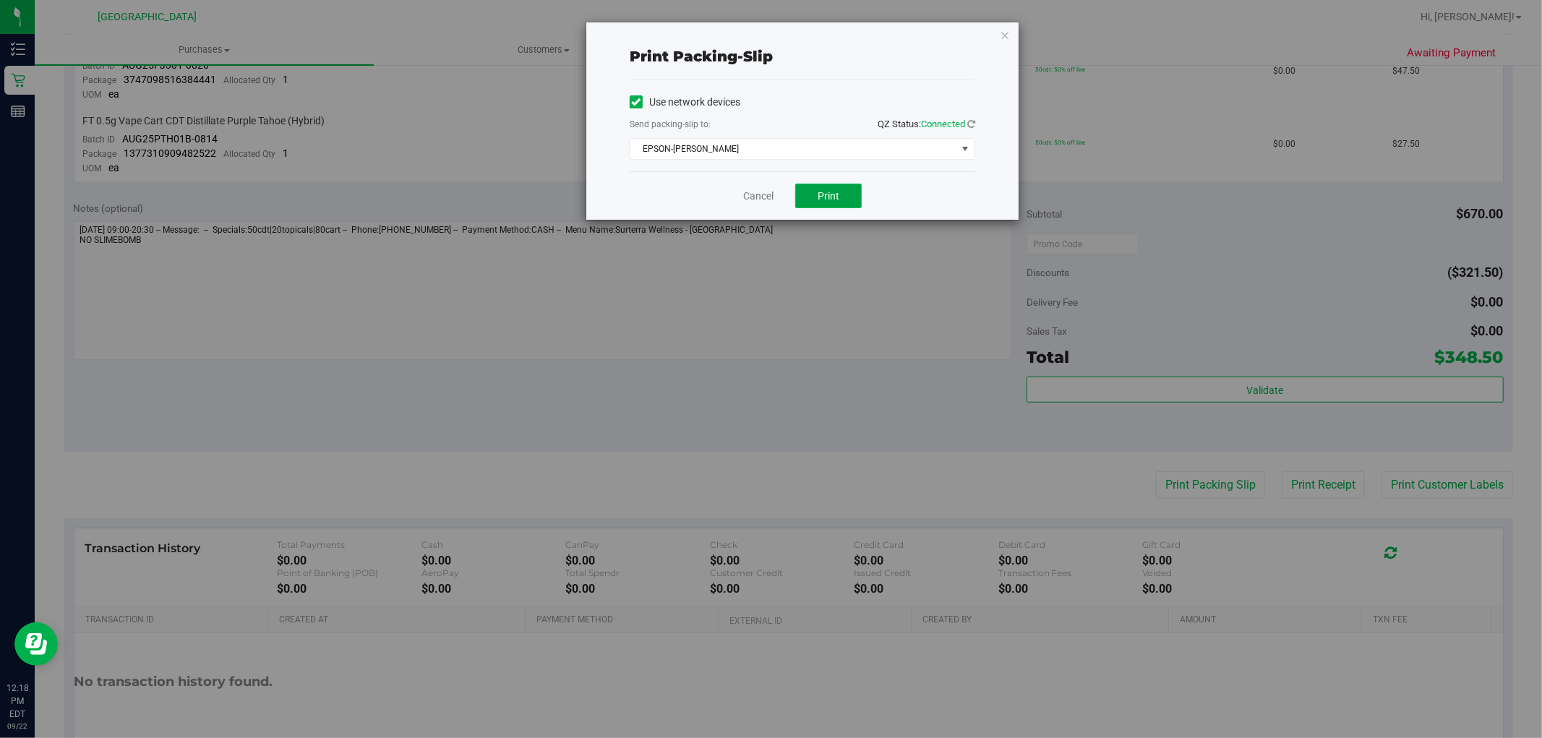
click at [843, 202] on button "Print" at bounding box center [828, 196] width 67 height 25
click at [1001, 38] on icon "button" at bounding box center [1005, 34] width 10 height 17
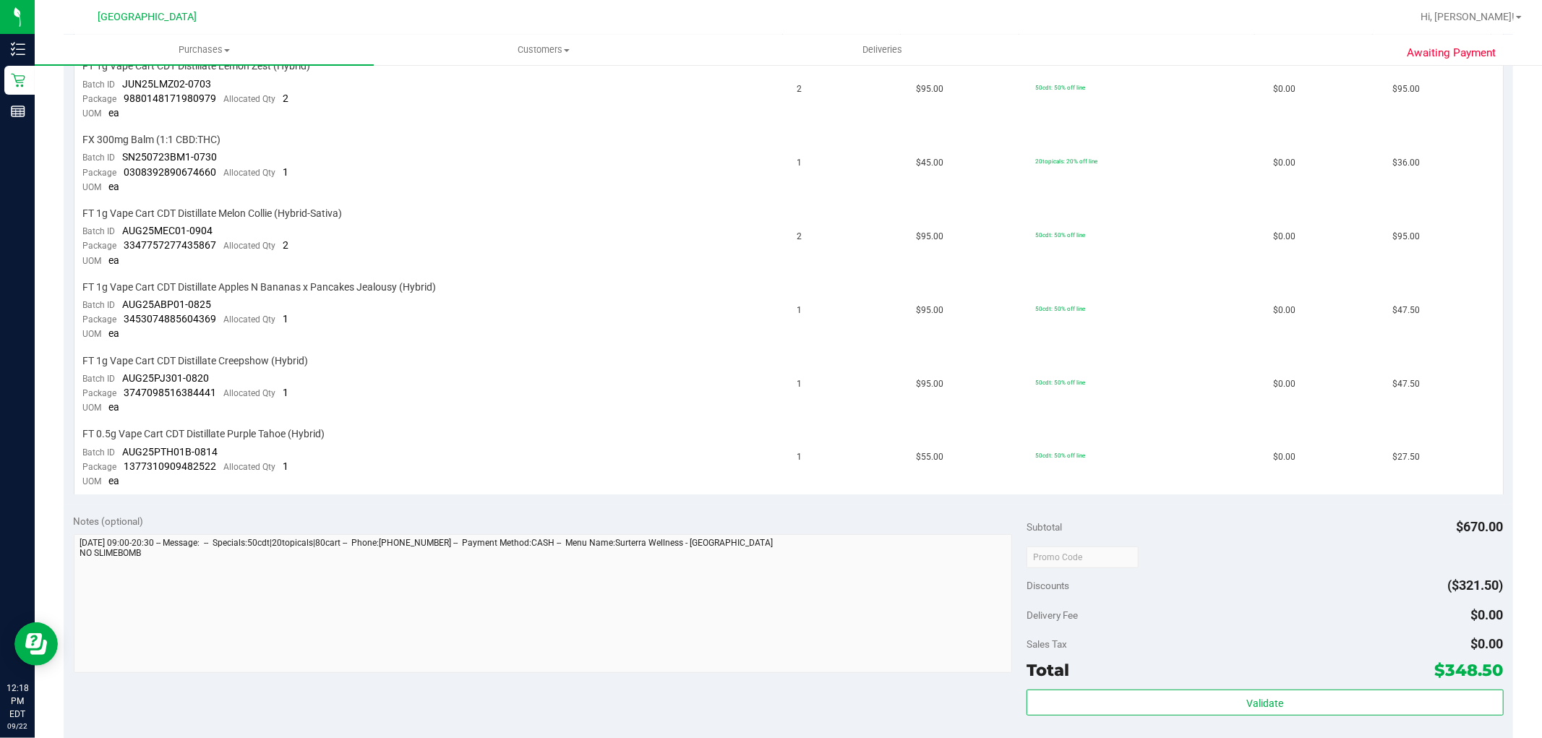
scroll to position [562, 0]
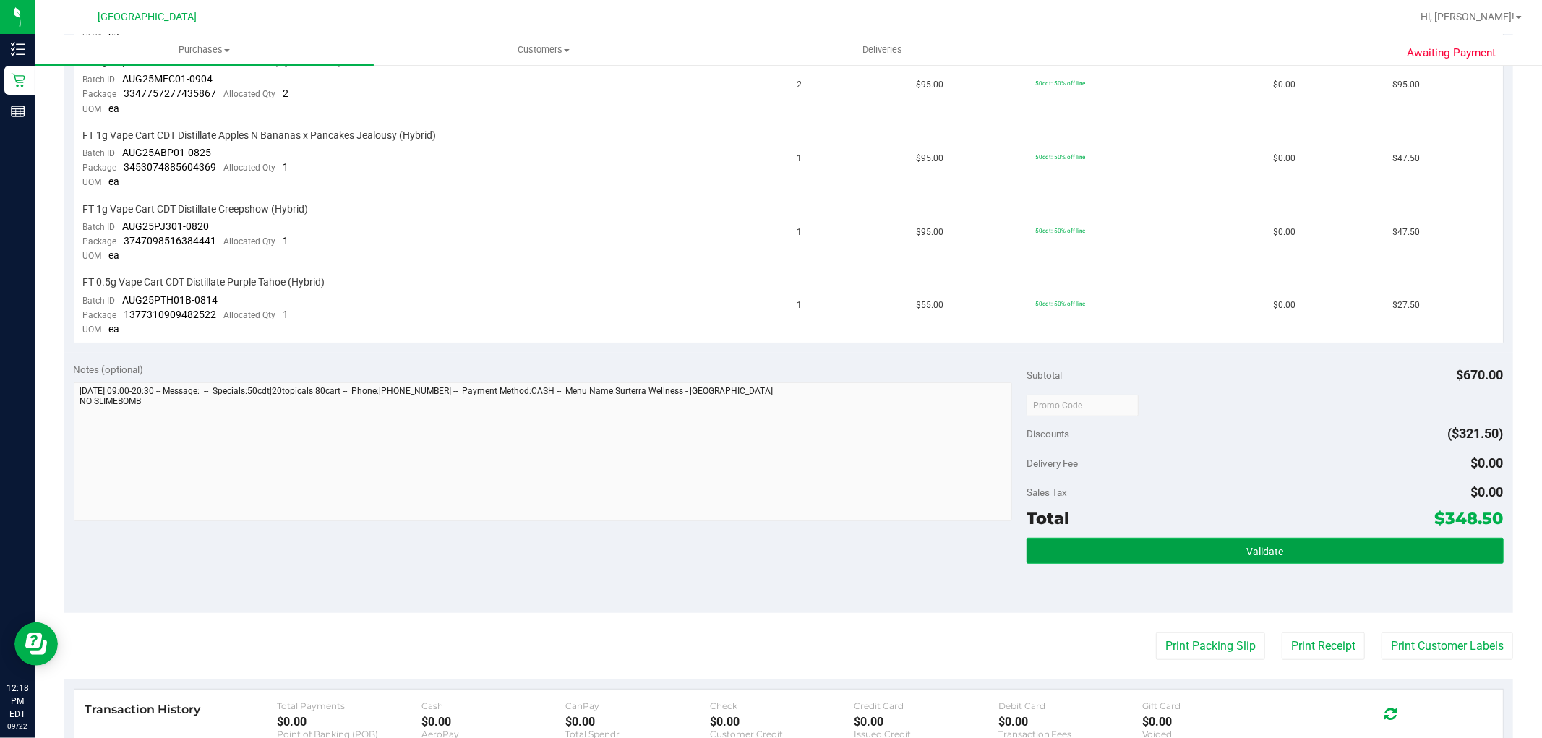
click at [1205, 559] on button "Validate" at bounding box center [1265, 551] width 476 height 26
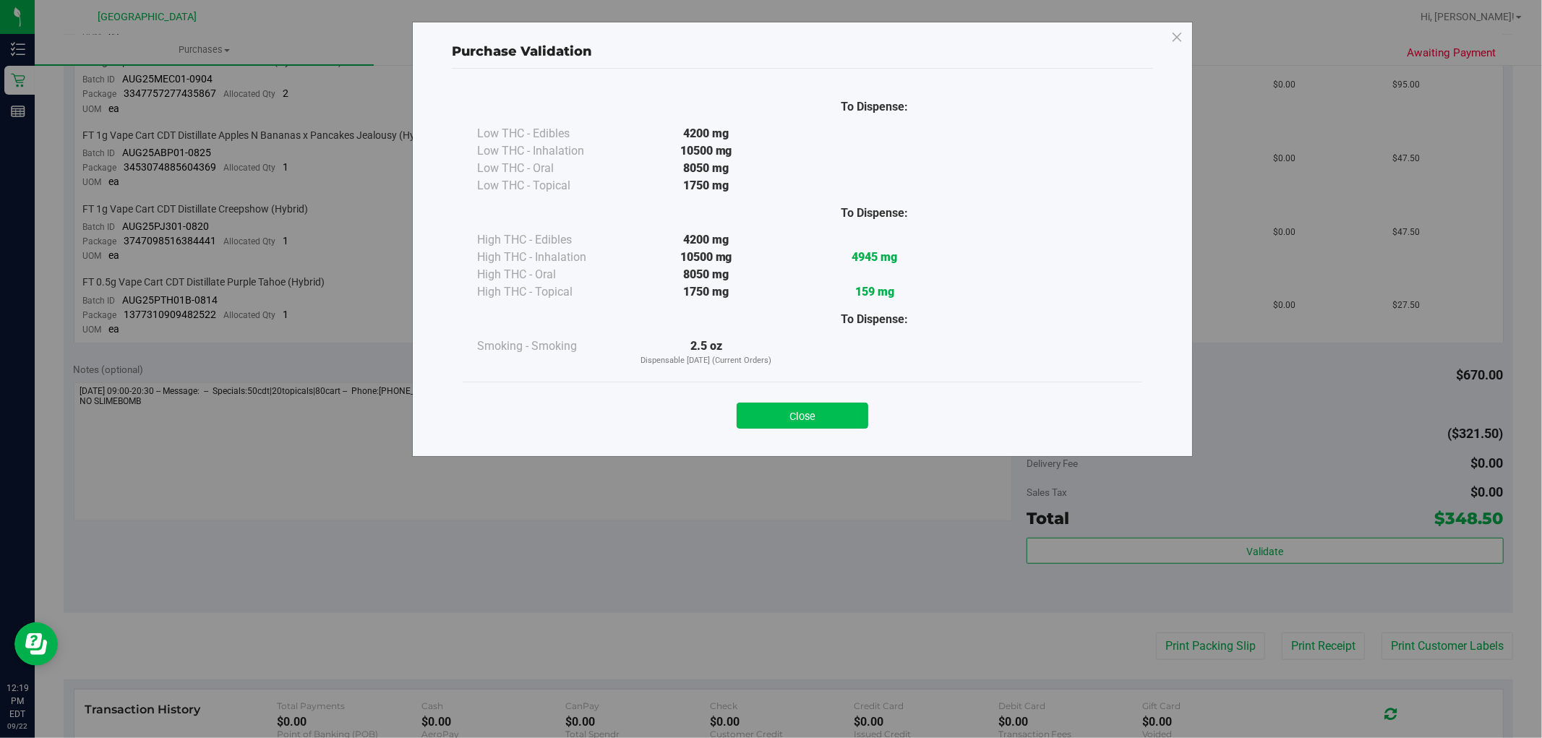
click at [806, 406] on button "Close" at bounding box center [803, 416] width 132 height 26
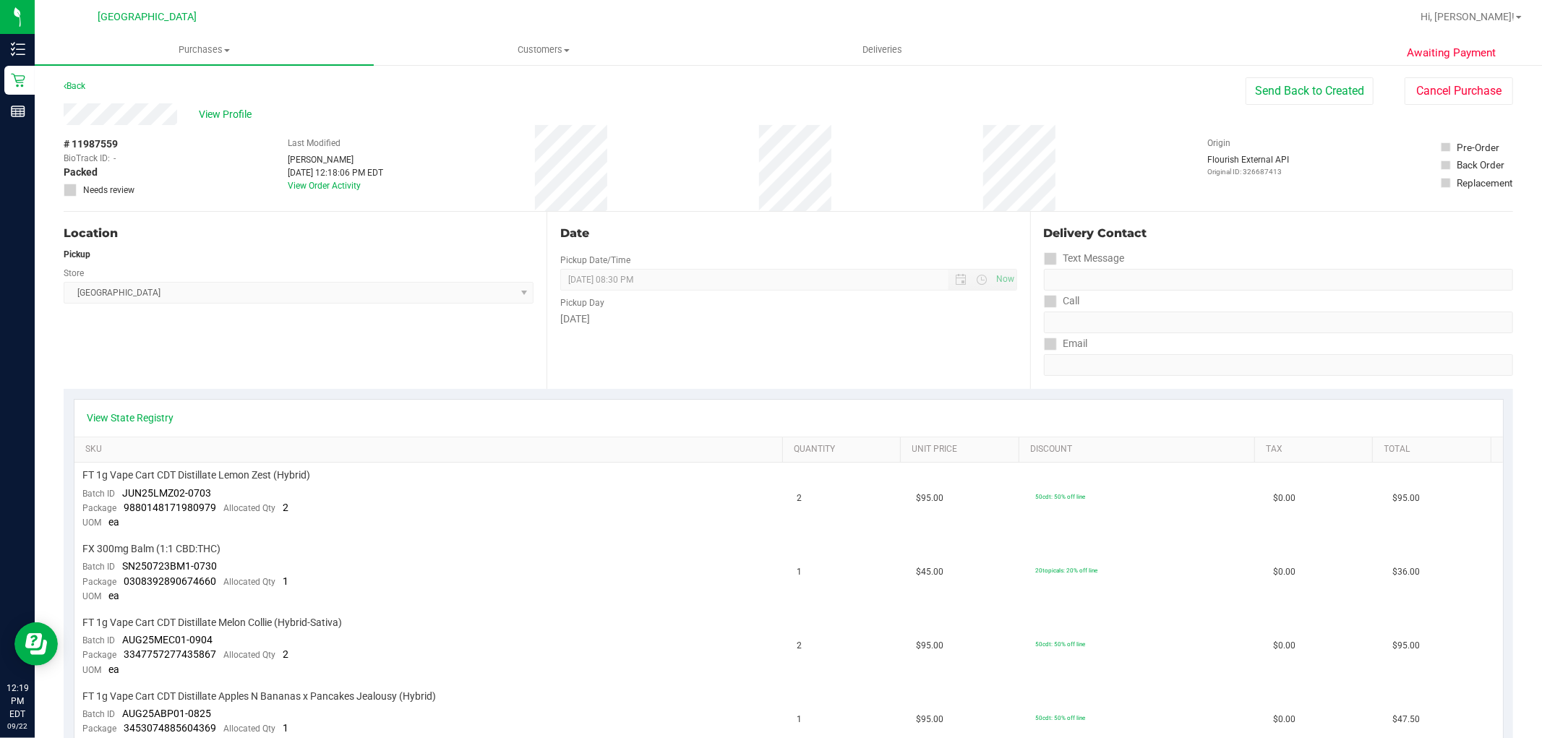
scroll to position [0, 0]
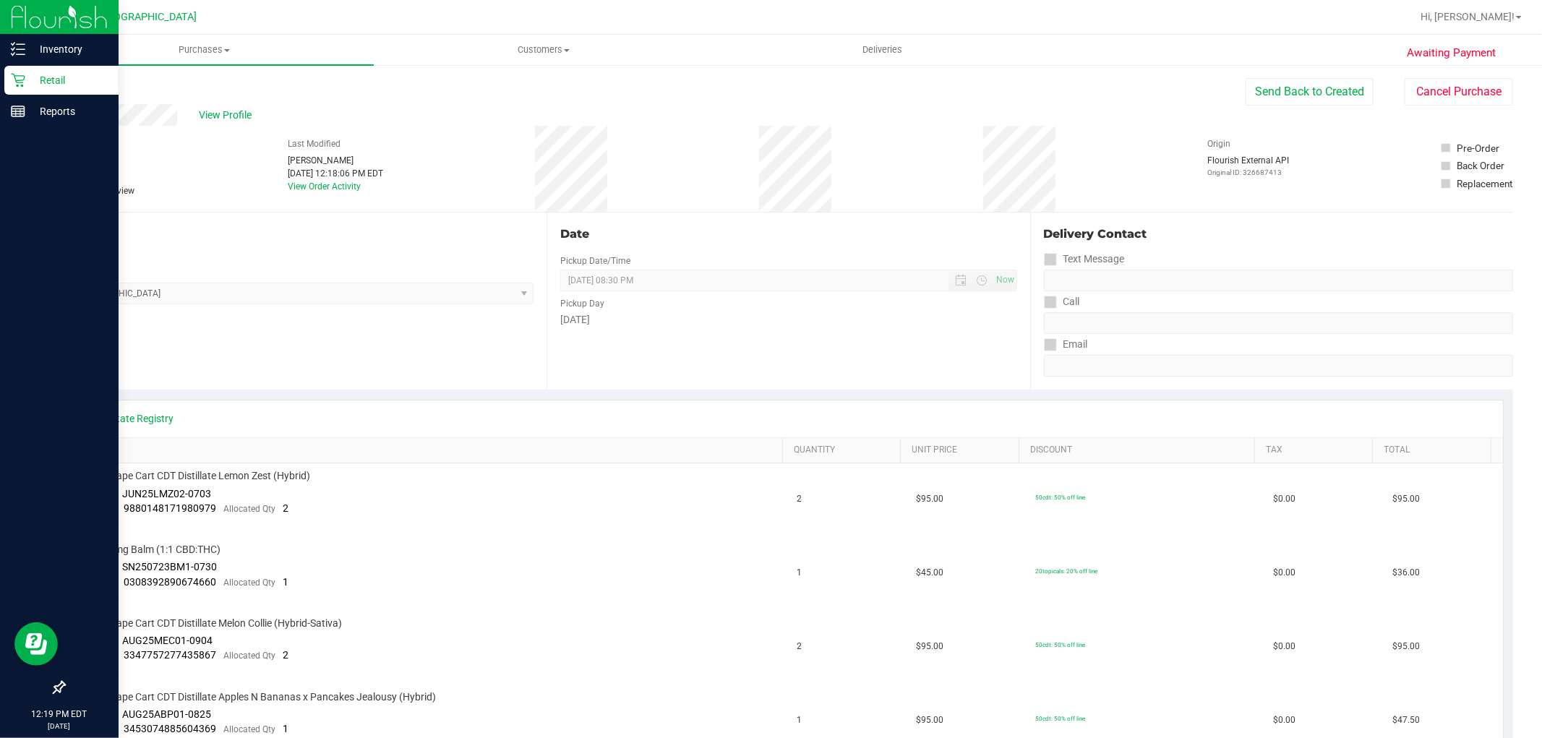
click at [33, 82] on p "Retail" at bounding box center [68, 80] width 87 height 17
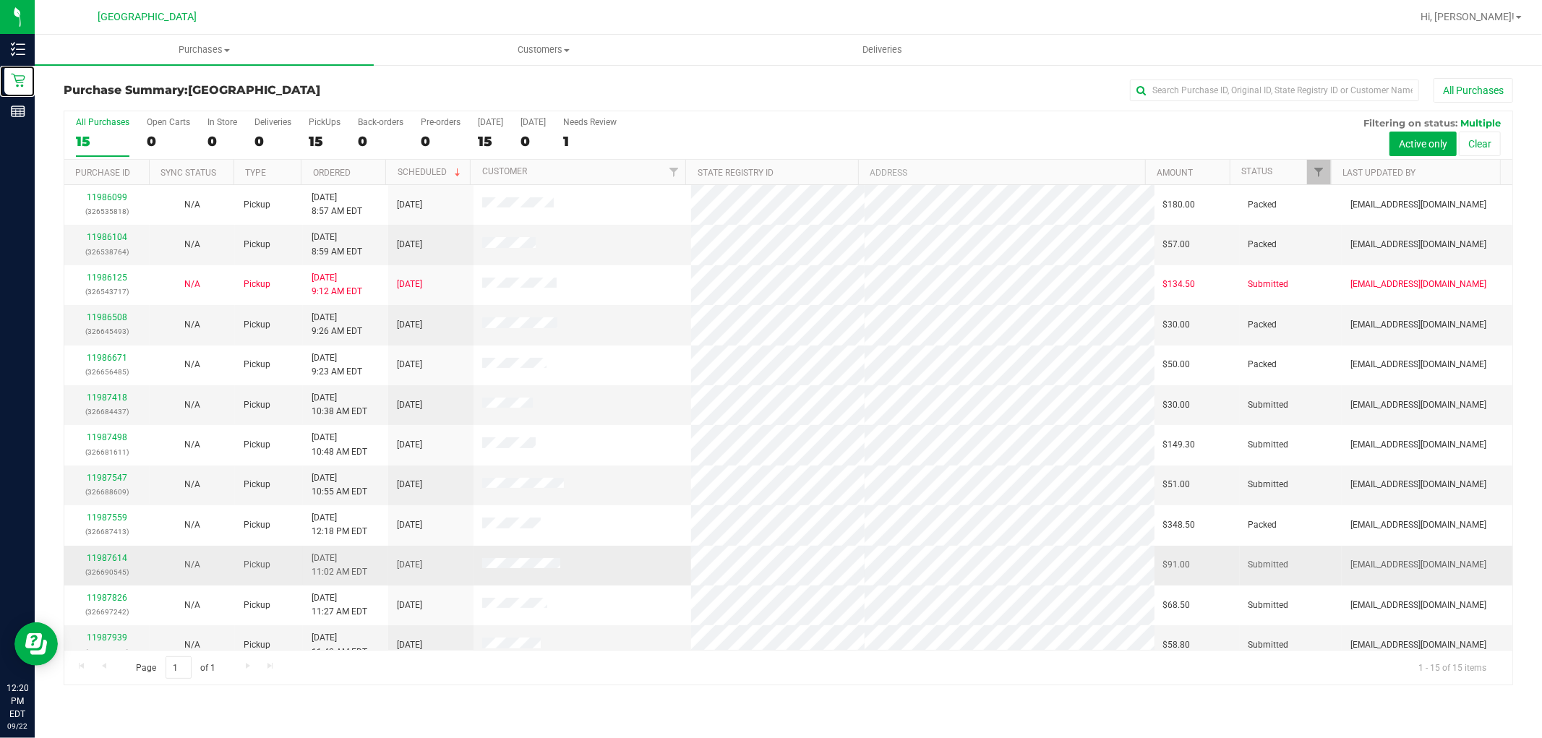
scroll to position [80, 0]
click at [1325, 174] on span "Filter" at bounding box center [1320, 172] width 12 height 12
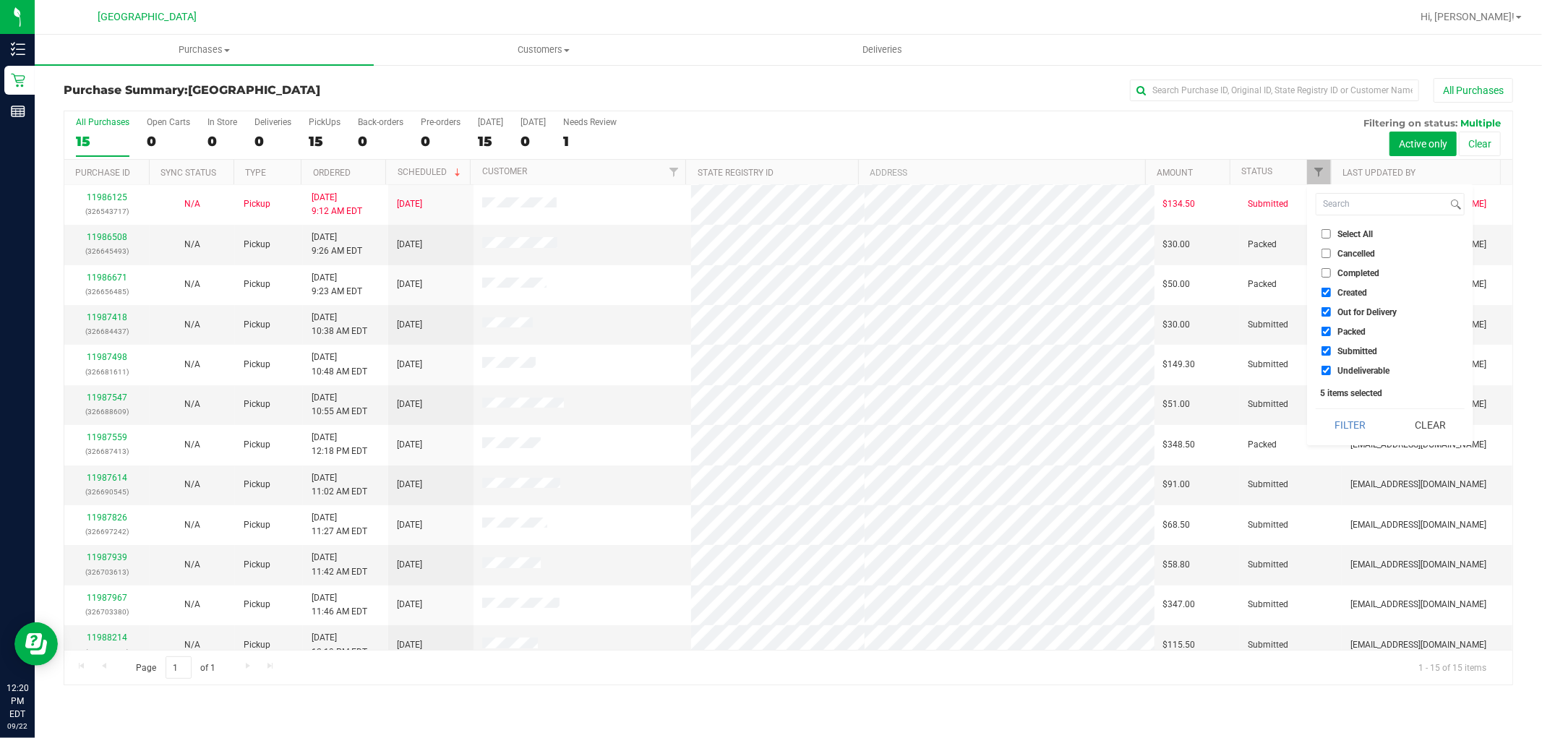
click at [1354, 328] on span "Packed" at bounding box center [1352, 332] width 28 height 9
click at [1331, 328] on input "Packed" at bounding box center [1326, 331] width 9 height 9
checkbox input "false"
click at [1359, 413] on button "Filter" at bounding box center [1350, 425] width 69 height 32
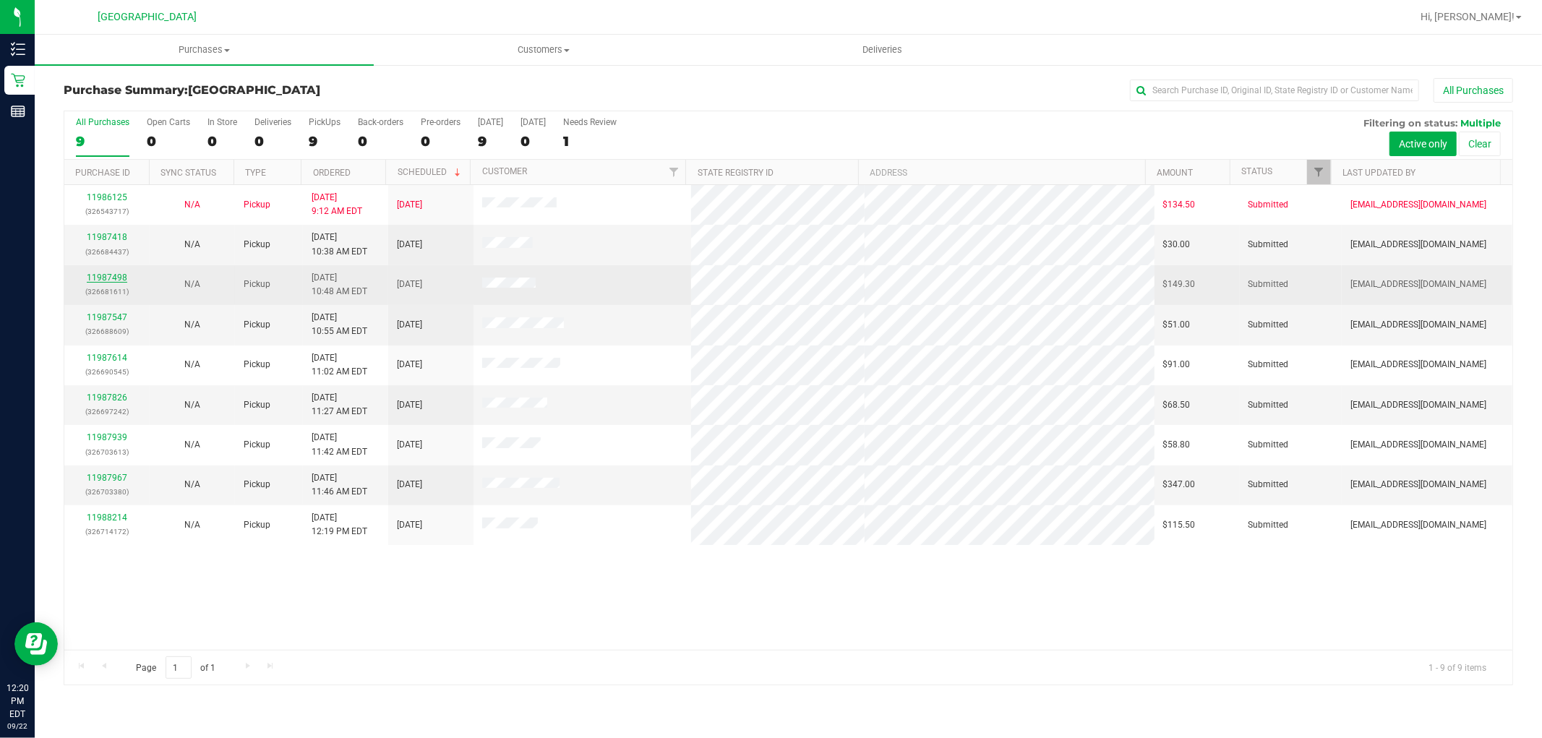
click at [111, 275] on link "11987498" at bounding box center [107, 278] width 40 height 10
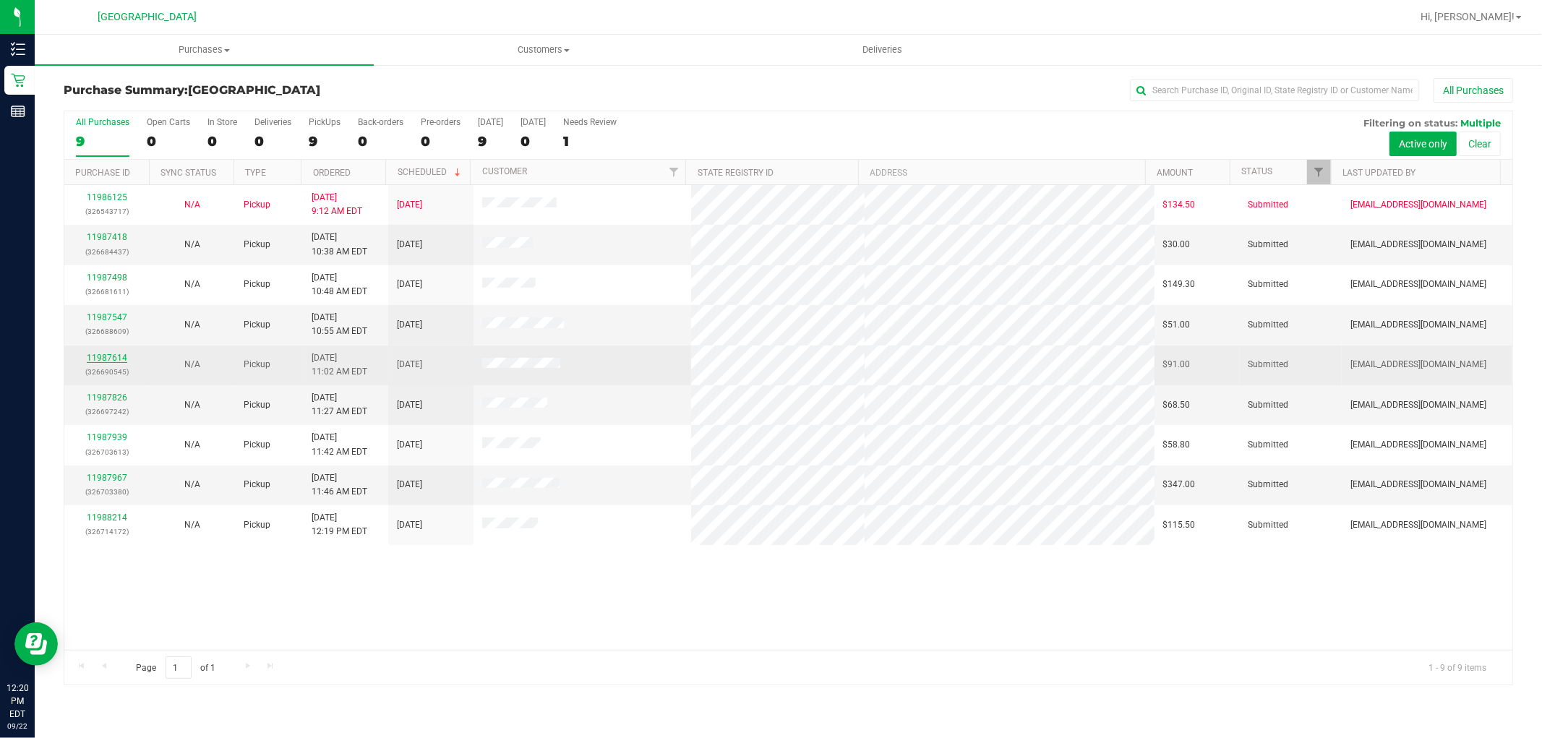
click at [124, 356] on link "11987614" at bounding box center [107, 358] width 40 height 10
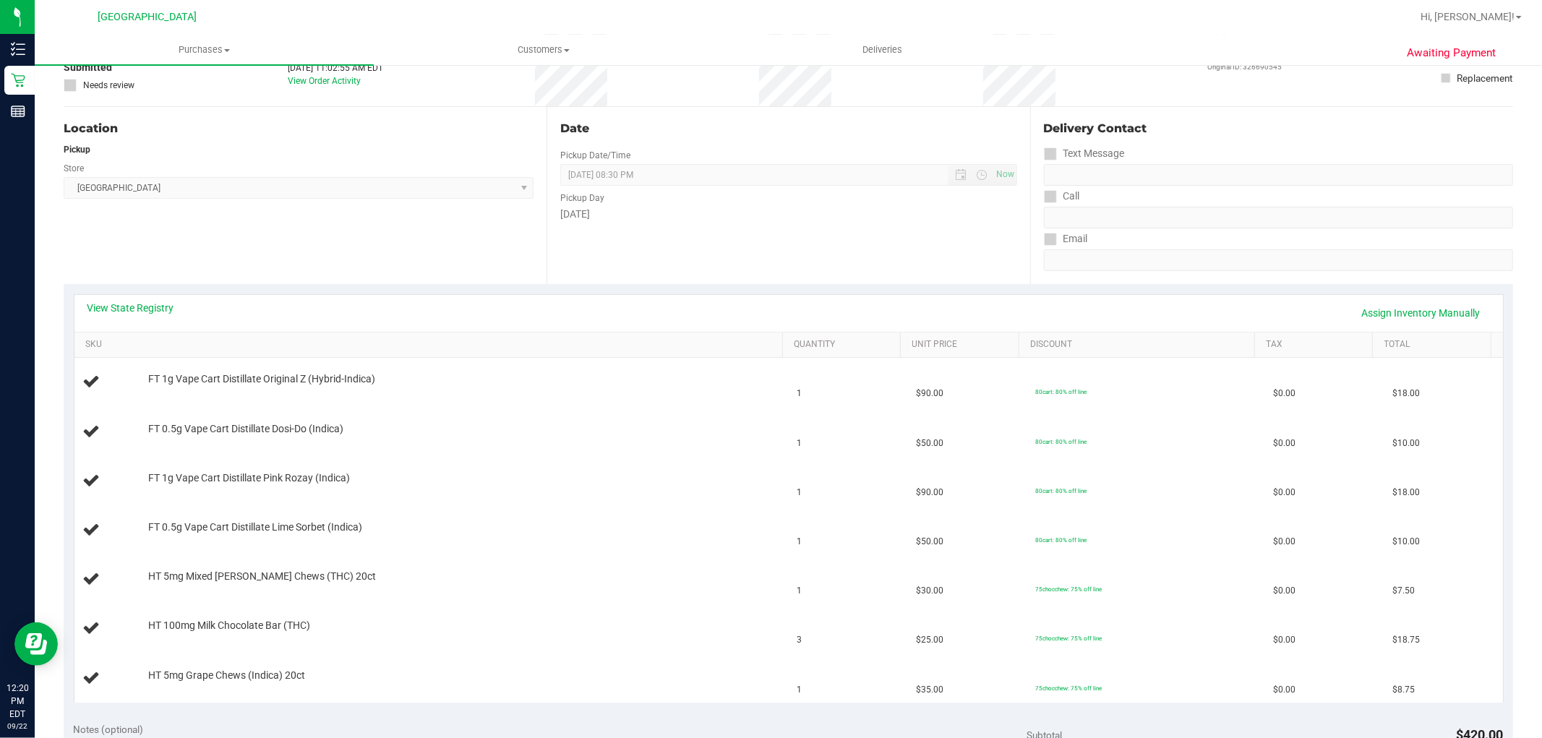
scroll to position [80, 0]
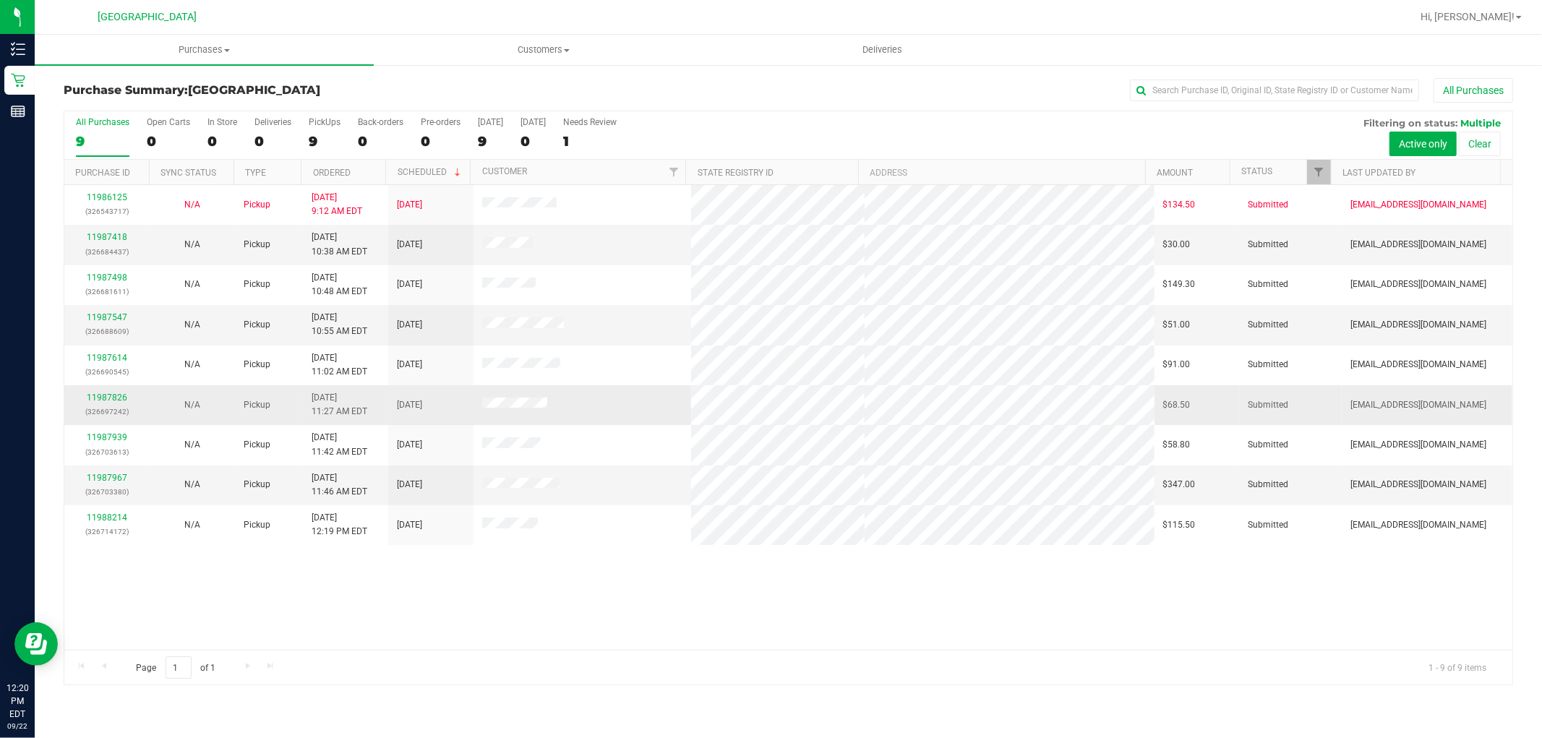
click at [108, 392] on div "11987826 (326697242)" at bounding box center [107, 404] width 68 height 27
click at [113, 396] on link "11987826" at bounding box center [107, 398] width 40 height 10
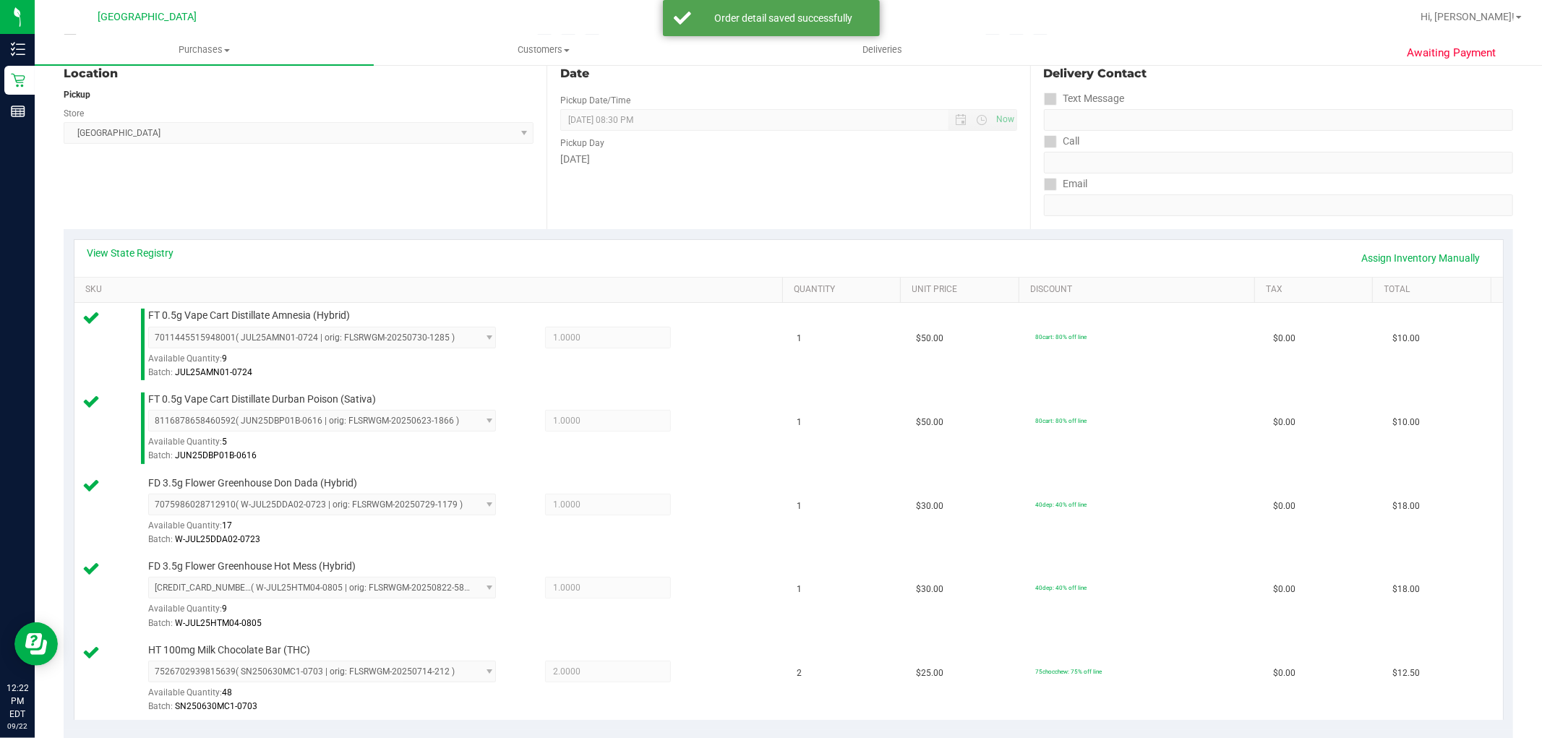
scroll to position [482, 0]
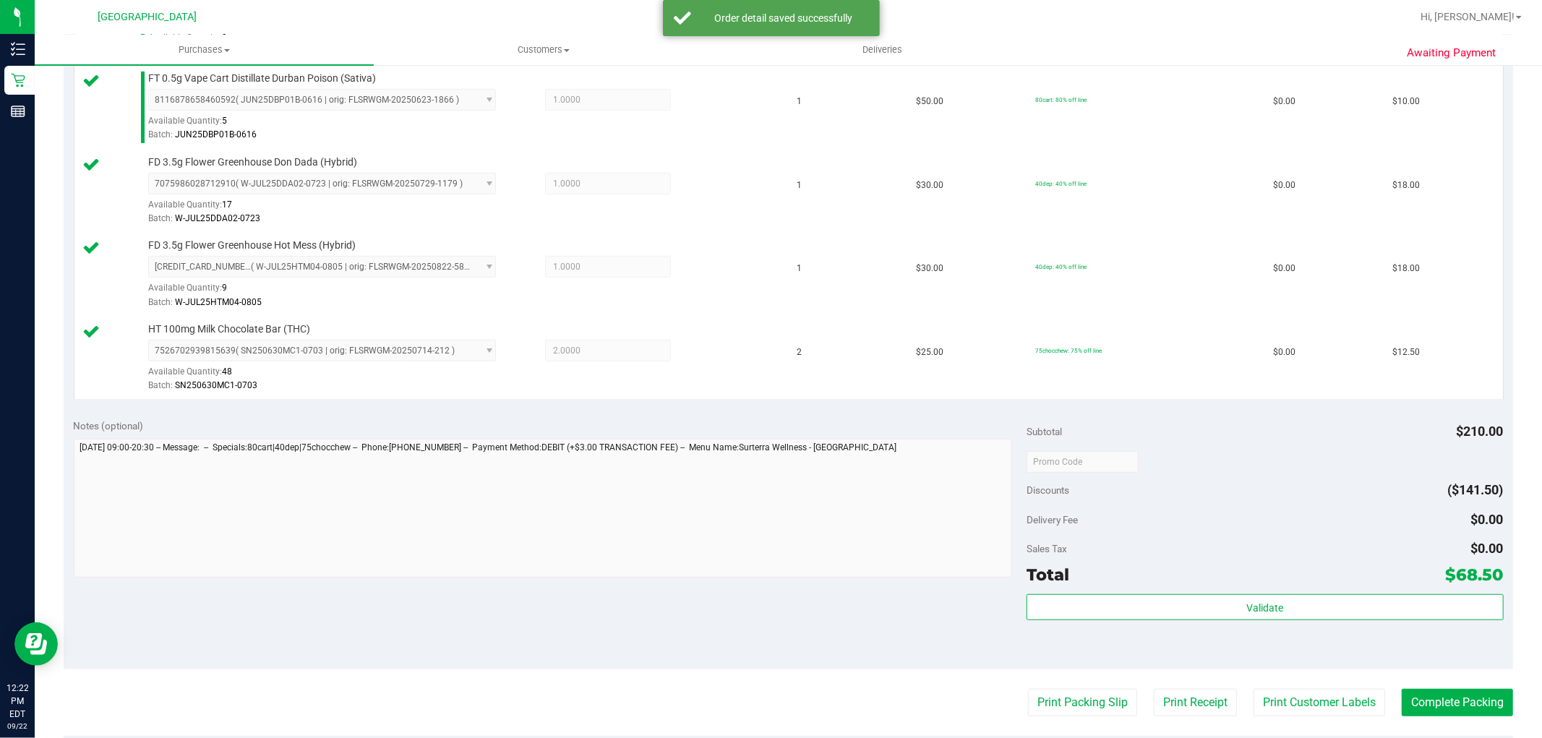
click at [1355, 622] on div "Validate" at bounding box center [1265, 607] width 476 height 27
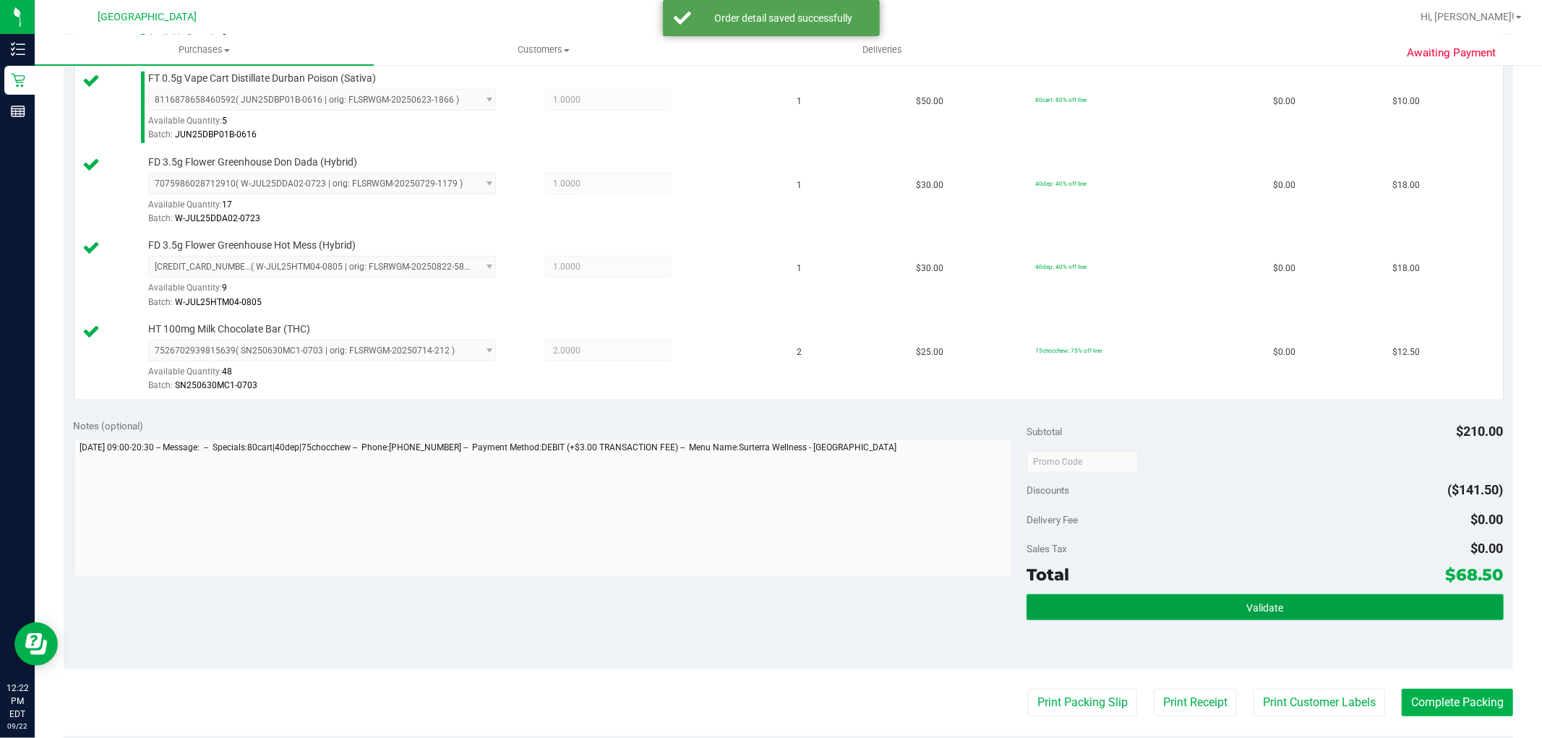
click at [1355, 609] on button "Validate" at bounding box center [1265, 607] width 476 height 26
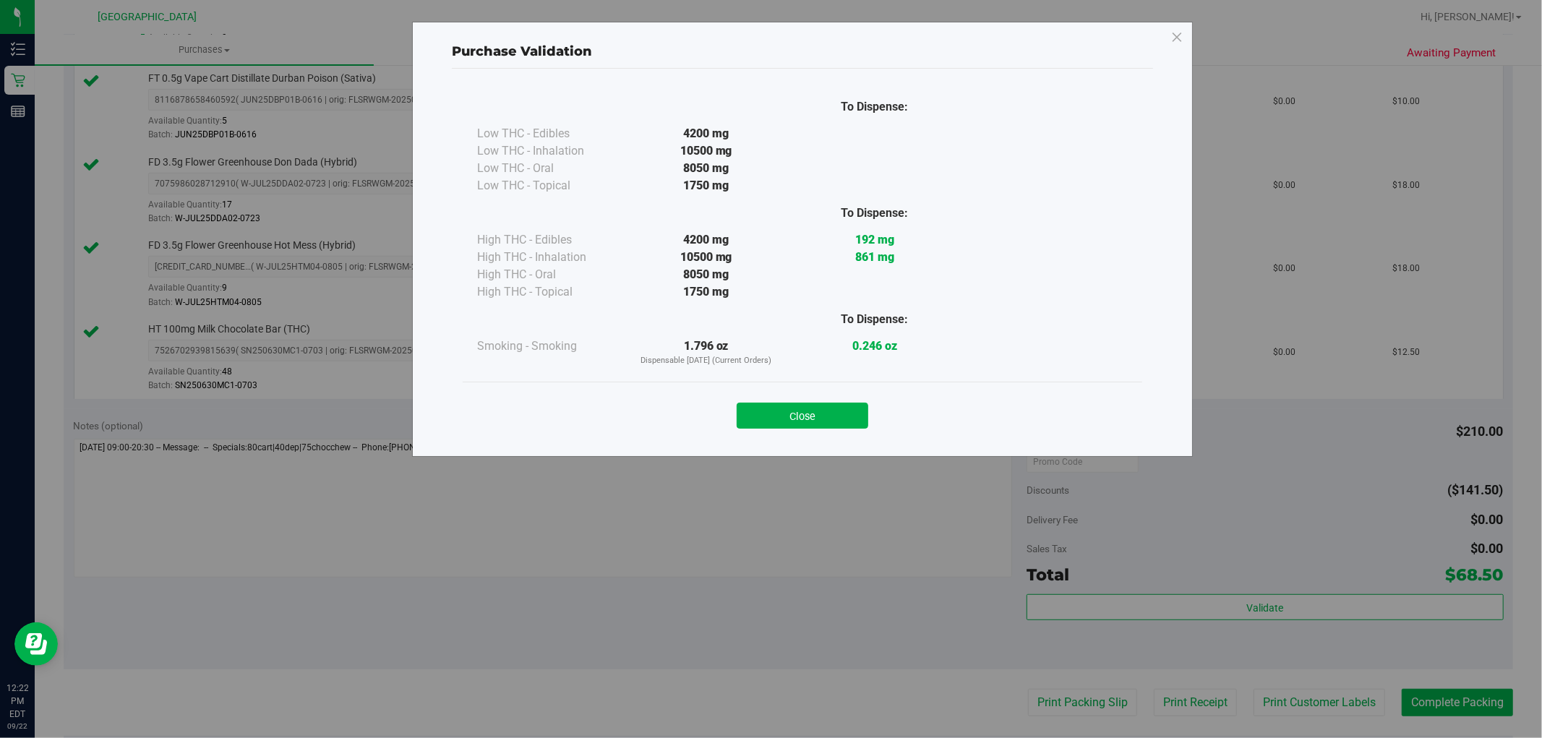
click at [798, 401] on div "Close" at bounding box center [803, 411] width 658 height 36
click at [800, 406] on button "Close" at bounding box center [803, 416] width 132 height 26
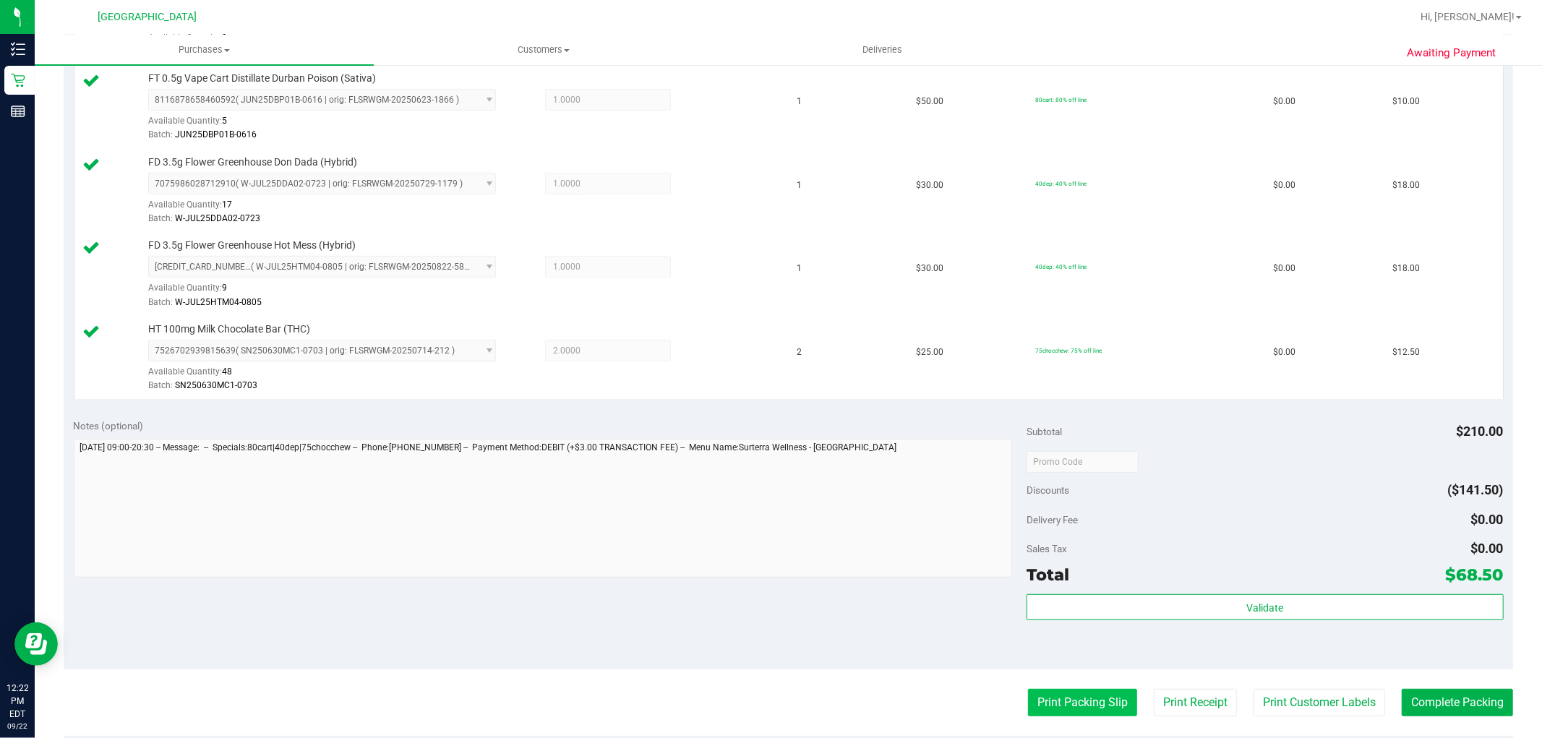
click at [1073, 709] on button "Print Packing Slip" at bounding box center [1082, 702] width 109 height 27
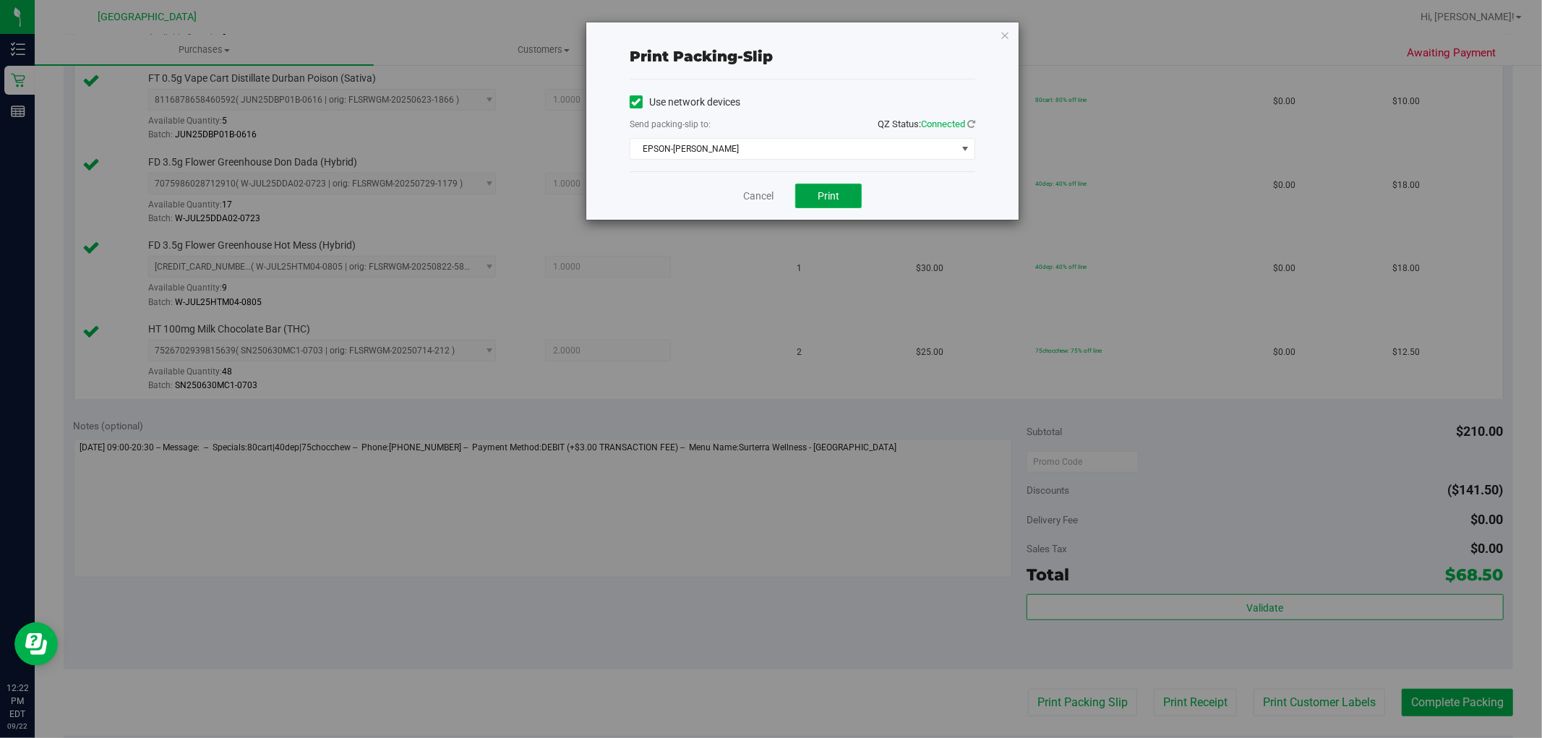
click at [818, 188] on button "Print" at bounding box center [828, 196] width 67 height 25
click at [1006, 34] on icon "button" at bounding box center [1005, 34] width 10 height 17
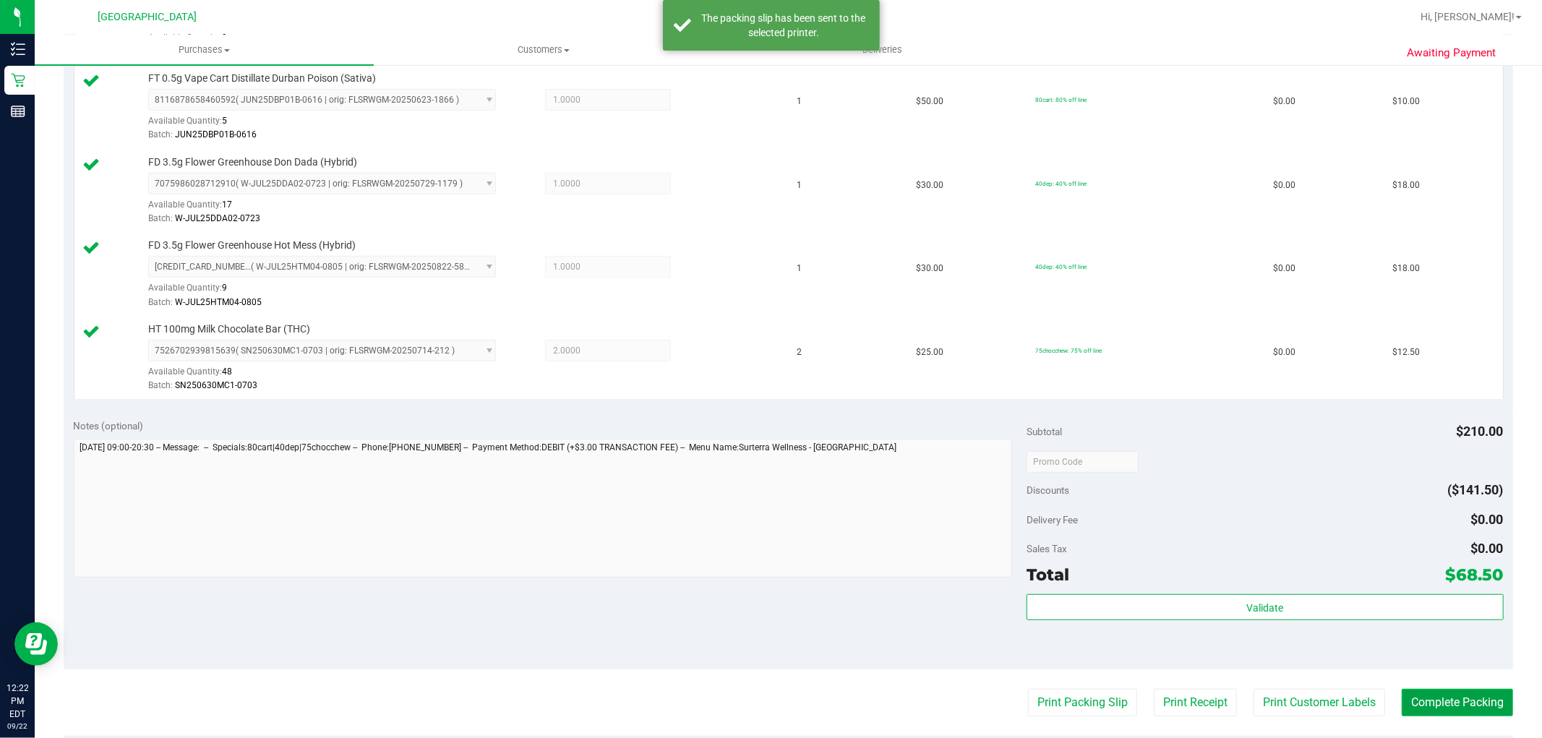
click at [1472, 690] on button "Complete Packing" at bounding box center [1457, 702] width 111 height 27
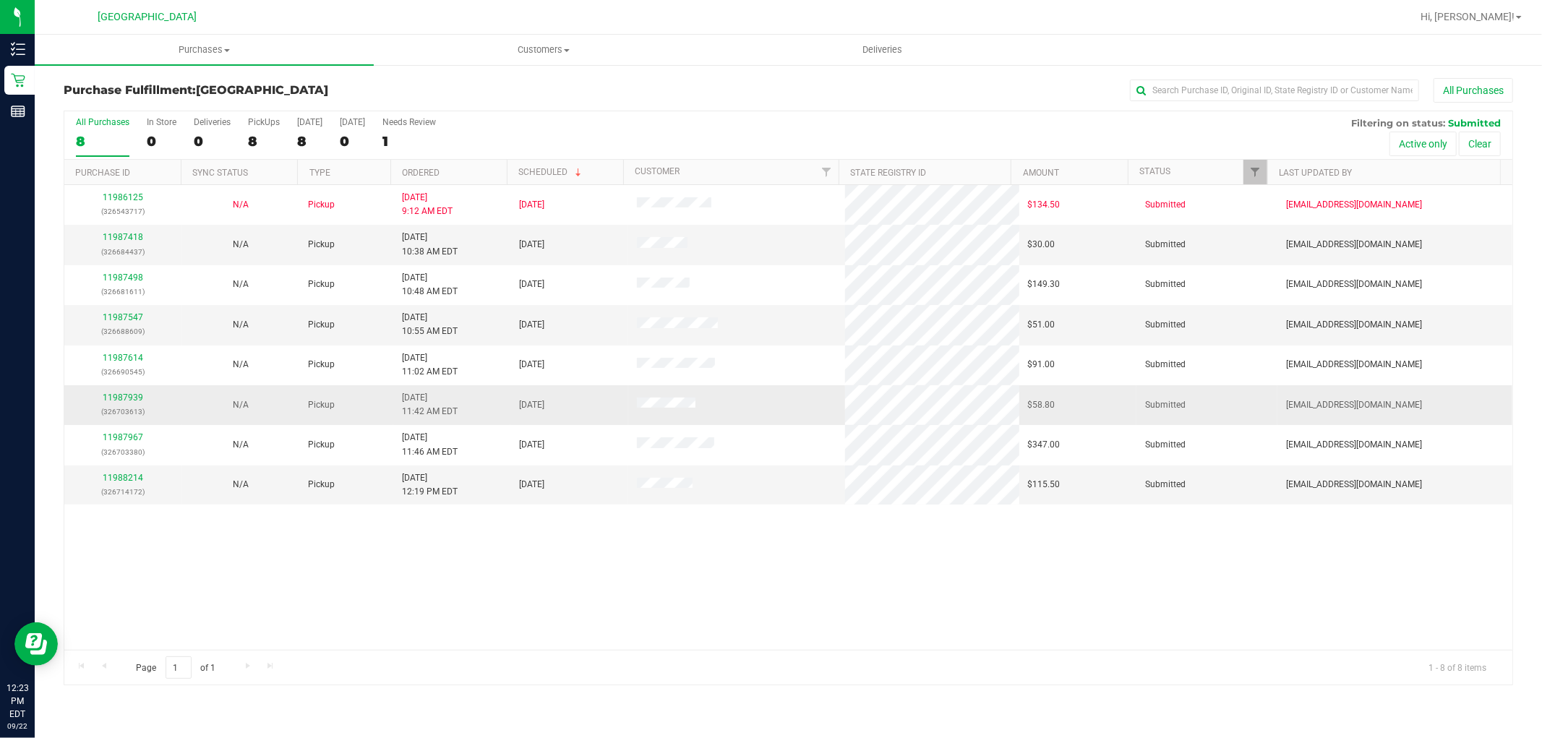
click at [124, 406] on p "(326703613)" at bounding box center [123, 412] width 100 height 14
click at [124, 402] on link "11987939" at bounding box center [123, 398] width 40 height 10
click at [129, 402] on link "11987939" at bounding box center [123, 398] width 40 height 10
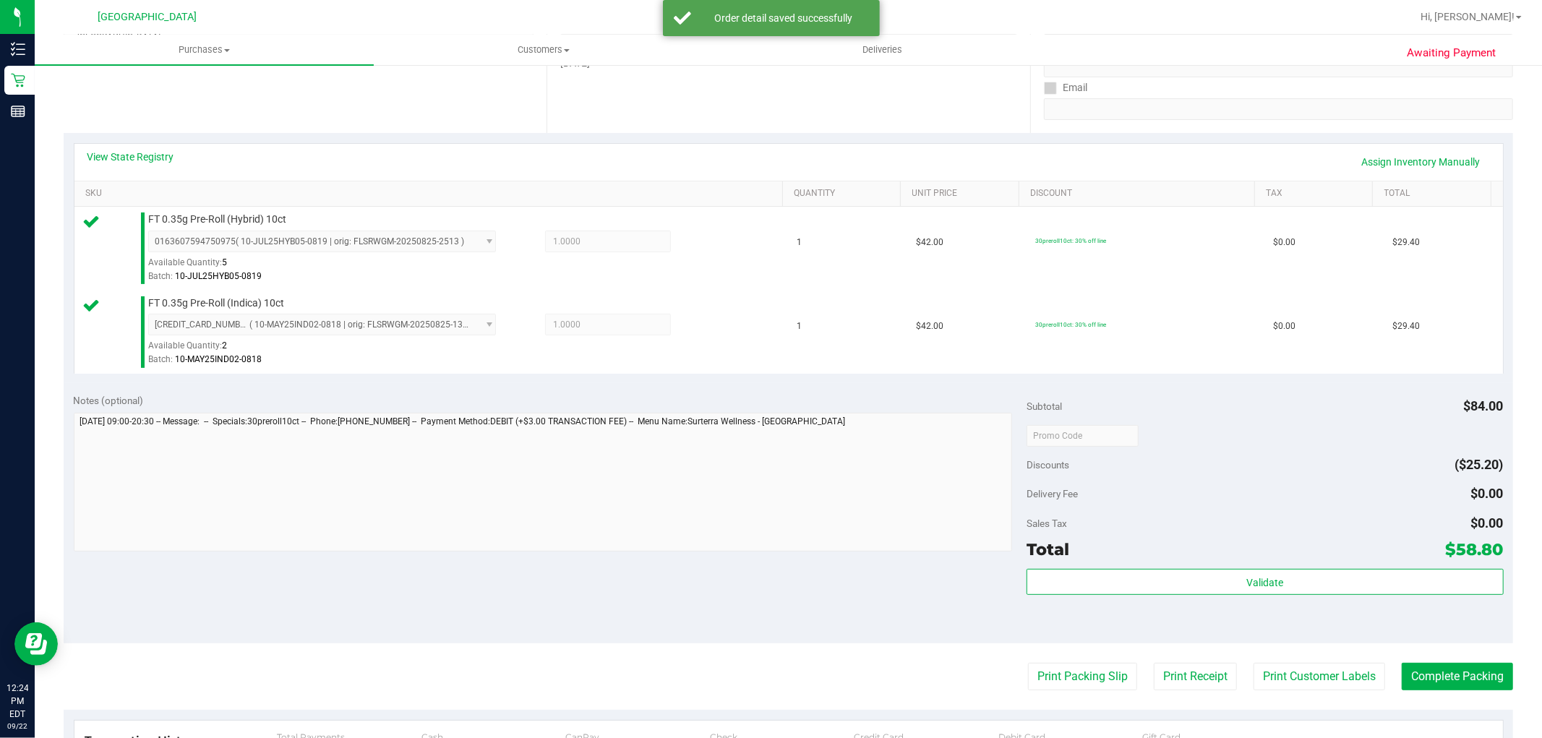
scroll to position [321, 0]
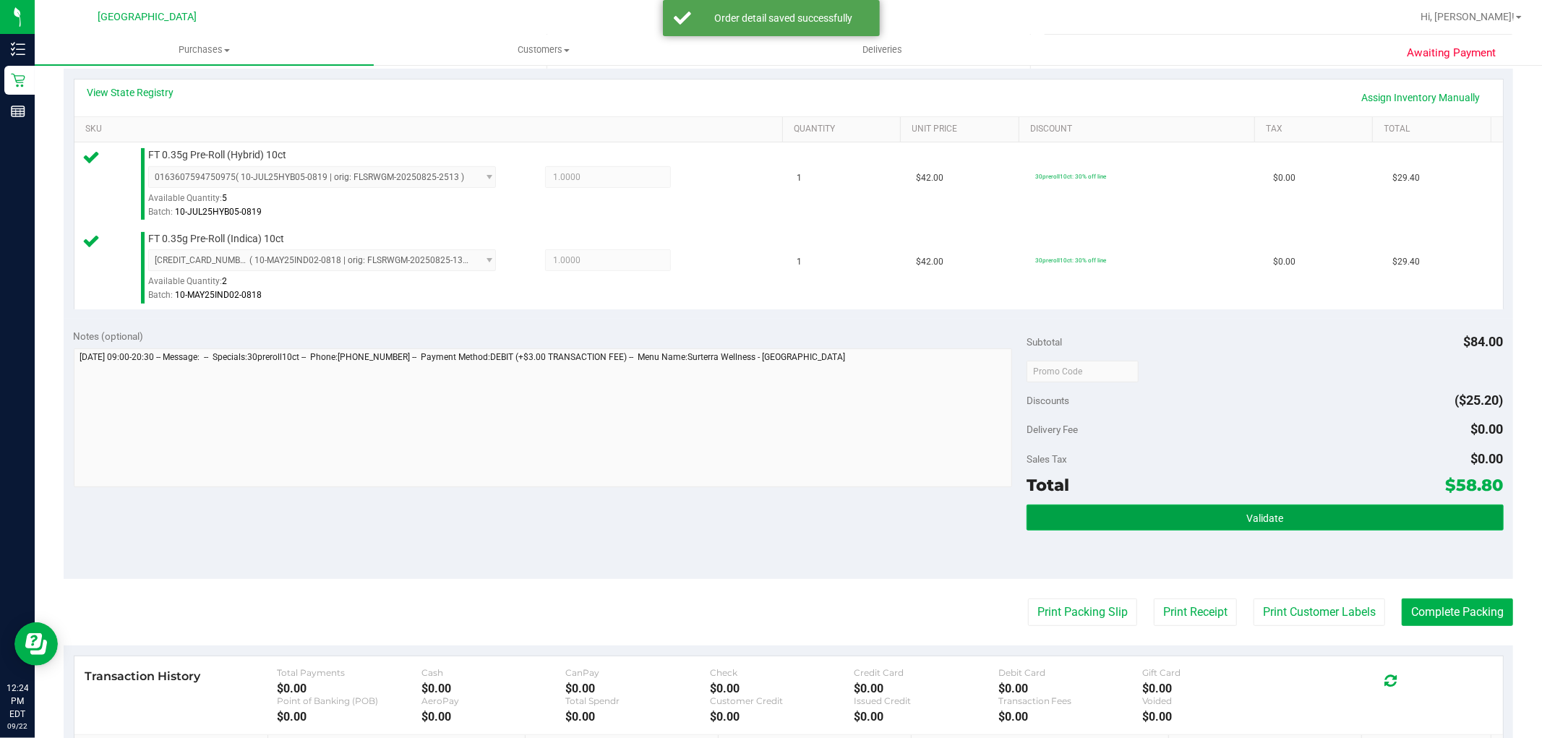
click at [1111, 518] on button "Validate" at bounding box center [1265, 518] width 476 height 26
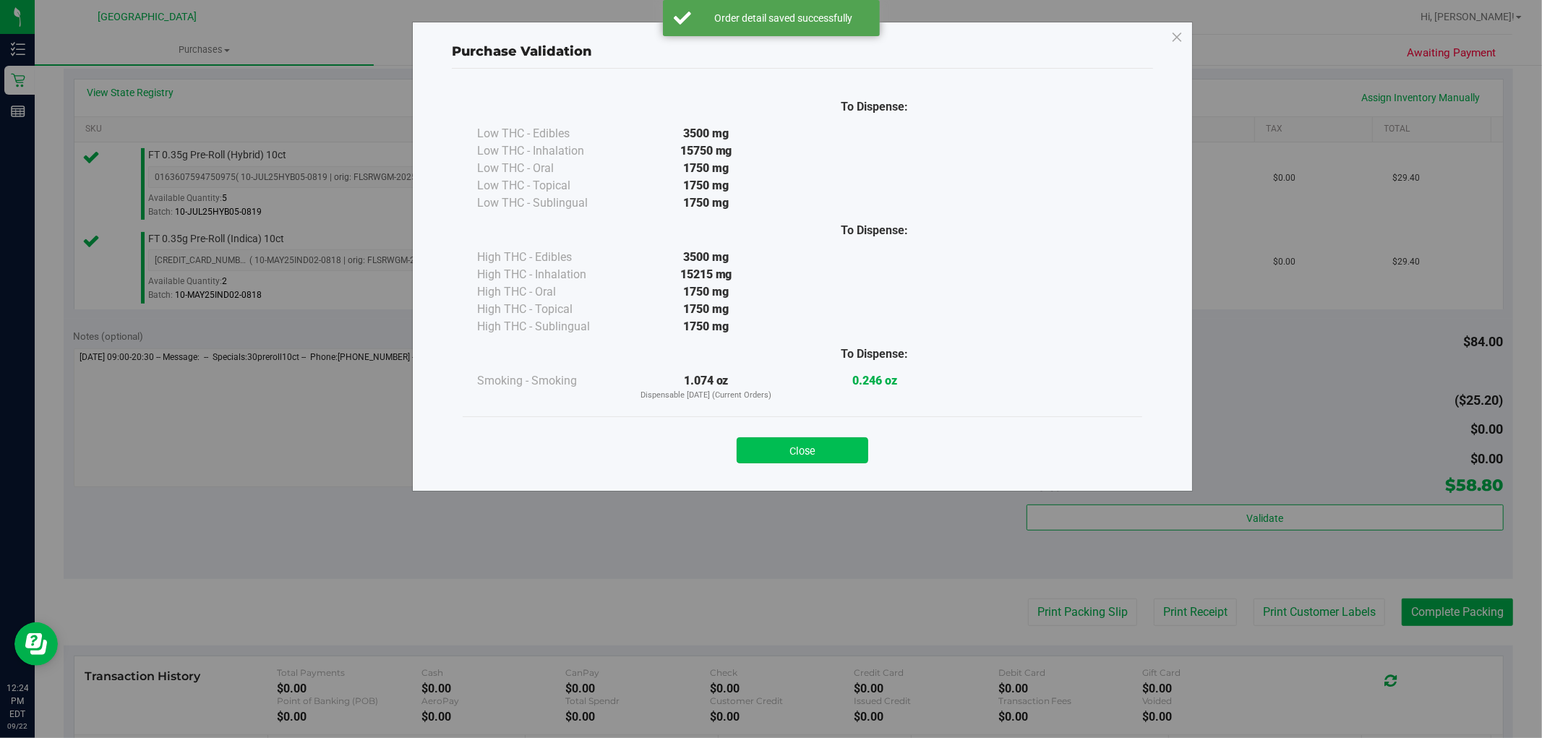
click at [860, 451] on button "Close" at bounding box center [803, 450] width 132 height 26
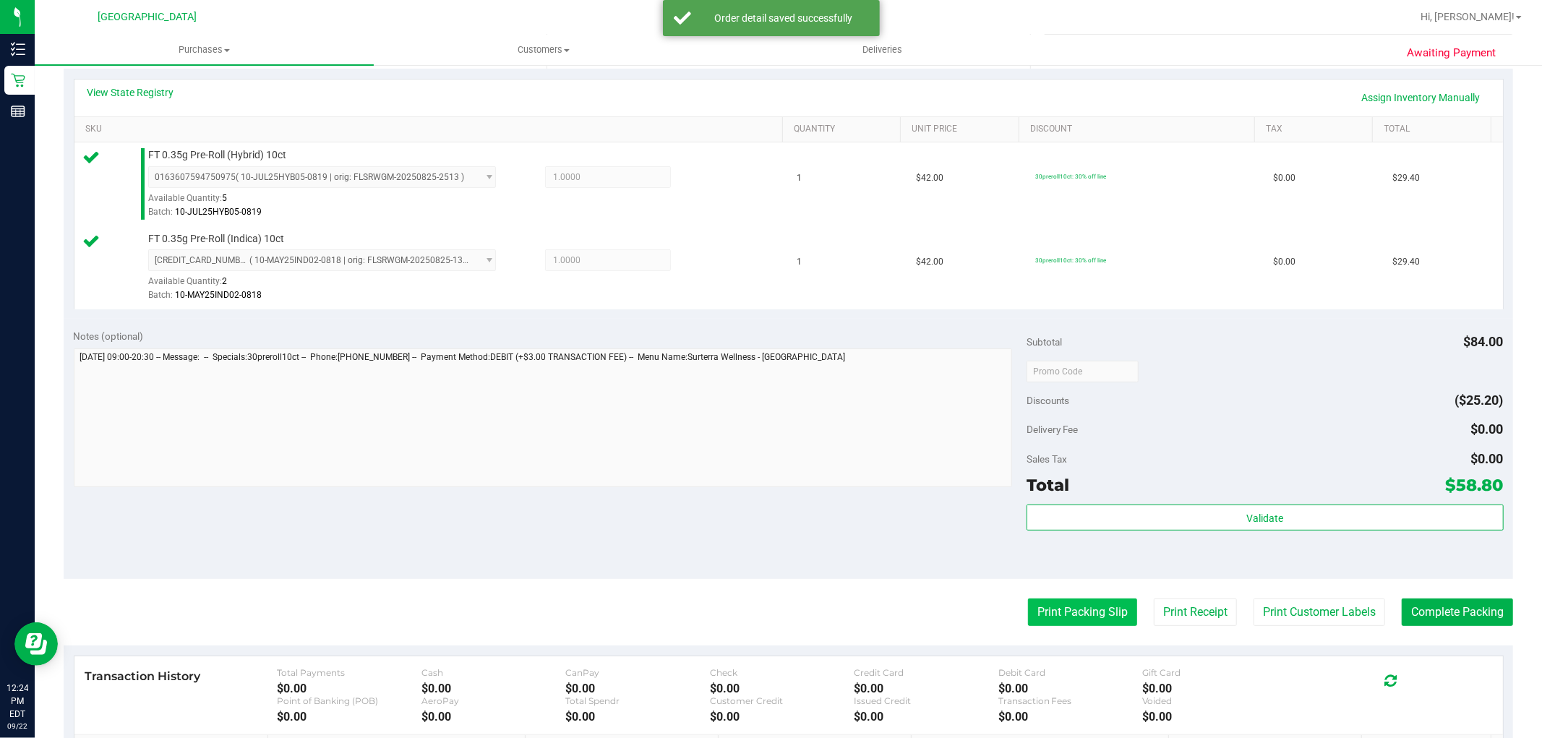
click at [1066, 606] on button "Print Packing Slip" at bounding box center [1082, 612] width 109 height 27
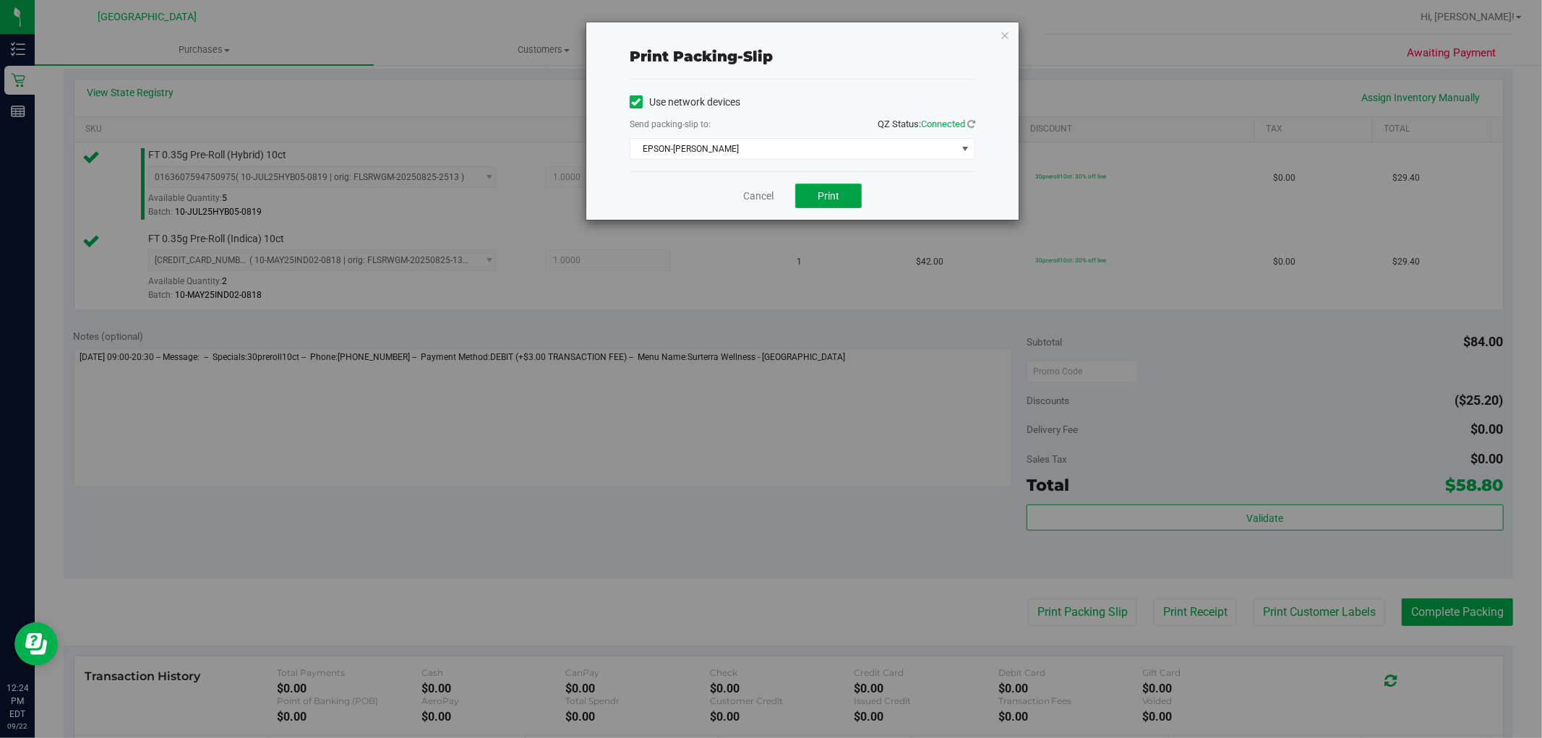
click at [811, 190] on button "Print" at bounding box center [828, 196] width 67 height 25
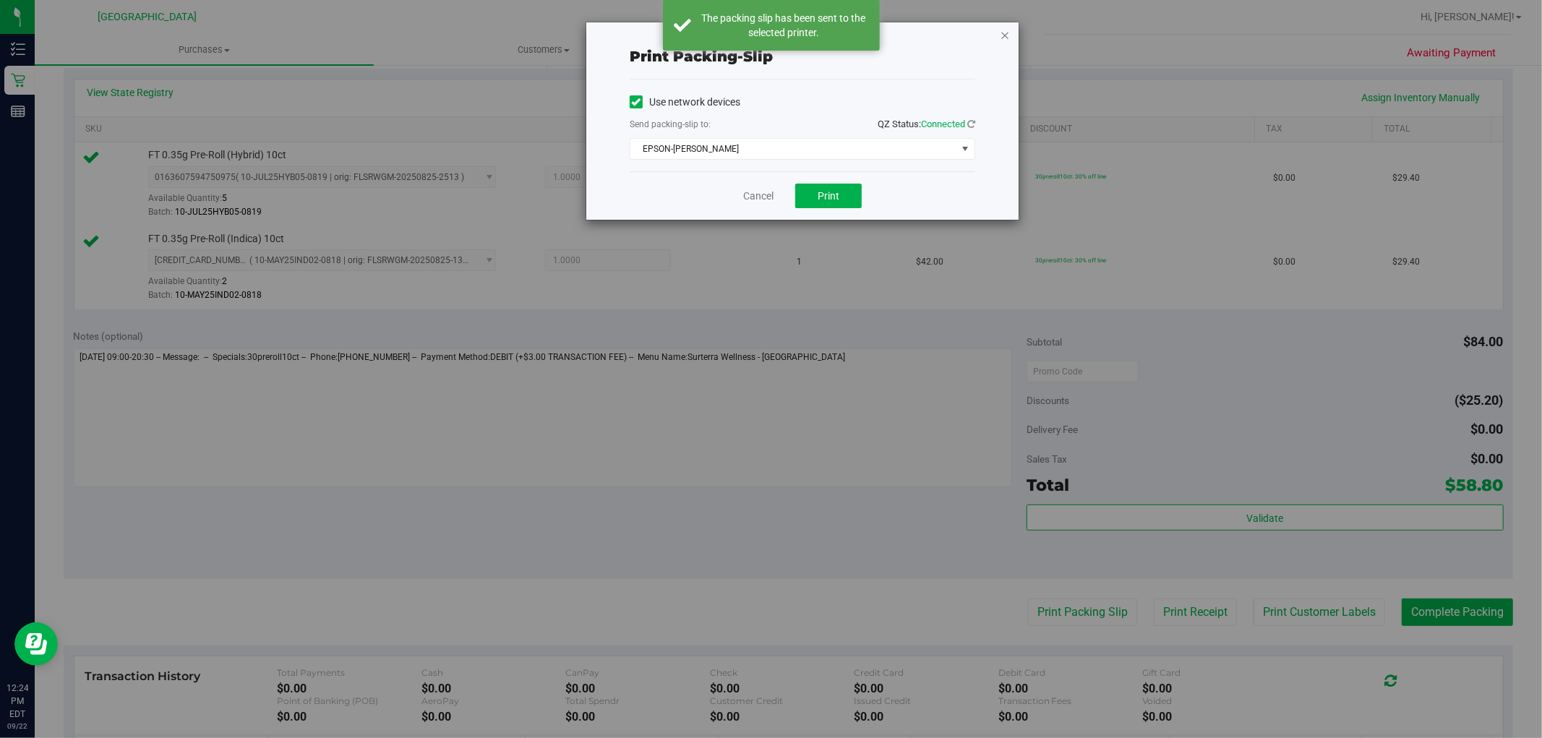
click at [1007, 35] on icon "button" at bounding box center [1005, 34] width 10 height 17
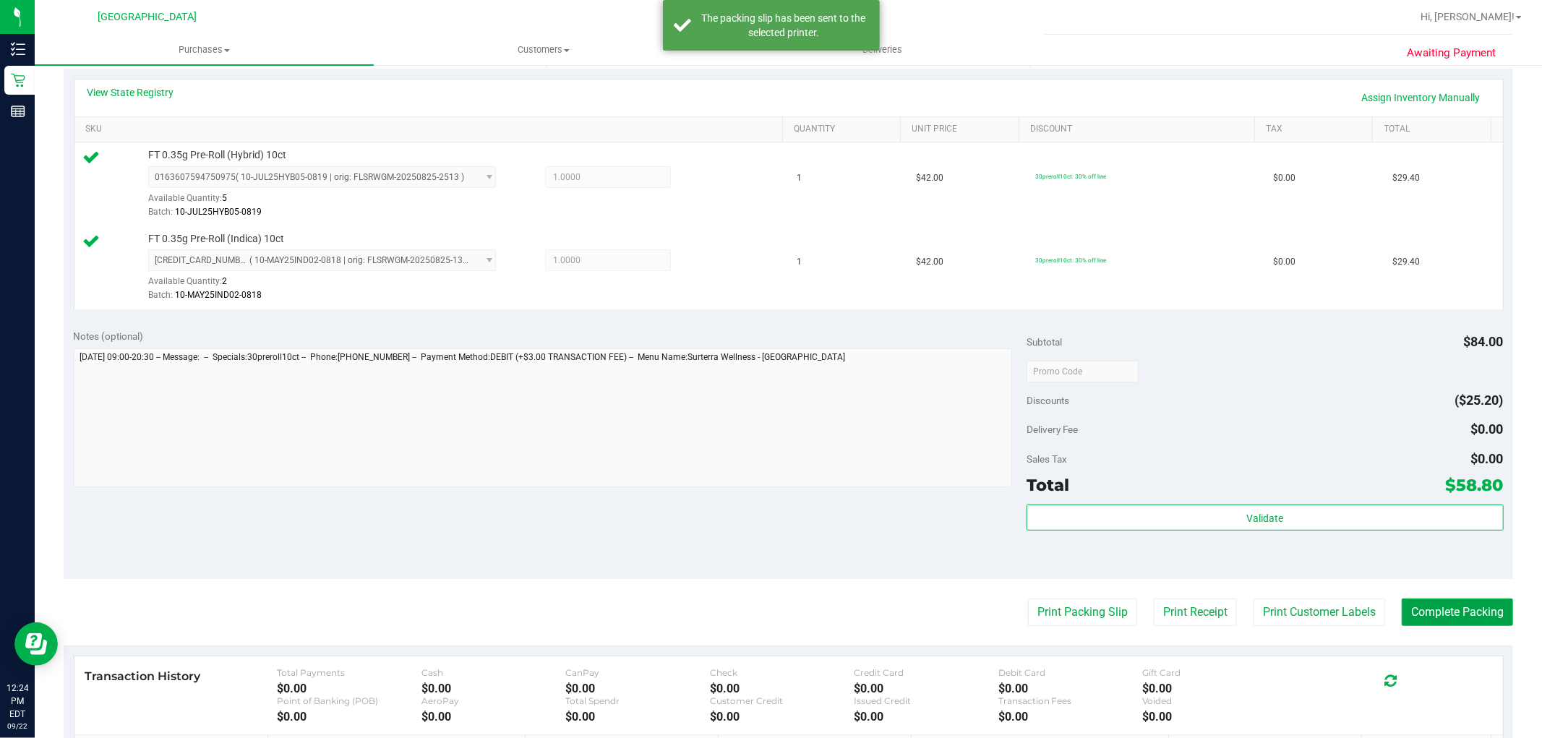
click at [1479, 610] on button "Complete Packing" at bounding box center [1457, 612] width 111 height 27
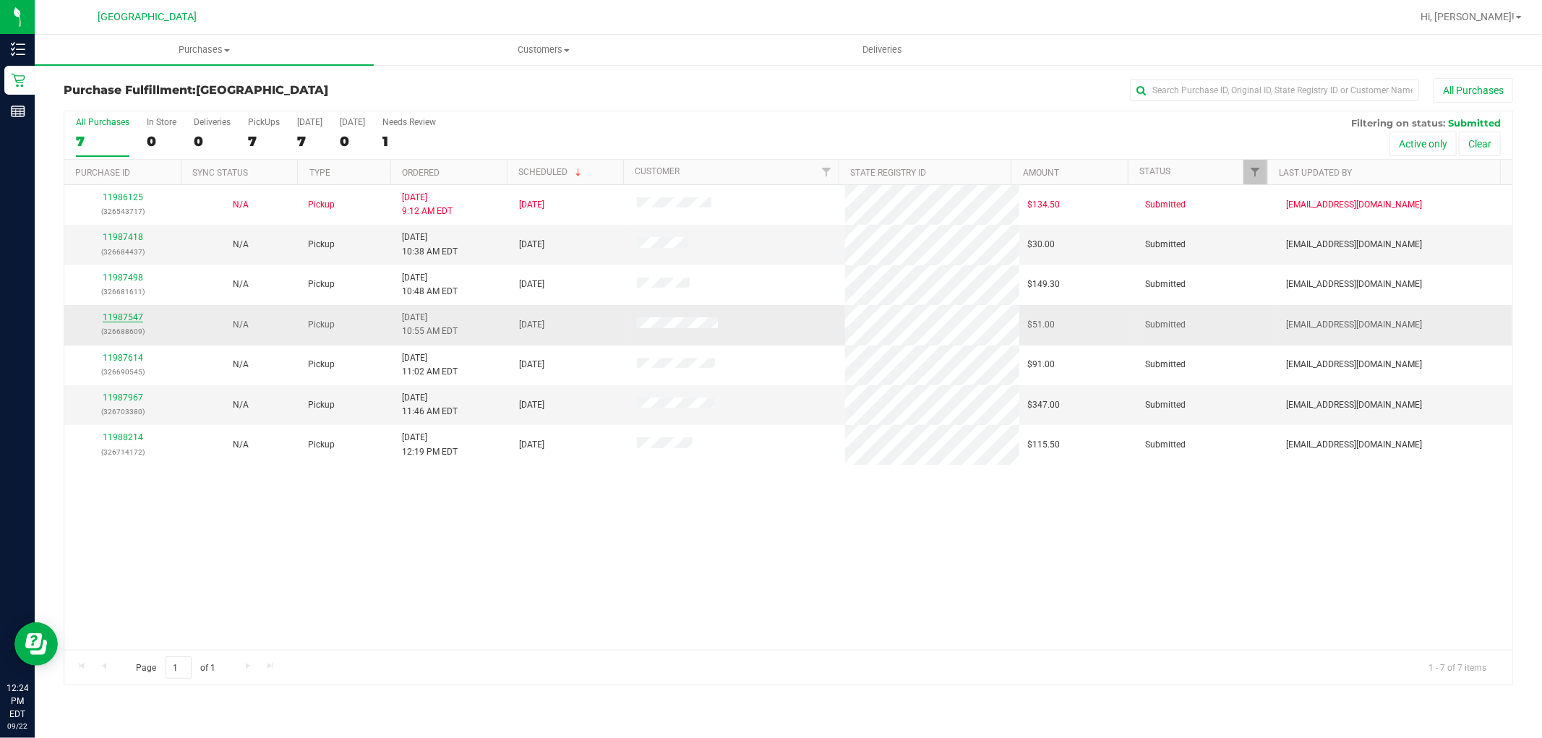
click at [123, 320] on link "11987547" at bounding box center [123, 317] width 40 height 10
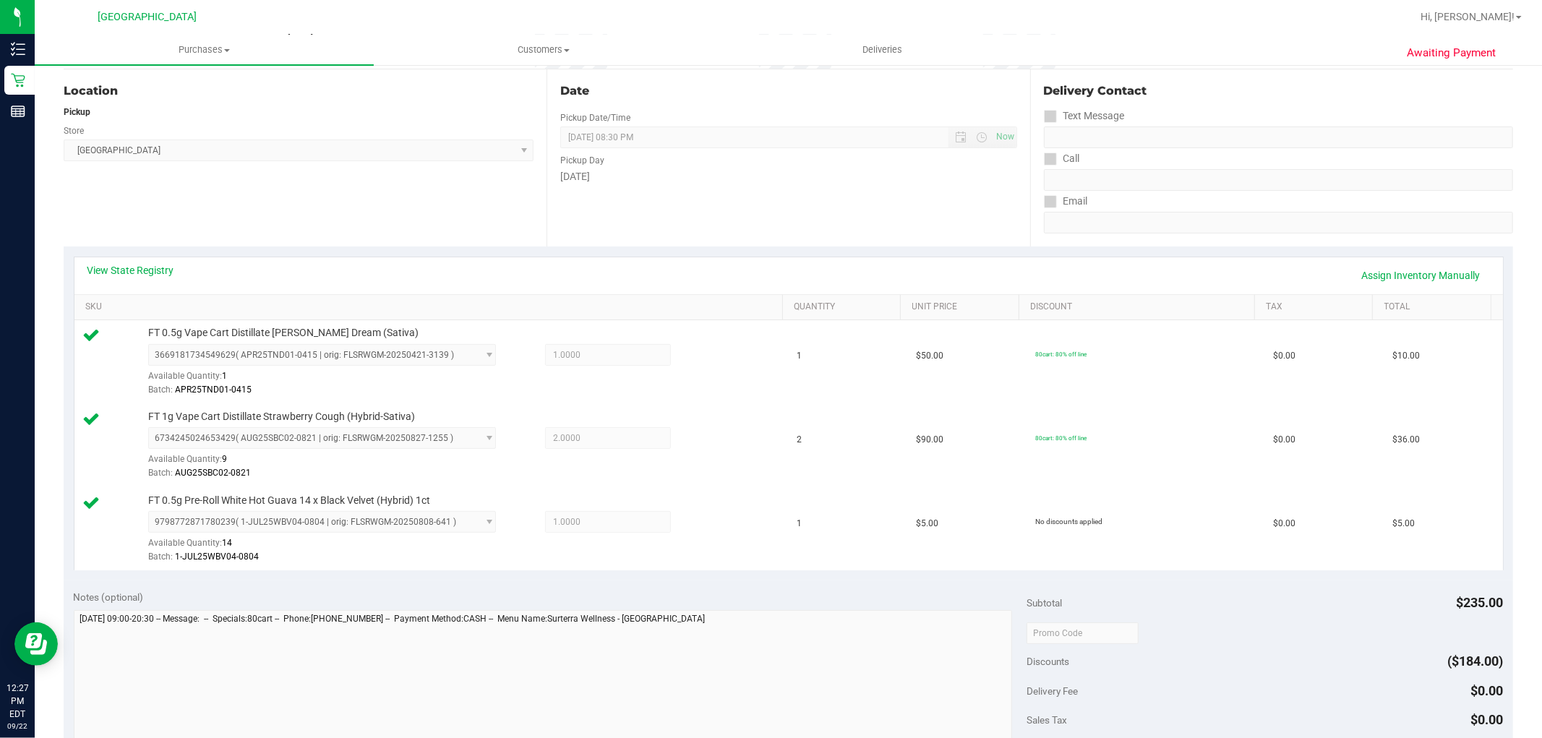
scroll to position [321, 0]
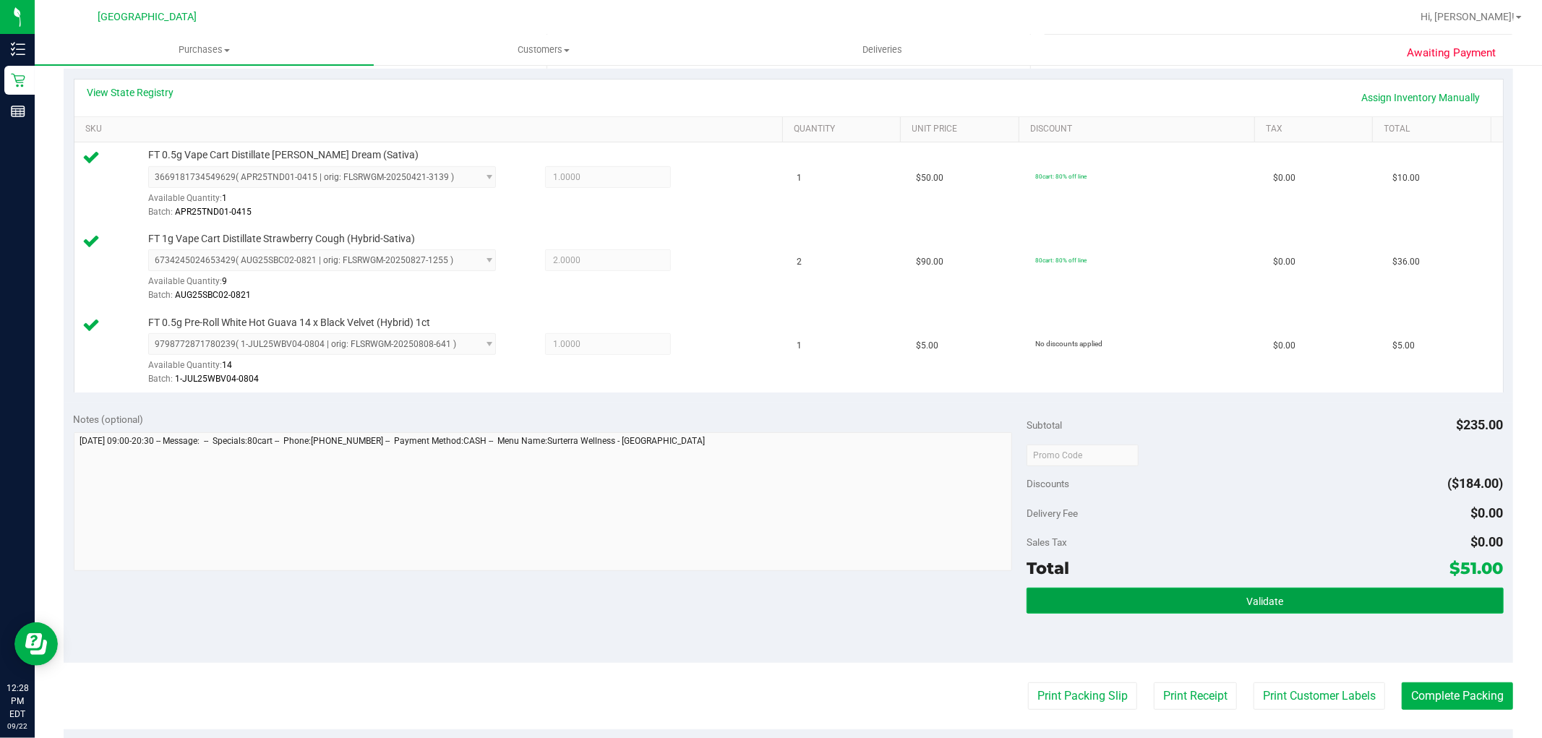
click at [1300, 602] on button "Validate" at bounding box center [1265, 601] width 476 height 26
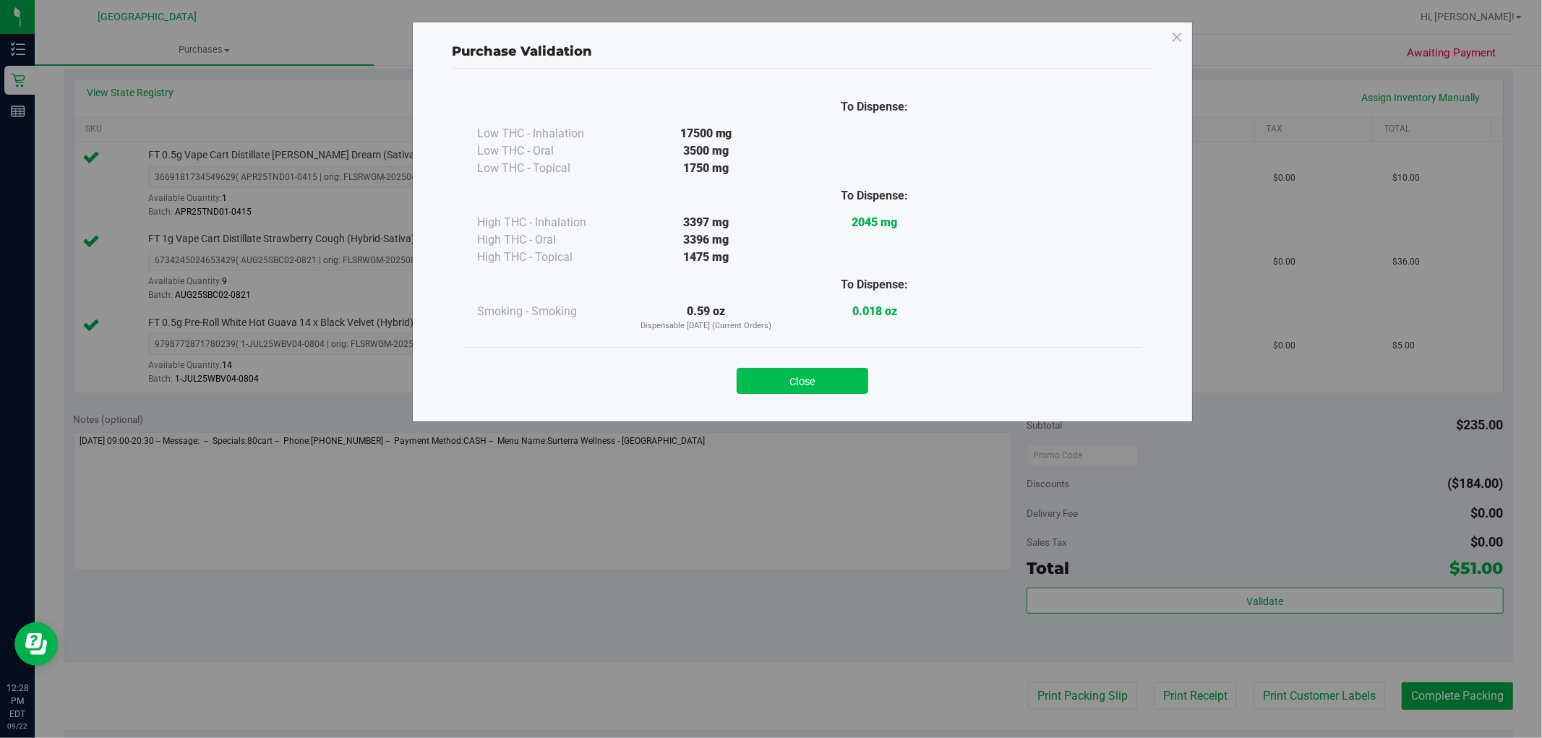
click at [824, 378] on button "Close" at bounding box center [803, 381] width 132 height 26
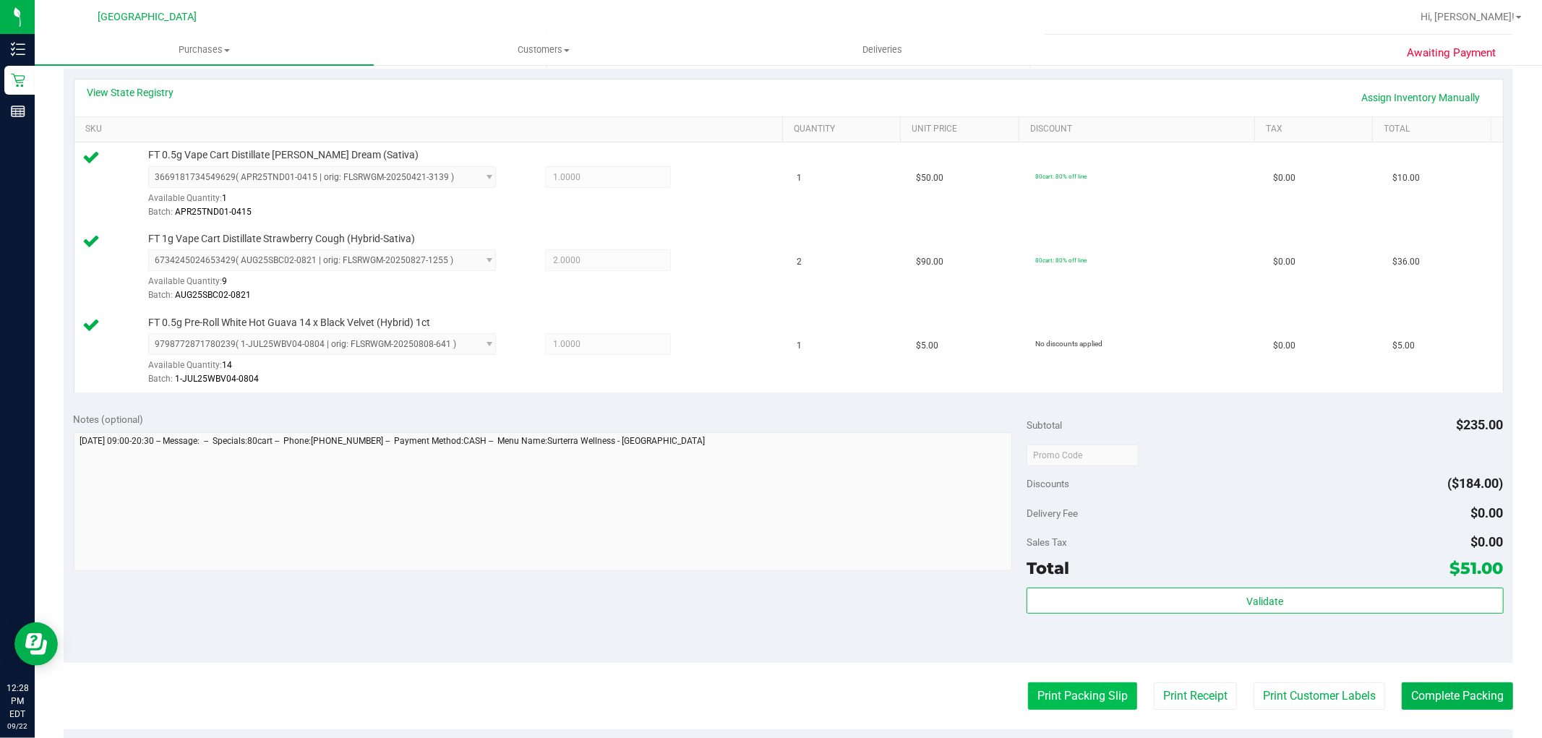
click at [1082, 689] on button "Print Packing Slip" at bounding box center [1082, 696] width 109 height 27
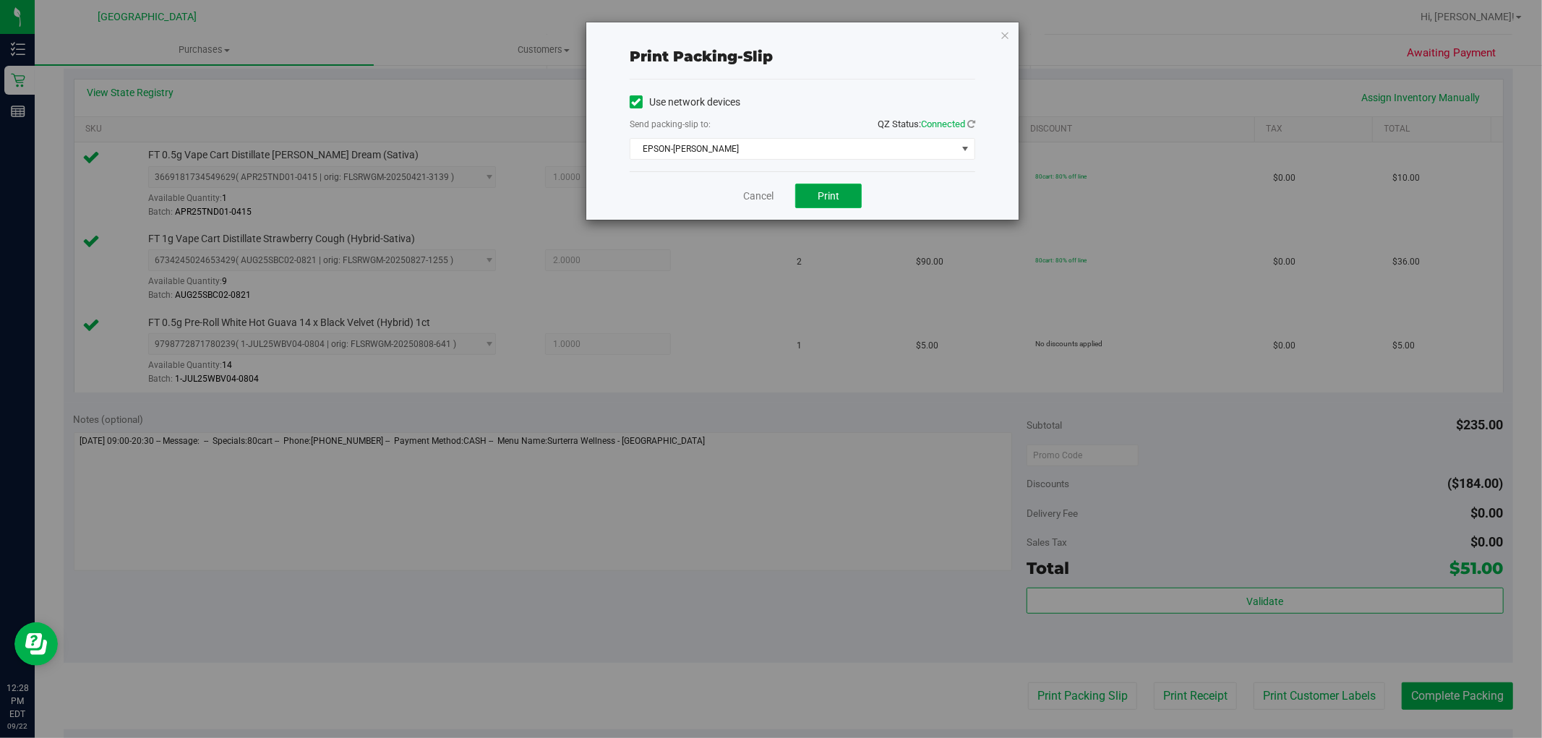
click at [844, 197] on button "Print" at bounding box center [828, 196] width 67 height 25
click at [1006, 29] on icon "button" at bounding box center [1005, 34] width 10 height 17
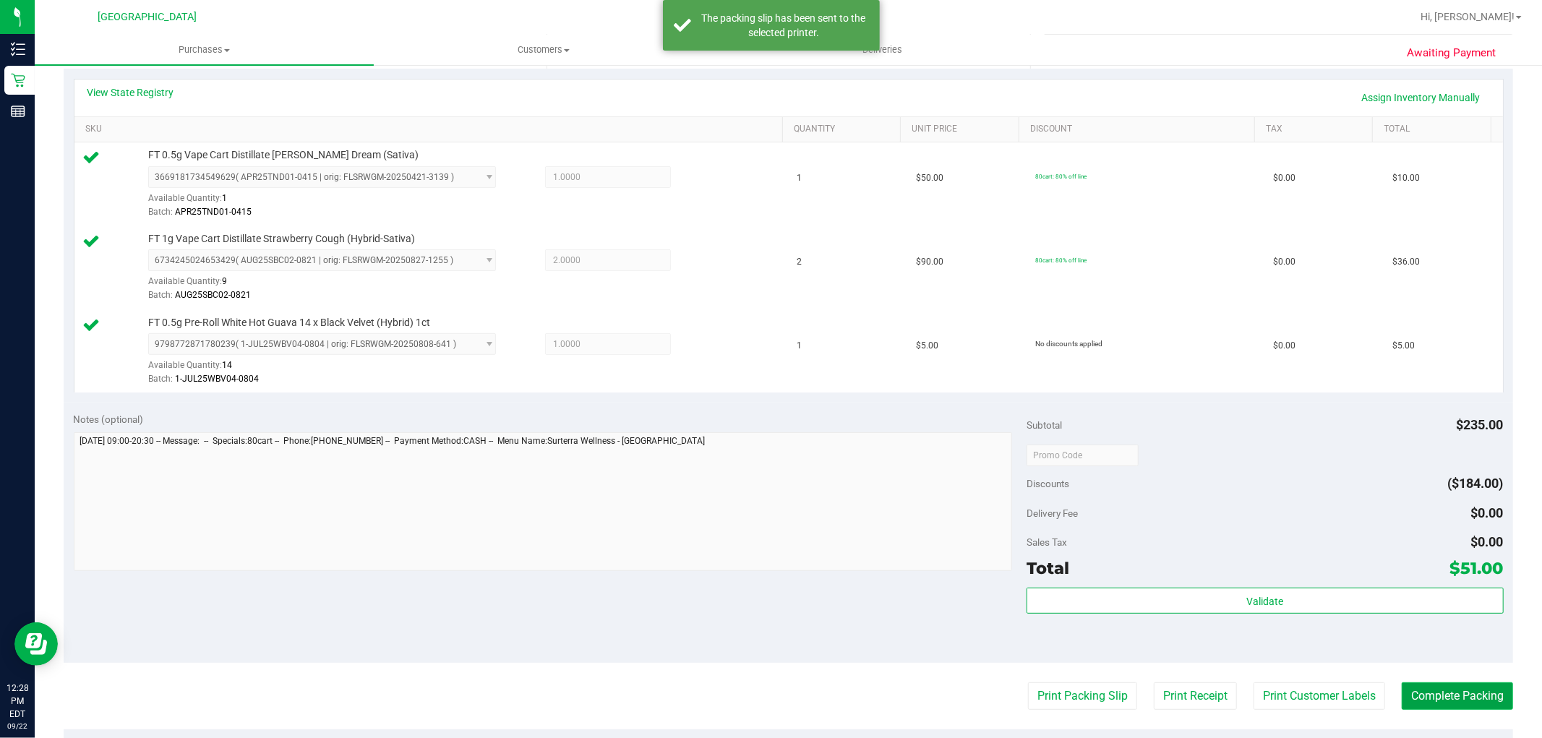
click at [1448, 685] on button "Complete Packing" at bounding box center [1457, 696] width 111 height 27
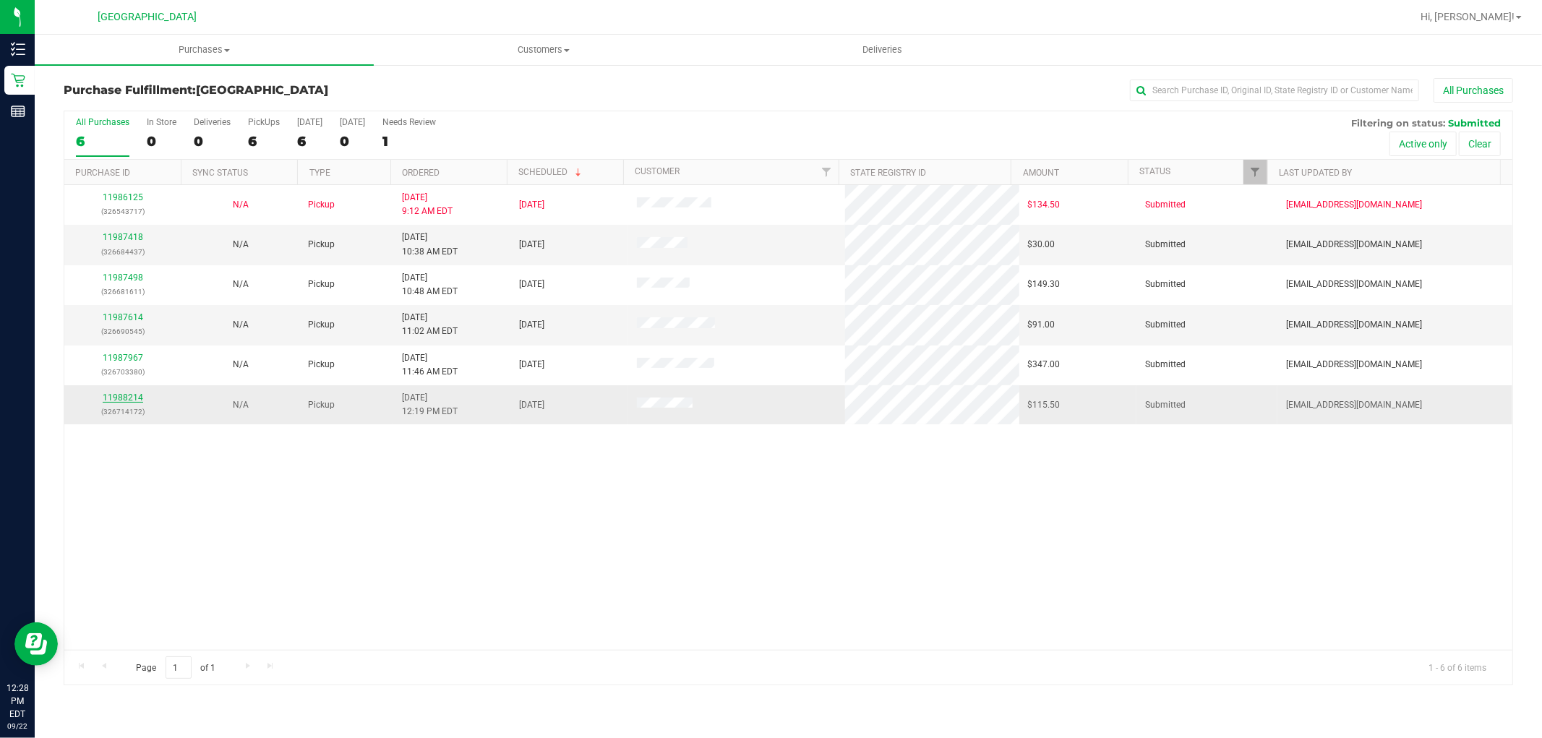
click at [130, 398] on link "11988214" at bounding box center [123, 398] width 40 height 10
click at [132, 398] on link "11988214" at bounding box center [123, 398] width 40 height 10
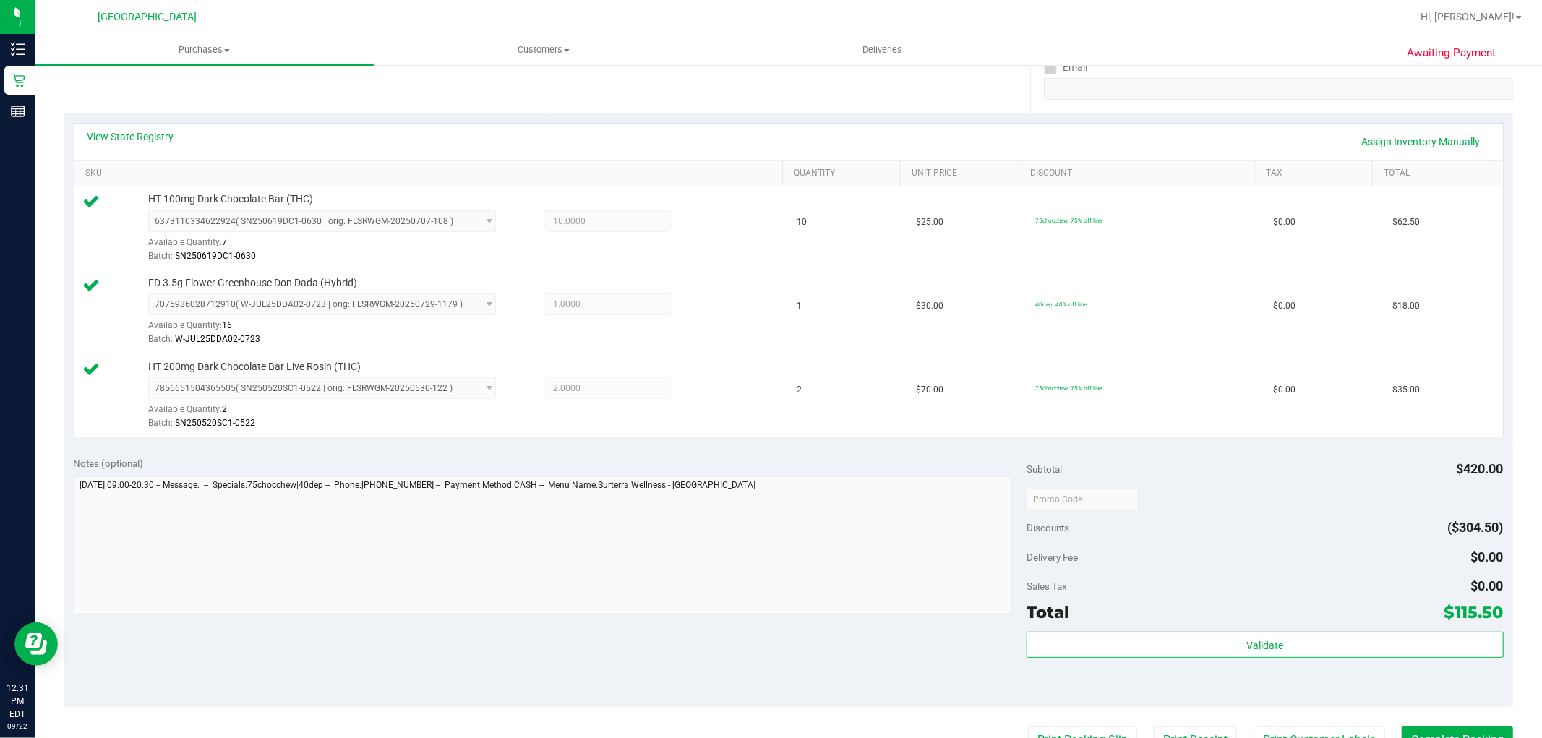
scroll to position [401, 0]
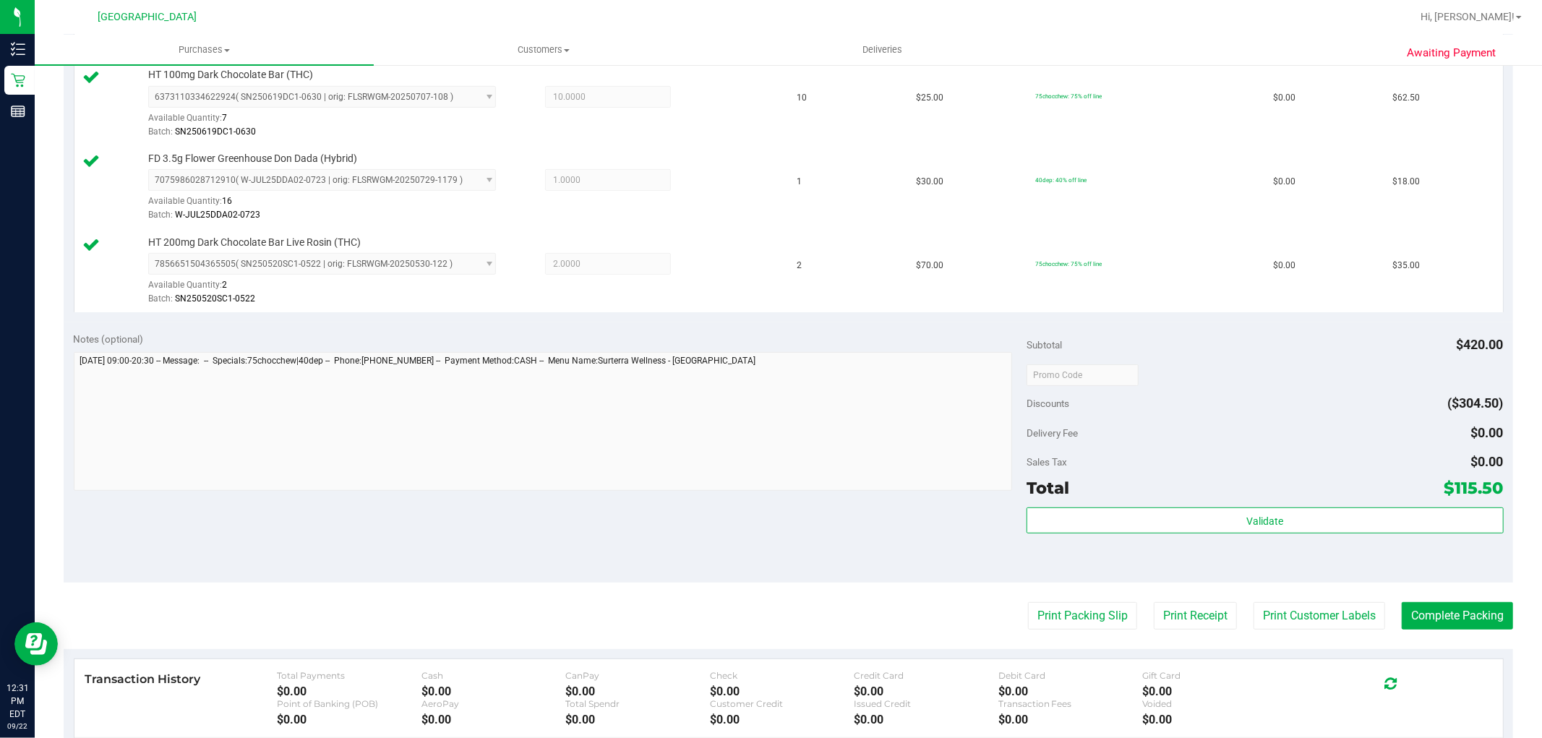
click at [1100, 534] on div "Validate" at bounding box center [1265, 521] width 476 height 27
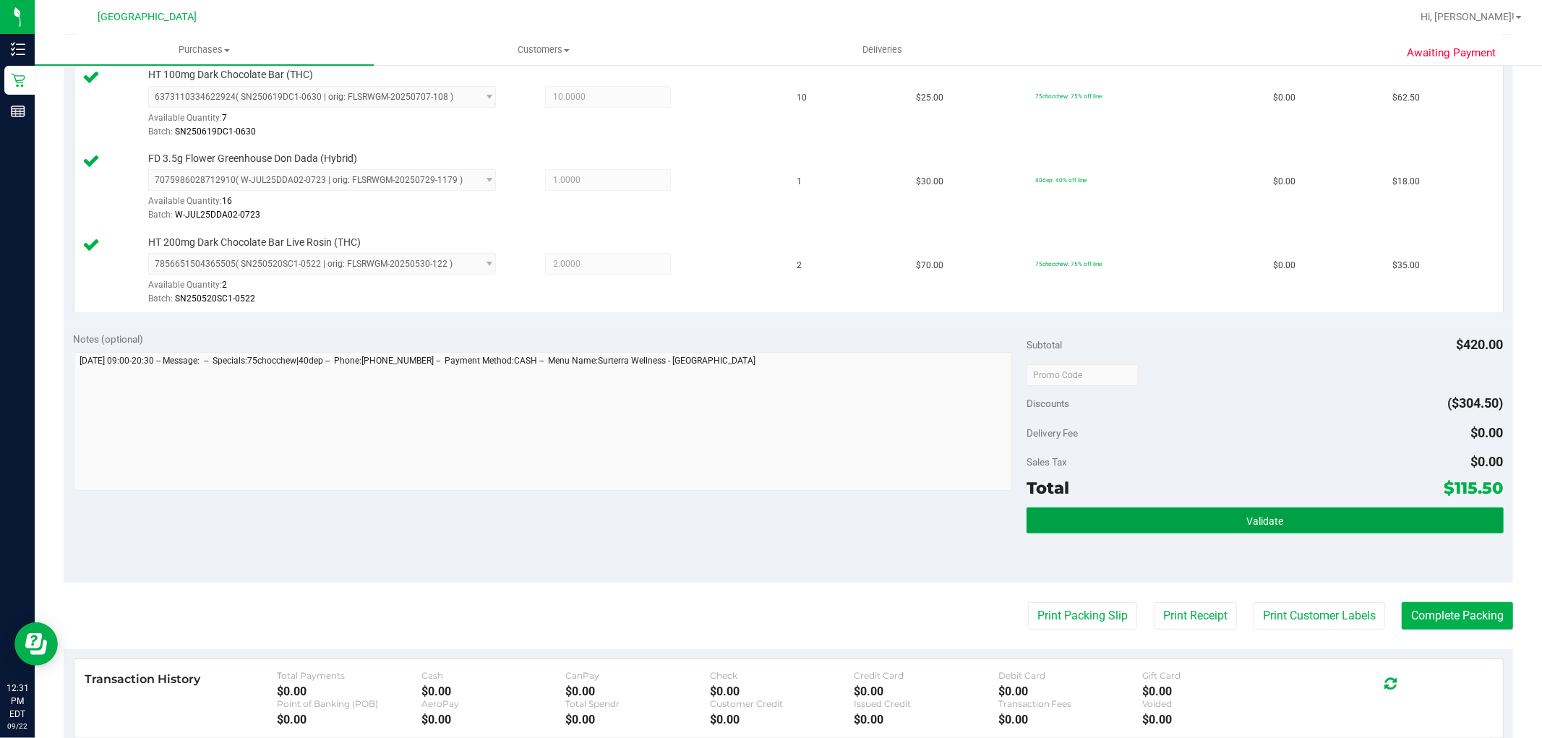
click at [1106, 525] on button "Validate" at bounding box center [1265, 521] width 476 height 26
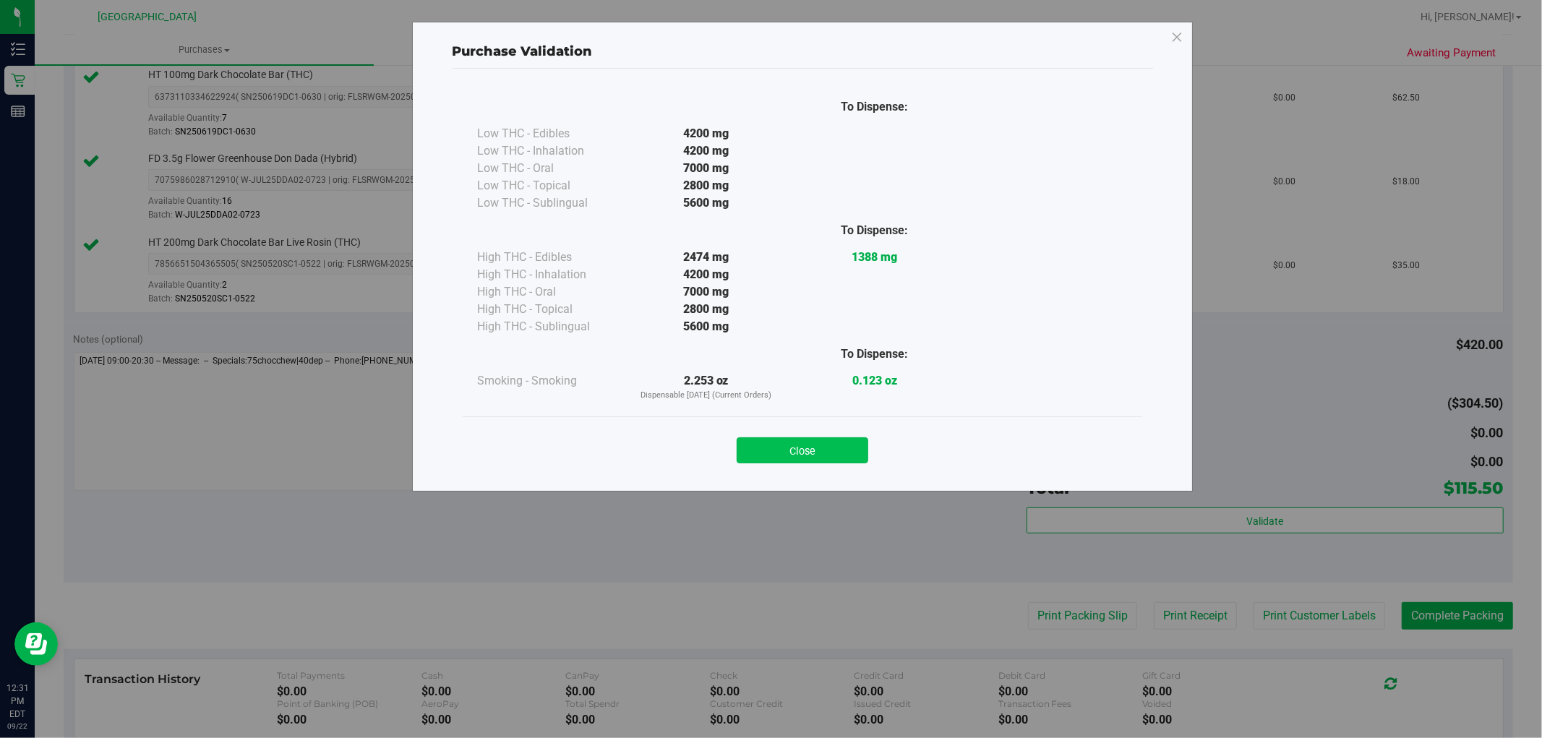
click at [851, 443] on button "Close" at bounding box center [803, 450] width 132 height 26
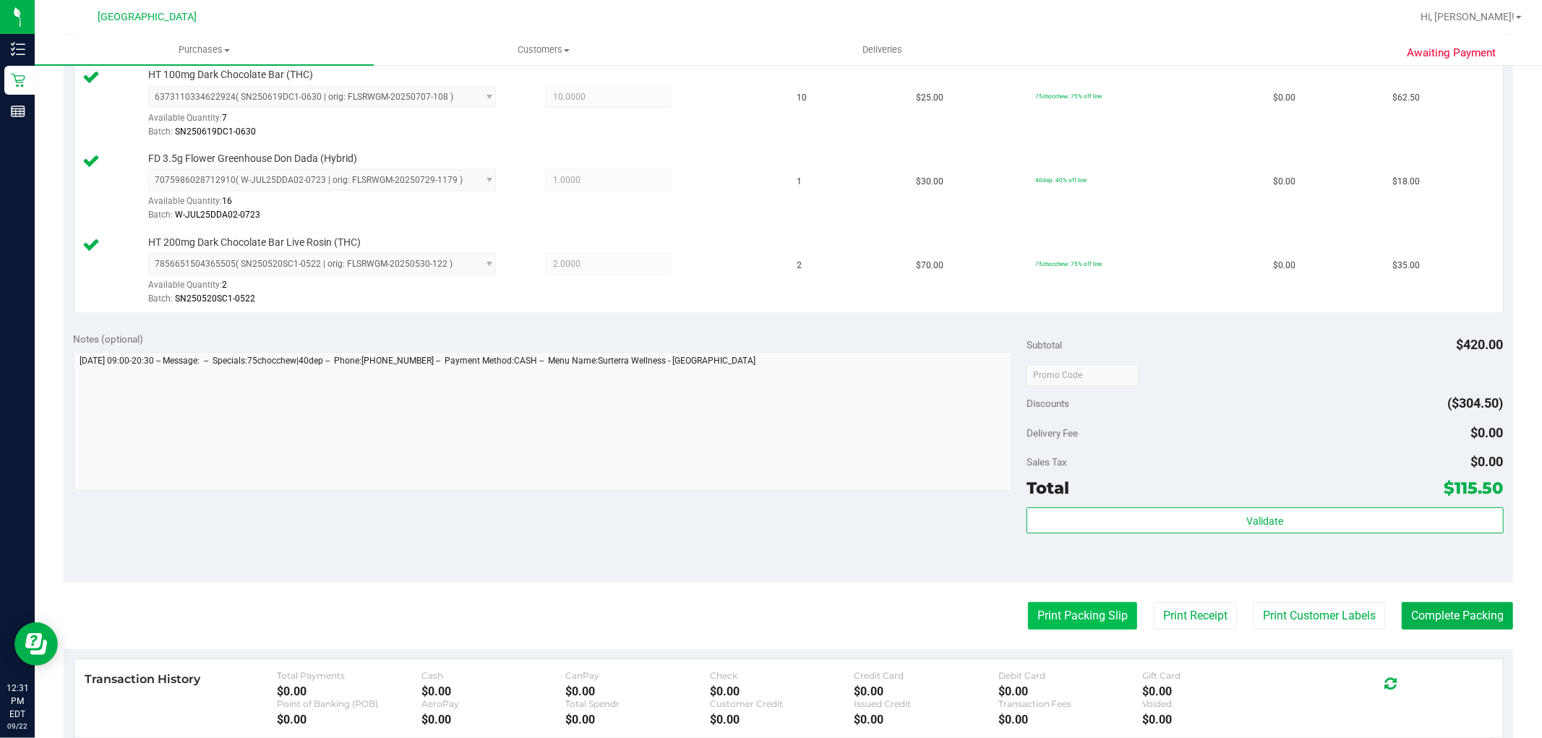
click at [1060, 619] on button "Print Packing Slip" at bounding box center [1082, 615] width 109 height 27
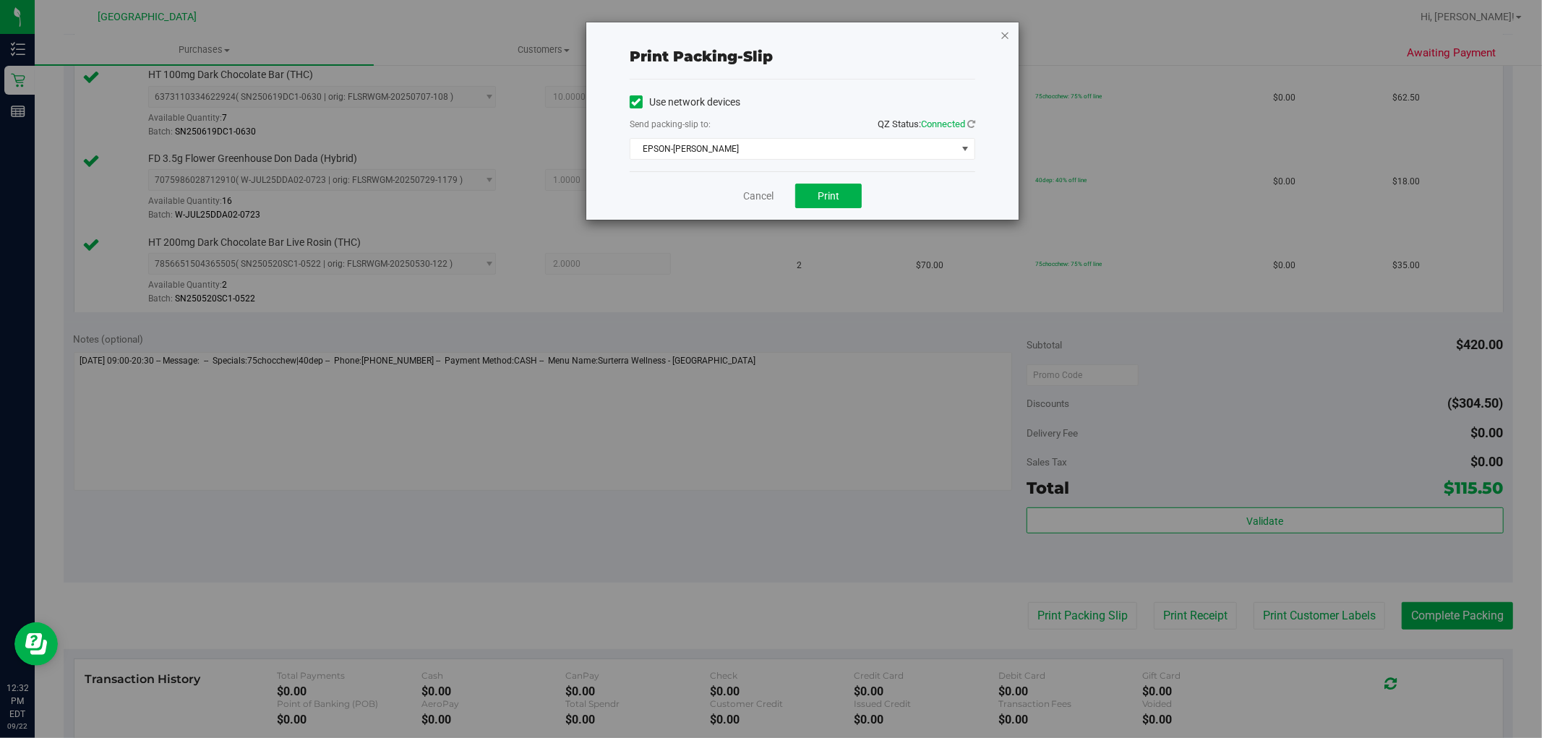
click at [1006, 36] on icon "button" at bounding box center [1005, 34] width 10 height 17
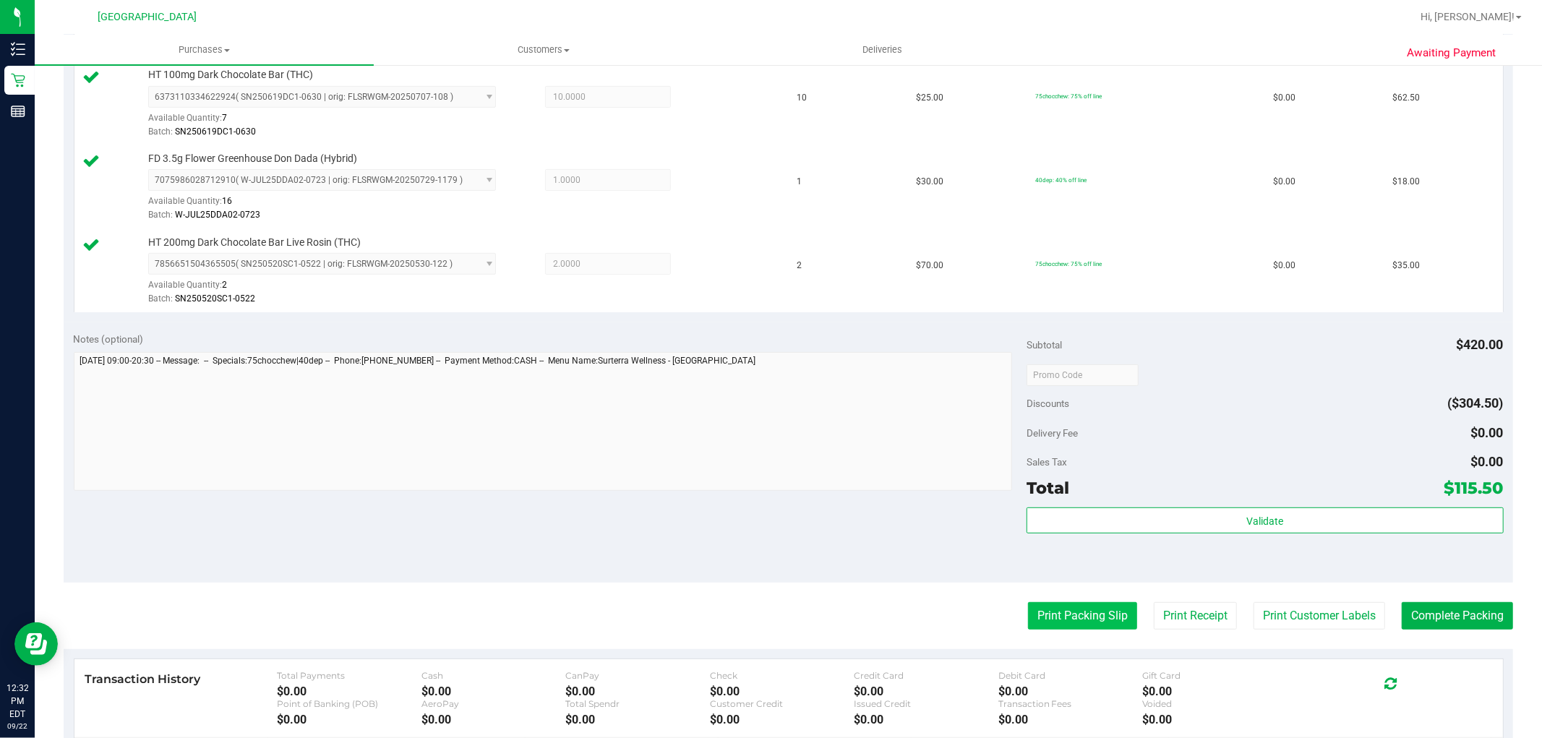
click at [1093, 627] on button "Print Packing Slip" at bounding box center [1082, 615] width 109 height 27
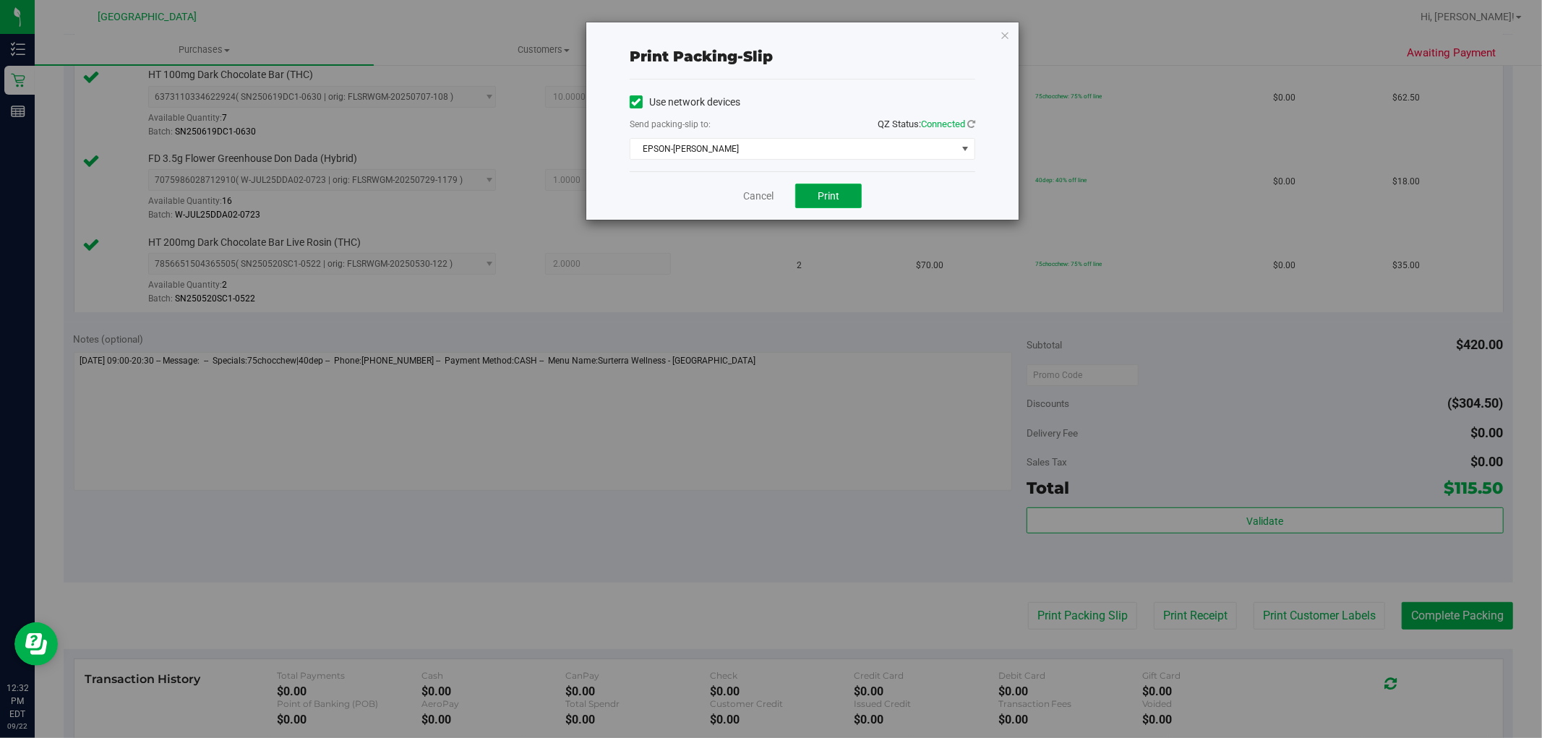
click at [849, 197] on button "Print" at bounding box center [828, 196] width 67 height 25
click at [1006, 33] on icon "button" at bounding box center [1005, 34] width 10 height 17
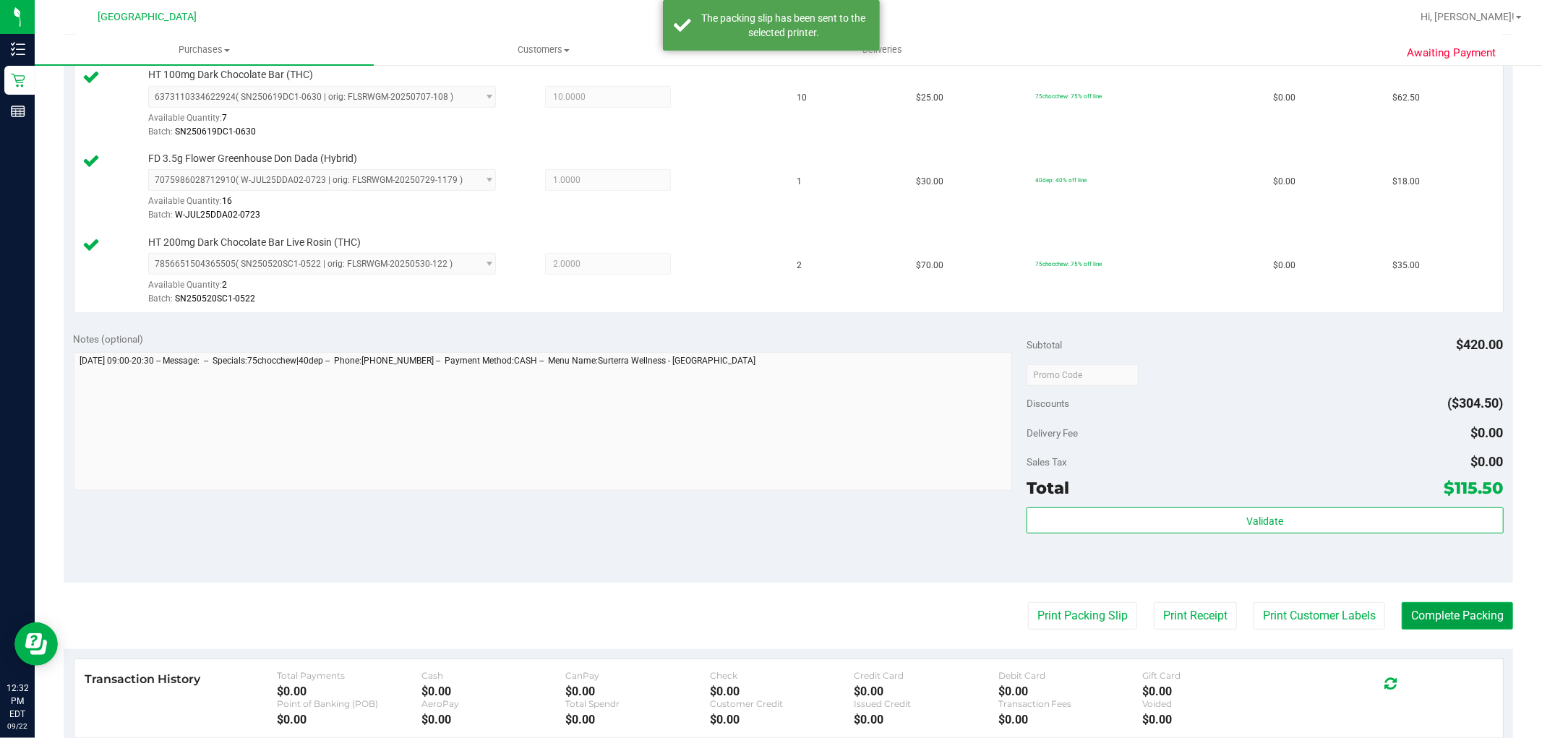
click at [1476, 612] on button "Complete Packing" at bounding box center [1457, 615] width 111 height 27
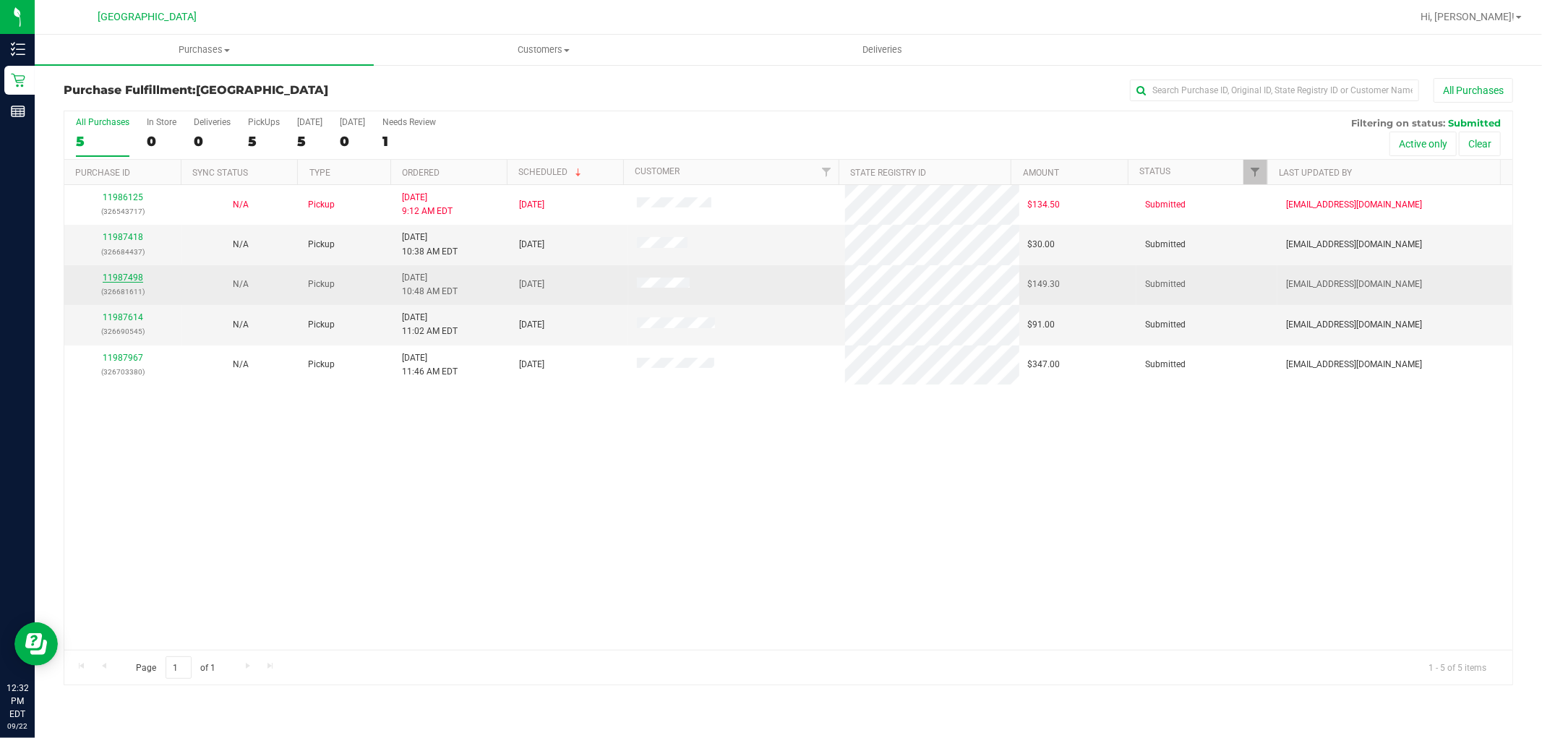
click at [130, 273] on link "11987498" at bounding box center [123, 278] width 40 height 10
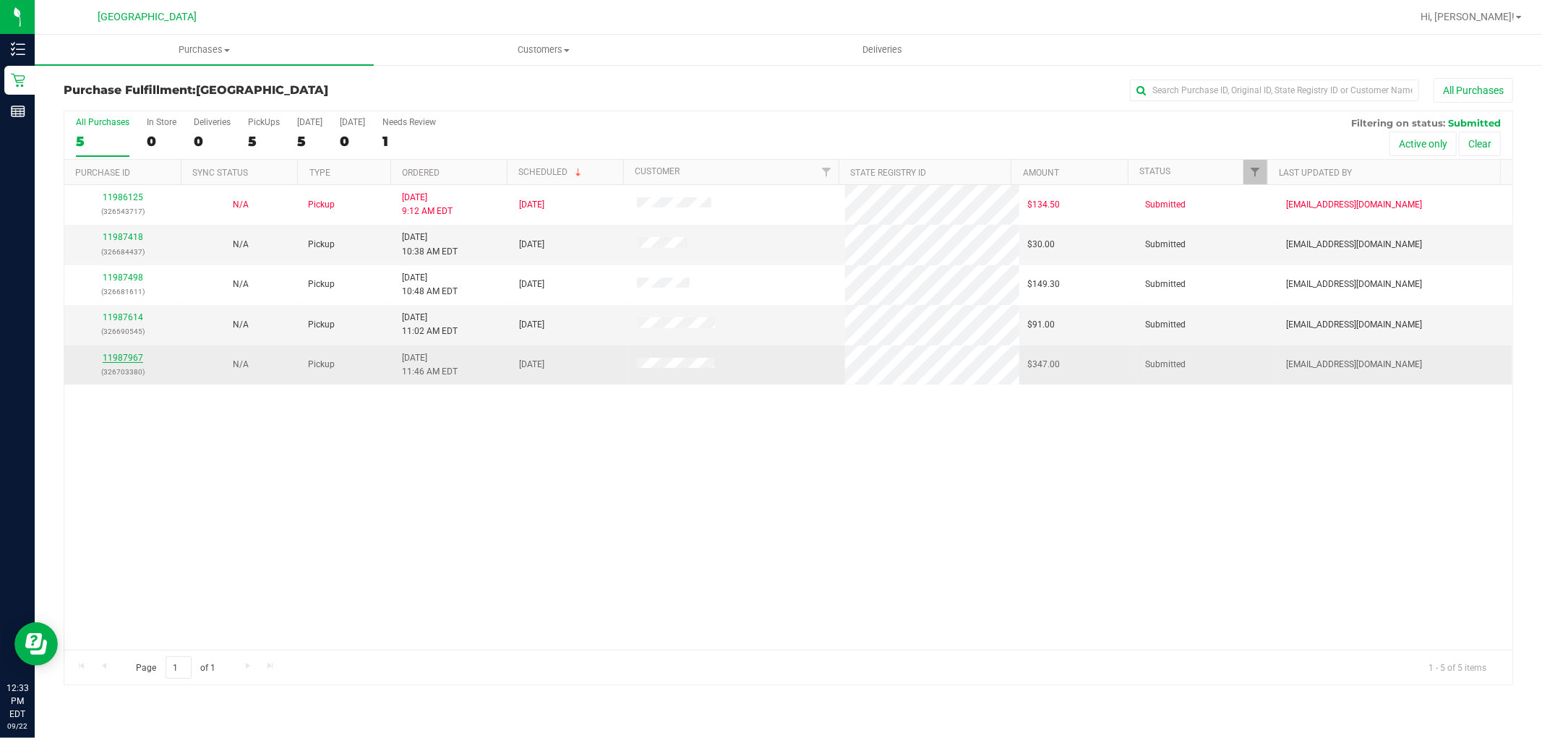
click at [138, 358] on link "11987967" at bounding box center [123, 358] width 40 height 10
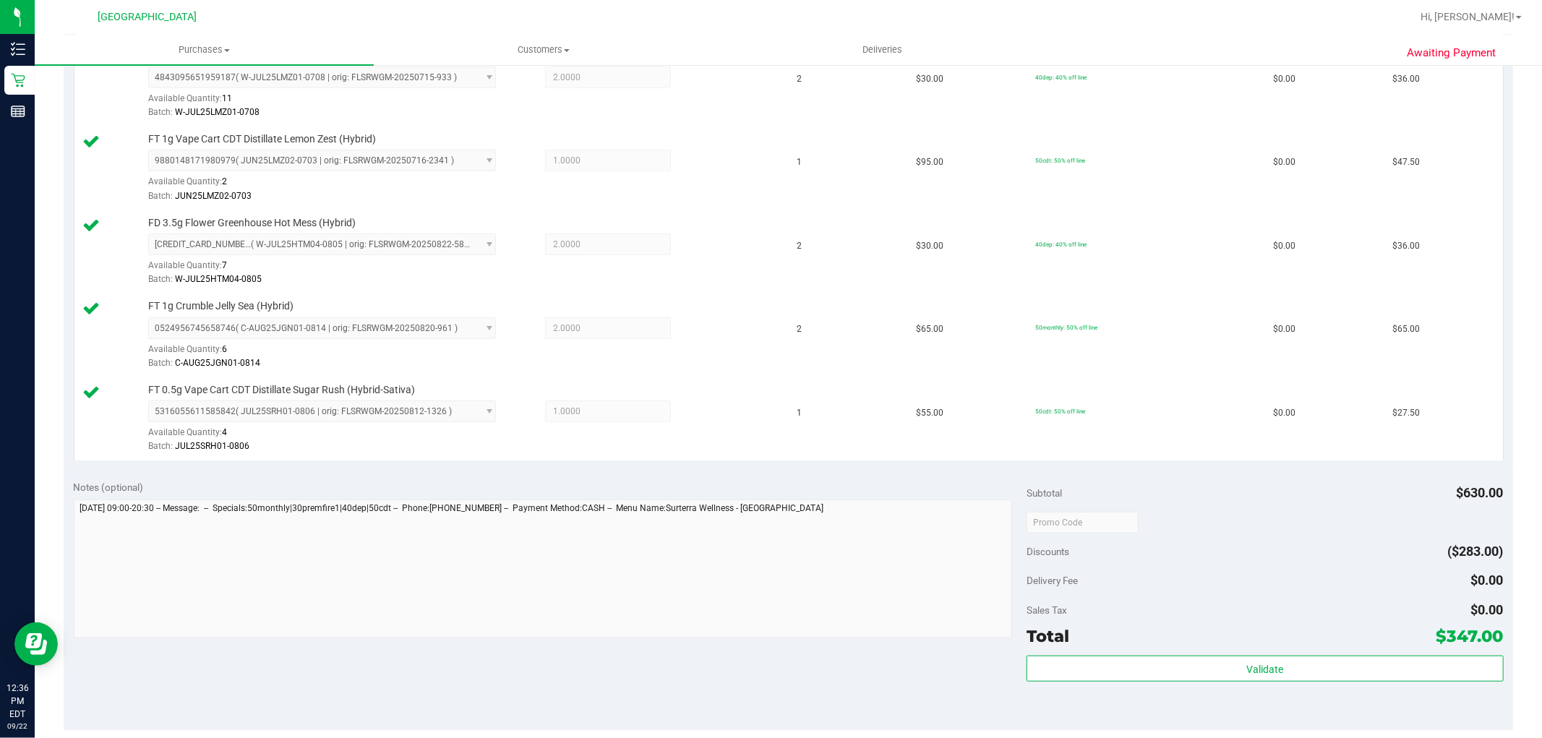
scroll to position [803, 0]
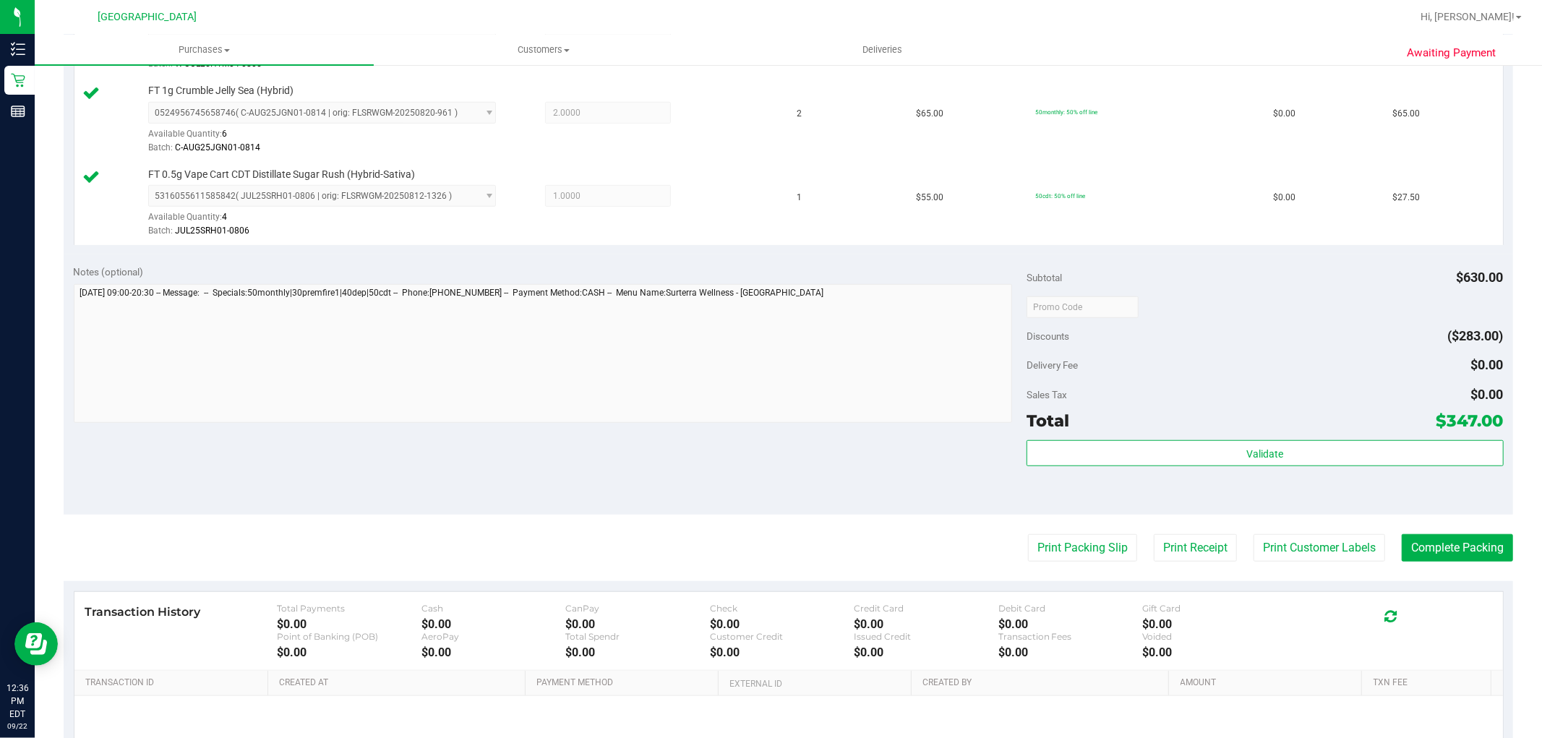
click at [1146, 437] on div "Subtotal $630.00 Discounts ($283.00) Delivery Fee $0.00 Sales Tax $0.00 Total $…" at bounding box center [1265, 385] width 476 height 241
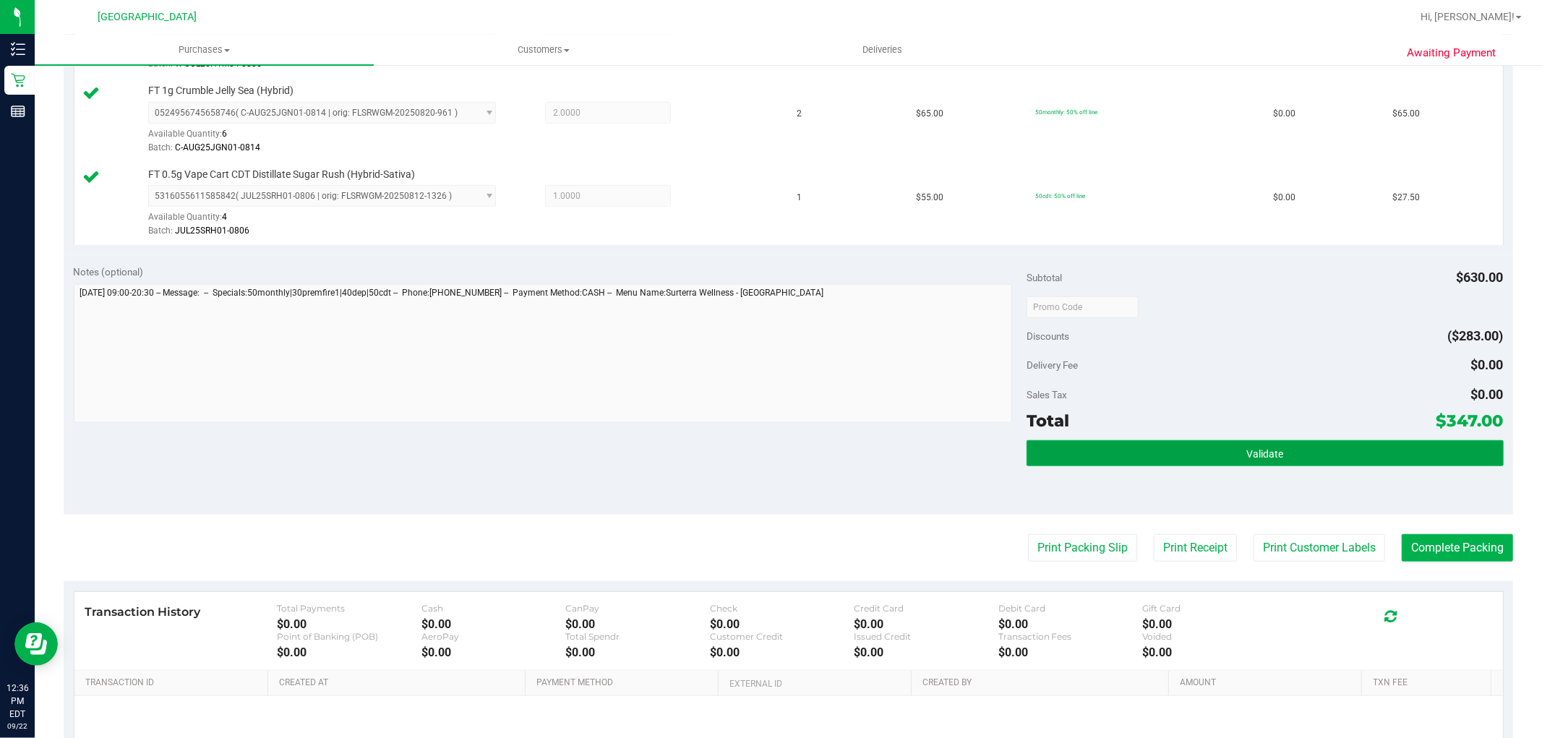
click at [1153, 447] on button "Validate" at bounding box center [1265, 453] width 476 height 26
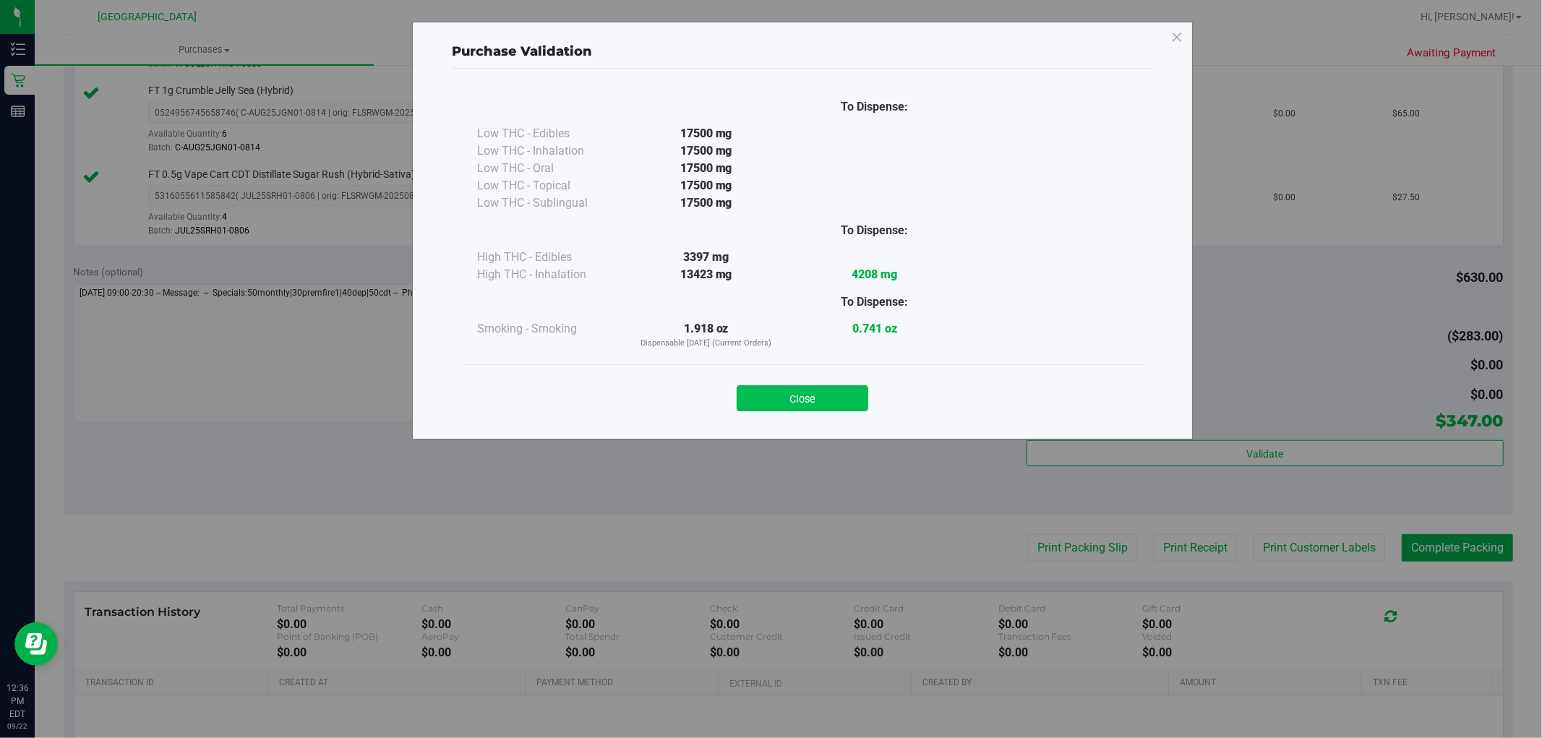
click at [846, 393] on button "Close" at bounding box center [803, 398] width 132 height 26
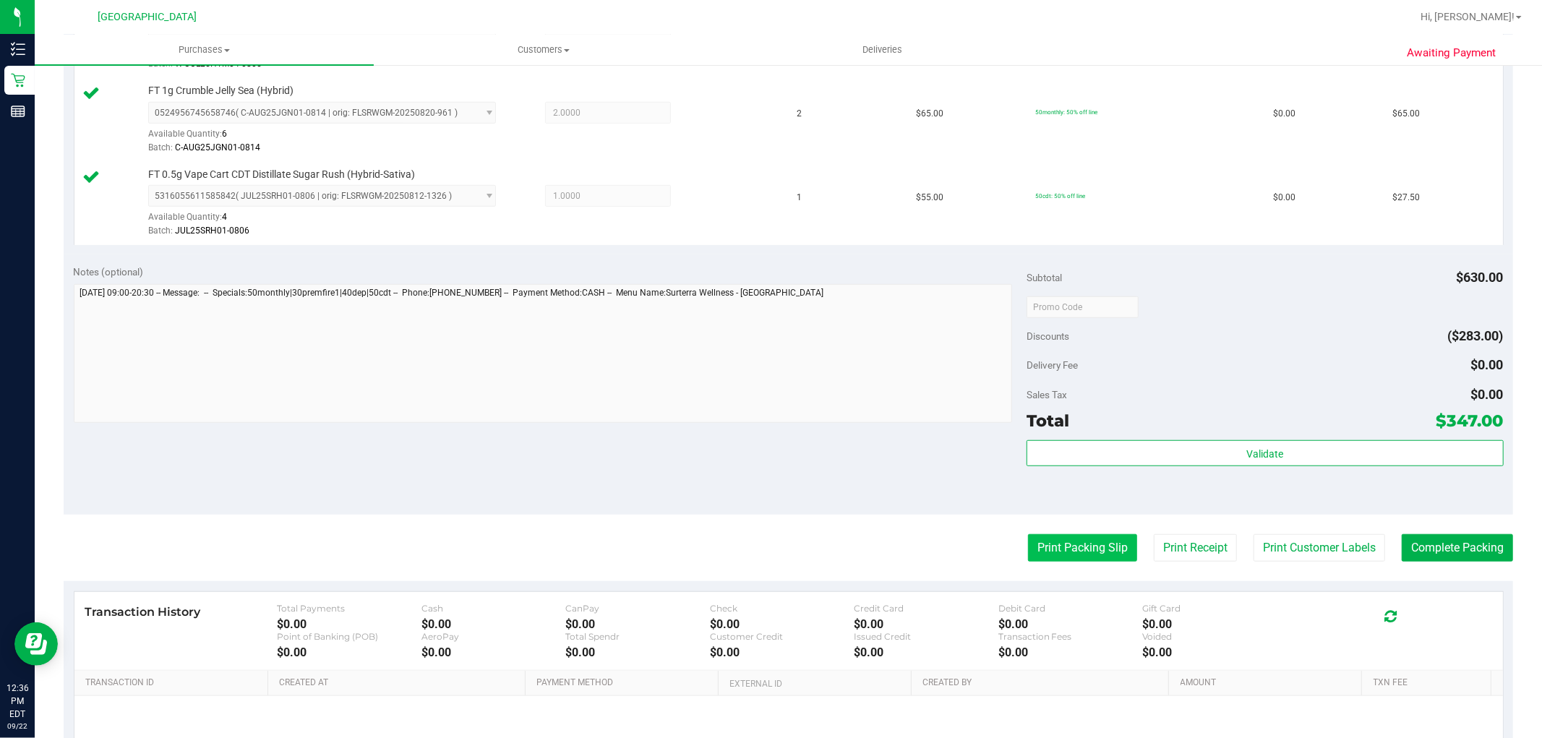
click at [1046, 545] on button "Print Packing Slip" at bounding box center [1082, 547] width 109 height 27
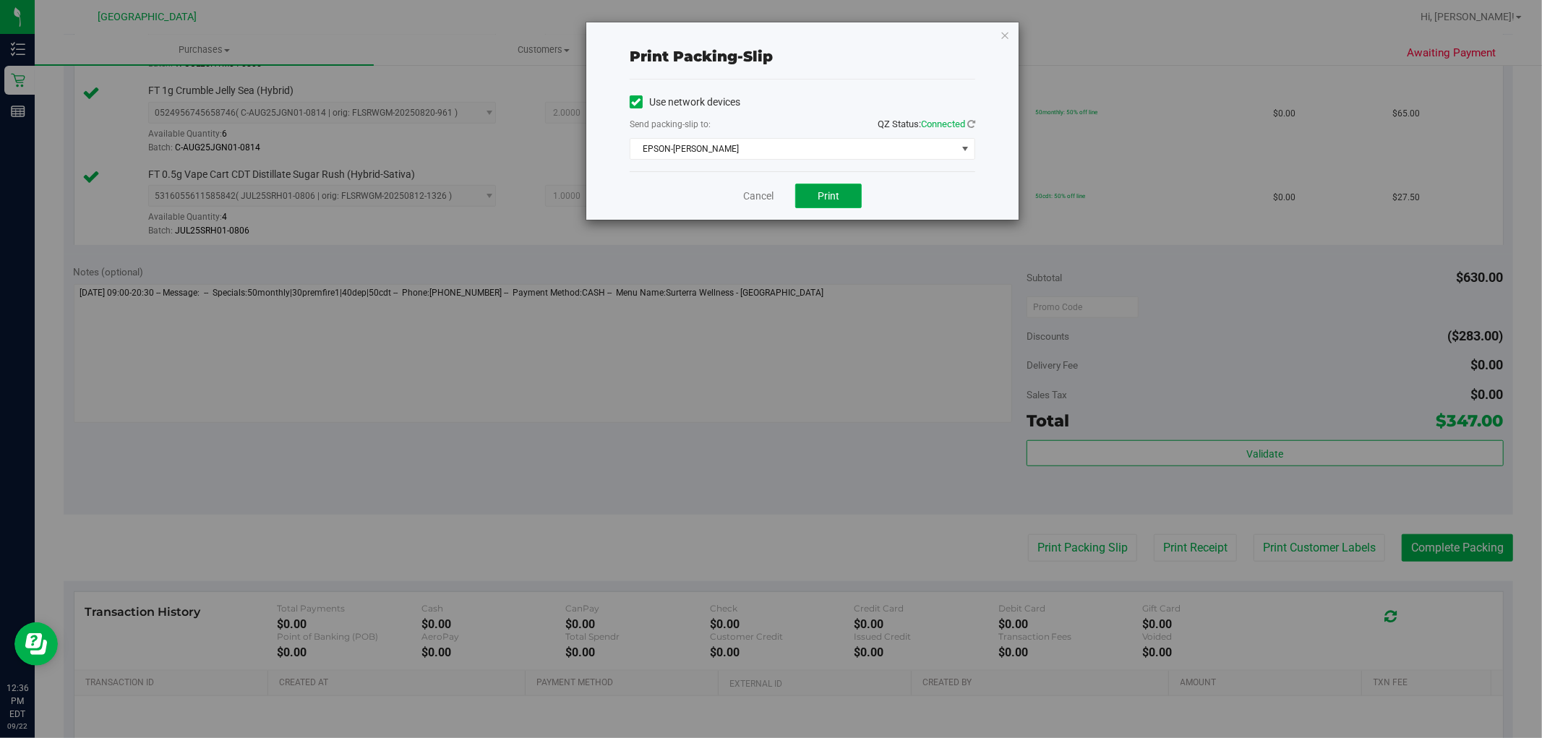
click at [826, 200] on span "Print" at bounding box center [829, 196] width 22 height 12
click at [1004, 31] on icon "button" at bounding box center [1005, 34] width 10 height 17
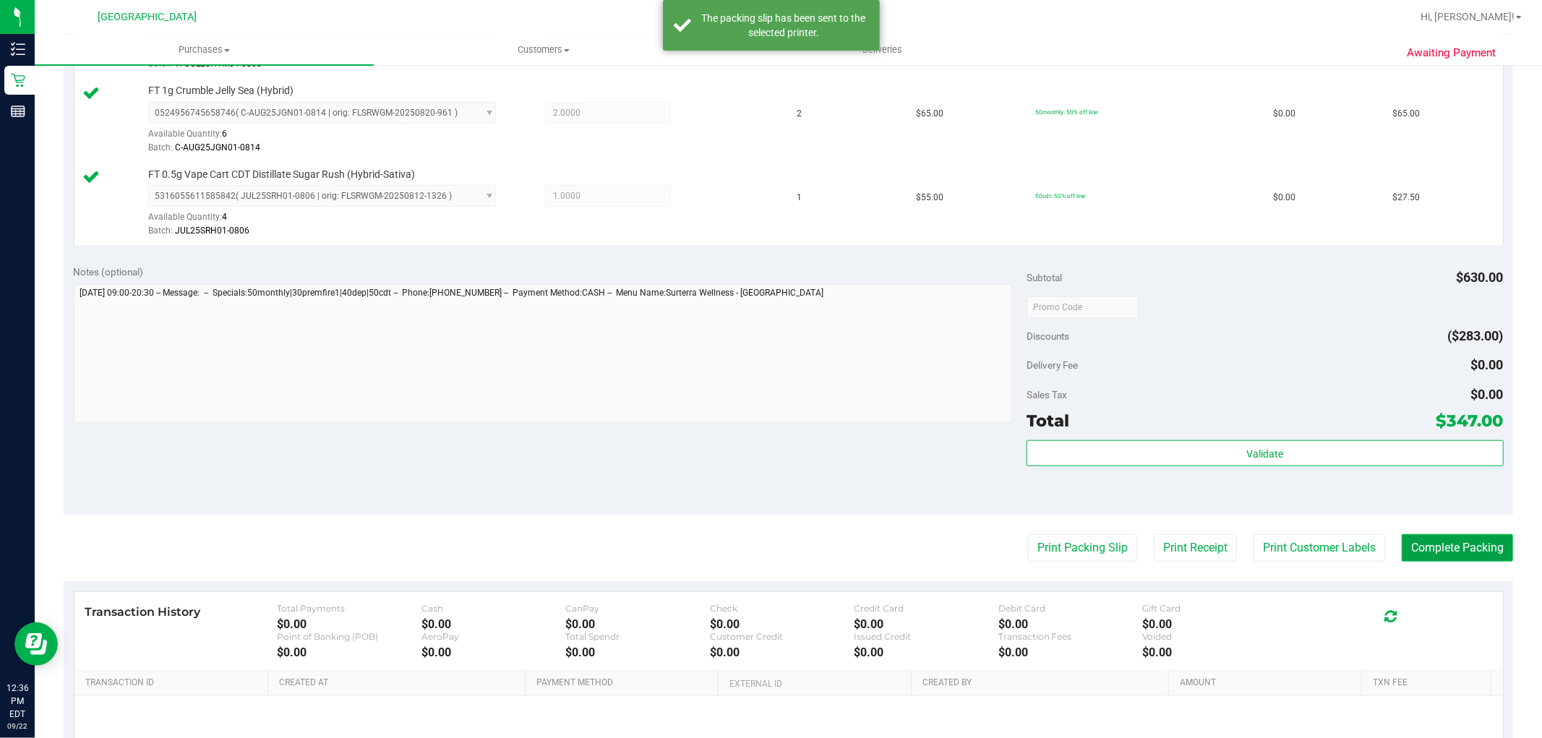
click at [1426, 557] on button "Complete Packing" at bounding box center [1457, 547] width 111 height 27
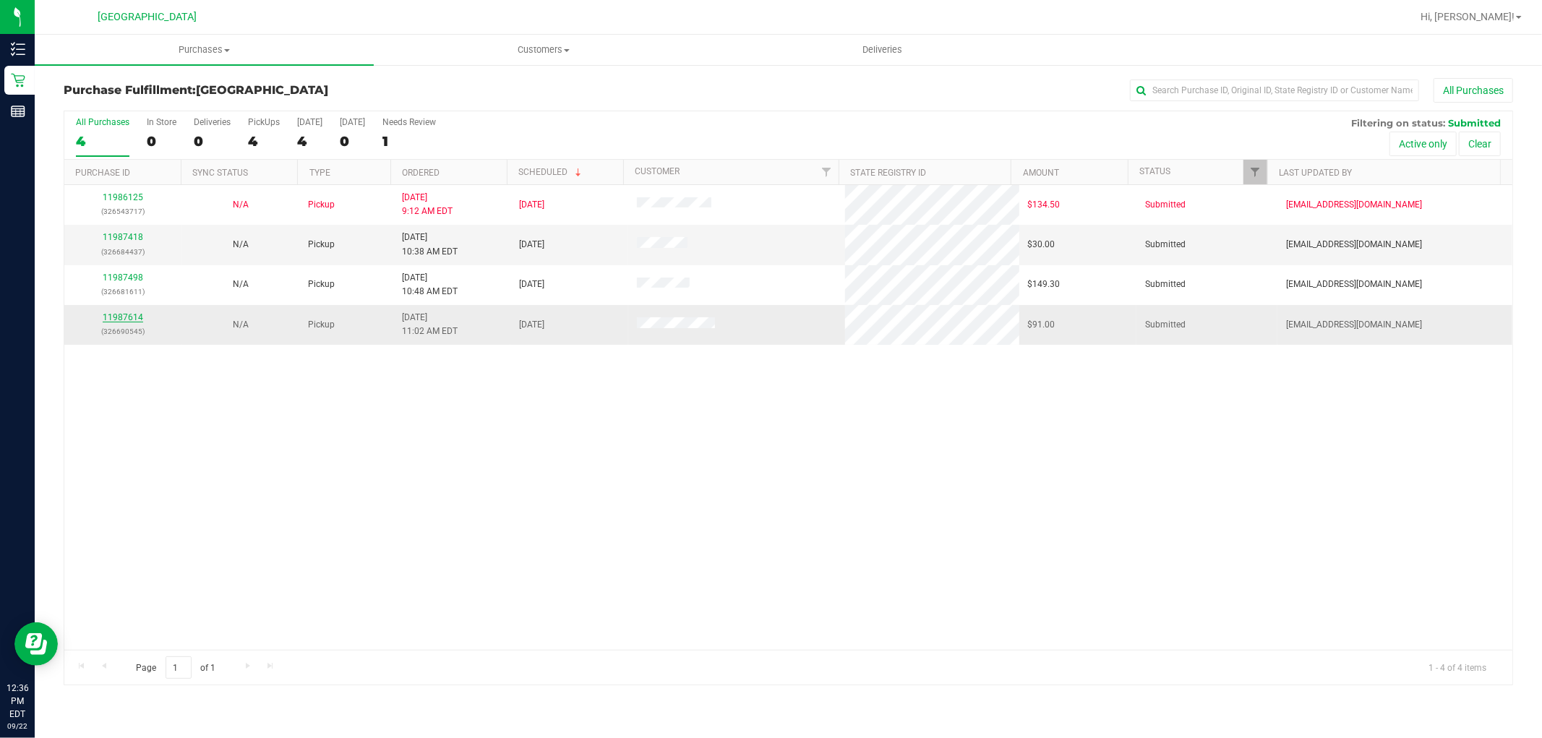
click at [138, 320] on link "11987614" at bounding box center [123, 317] width 40 height 10
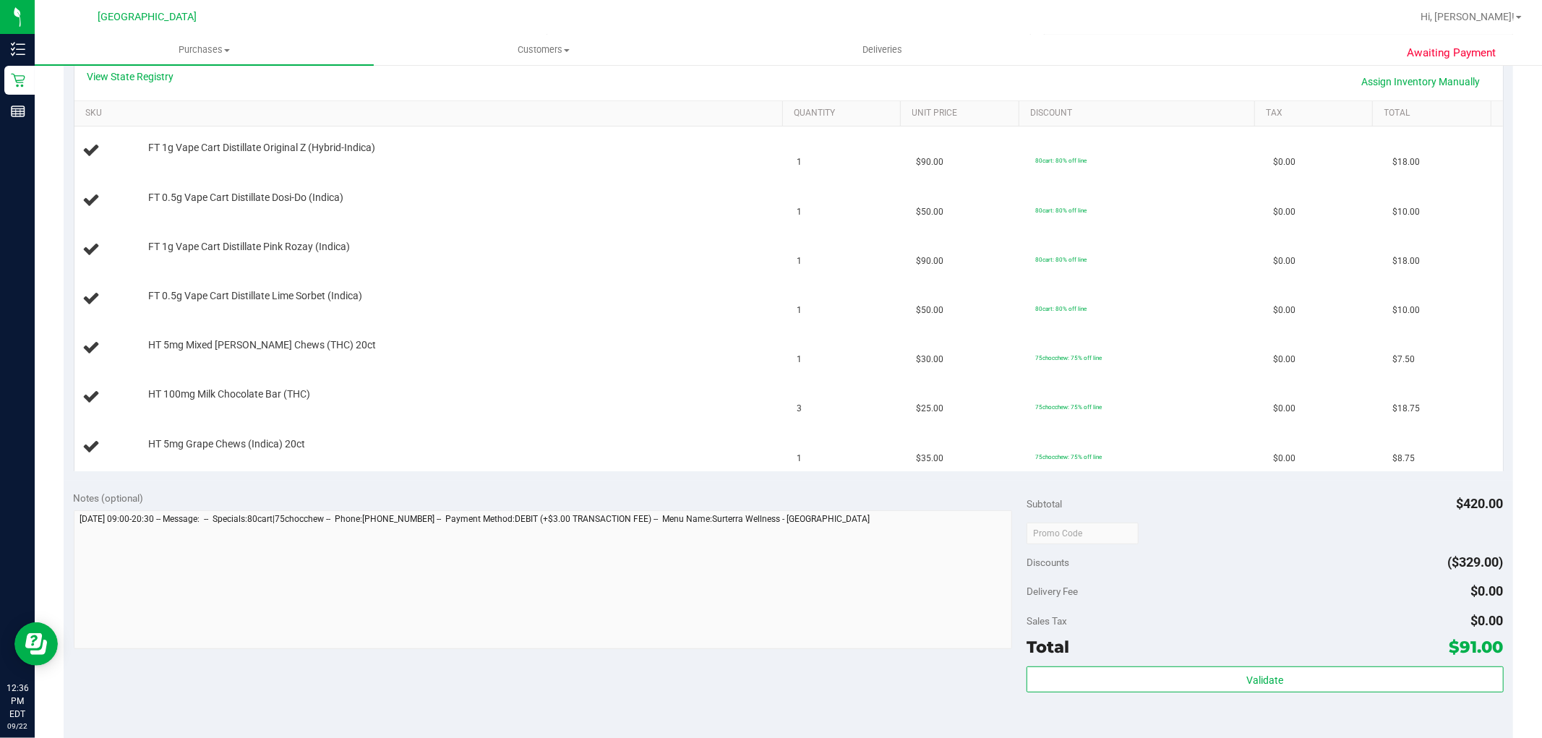
scroll to position [482, 0]
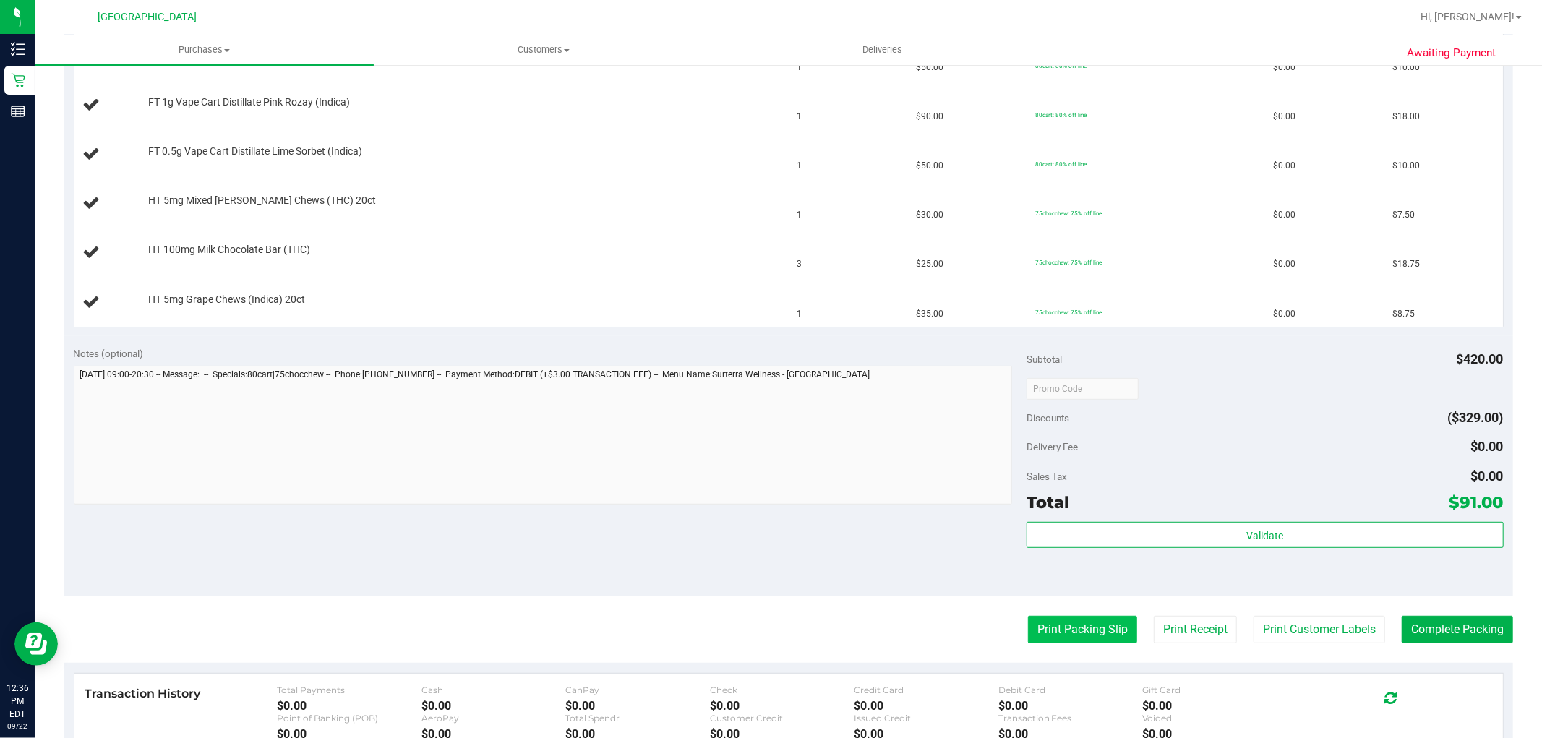
click at [1081, 633] on button "Print Packing Slip" at bounding box center [1082, 629] width 109 height 27
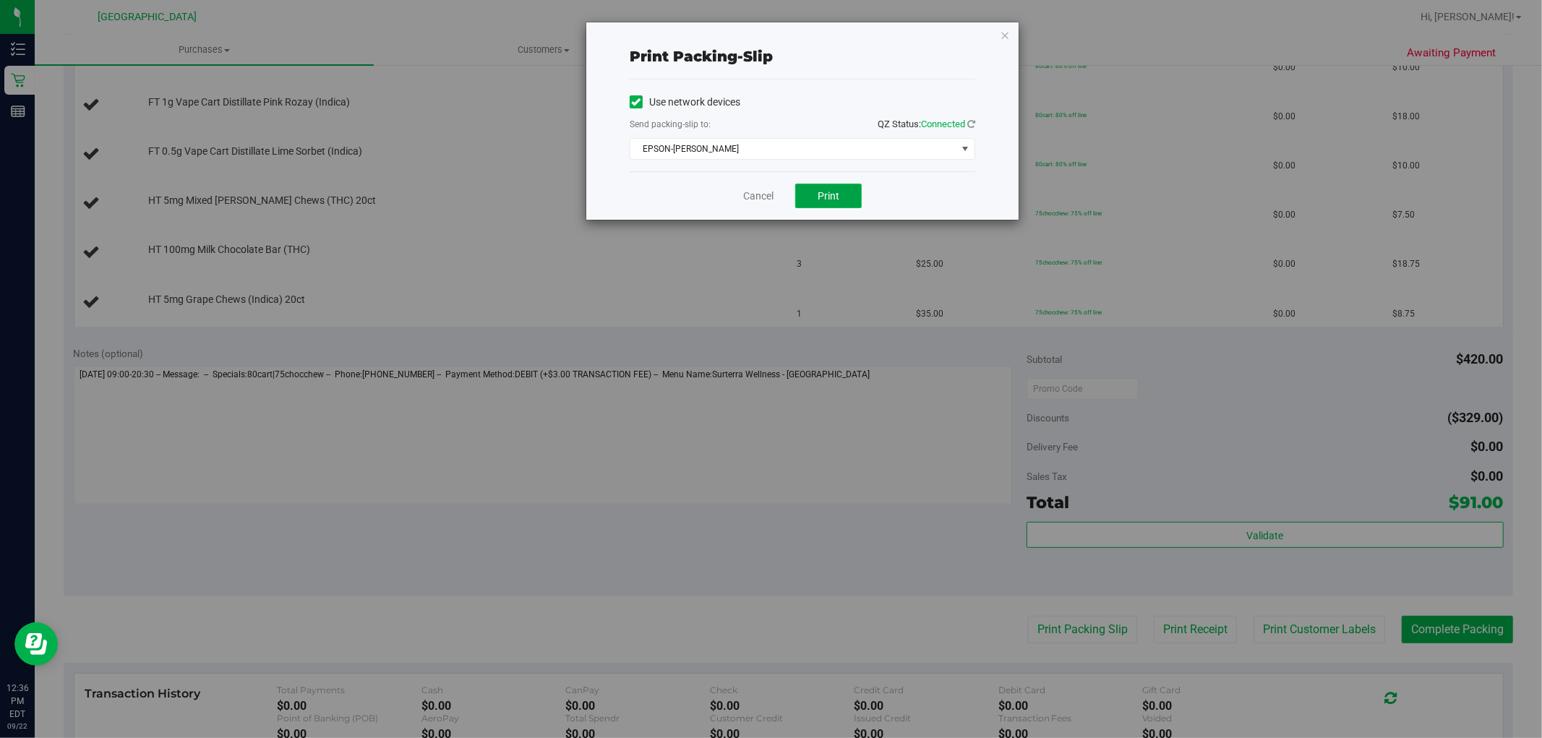
click at [834, 195] on span "Print" at bounding box center [829, 196] width 22 height 12
click at [1003, 33] on icon "button" at bounding box center [1005, 34] width 10 height 17
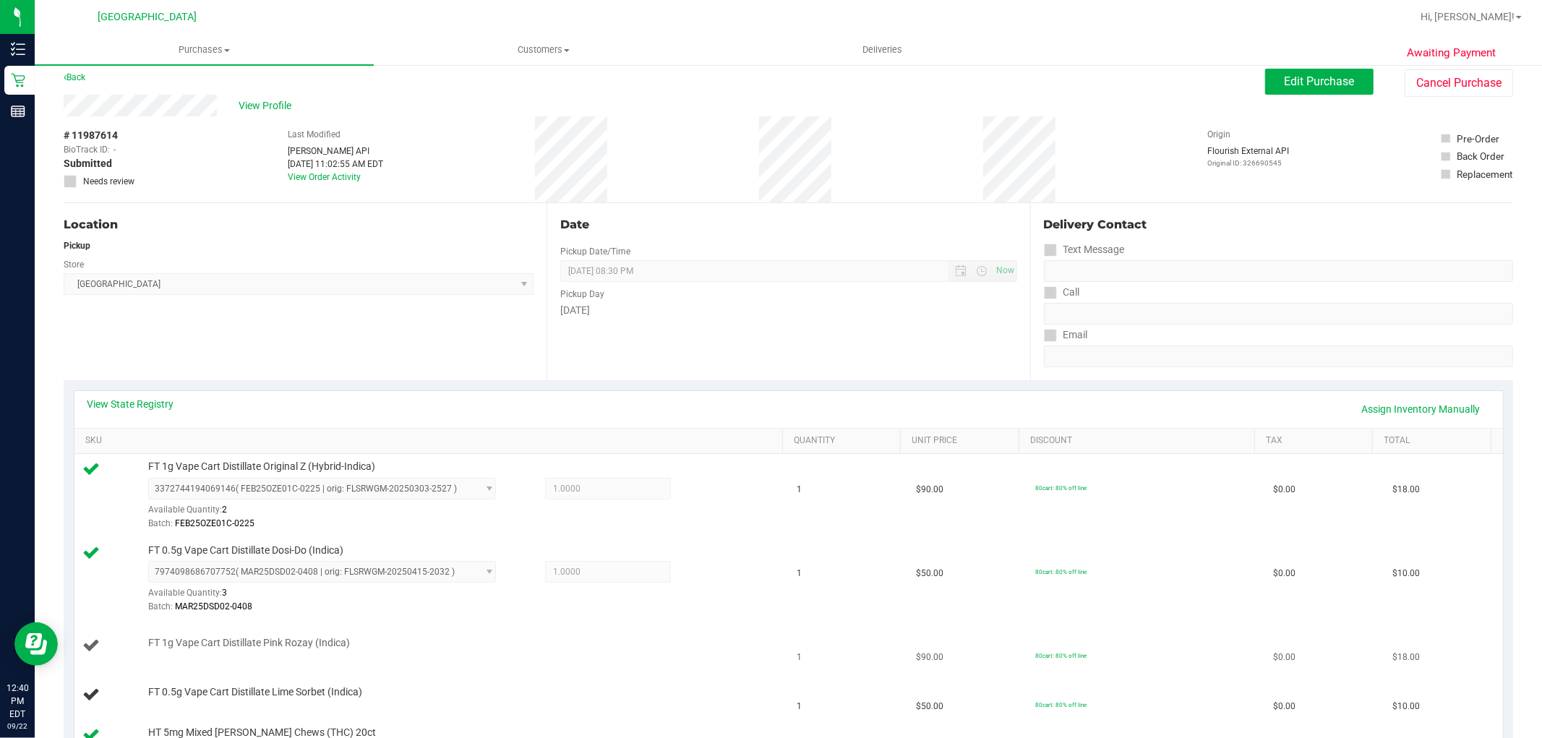
scroll to position [0, 0]
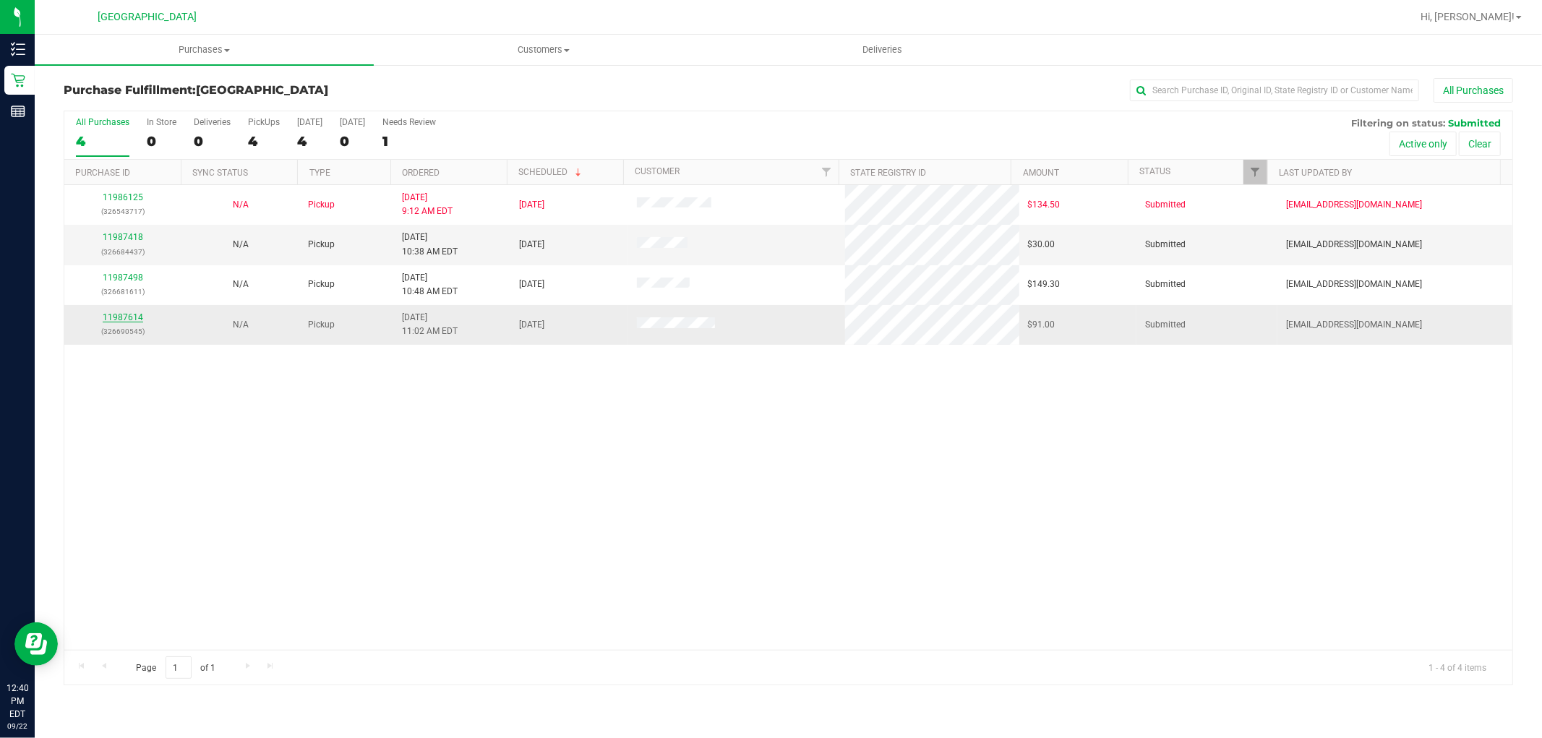
click at [136, 313] on link "11987614" at bounding box center [123, 317] width 40 height 10
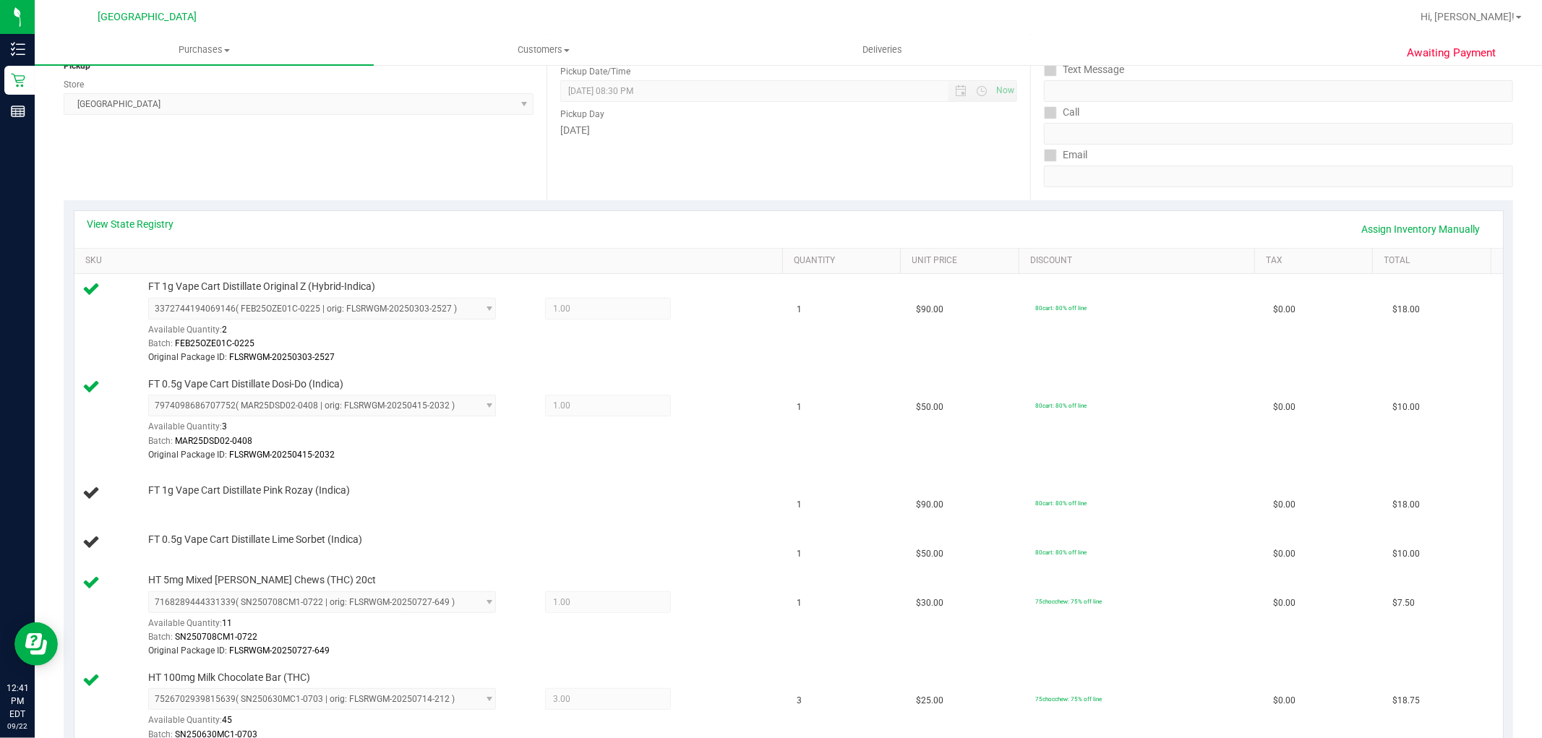
scroll to position [161, 0]
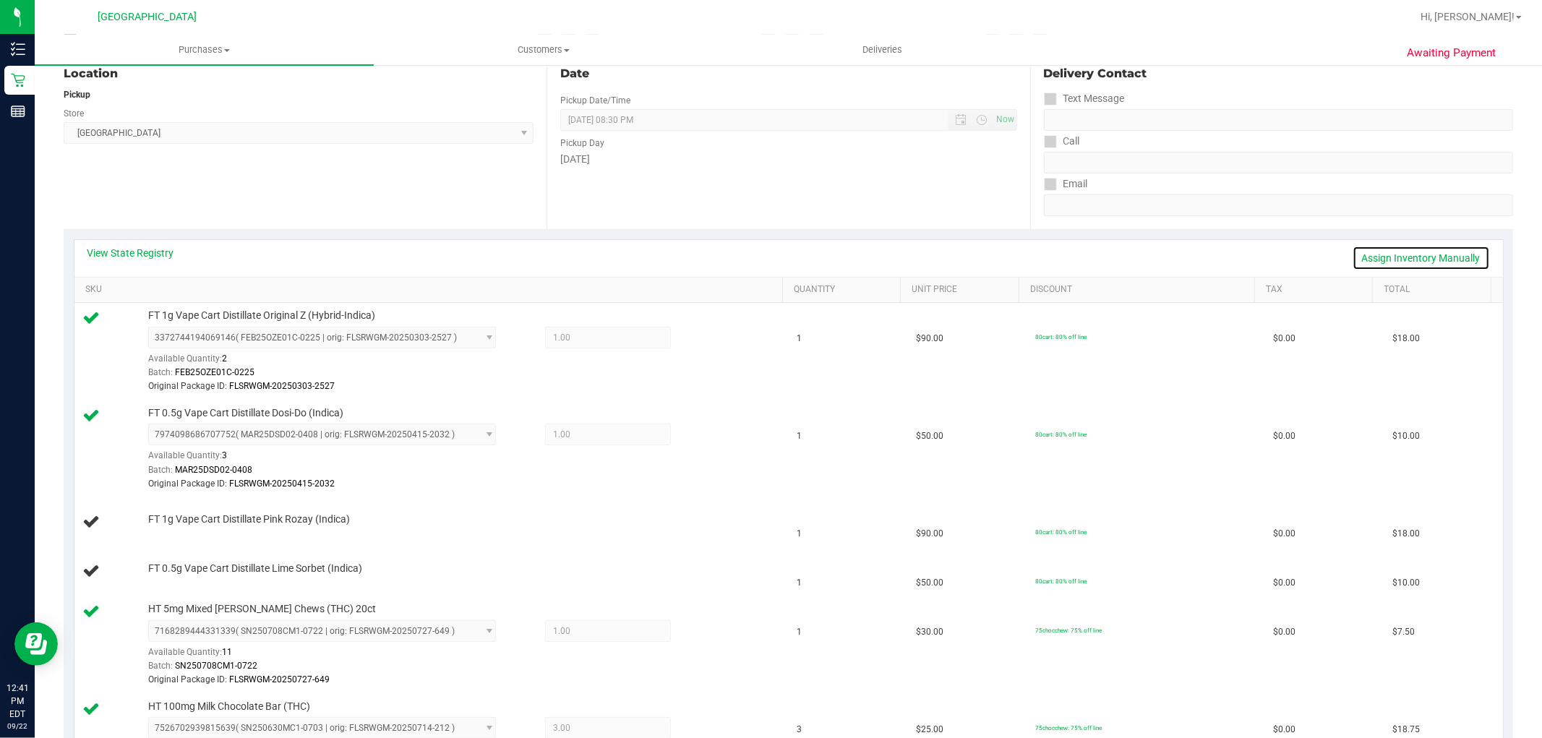
click at [1364, 257] on link "Assign Inventory Manually" at bounding box center [1421, 258] width 137 height 25
click at [91, 516] on icon at bounding box center [91, 516] width 17 height 17
click at [1455, 255] on link "Save & Exit" at bounding box center [1456, 258] width 68 height 25
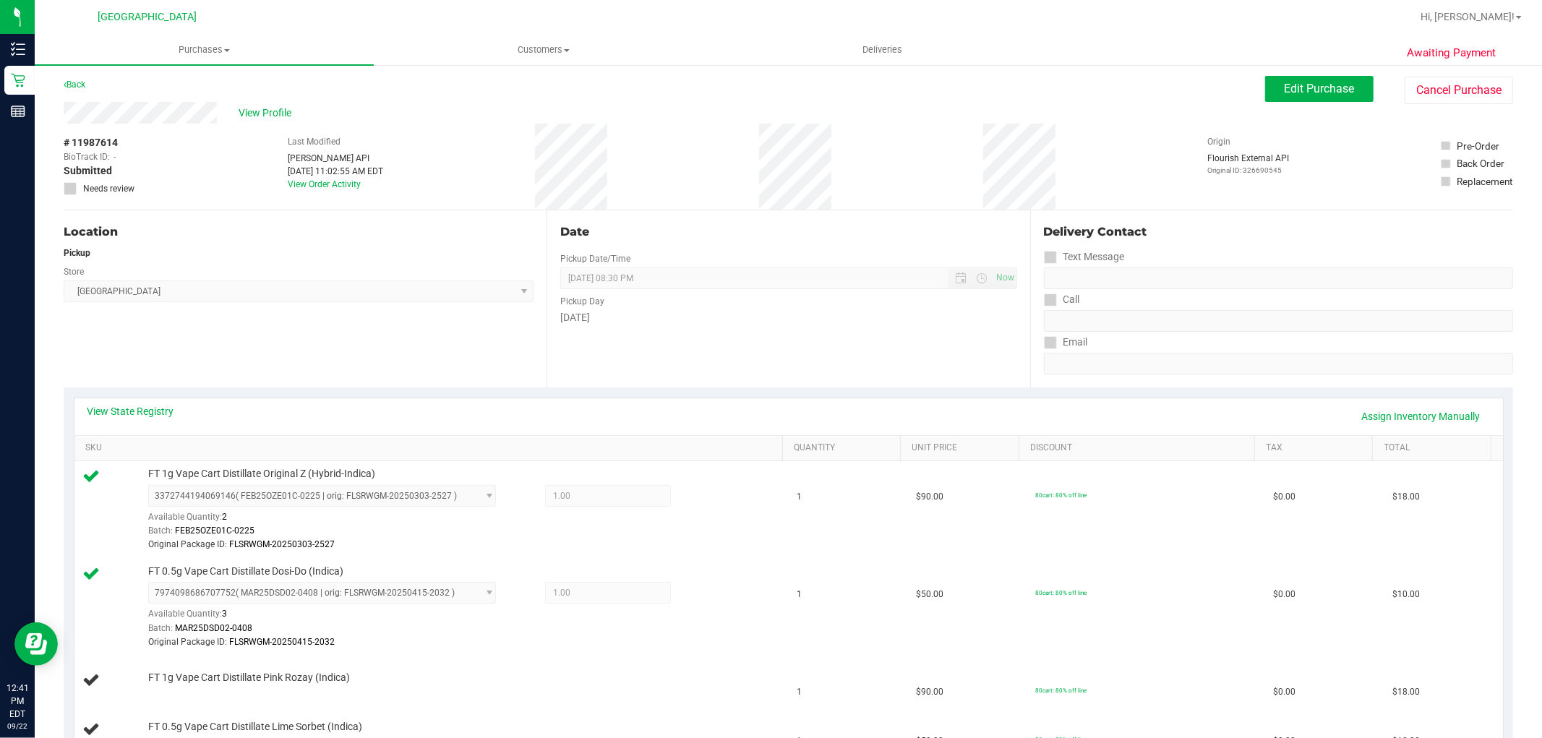
scroll to position [0, 0]
click at [1341, 96] on span "Edit Purchase" at bounding box center [1320, 91] width 70 height 14
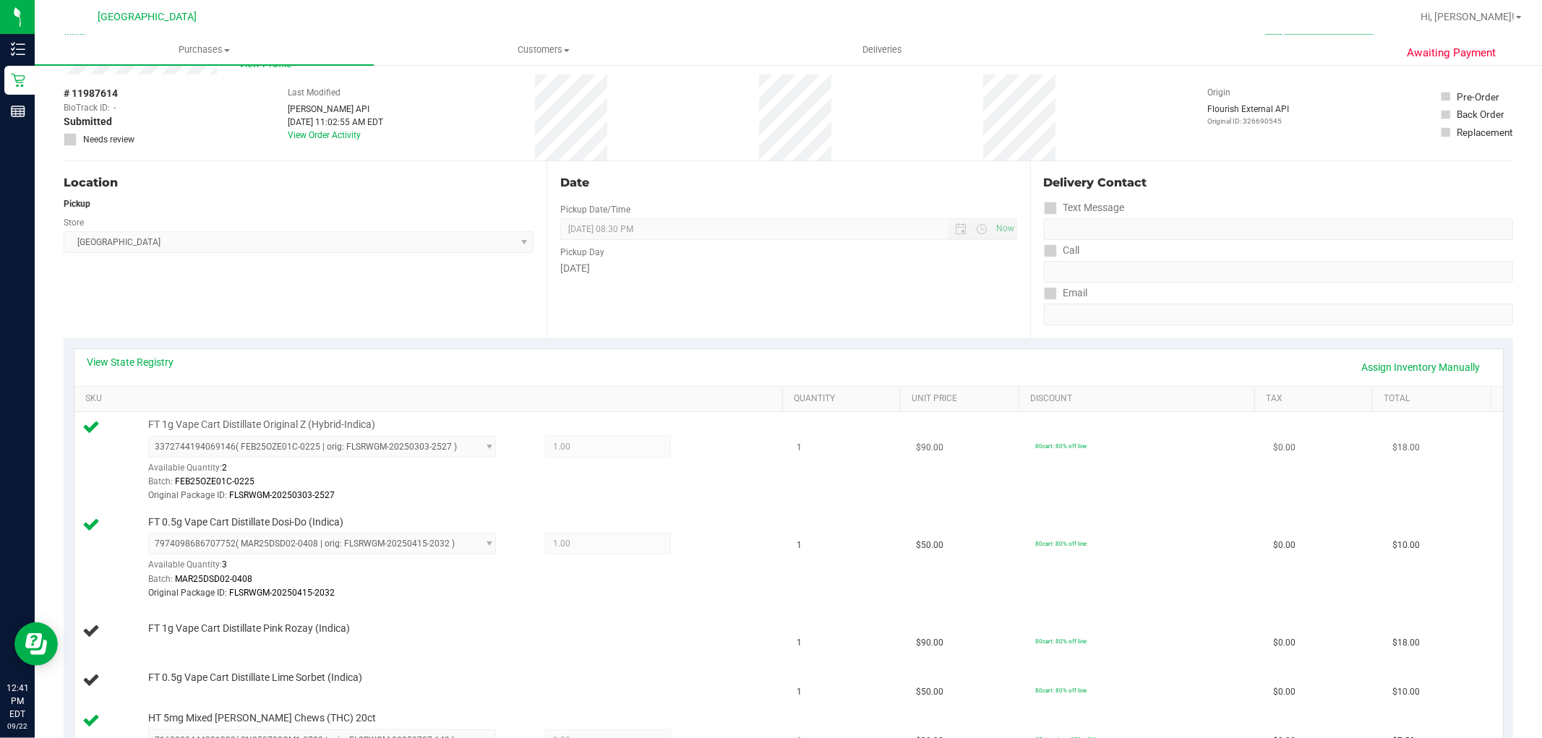
scroll to position [80, 0]
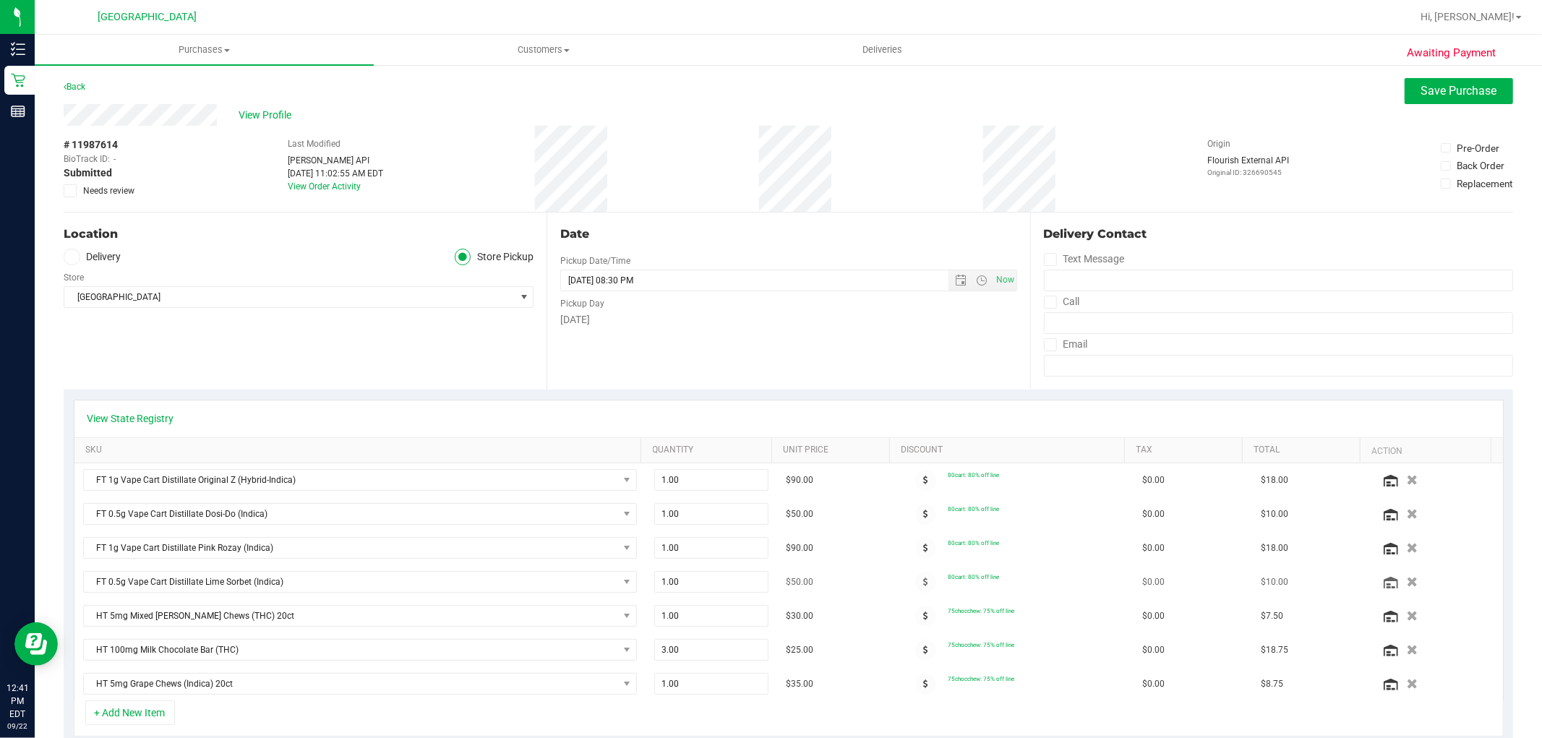
scroll to position [80, 0]
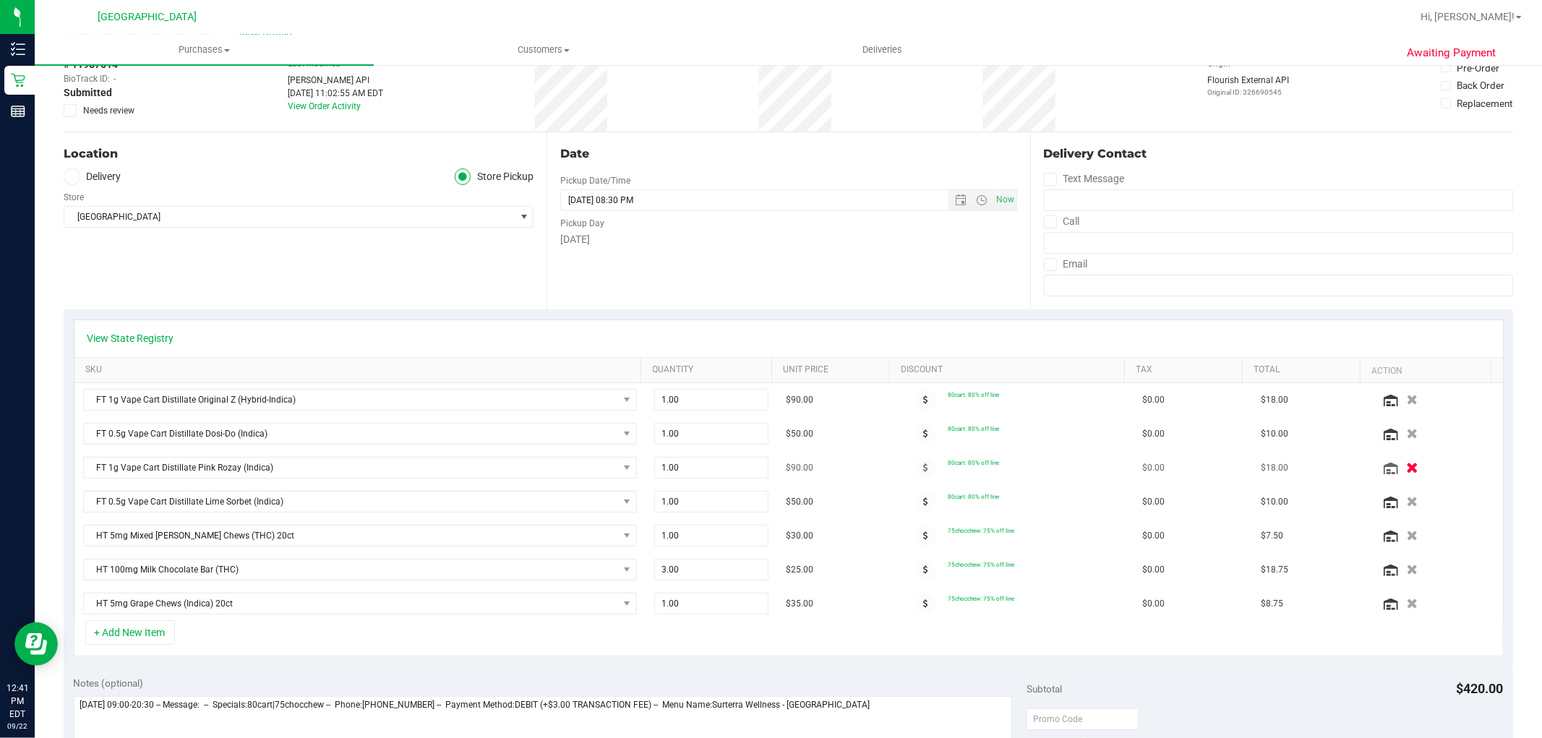
click at [1406, 466] on icon "button" at bounding box center [1412, 468] width 12 height 11
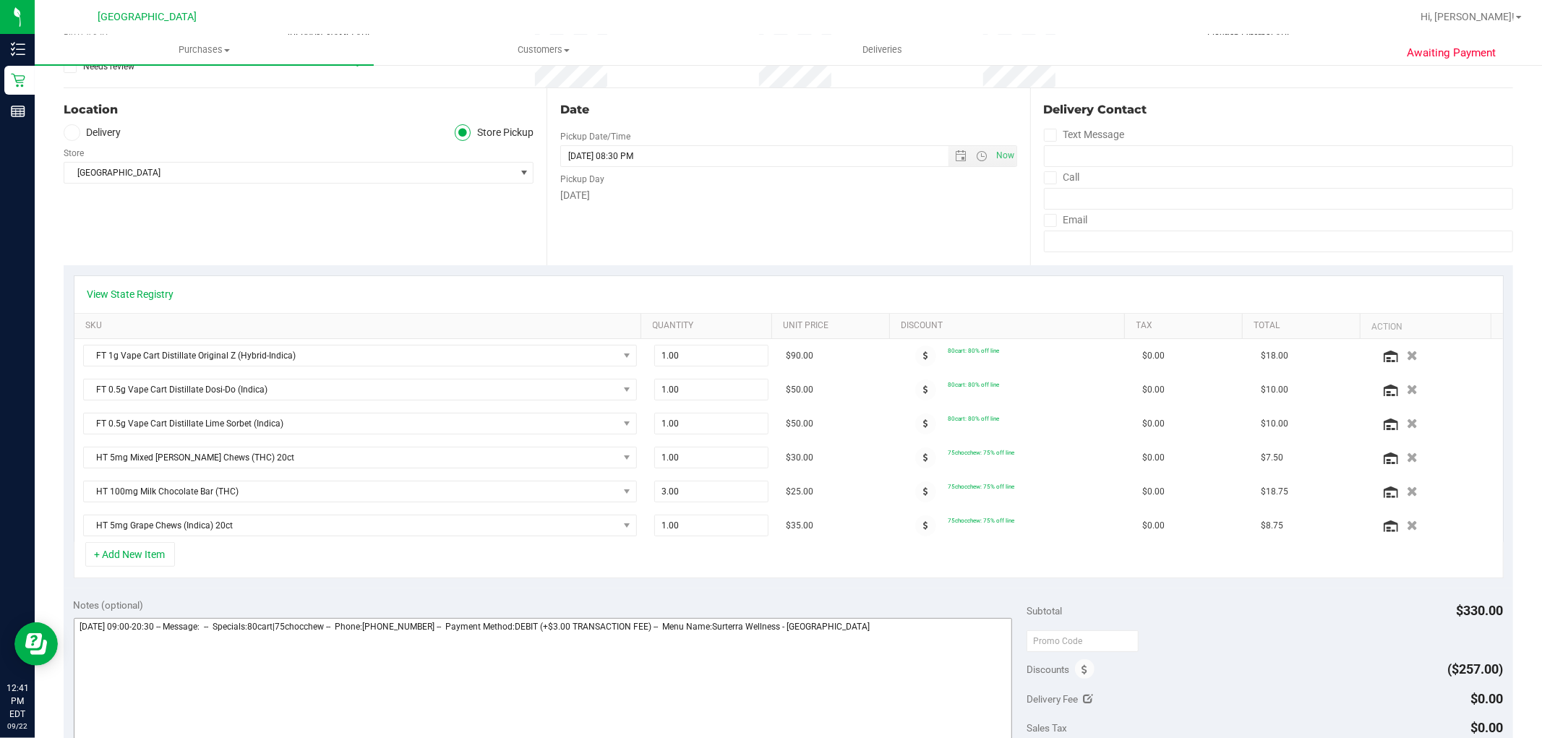
scroll to position [161, 0]
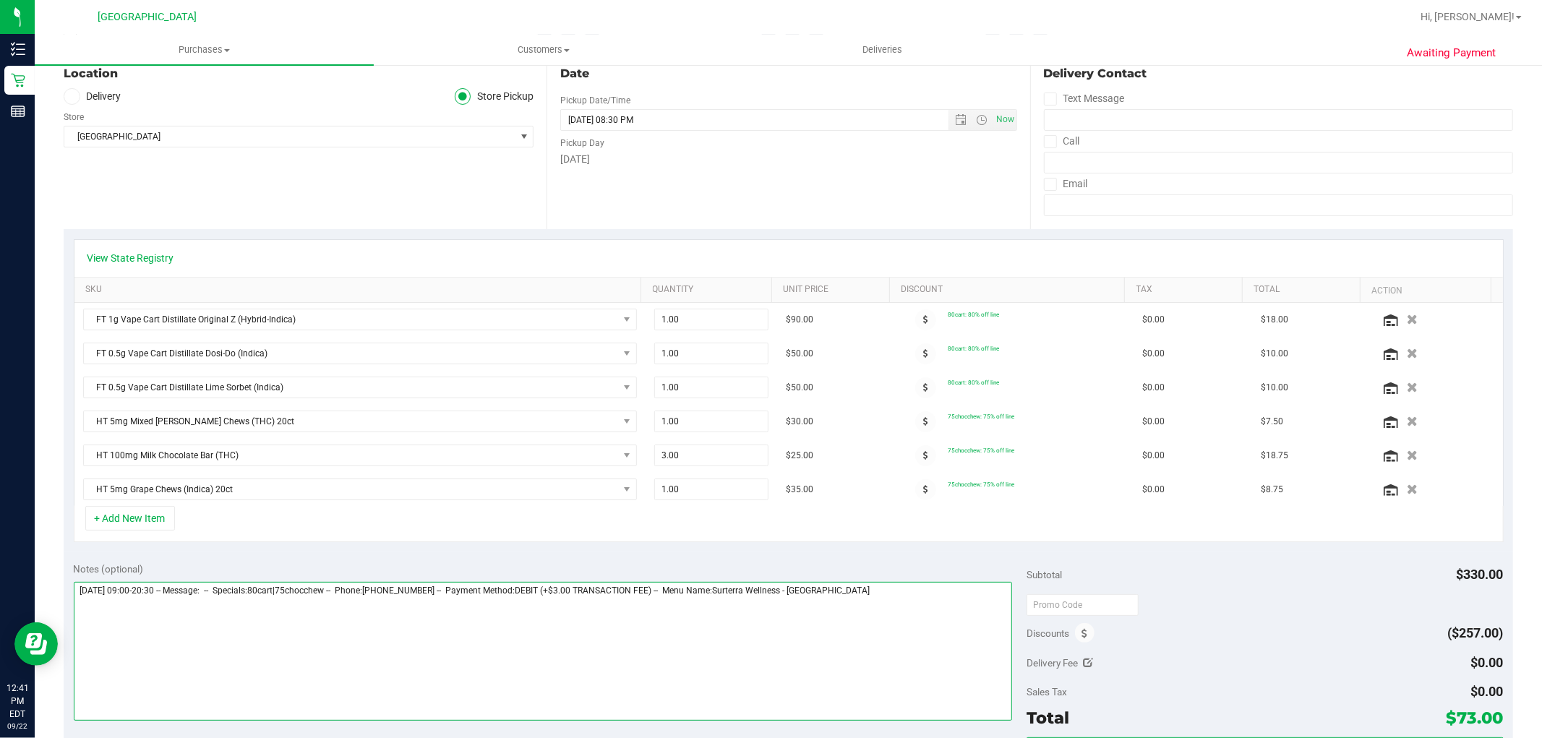
click at [634, 637] on textarea at bounding box center [543, 651] width 939 height 139
click at [895, 637] on textarea at bounding box center [543, 651] width 939 height 139
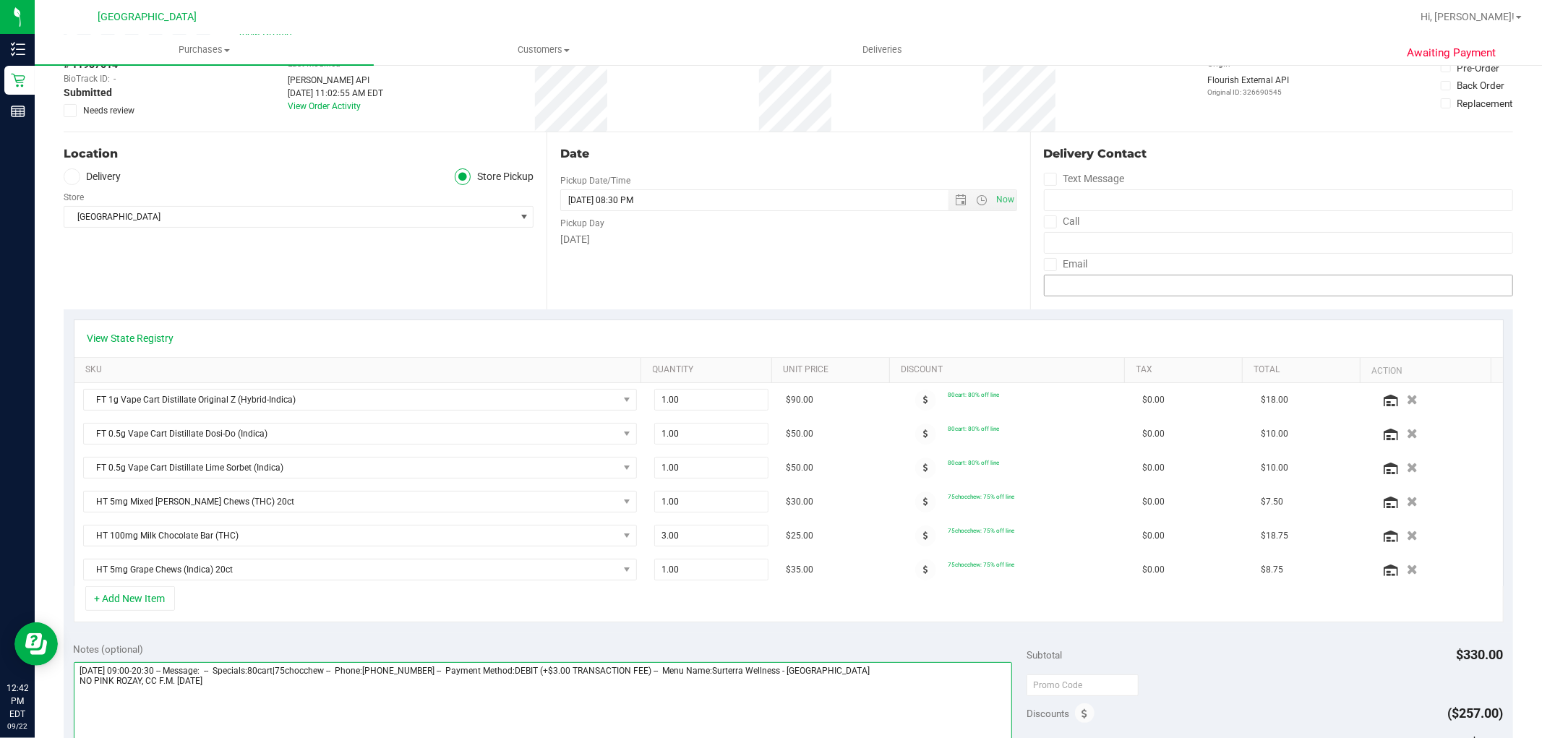
scroll to position [0, 0]
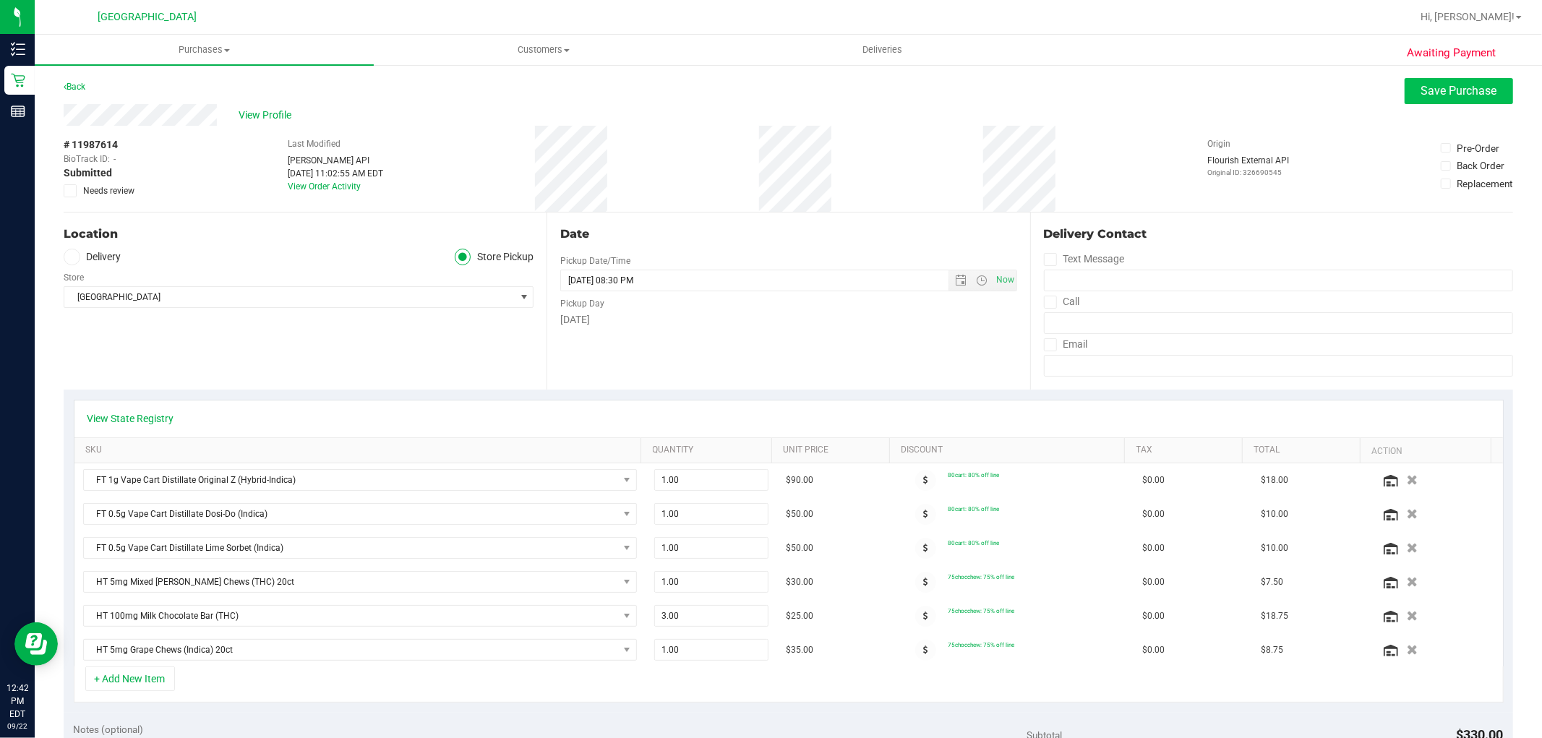
type textarea "[DATE] 09:00-20:30 -- Message: -- Specials:80cart|75chocchew -- Phone:[PHONE_NU…"
click at [1422, 95] on span "Save Purchase" at bounding box center [1460, 91] width 76 height 14
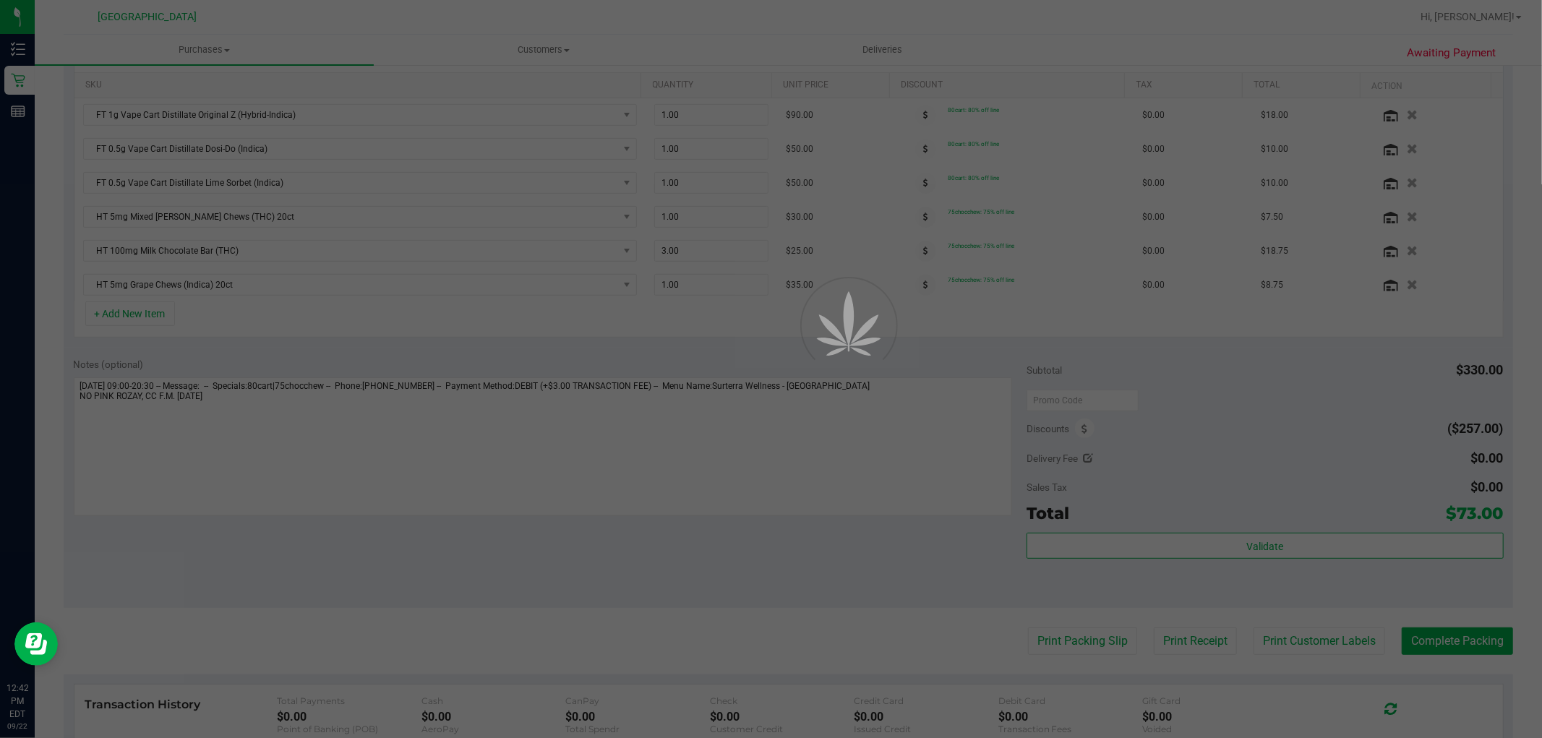
scroll to position [401, 0]
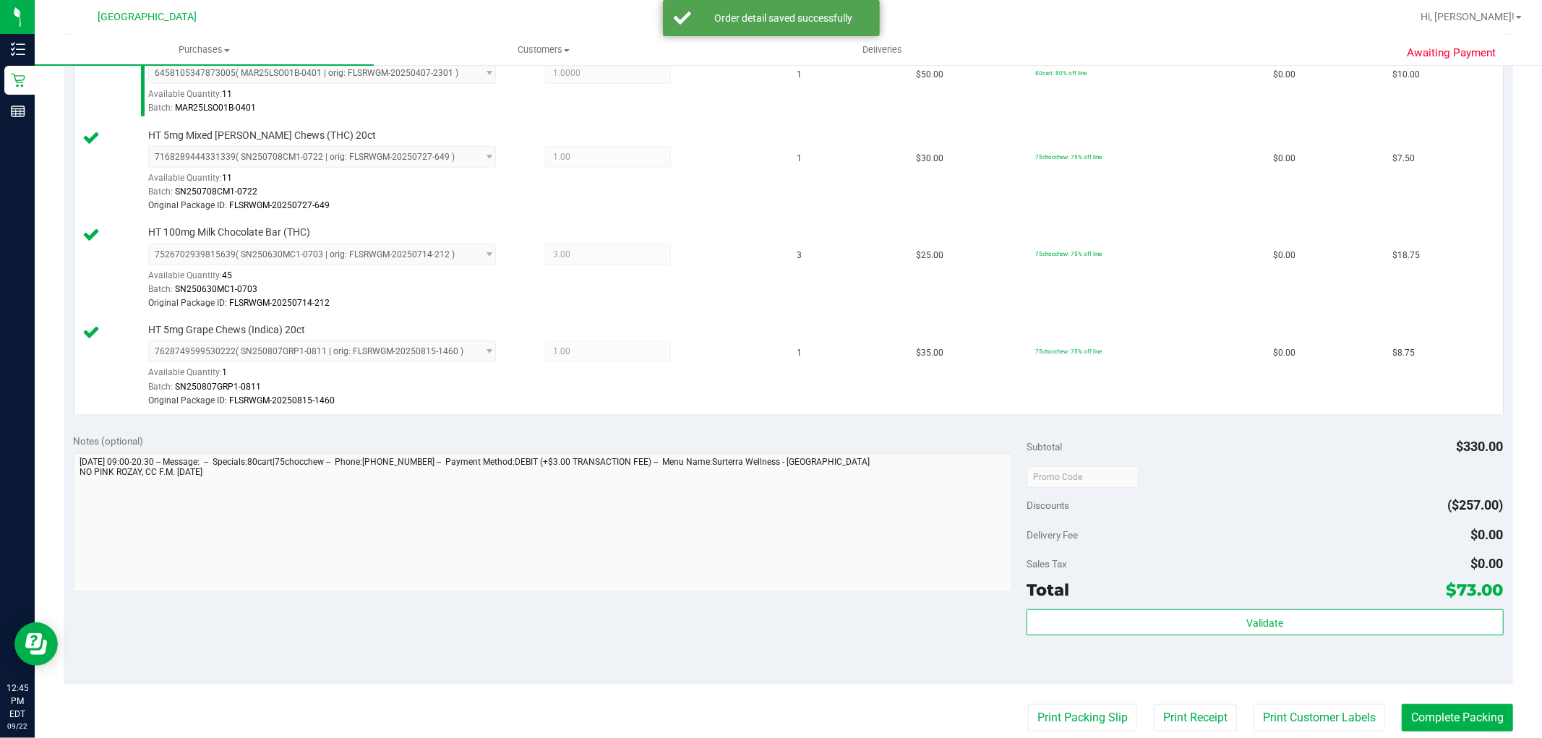
scroll to position [642, 0]
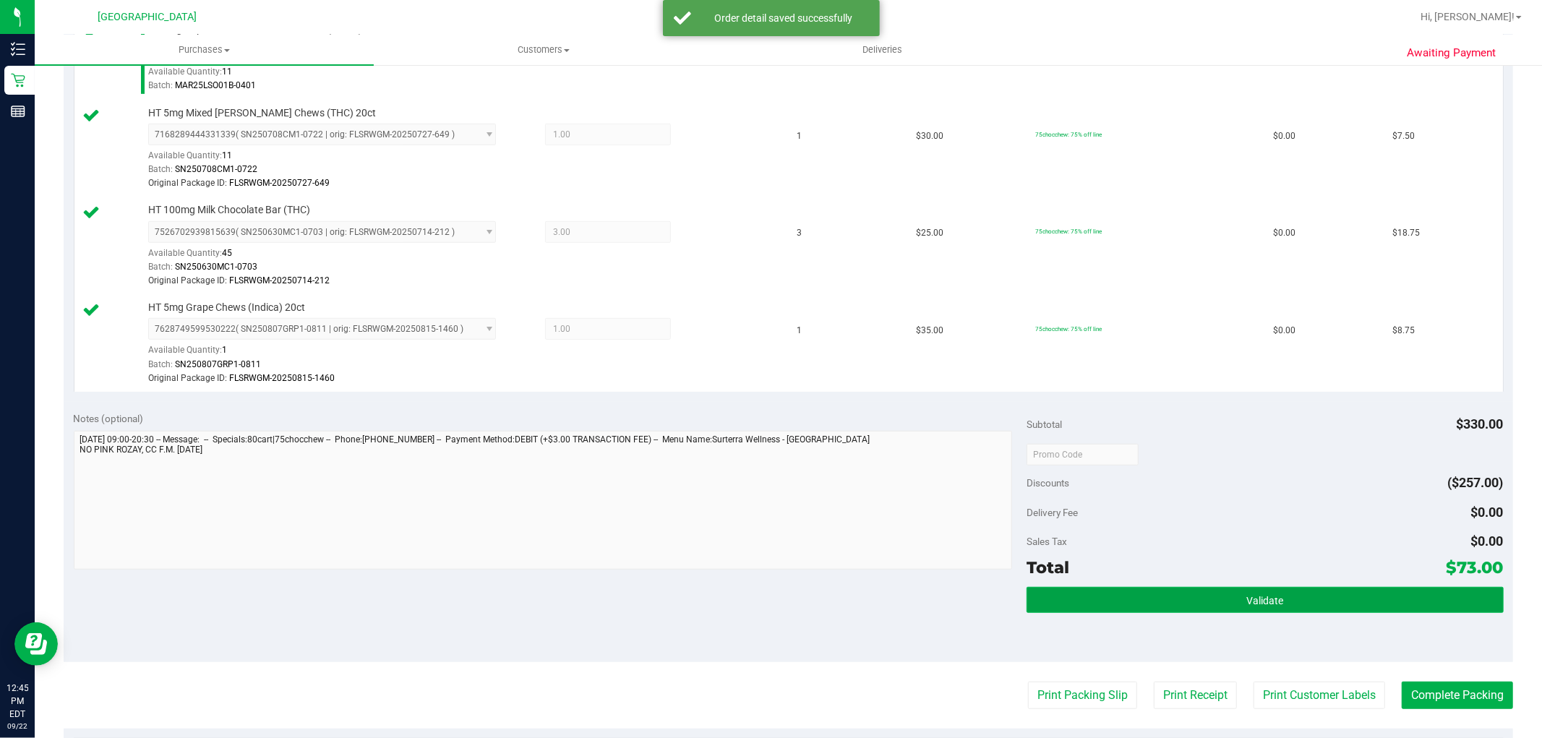
click at [1123, 600] on button "Validate" at bounding box center [1265, 600] width 476 height 26
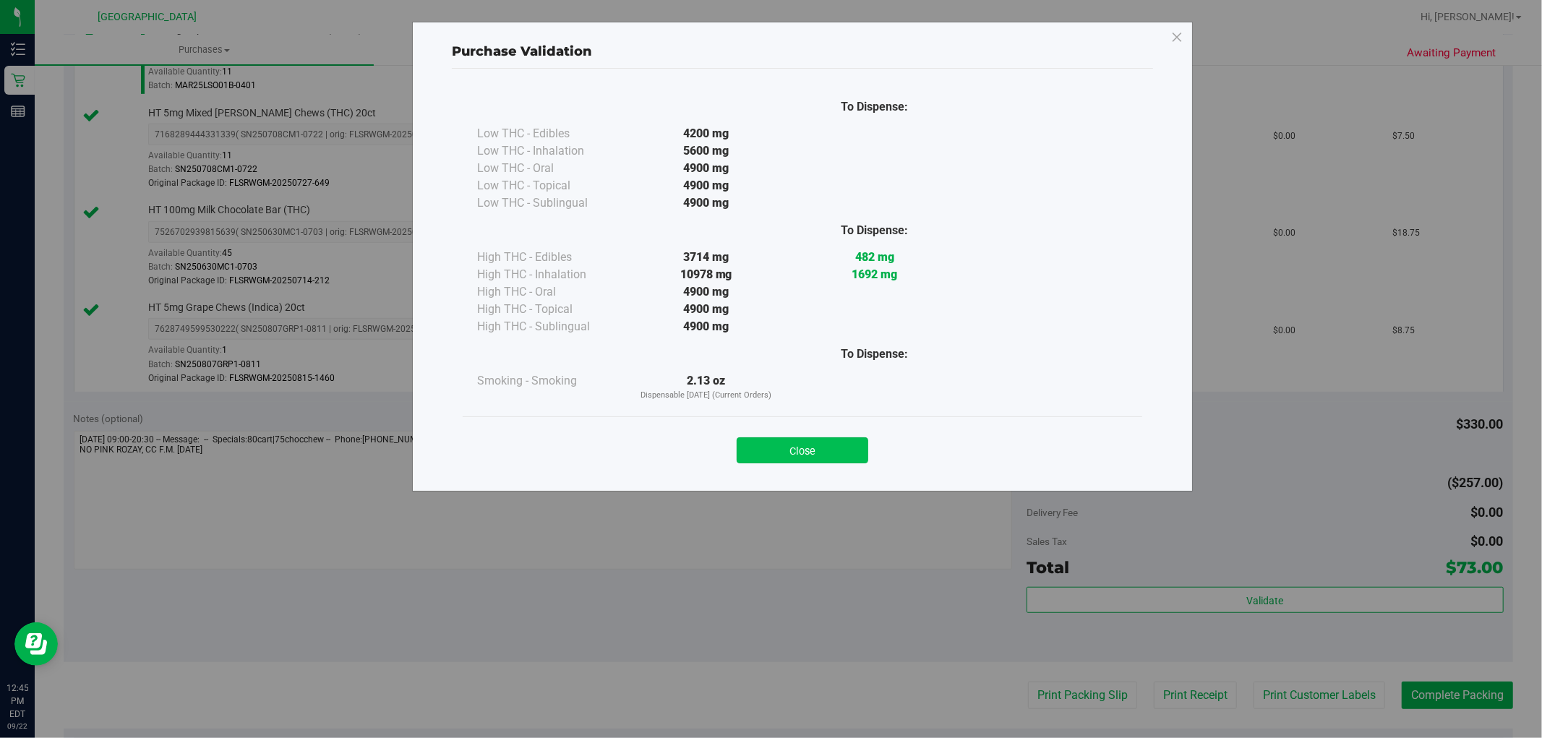
click at [839, 458] on button "Close" at bounding box center [803, 450] width 132 height 26
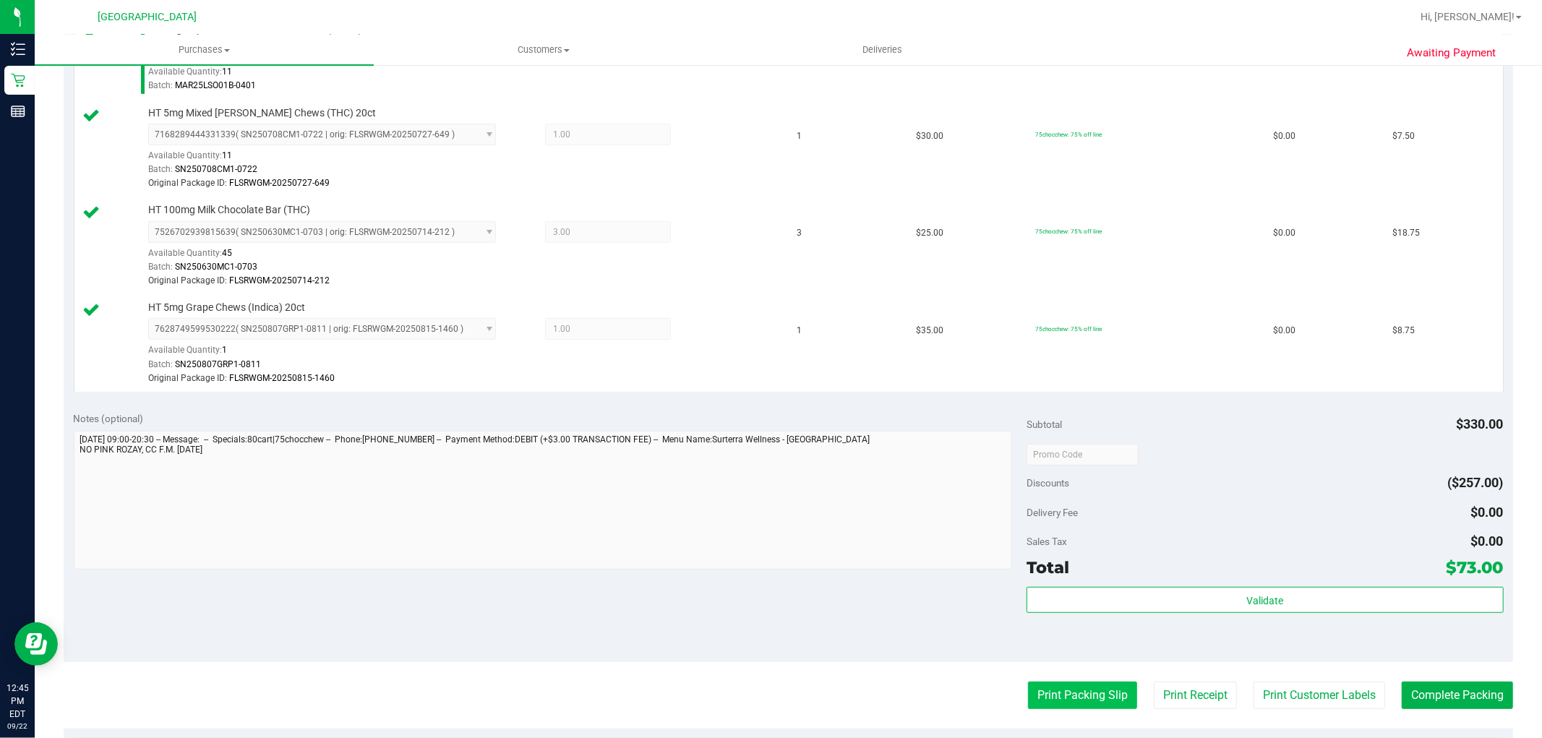
click at [1028, 687] on button "Print Packing Slip" at bounding box center [1082, 695] width 109 height 27
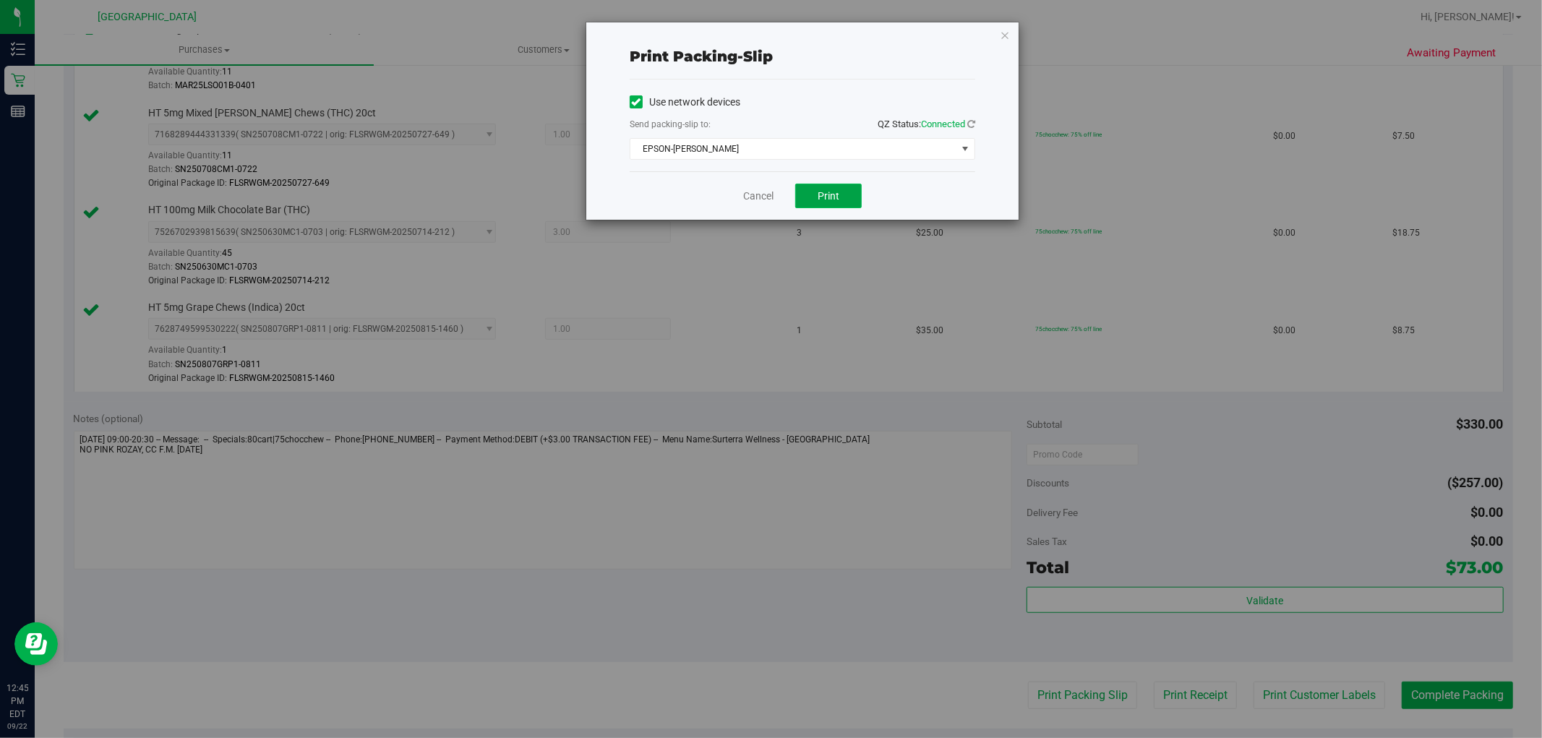
click at [832, 191] on span "Print" at bounding box center [829, 196] width 22 height 12
click at [1007, 33] on icon "button" at bounding box center [1005, 34] width 10 height 17
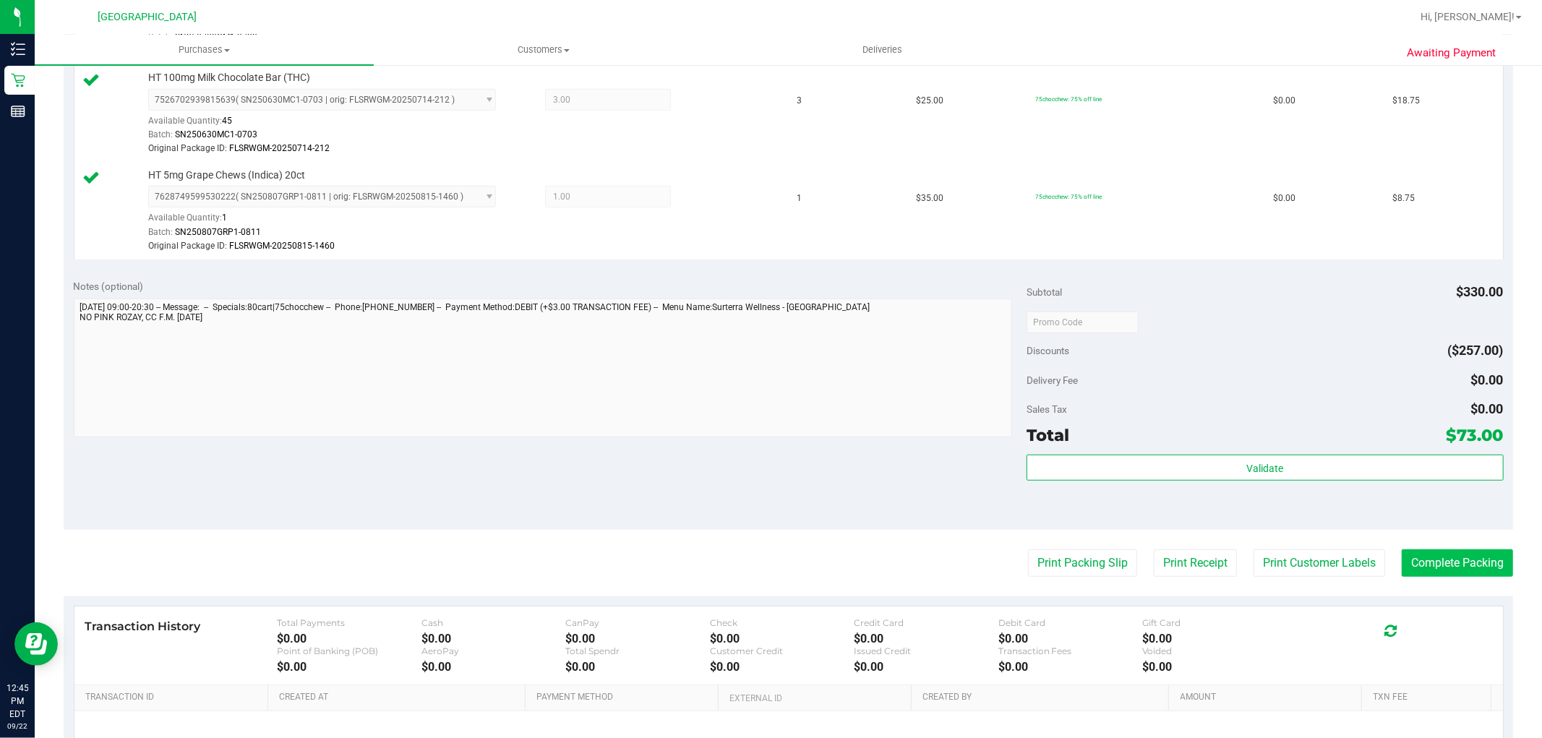
scroll to position [803, 0]
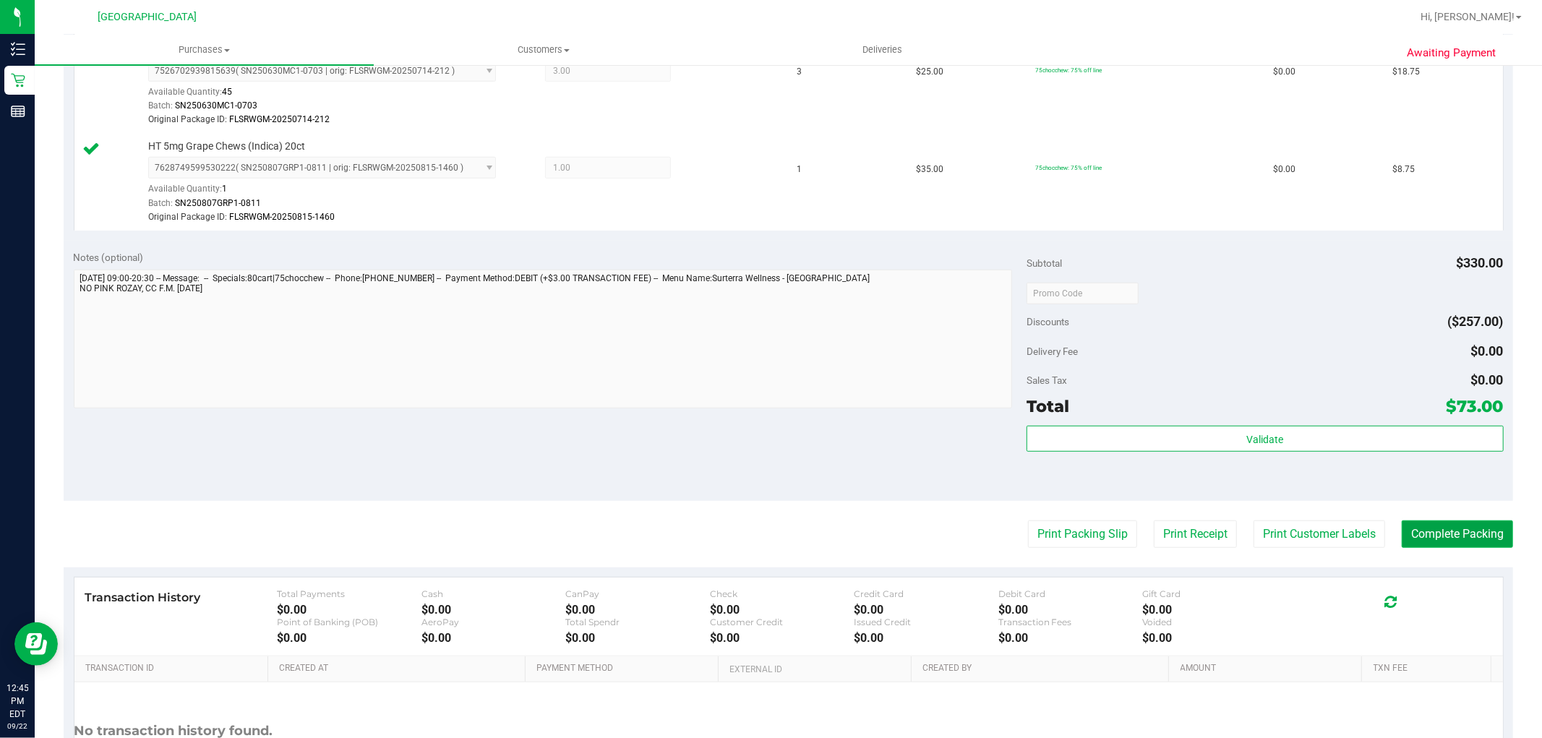
click at [1433, 540] on button "Complete Packing" at bounding box center [1457, 534] width 111 height 27
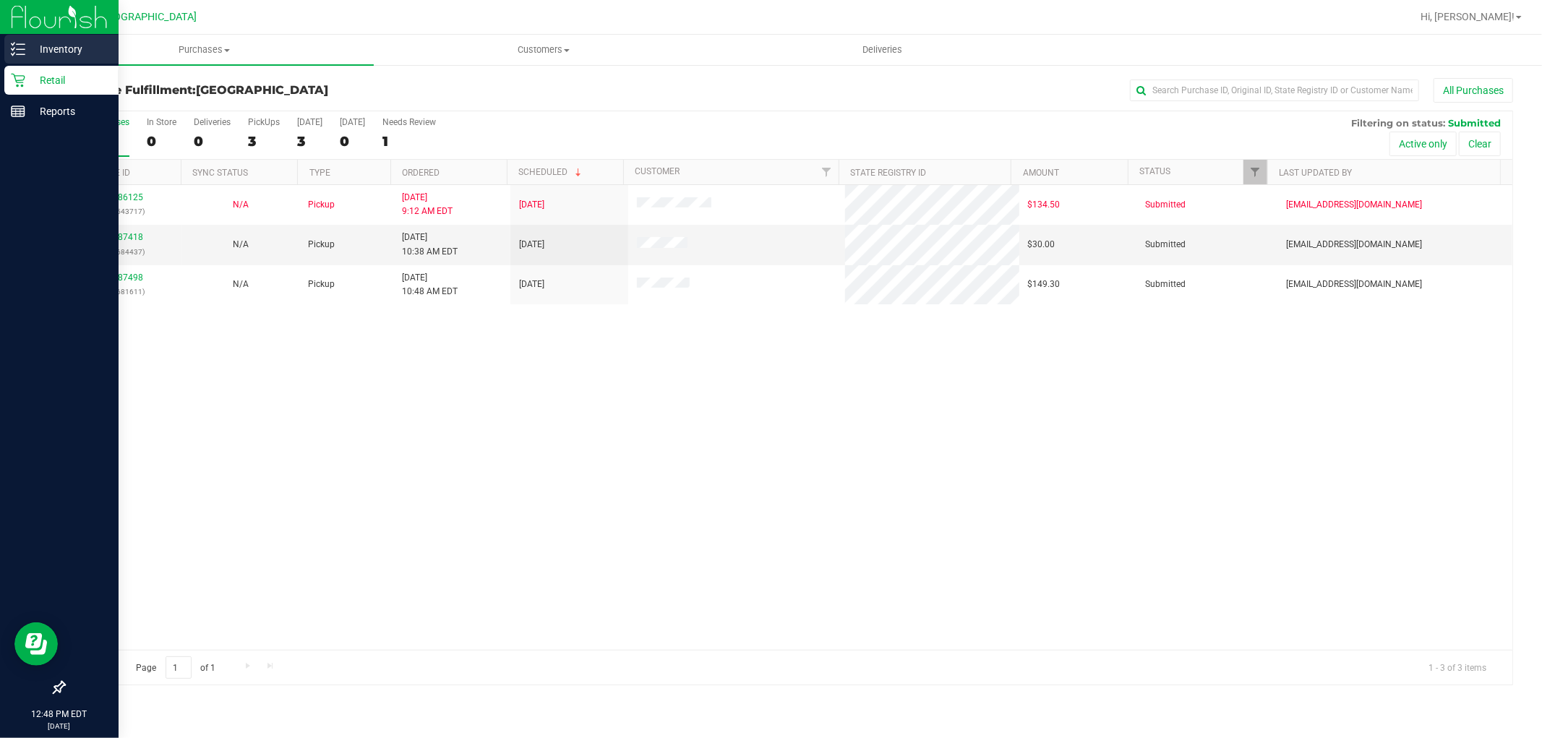
click at [9, 41] on div "Inventory" at bounding box center [61, 49] width 114 height 29
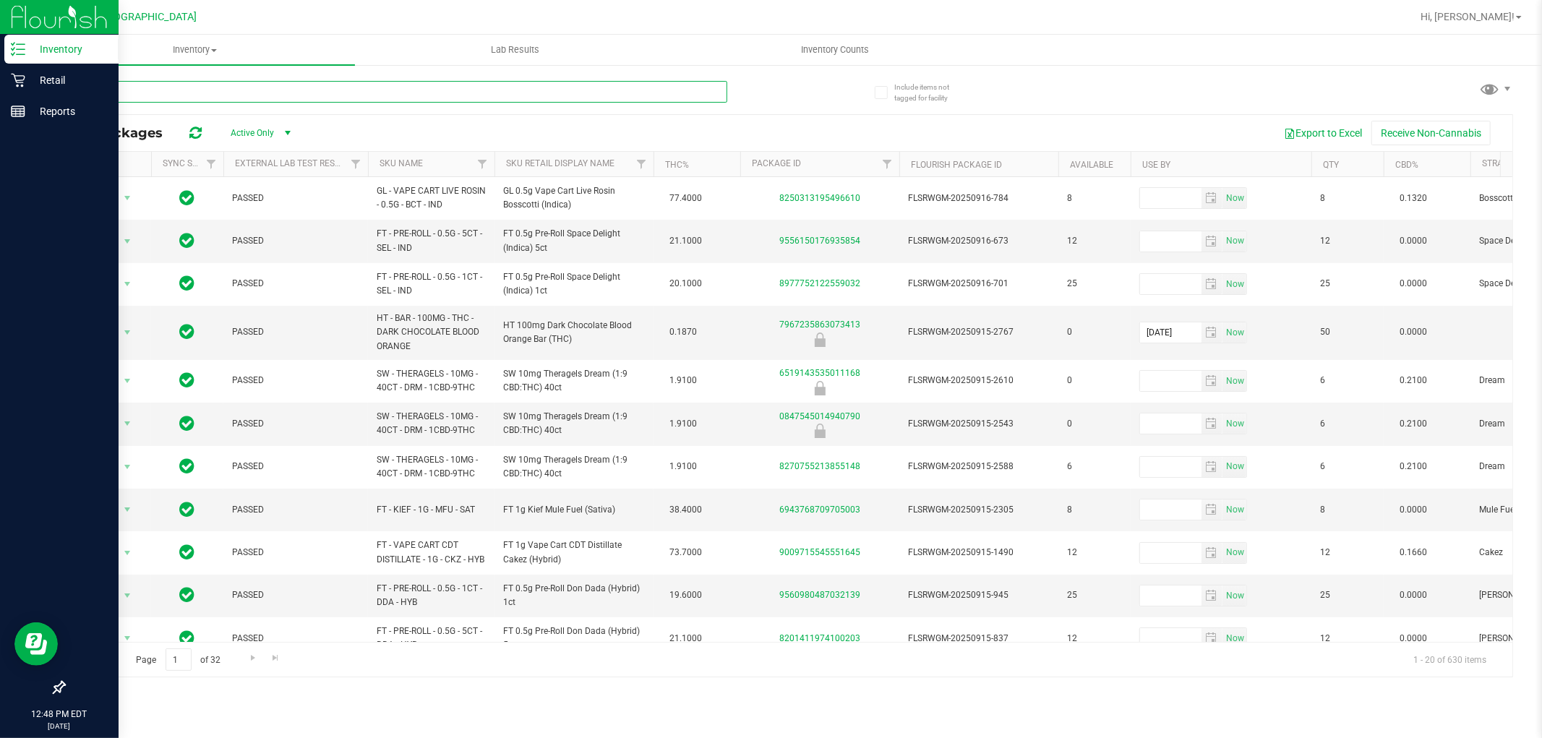
click at [581, 87] on input "text" at bounding box center [396, 92] width 664 height 22
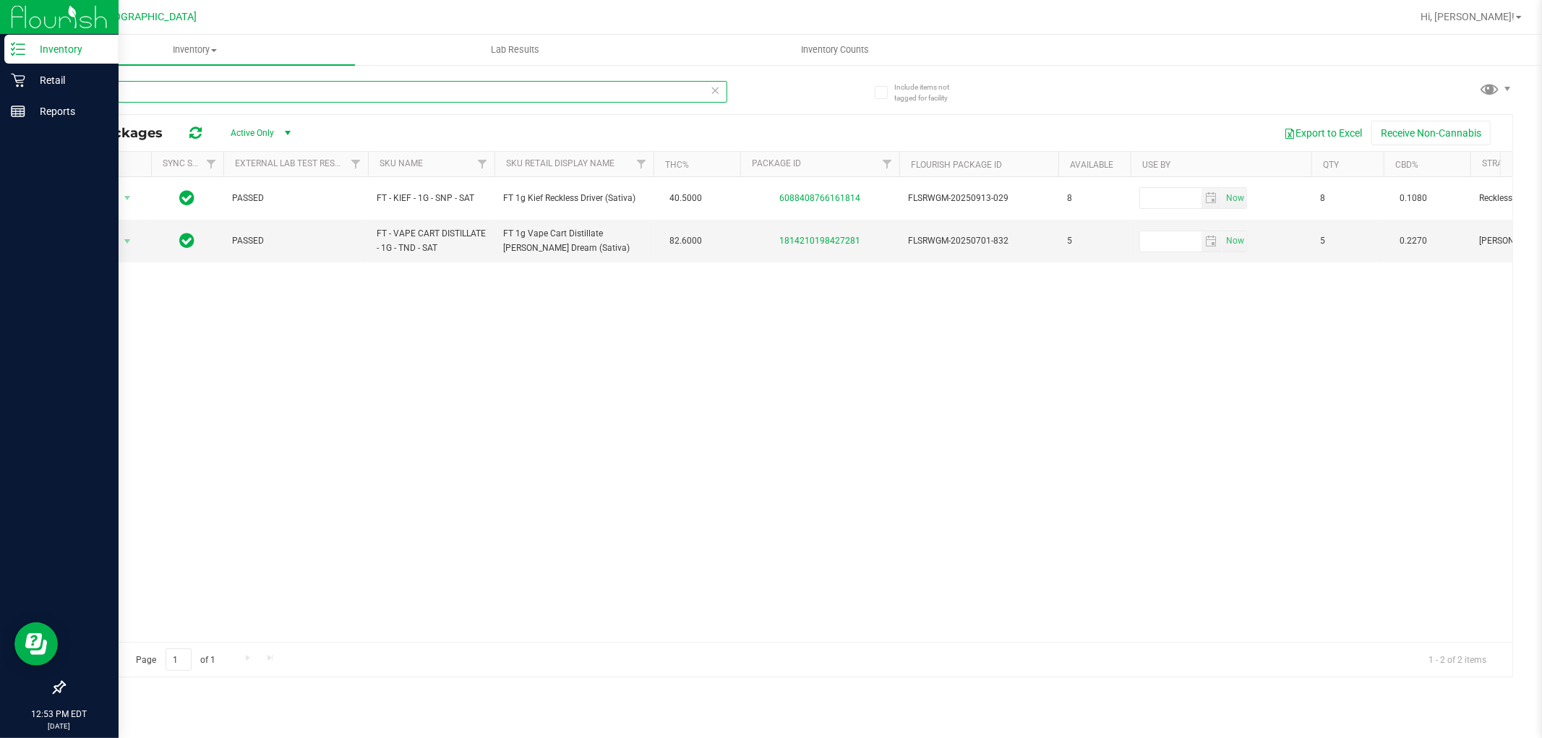
type input "1"
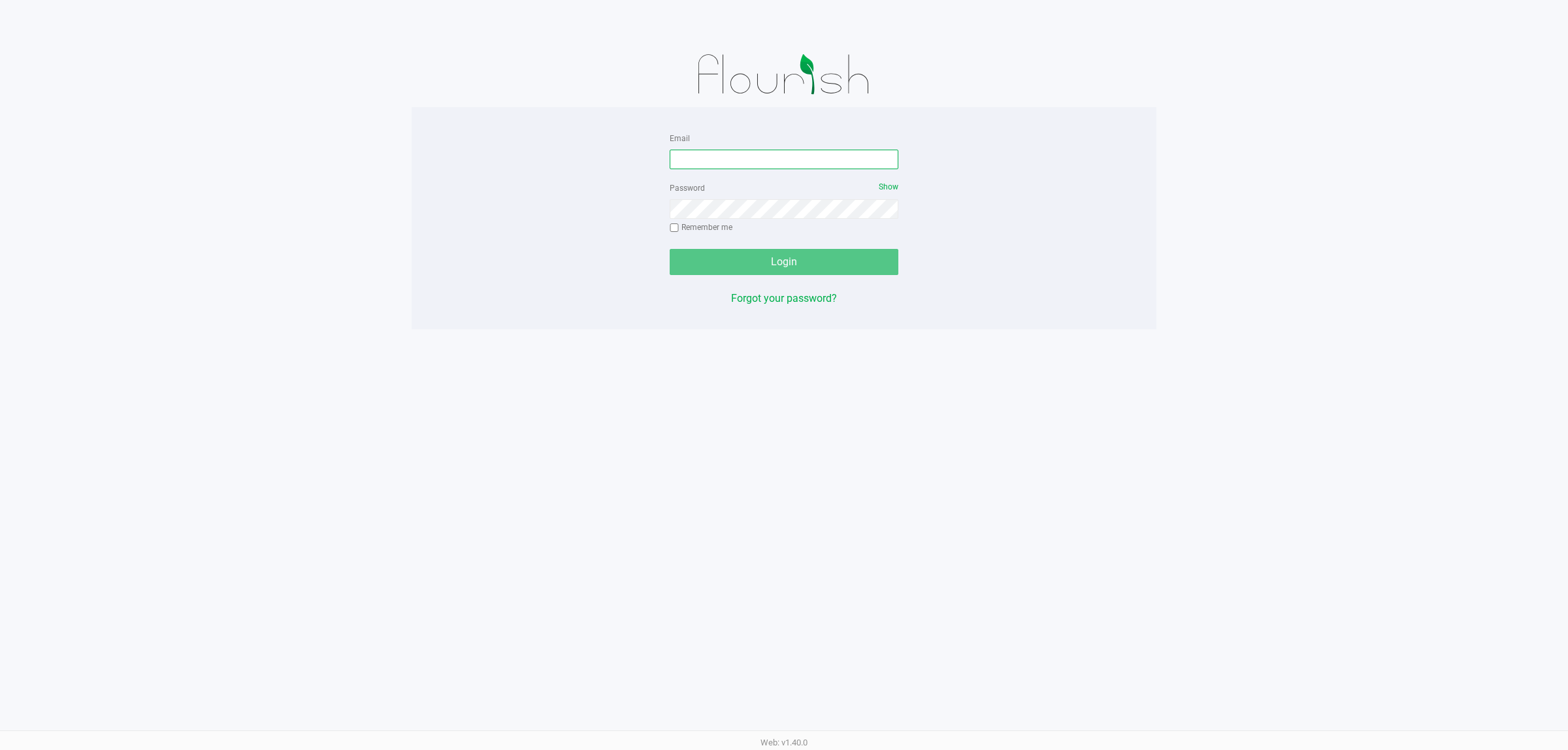
click at [775, 157] on input "Email" at bounding box center [784, 160] width 229 height 20
type input "[EMAIL_ADDRESS][DOMAIN_NAME]"
click at [670, 248] on button "Login" at bounding box center [784, 261] width 229 height 26
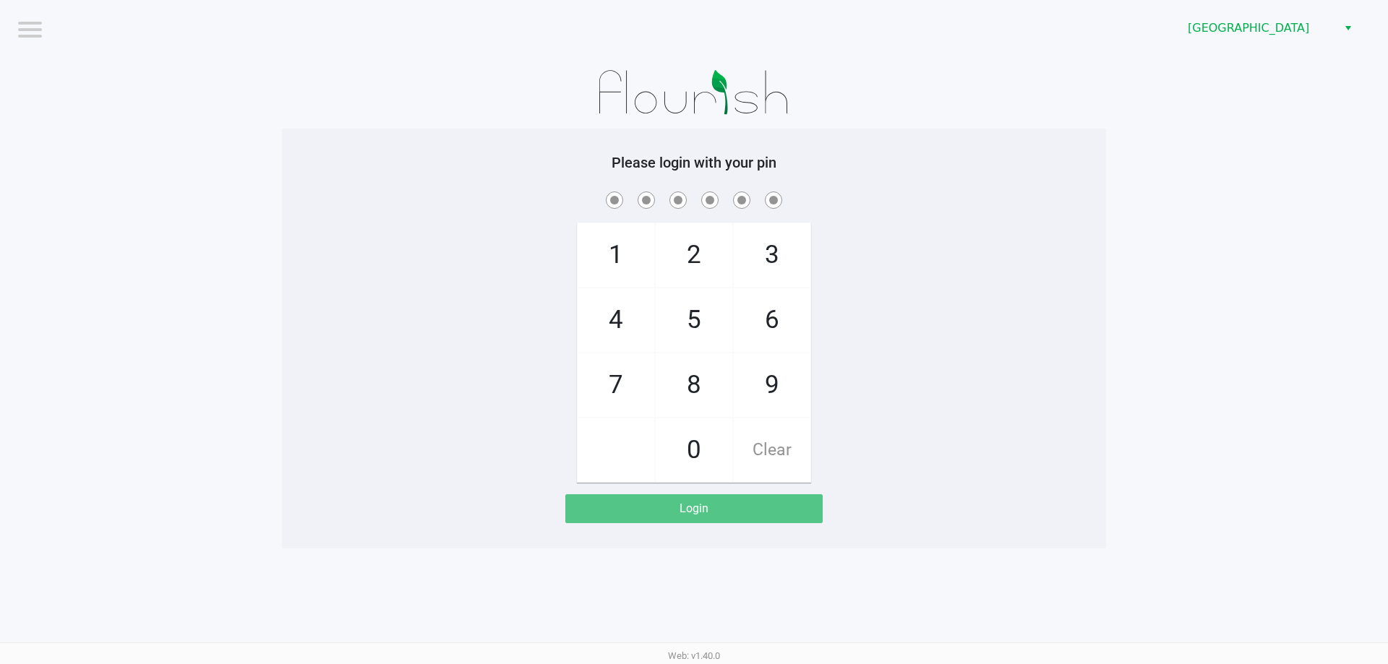
click at [776, 259] on span "3" at bounding box center [772, 255] width 77 height 64
checkbox input "true"
click at [790, 320] on span "6" at bounding box center [772, 320] width 77 height 64
checkbox input "true"
click at [625, 381] on span "7" at bounding box center [616, 386] width 77 height 64
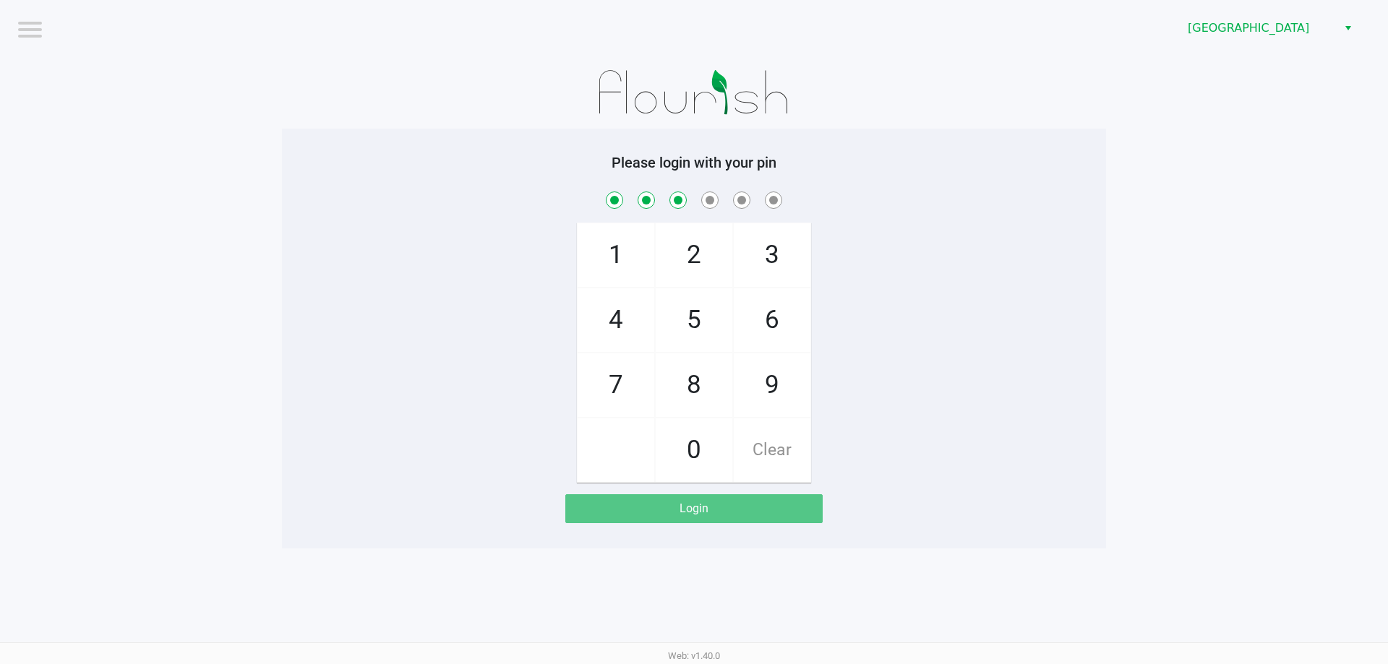
checkbox input "true"
click at [772, 392] on span "9" at bounding box center [772, 386] width 77 height 64
checkbox input "true"
click at [696, 390] on span "8" at bounding box center [694, 386] width 77 height 64
checkbox input "true"
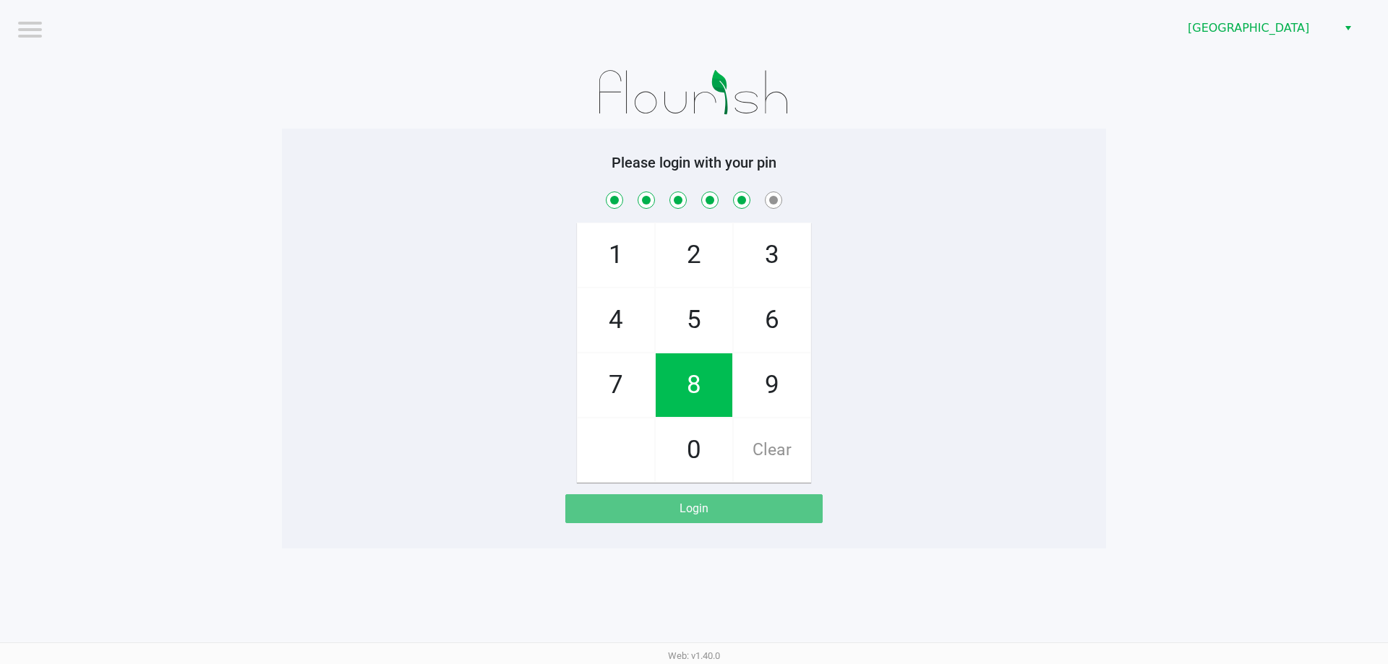
click at [774, 275] on span "3" at bounding box center [772, 255] width 77 height 64
checkbox input "true"
